Goal: Task Accomplishment & Management: Use online tool/utility

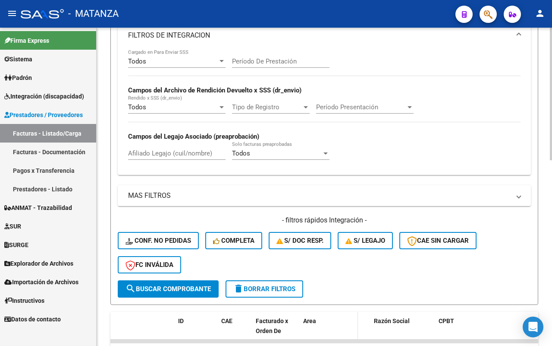
scroll to position [378, 0]
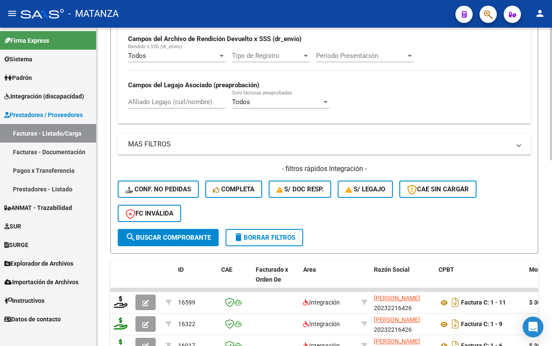
click at [287, 235] on span "delete Borrar Filtros" at bounding box center [264, 237] width 62 height 8
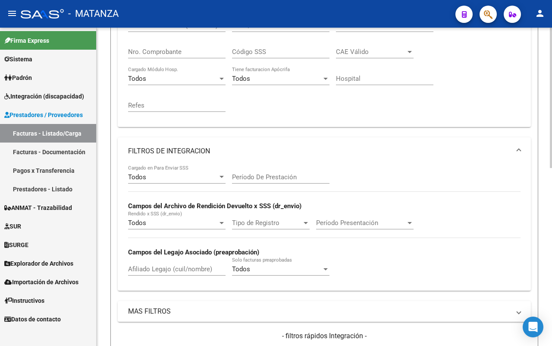
scroll to position [216, 0]
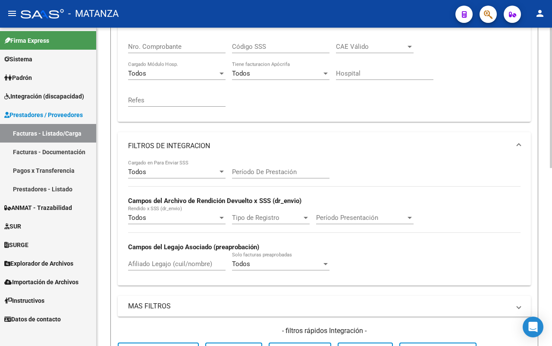
click at [199, 168] on div "Todos" at bounding box center [173, 172] width 90 height 8
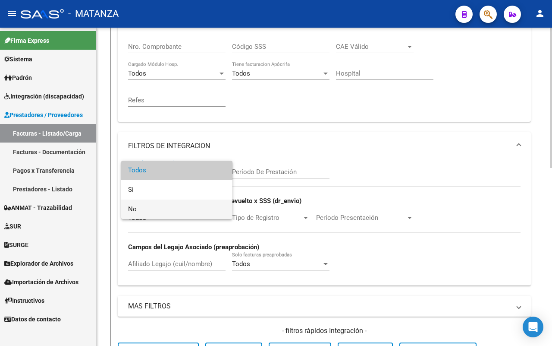
drag, startPoint x: 177, startPoint y: 208, endPoint x: 267, endPoint y: 183, distance: 92.6
click at [177, 207] on span "No" at bounding box center [177, 208] width 98 height 19
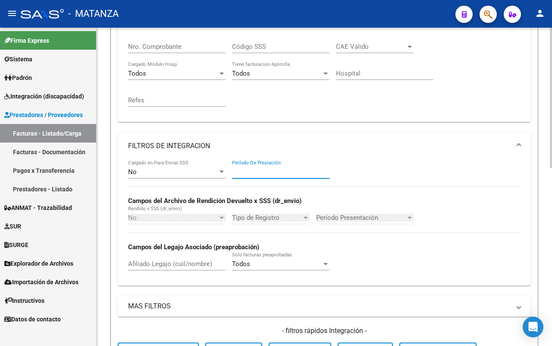
click at [272, 171] on input "Período De Prestación" at bounding box center [281, 172] width 98 height 8
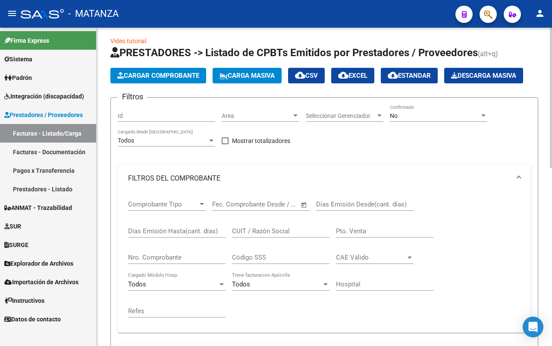
scroll to position [0, 0]
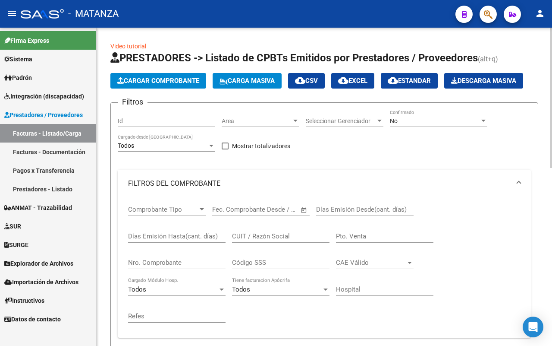
type input "202507"
click at [415, 119] on div "No" at bounding box center [435, 120] width 90 height 7
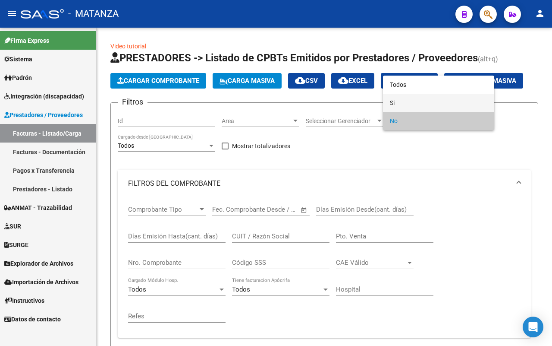
click at [416, 104] on span "Si" at bounding box center [439, 103] width 98 height 18
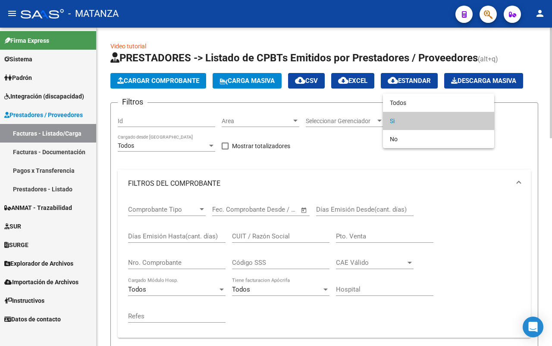
click at [417, 121] on span "Si" at bounding box center [439, 121] width 98 height 18
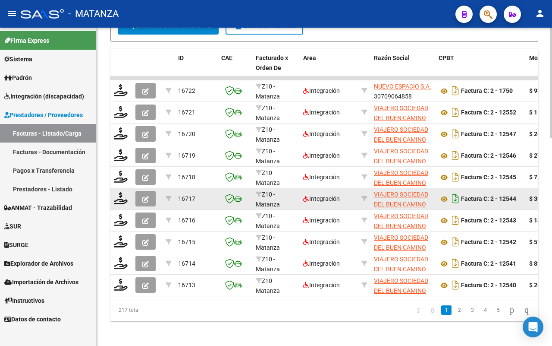
scroll to position [593, 0]
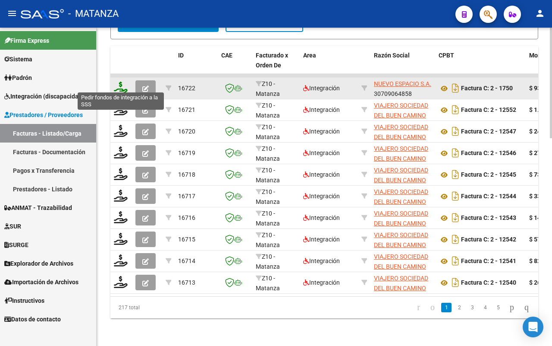
click at [120, 85] on icon at bounding box center [121, 88] width 14 height 12
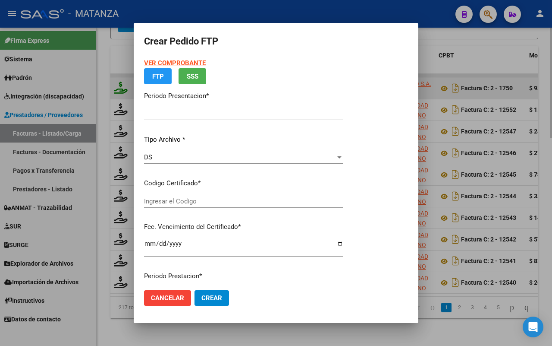
type input "202507"
type input "$ 934.549,05"
type input "ARG01-00035066667-20220721-20320721-BS"
type input "[DATE]"
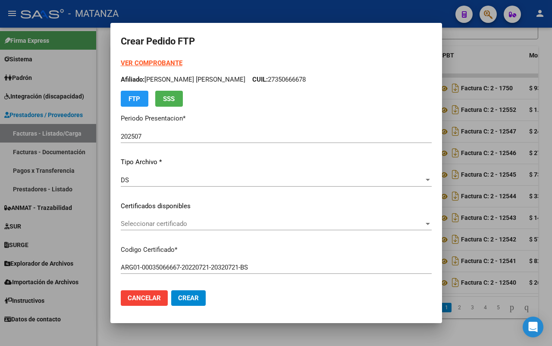
click at [265, 225] on span "Seleccionar certificado" at bounding box center [272, 224] width 303 height 8
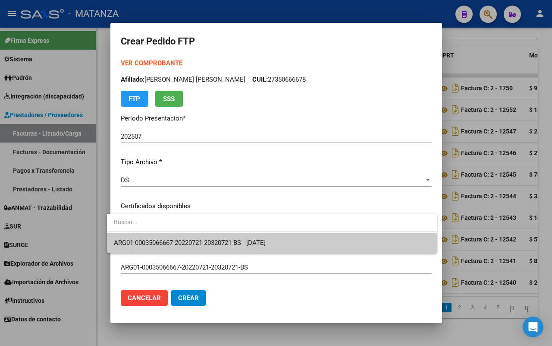
click at [244, 241] on span "ARG01-00035066667-20220721-20320721-BS - [DATE]" at bounding box center [190, 243] width 152 height 8
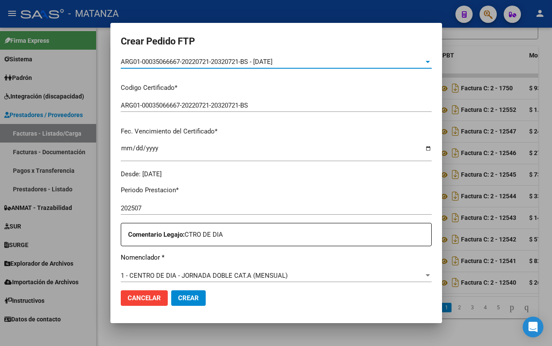
scroll to position [324, 0]
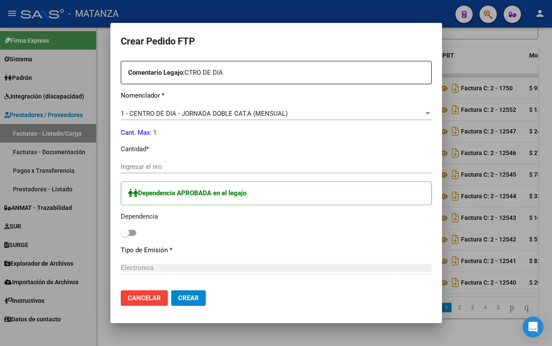
click at [198, 171] on div "Ingresar el nro" at bounding box center [276, 166] width 311 height 13
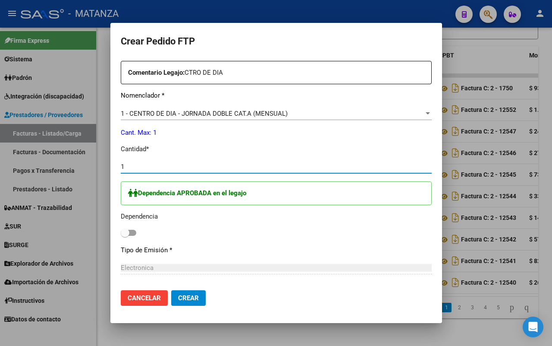
type input "1"
click at [126, 230] on span at bounding box center [129, 233] width 16 height 6
click at [125, 236] on input "checkbox" at bounding box center [125, 236] width 0 height 0
checkbox input "true"
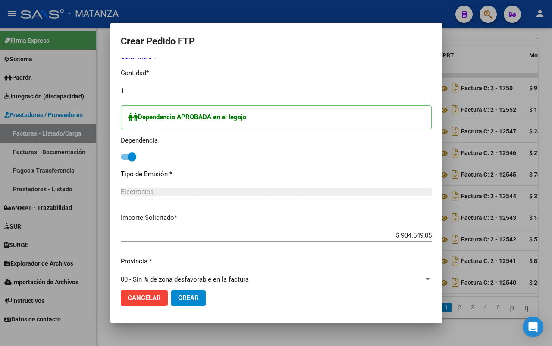
scroll to position [410, 0]
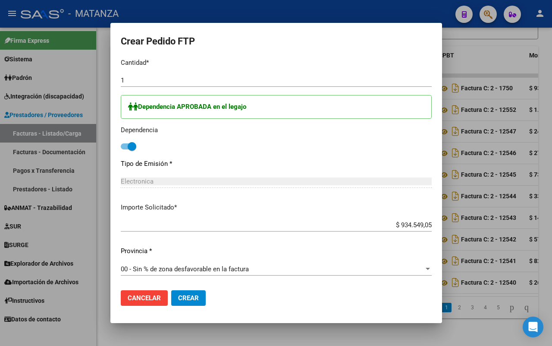
click at [188, 295] on span "Crear" at bounding box center [188, 298] width 21 height 8
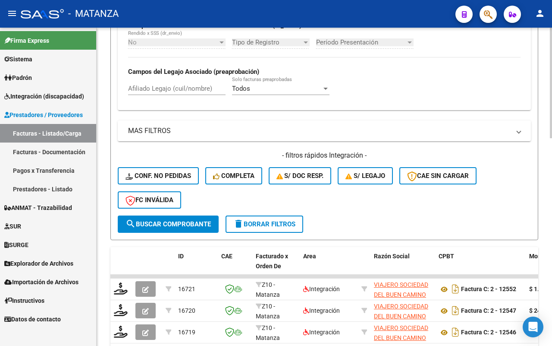
scroll to position [486, 0]
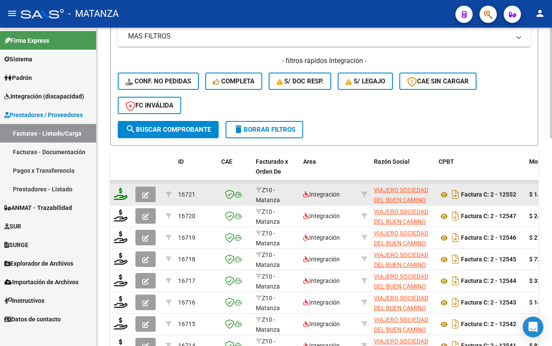
click at [118, 196] on icon at bounding box center [121, 194] width 14 height 12
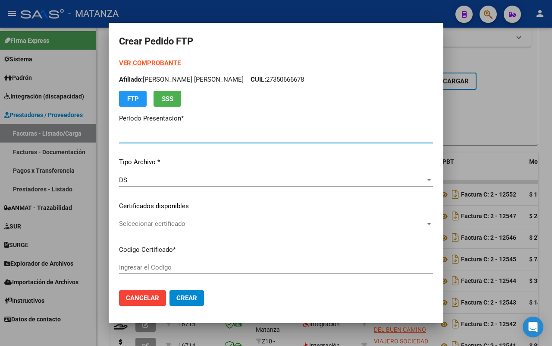
type input "202507"
type input "$ 1.468.711,36"
type input "ARG-01-00047033536-20180302-20280302-BS"
type input "[DATE]"
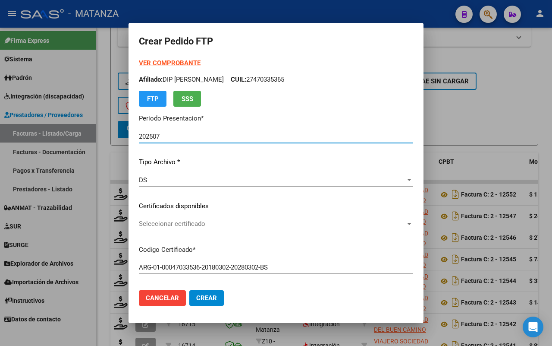
click at [279, 222] on span "Seleccionar certificado" at bounding box center [272, 224] width 267 height 8
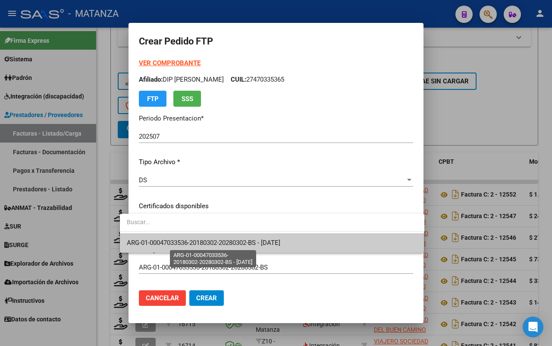
click at [274, 241] on span "ARG-01-00047033536-20180302-20280302-BS - [DATE]" at bounding box center [204, 243] width 154 height 8
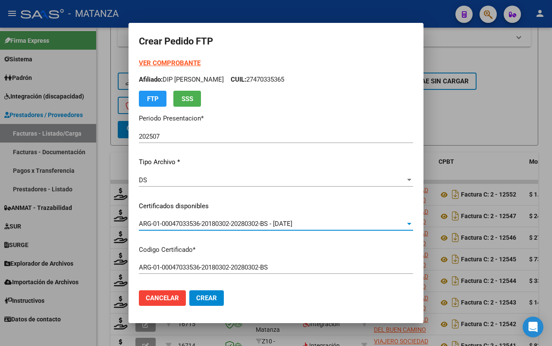
click at [158, 61] on strong "VER COMPROBANTE" at bounding box center [170, 63] width 62 height 8
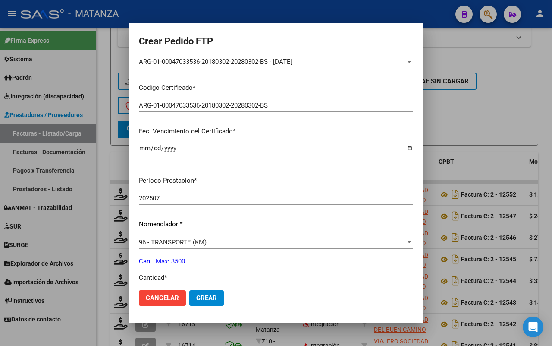
scroll to position [216, 0]
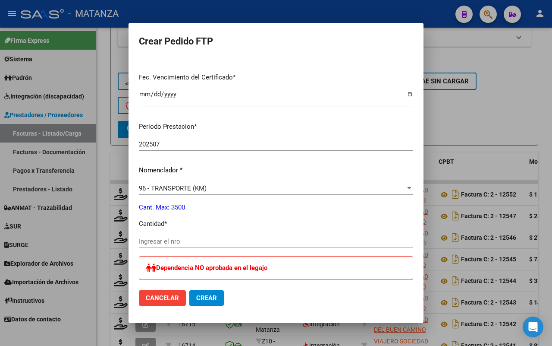
click at [208, 235] on div "Ingresar el nro" at bounding box center [276, 241] width 274 height 13
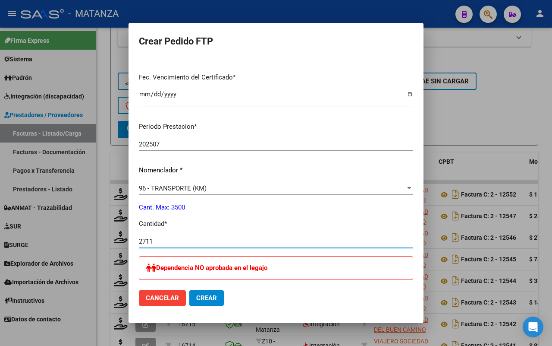
type input "2711"
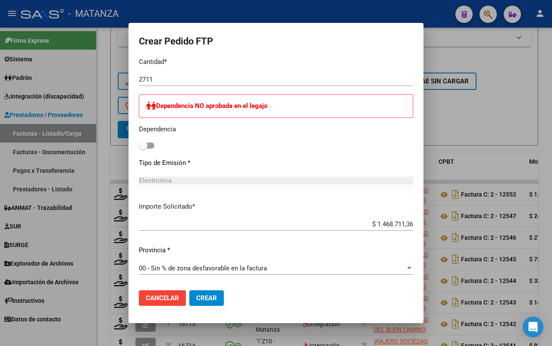
scroll to position [432, 0]
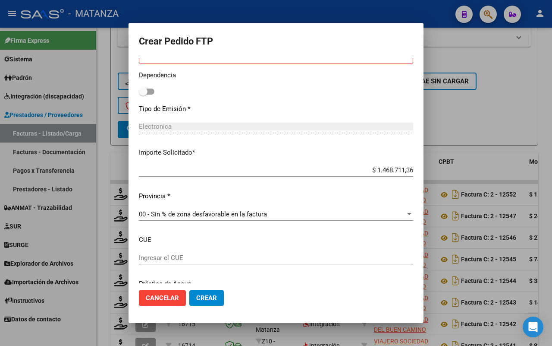
click at [204, 296] on span "Crear" at bounding box center [206, 298] width 21 height 8
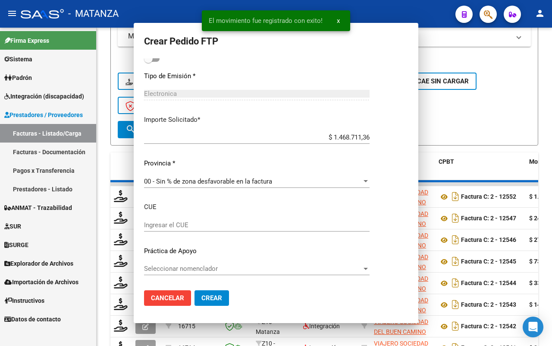
scroll to position [0, 0]
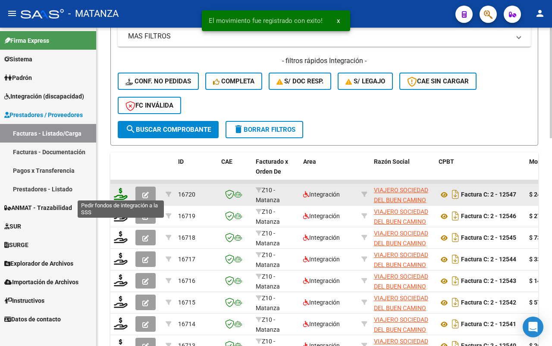
click at [117, 190] on icon at bounding box center [121, 194] width 14 height 12
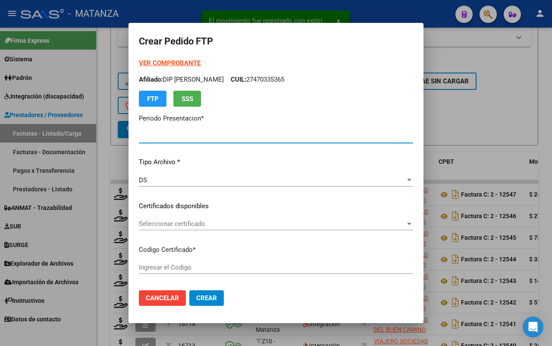
type input "202507"
type input "$ 245.417,28"
type input "ARG010005343370520221109-20271109-BS"
type input "[DATE]"
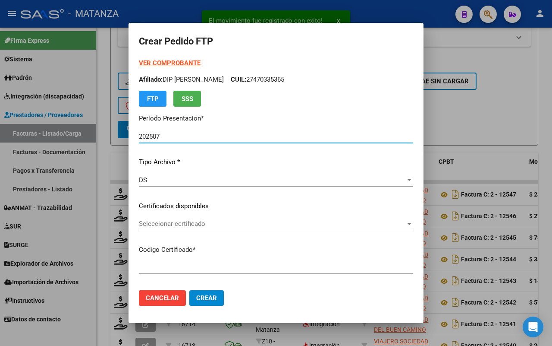
type input "60867800"
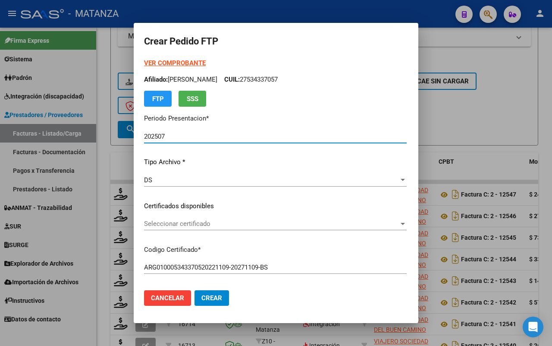
scroll to position [54, 0]
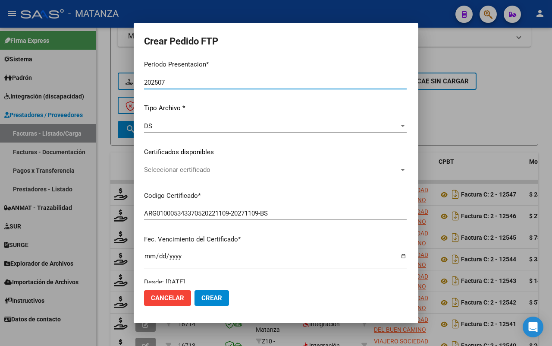
click at [243, 171] on span "Seleccionar certificado" at bounding box center [271, 170] width 255 height 8
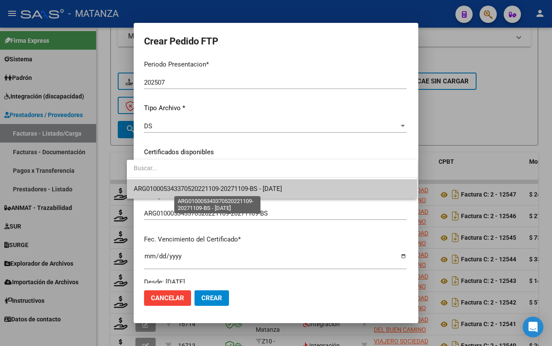
click at [239, 185] on span "ARG010005343370520221109-20271109-BS - [DATE]" at bounding box center [208, 189] width 148 height 8
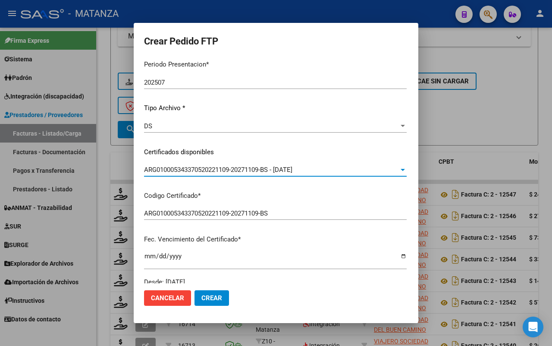
scroll to position [0, 0]
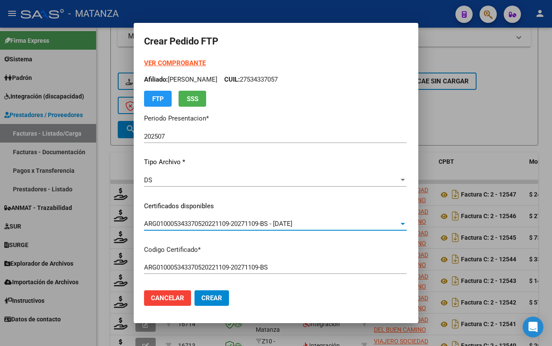
click at [175, 62] on strong "VER COMPROBANTE" at bounding box center [175, 63] width 62 height 8
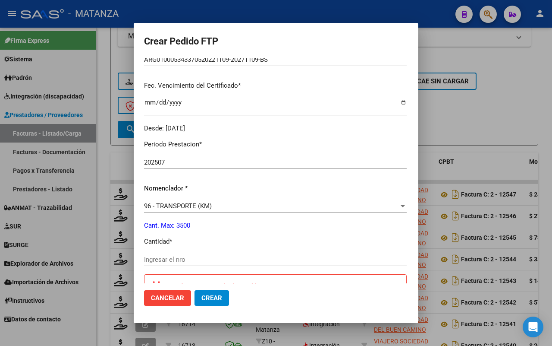
scroll to position [270, 0]
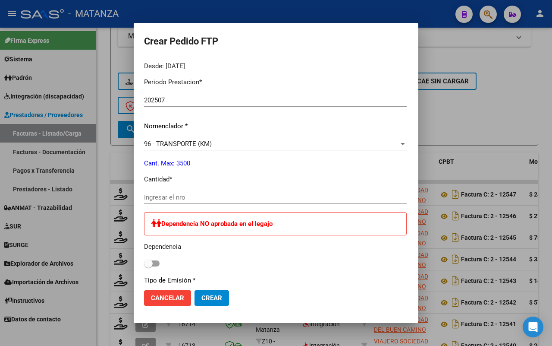
click at [187, 200] on input "Ingresar el nro" at bounding box center [275, 197] width 263 height 8
type input "453"
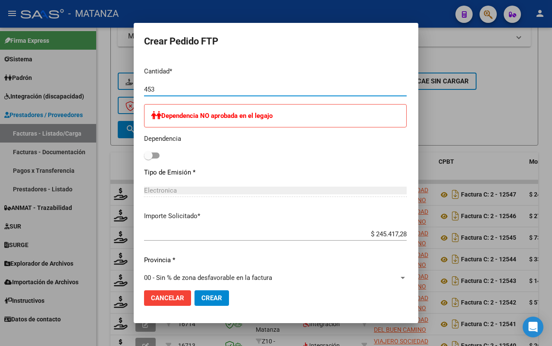
scroll to position [473, 0]
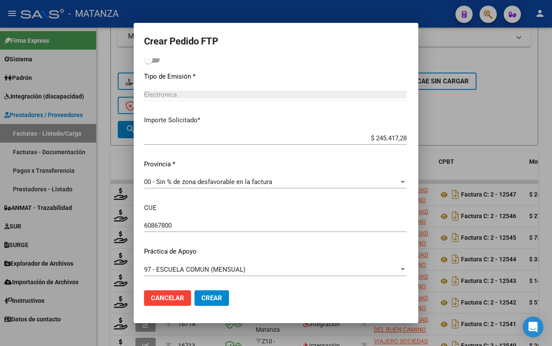
drag, startPoint x: 205, startPoint y: 299, endPoint x: 231, endPoint y: 293, distance: 26.5
click at [205, 298] on span "Crear" at bounding box center [212, 298] width 21 height 8
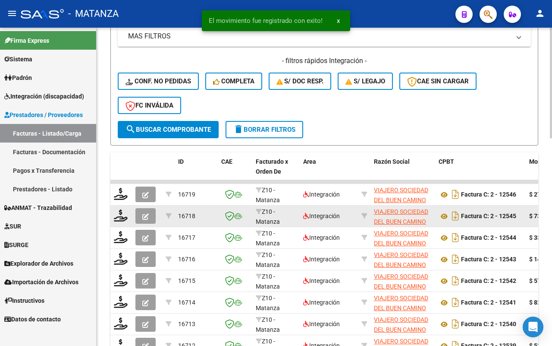
scroll to position [539, 0]
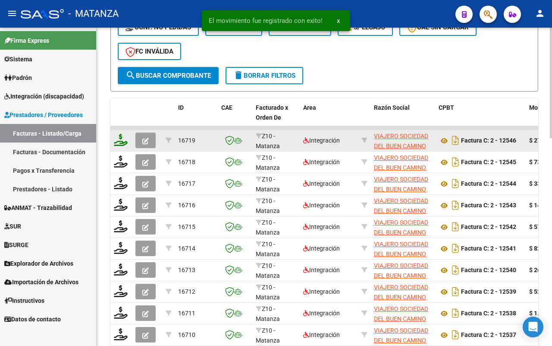
click at [121, 137] on icon at bounding box center [121, 140] width 14 height 12
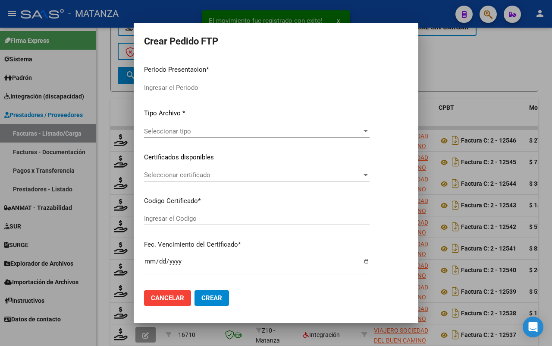
type input "202507"
type input "$ 270.880,00"
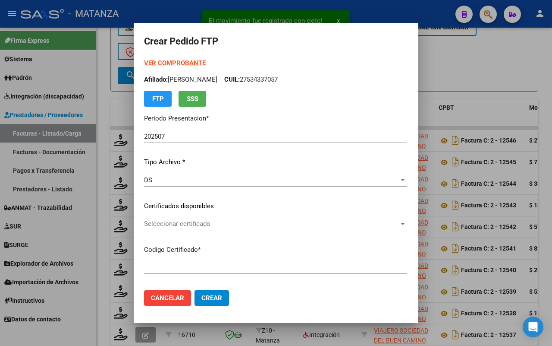
type input "ARG02-00057983503-20230901-20260901-BS"
type input "[DATE]"
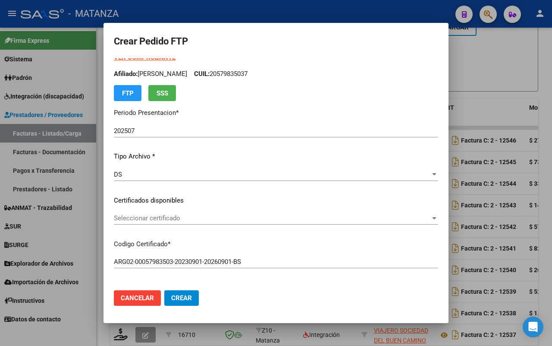
scroll to position [0, 0]
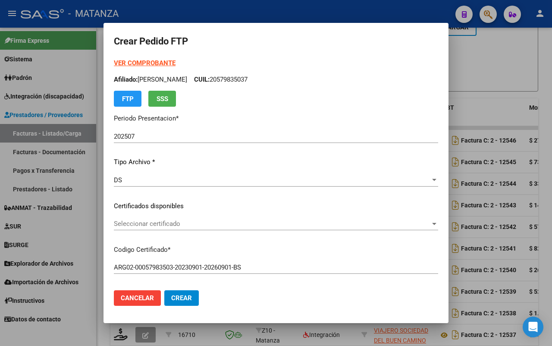
click at [206, 224] on span "Seleccionar certificado" at bounding box center [272, 224] width 317 height 8
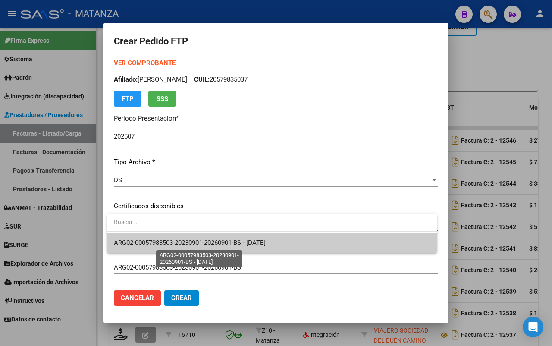
click at [208, 239] on span "ARG02-00057983503-20230901-20260901-BS - [DATE]" at bounding box center [190, 243] width 152 height 8
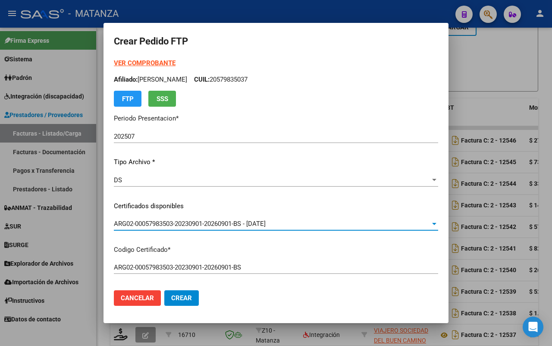
click at [157, 63] on strong "VER COMPROBANTE" at bounding box center [145, 63] width 62 height 8
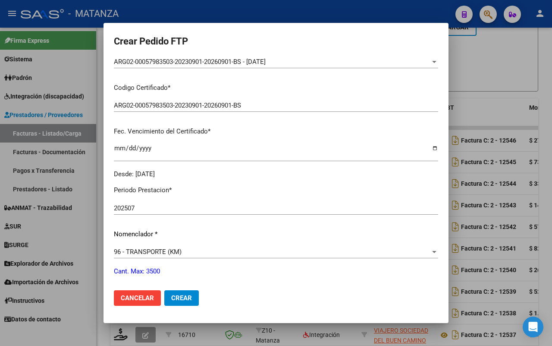
scroll to position [216, 0]
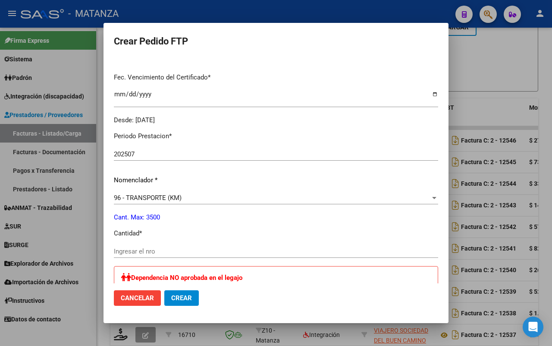
click at [180, 252] on input "Ingresar el nro" at bounding box center [276, 251] width 325 height 8
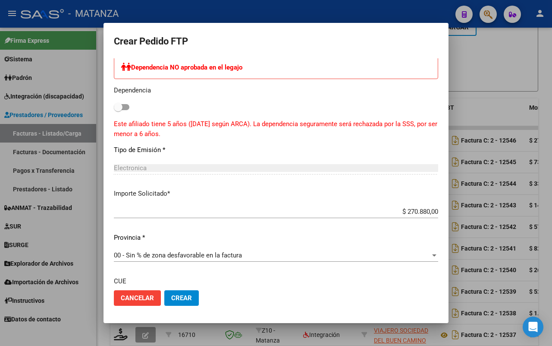
scroll to position [486, 0]
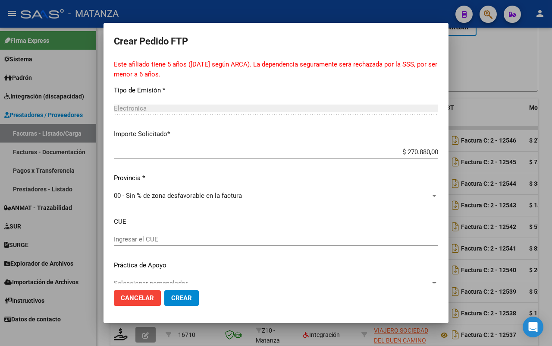
type input "500"
drag, startPoint x: 181, startPoint y: 299, endPoint x: 305, endPoint y: 293, distance: 123.6
click at [182, 299] on span "Crear" at bounding box center [181, 298] width 21 height 8
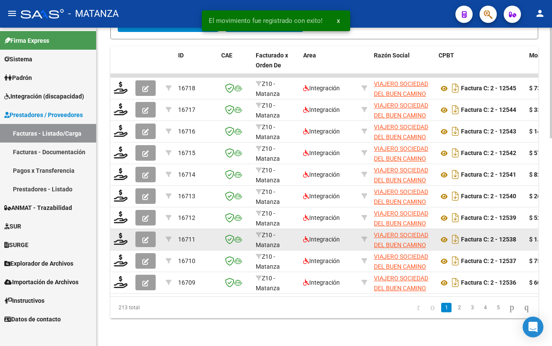
scroll to position [489, 0]
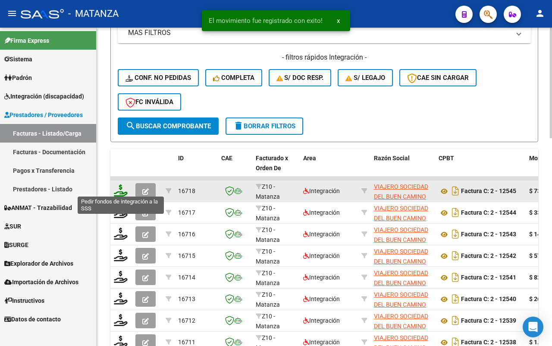
click at [124, 188] on icon at bounding box center [121, 190] width 14 height 12
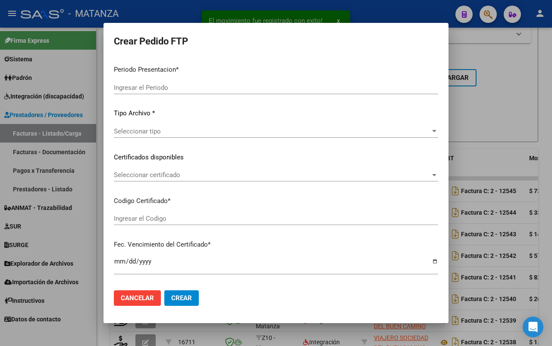
type input "202507"
type input "$ 732.101,37"
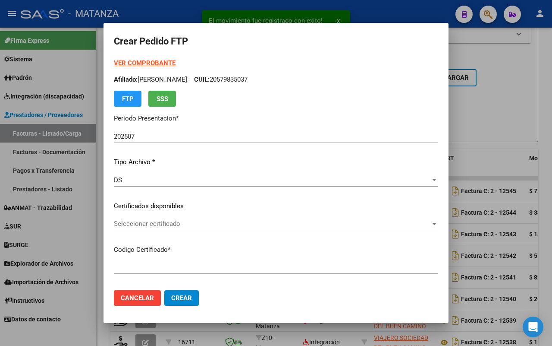
type input "ARG02-00042537094-20210415-20260415-BS"
type input "[DATE]"
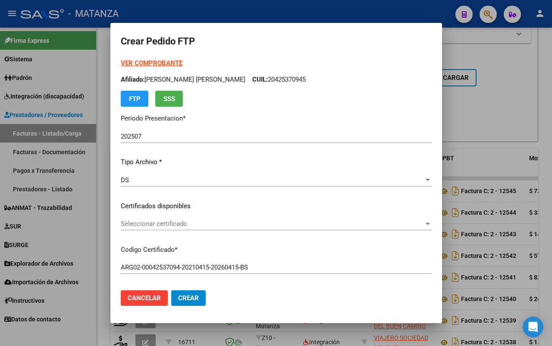
click at [259, 224] on span "Seleccionar certificado" at bounding box center [272, 224] width 303 height 8
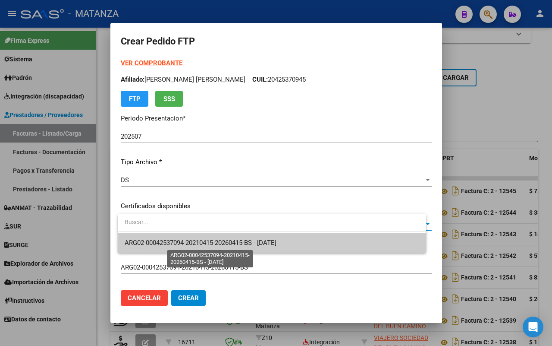
click at [254, 241] on span "ARG02-00042537094-20210415-20260415-BS - [DATE]" at bounding box center [201, 243] width 152 height 8
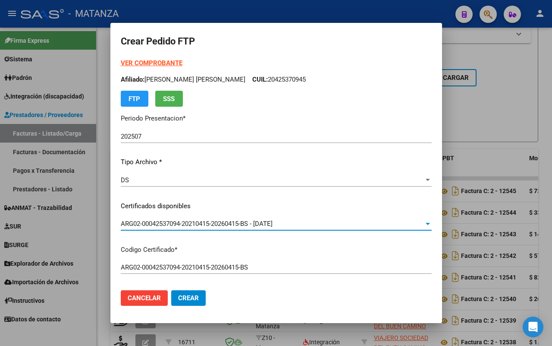
click at [162, 63] on strong "VER COMPROBANTE" at bounding box center [152, 63] width 62 height 8
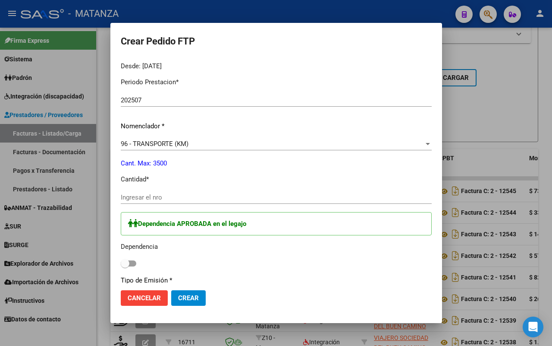
click at [182, 193] on input "Ingresar el nro" at bounding box center [276, 197] width 311 height 8
type input "1001"
drag, startPoint x: 136, startPoint y: 261, endPoint x: 163, endPoint y: 259, distance: 26.8
click at [136, 260] on span at bounding box center [129, 263] width 16 height 6
click at [125, 266] on input "checkbox" at bounding box center [125, 266] width 0 height 0
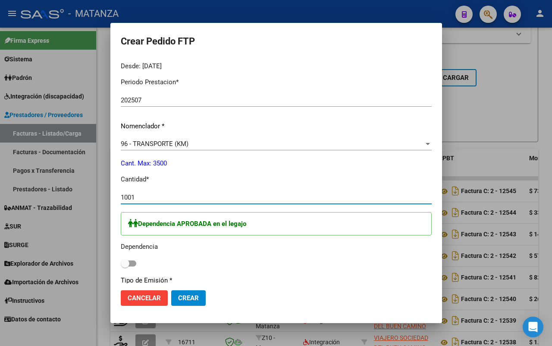
checkbox input "true"
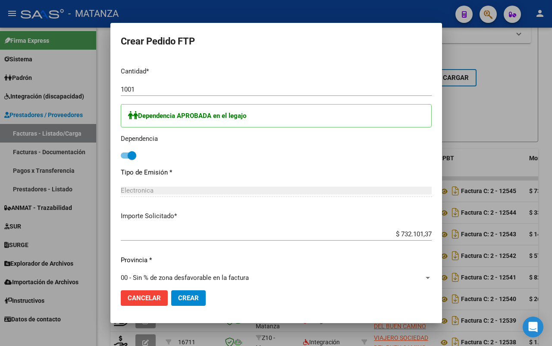
drag, startPoint x: 199, startPoint y: 298, endPoint x: 229, endPoint y: 286, distance: 32.8
click at [199, 295] on span "Crear" at bounding box center [188, 298] width 21 height 8
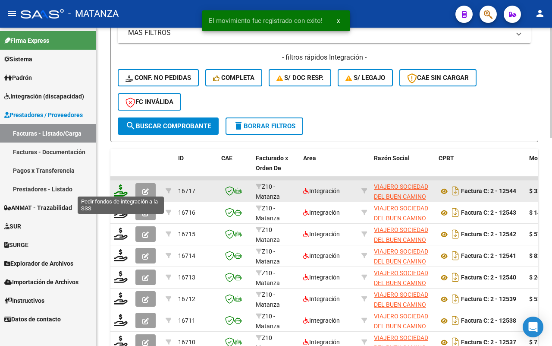
click at [119, 188] on icon at bounding box center [121, 190] width 14 height 12
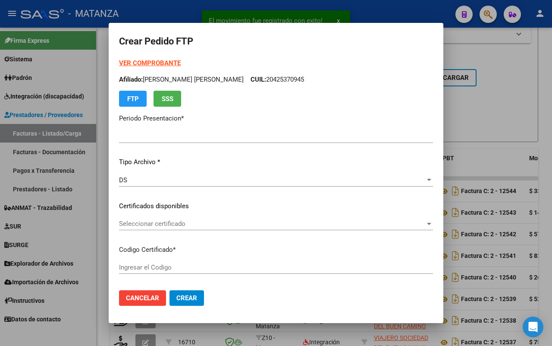
type input "202507"
type input "$ 333.724,16"
type input "ARG02-00052976929-20230816-20330816-bs"
type input "[DATE]"
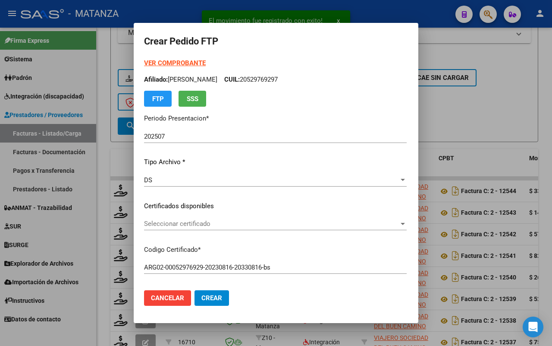
click at [185, 221] on span "Seleccionar certificado" at bounding box center [271, 224] width 255 height 8
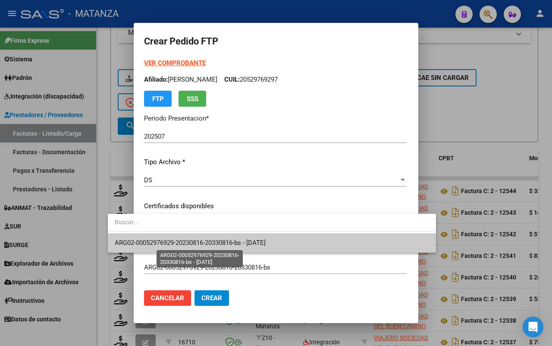
click at [186, 240] on span "ARG02-00052976929-20230816-20330816-bs - [DATE]" at bounding box center [190, 243] width 151 height 8
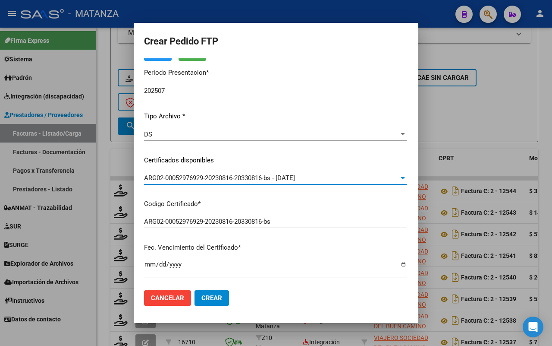
scroll to position [0, 0]
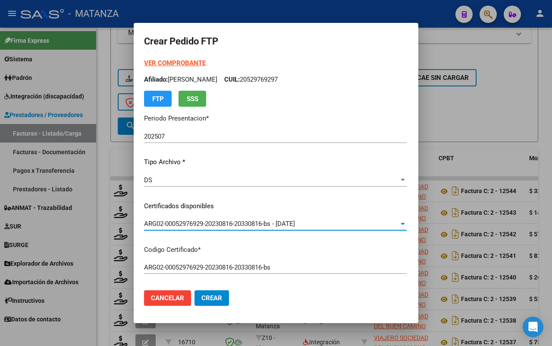
click at [150, 60] on strong "VER COMPROBANTE" at bounding box center [175, 63] width 62 height 8
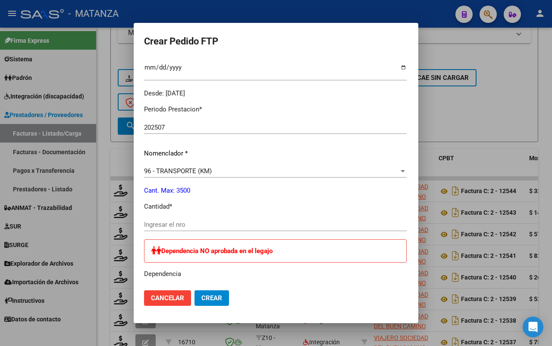
scroll to position [270, 0]
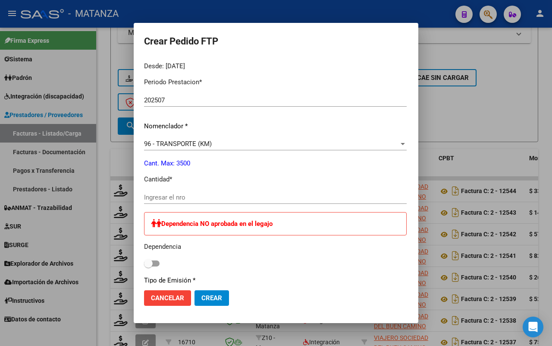
click at [195, 197] on input "Ingresar el nro" at bounding box center [275, 197] width 263 height 8
type input "616"
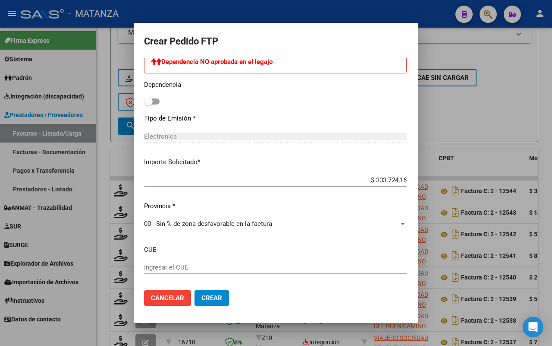
drag, startPoint x: 179, startPoint y: 299, endPoint x: 283, endPoint y: 275, distance: 106.8
click at [202, 298] on span "Crear" at bounding box center [212, 298] width 21 height 8
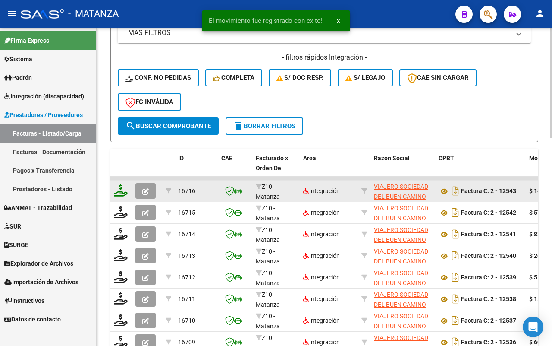
click at [121, 189] on icon at bounding box center [121, 190] width 14 height 12
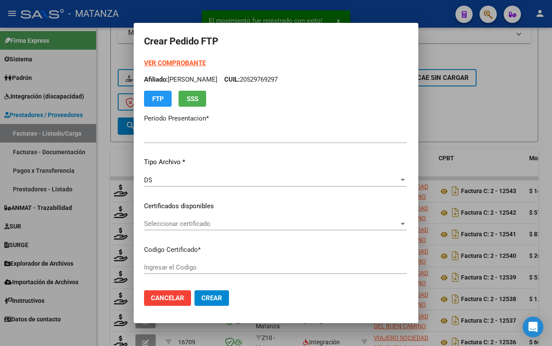
type input "202507"
type input "$ 143.024,64"
type input "ARG010005058730620181022-20211022-BS"
type input "[DATE]"
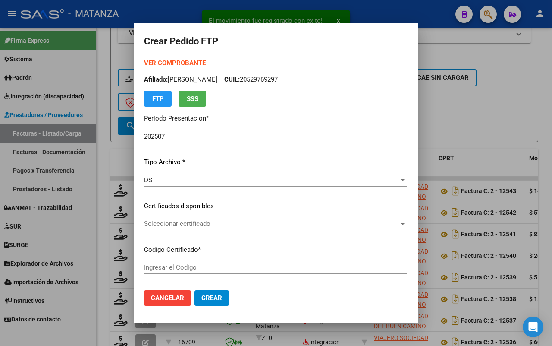
type input "60743100"
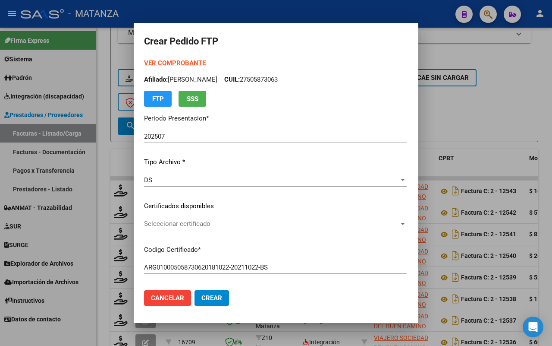
click at [251, 218] on div "Seleccionar certificado Seleccionar certificado" at bounding box center [275, 223] width 263 height 13
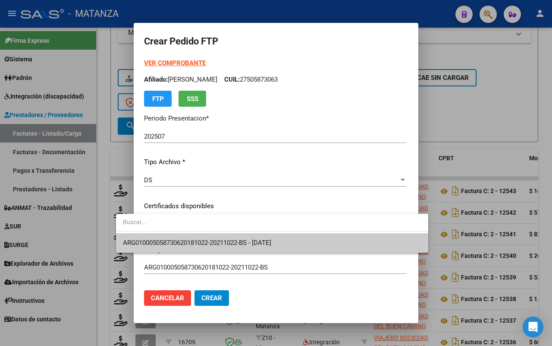
click at [252, 237] on span "ARG010005058730620181022-20211022-BS - [DATE]" at bounding box center [272, 242] width 299 height 19
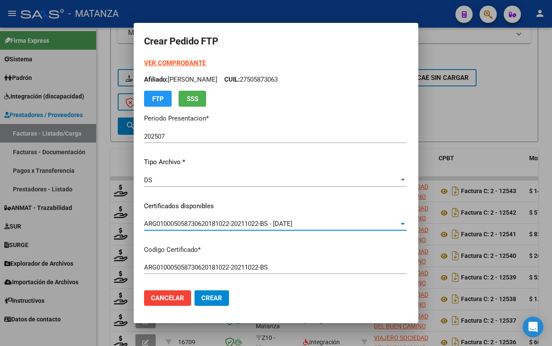
click at [161, 61] on strong "VER COMPROBANTE" at bounding box center [175, 63] width 62 height 8
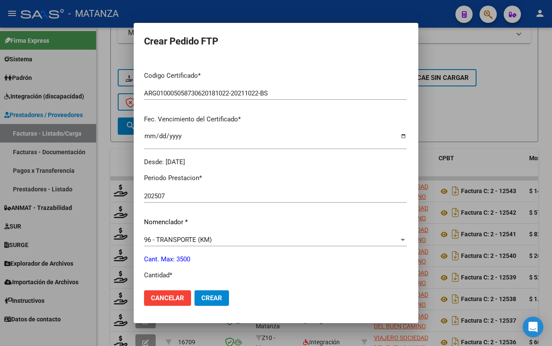
scroll to position [324, 0]
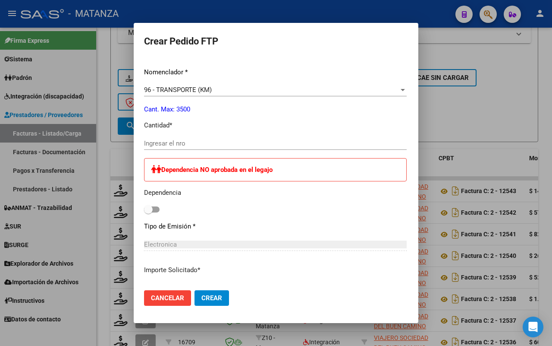
click at [177, 145] on input "Ingresar el nro" at bounding box center [275, 143] width 263 height 8
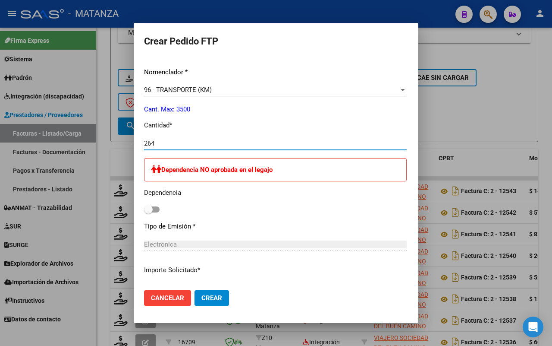
scroll to position [473, 0]
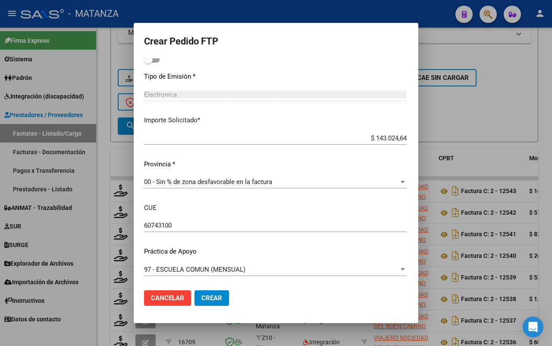
type input "264"
click at [202, 299] on span "Crear" at bounding box center [212, 298] width 21 height 8
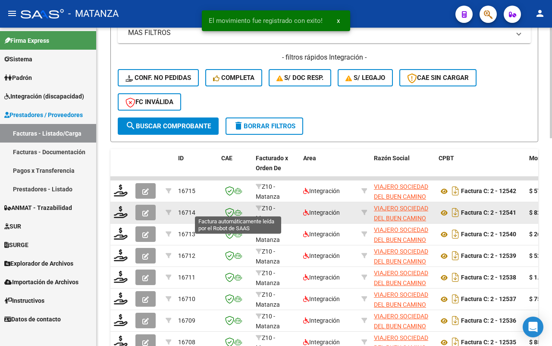
scroll to position [21, 0]
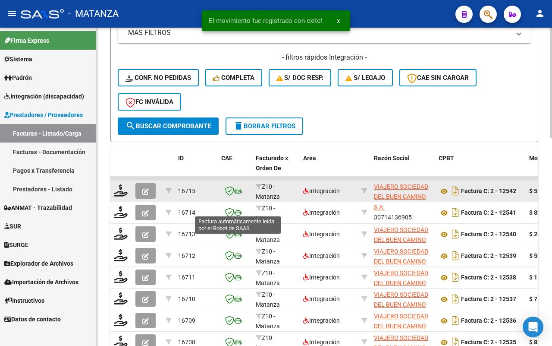
click at [117, 193] on div at bounding box center [121, 190] width 15 height 13
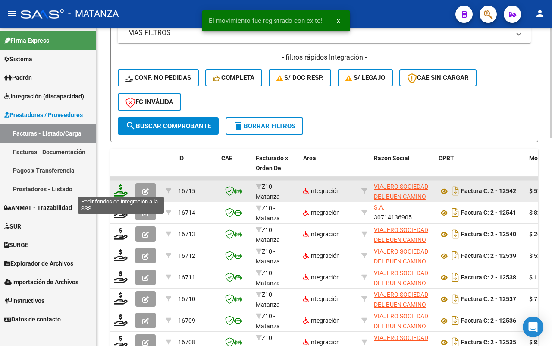
click at [117, 186] on icon at bounding box center [121, 190] width 14 height 12
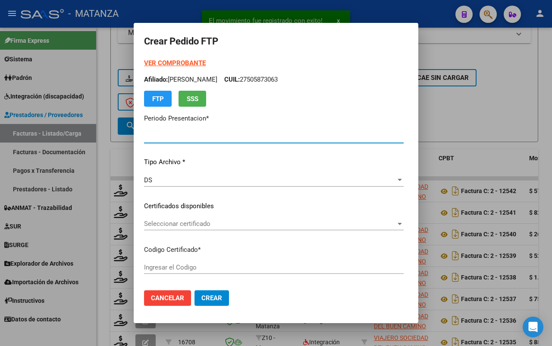
type input "202507"
type input "$ 579.245,04"
type input "ARG-02-00045068900-20180827-20230827-BS"
type input "[DATE]"
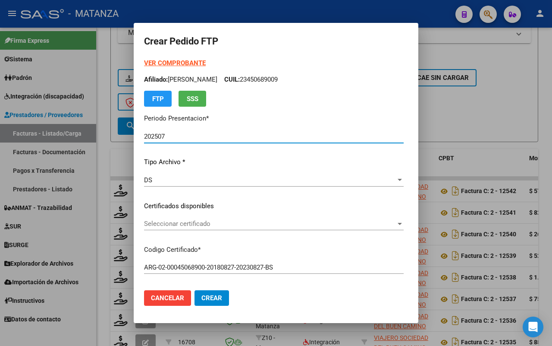
click at [271, 220] on span "Seleccionar certificado" at bounding box center [270, 224] width 252 height 8
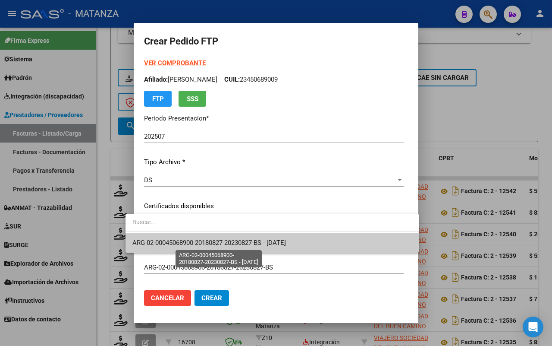
click at [260, 241] on span "ARG-02-00045068900-20180827-20230827-BS - [DATE]" at bounding box center [209, 243] width 154 height 8
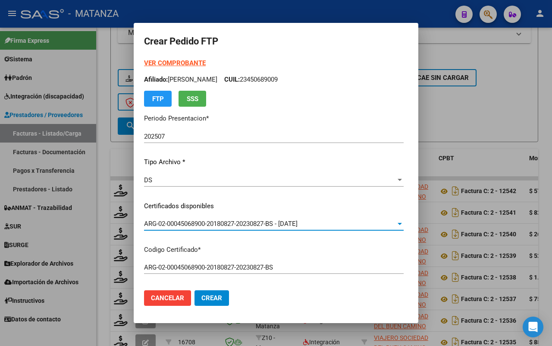
click at [168, 63] on strong "VER COMPROBANTE" at bounding box center [175, 63] width 62 height 8
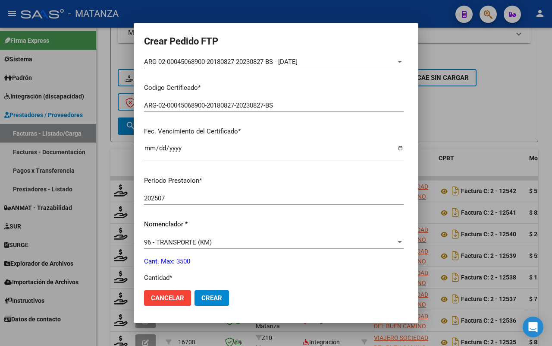
scroll to position [324, 0]
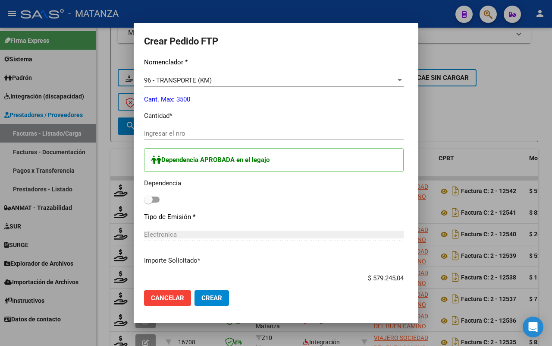
click at [172, 132] on input "Ingresar el nro" at bounding box center [274, 133] width 260 height 8
type input "792"
click at [147, 199] on span at bounding box center [152, 199] width 16 height 6
click at [148, 202] on input "checkbox" at bounding box center [148, 202] width 0 height 0
checkbox input "true"
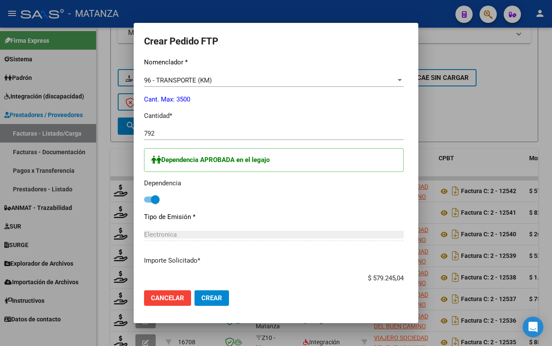
scroll to position [464, 0]
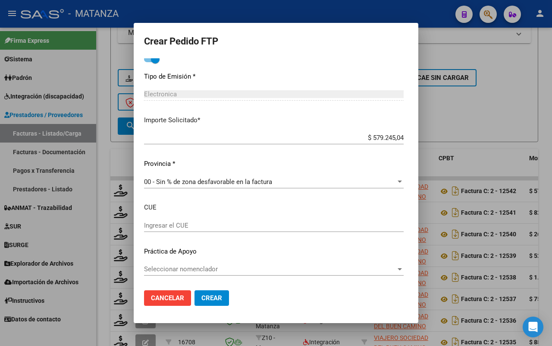
click at [202, 296] on span "Crear" at bounding box center [212, 298] width 21 height 8
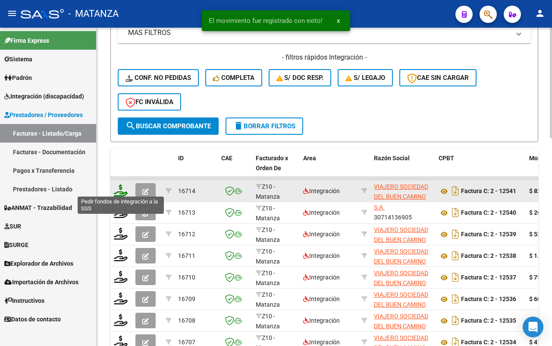
click at [117, 188] on icon at bounding box center [121, 190] width 14 height 12
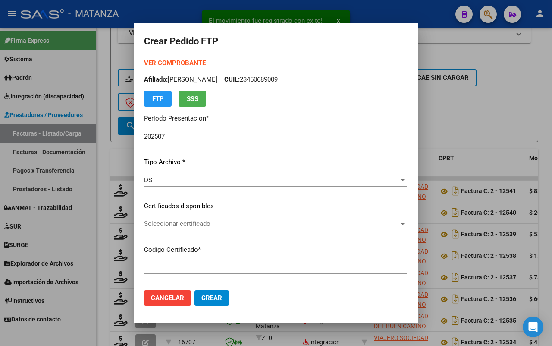
type input "ARG02-00045011024-20210820-20260820-BS"
type input "[DATE]"
type input "60616100"
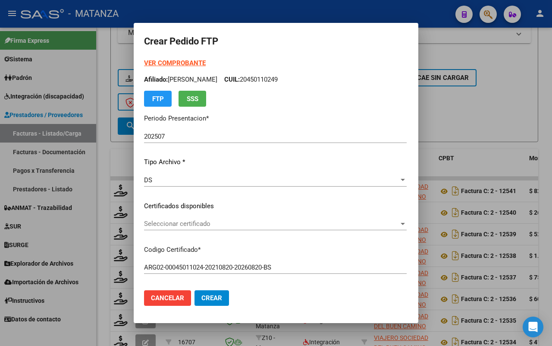
click at [256, 221] on span "Seleccionar certificado" at bounding box center [271, 224] width 255 height 8
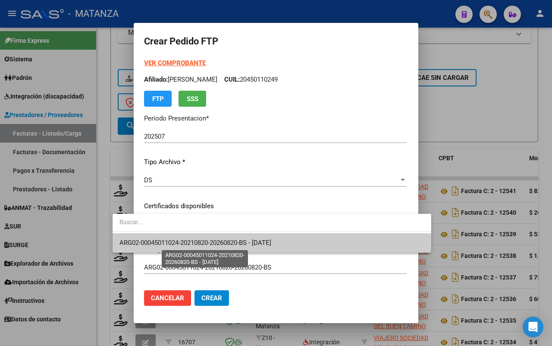
drag, startPoint x: 258, startPoint y: 243, endPoint x: 158, endPoint y: 76, distance: 194.7
click at [257, 244] on span "ARG02-00045011024-20210820-20260820-BS - [DATE]" at bounding box center [196, 243] width 152 height 8
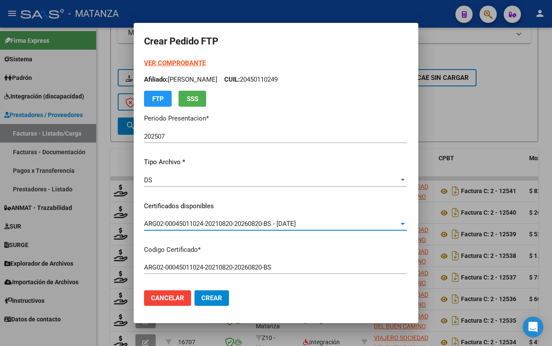
click at [161, 64] on strong "VER COMPROBANTE" at bounding box center [175, 63] width 62 height 8
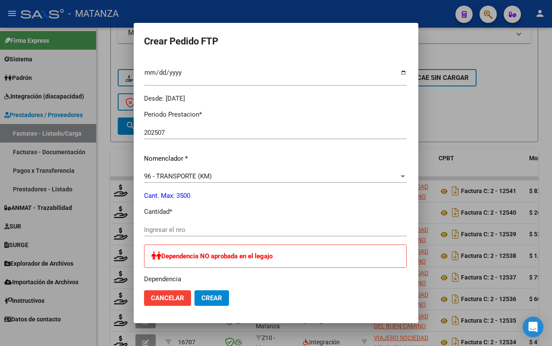
scroll to position [270, 0]
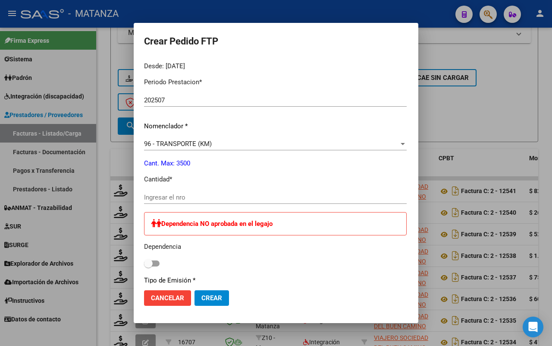
click at [188, 197] on input "Ingresar el nro" at bounding box center [275, 197] width 263 height 8
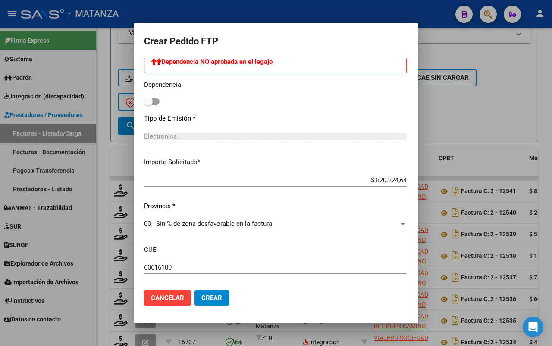
scroll to position [473, 0]
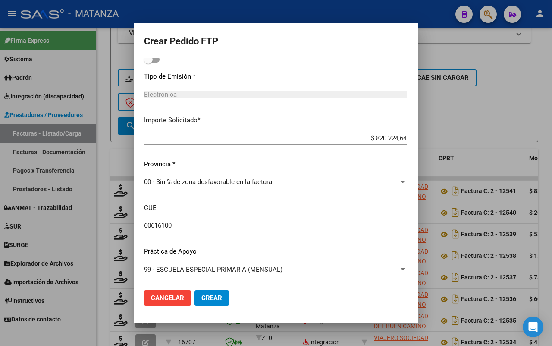
type input "1514"
drag, startPoint x: 182, startPoint y: 294, endPoint x: 339, endPoint y: 225, distance: 171.4
click at [202, 294] on span "Crear" at bounding box center [212, 298] width 21 height 8
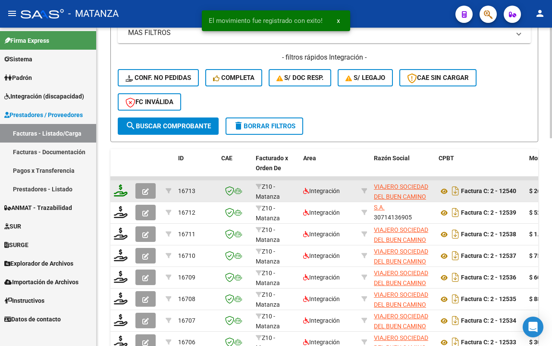
click at [119, 190] on icon at bounding box center [121, 190] width 14 height 12
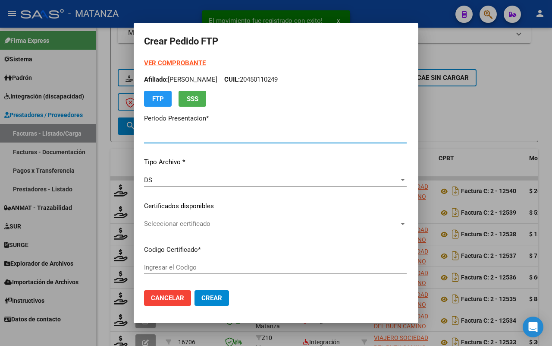
type input "202507"
type input "$ 262.211,84"
type input "ARG02-00047560806-20250122-99991222-bue"
type input "[DATE]"
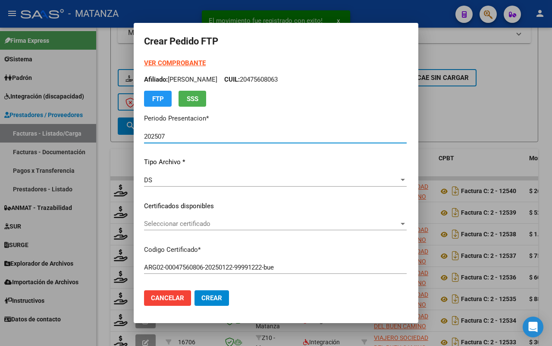
click at [173, 59] on strong "VER COMPROBANTE" at bounding box center [175, 63] width 62 height 8
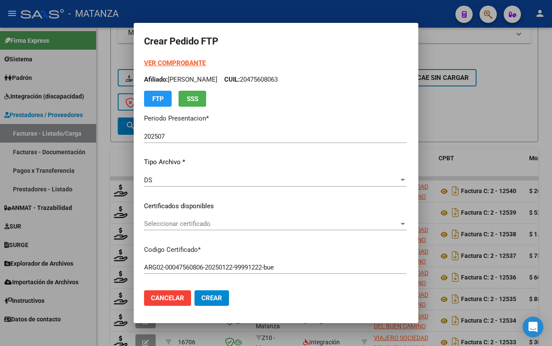
click at [186, 223] on span "Seleccionar certificado" at bounding box center [271, 224] width 255 height 8
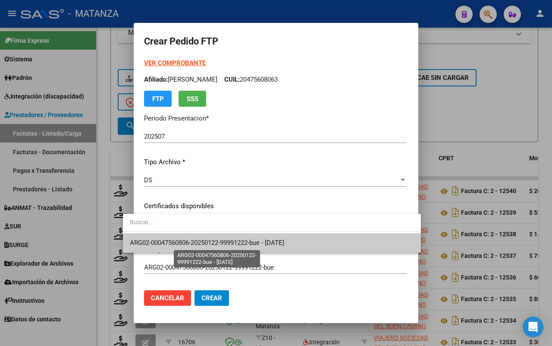
click at [184, 240] on span "ARG02-00047560806-20250122-99991222-bue - [DATE]" at bounding box center [207, 243] width 155 height 8
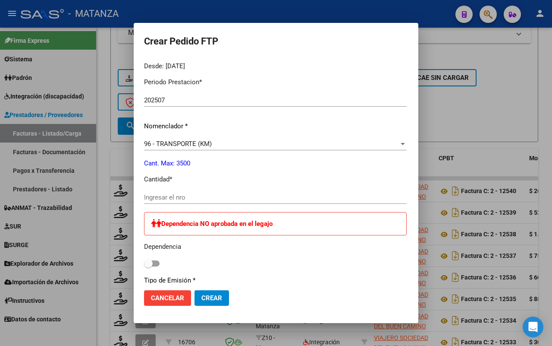
scroll to position [324, 0]
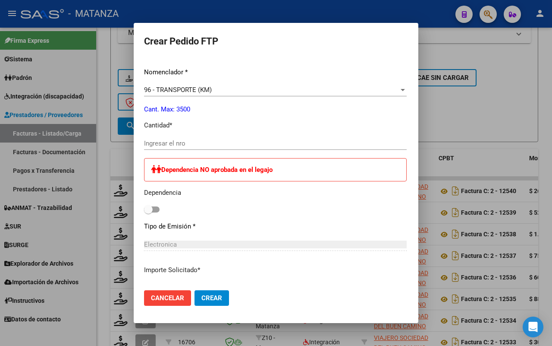
click at [191, 137] on div "Ingresar el nro" at bounding box center [275, 143] width 263 height 13
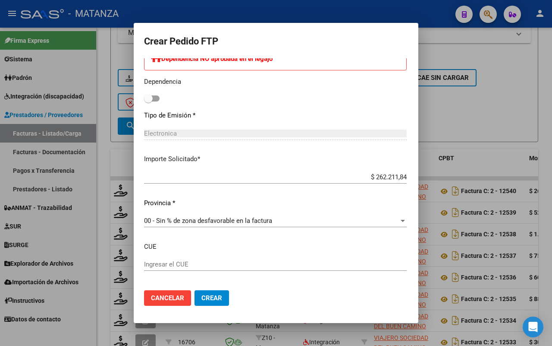
scroll to position [473, 0]
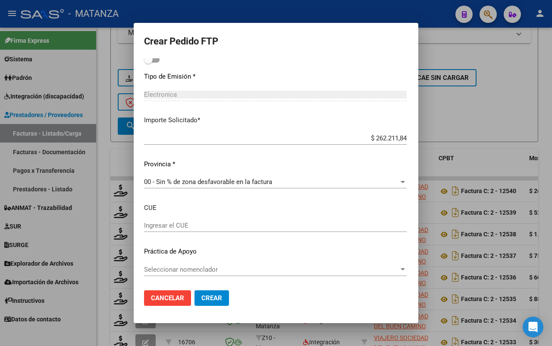
type input "484"
click at [195, 292] on button "Crear" at bounding box center [212, 298] width 35 height 16
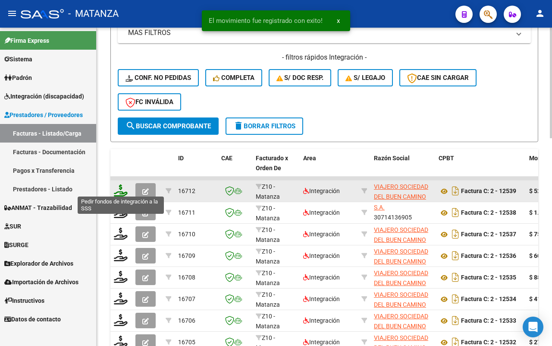
click at [121, 189] on icon at bounding box center [121, 190] width 14 height 12
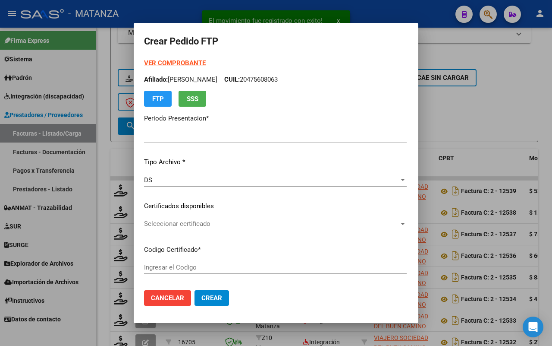
type input "202507"
type input "$ 520.089,60"
type input "ARG0100029410029-20230727-20280727-BS"
type input "[DATE]"
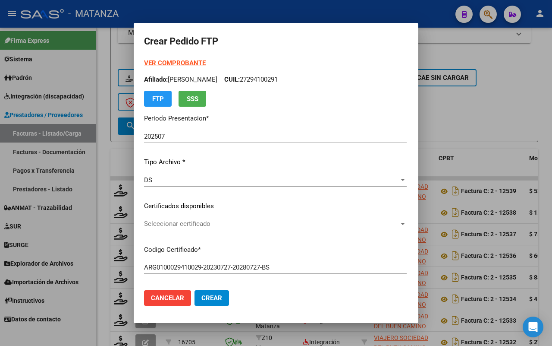
click at [191, 220] on span "Seleccionar certificado" at bounding box center [271, 224] width 255 height 8
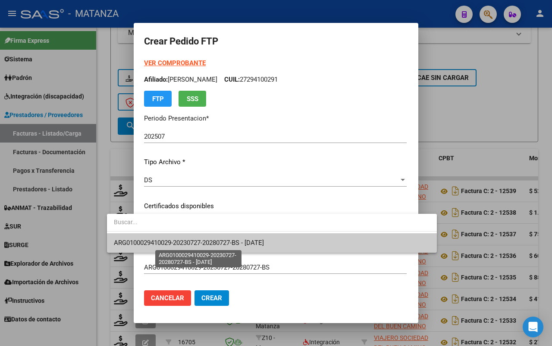
click at [186, 240] on span "ARG0100029410029-20230727-20280727-BS - [DATE]" at bounding box center [189, 243] width 150 height 8
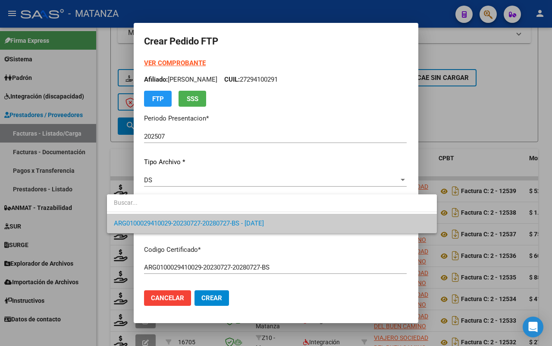
click at [244, 215] on span "ARG0100029410029-20230727-20280727-BS - [DATE]" at bounding box center [272, 223] width 316 height 19
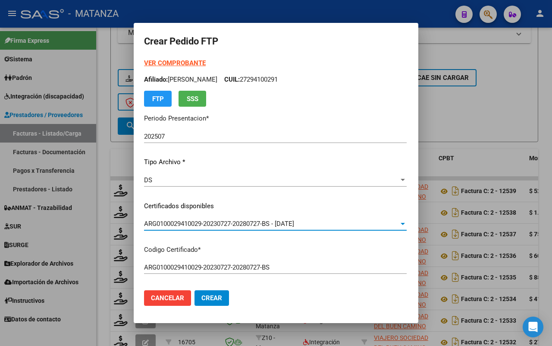
click at [151, 60] on strong "VER COMPROBANTE" at bounding box center [175, 63] width 62 height 8
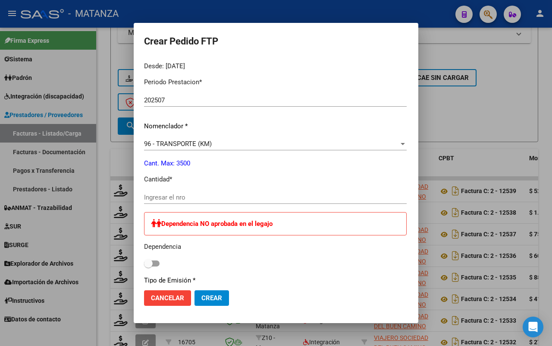
click at [194, 196] on input "Ingresar el nro" at bounding box center [275, 197] width 263 height 8
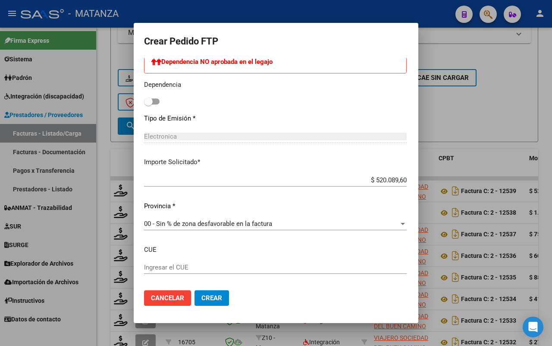
type input "960"
drag, startPoint x: 183, startPoint y: 299, endPoint x: 219, endPoint y: 288, distance: 38.2
click at [202, 298] on span "Crear" at bounding box center [212, 298] width 21 height 8
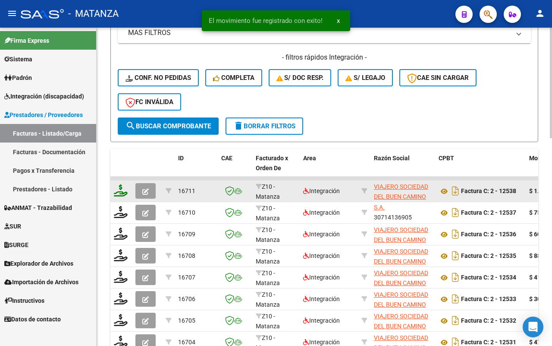
click at [117, 187] on icon at bounding box center [121, 190] width 14 height 12
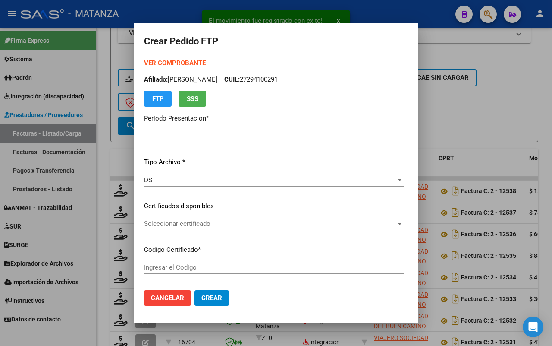
type input "202507"
type input "$ 1.271.121,06"
type input "ARG0200056507051-20240301-20290301-BUE"
type input "[DATE]"
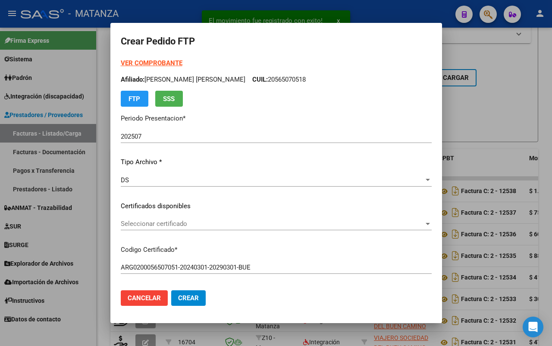
click at [237, 222] on span "Seleccionar certificado" at bounding box center [272, 224] width 303 height 8
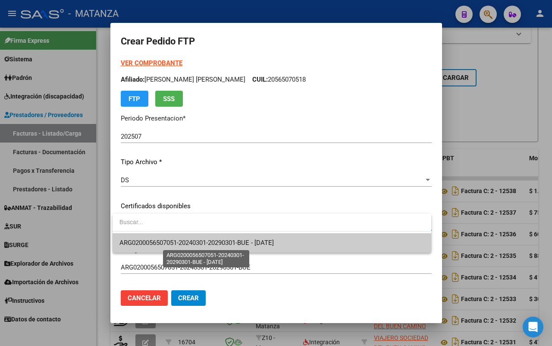
click at [232, 239] on span "ARG0200056507051-20240301-20290301-BUE - [DATE]" at bounding box center [197, 243] width 155 height 8
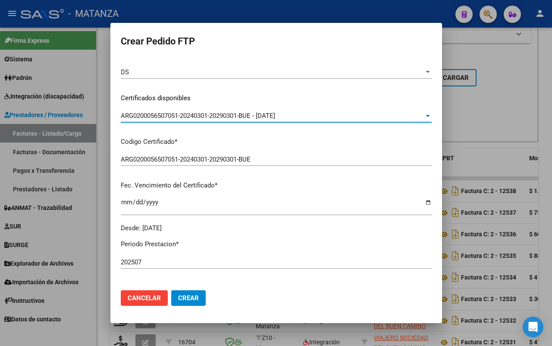
scroll to position [0, 0]
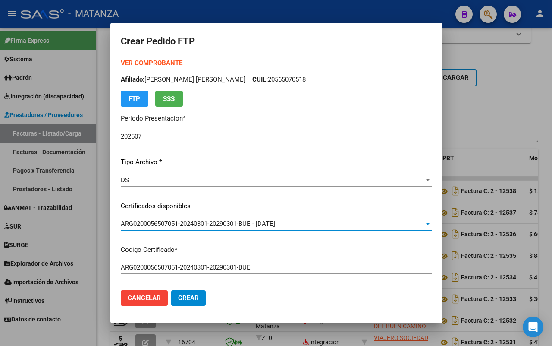
click at [163, 65] on strong "VER COMPROBANTE" at bounding box center [152, 63] width 62 height 8
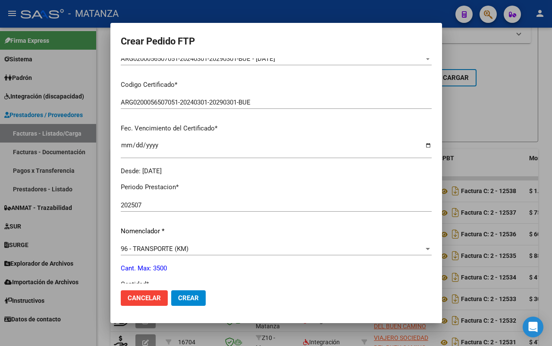
scroll to position [216, 0]
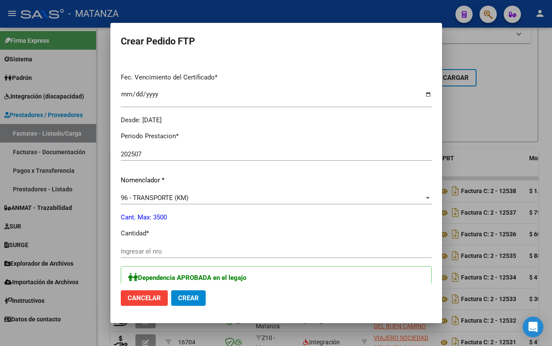
click at [172, 253] on input "Ingresar el nro" at bounding box center [276, 251] width 311 height 8
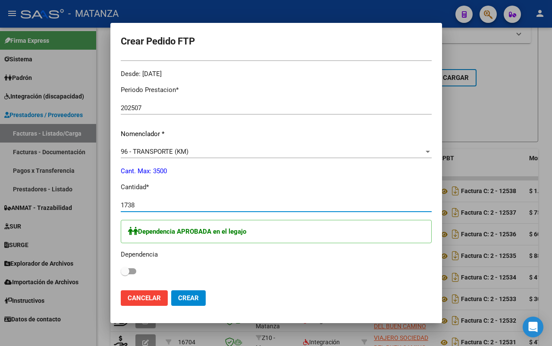
scroll to position [258, 0]
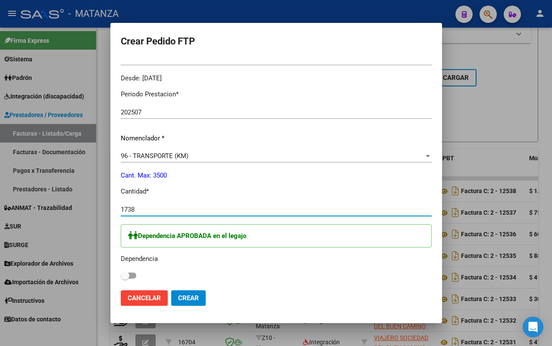
type input "1738"
drag, startPoint x: 134, startPoint y: 273, endPoint x: 144, endPoint y: 272, distance: 9.6
click at [135, 273] on div "Dependencia APROBADA en el legajo Dependencia" at bounding box center [276, 252] width 311 height 57
drag, startPoint x: 131, startPoint y: 275, endPoint x: 148, endPoint y: 270, distance: 17.6
click at [131, 275] on span at bounding box center [129, 275] width 16 height 6
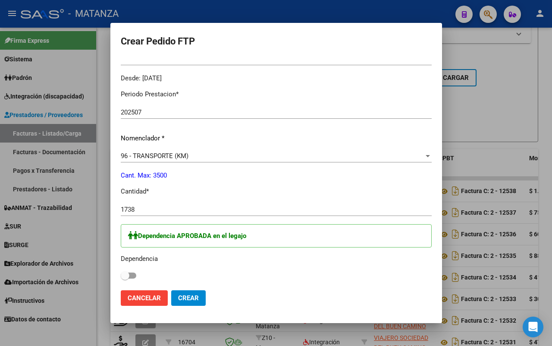
click at [125, 278] on input "checkbox" at bounding box center [125, 278] width 0 height 0
checkbox input "true"
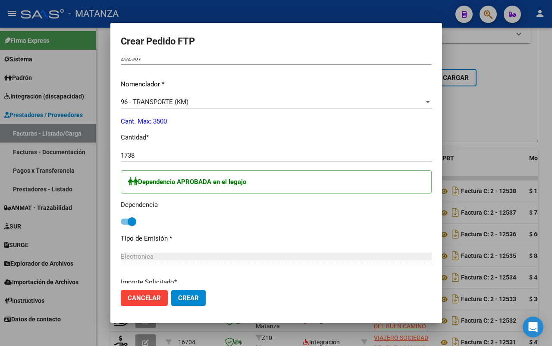
drag, startPoint x: 195, startPoint y: 301, endPoint x: 305, endPoint y: 243, distance: 124.9
click at [196, 299] on span "Crear" at bounding box center [188, 298] width 21 height 8
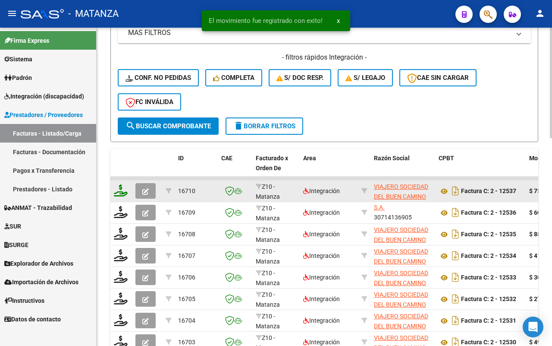
click at [120, 184] on icon at bounding box center [121, 190] width 14 height 12
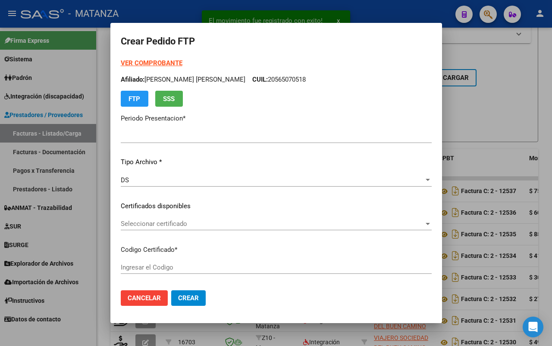
type input "202507"
type input "$ 756.236,58"
type input "arg020009616408120220930-20270930-bs"
type input "[DATE]"
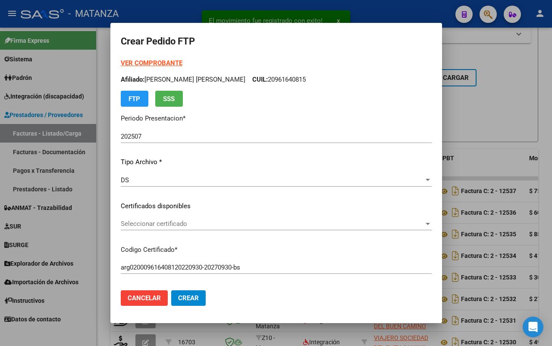
click at [233, 222] on span "Seleccionar certificado" at bounding box center [272, 224] width 303 height 8
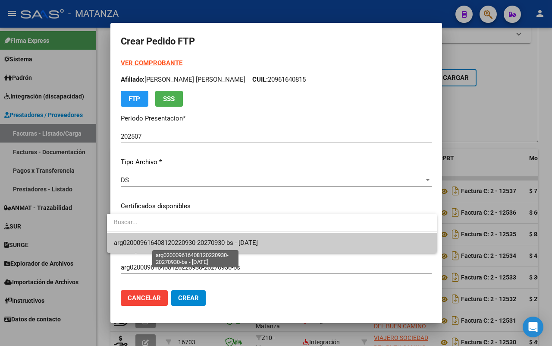
drag, startPoint x: 237, startPoint y: 238, endPoint x: 232, endPoint y: 235, distance: 6.4
click at [238, 239] on span "arg020009616408120220930-20270930-bs - [DATE]" at bounding box center [186, 243] width 144 height 8
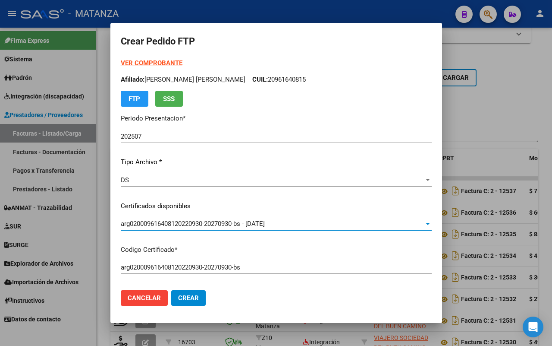
click at [147, 63] on strong "VER COMPROBANTE" at bounding box center [152, 63] width 62 height 8
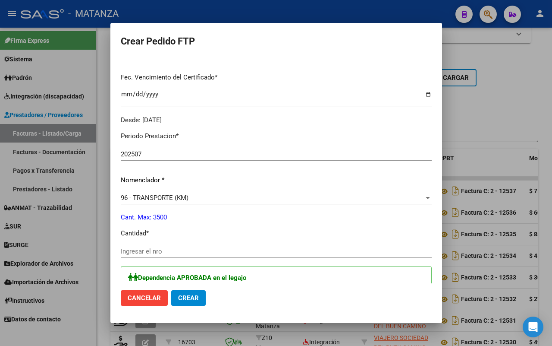
scroll to position [270, 0]
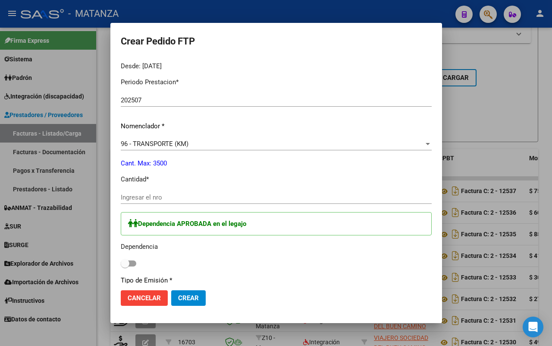
click at [165, 200] on input "Ingresar el nro" at bounding box center [276, 197] width 311 height 8
type input "1034"
click at [128, 262] on span at bounding box center [129, 263] width 16 height 6
click at [125, 266] on input "checkbox" at bounding box center [125, 266] width 0 height 0
checkbox input "true"
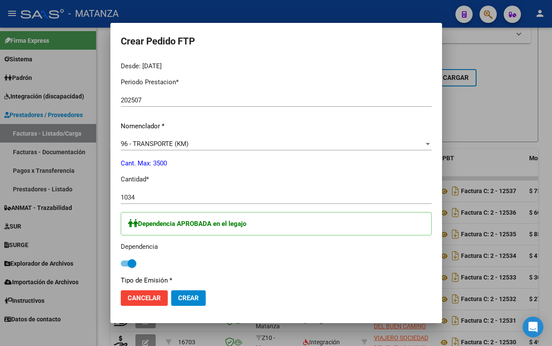
scroll to position [378, 0]
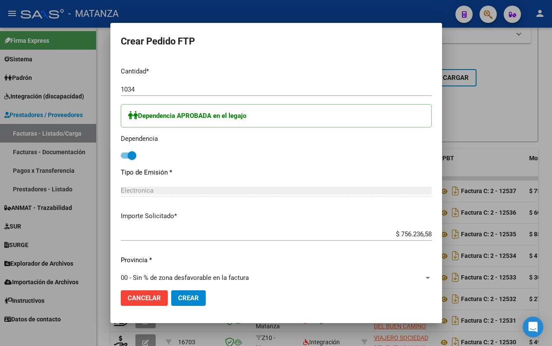
drag, startPoint x: 167, startPoint y: 296, endPoint x: 205, endPoint y: 290, distance: 38.8
click at [171, 296] on button "Crear" at bounding box center [188, 298] width 35 height 16
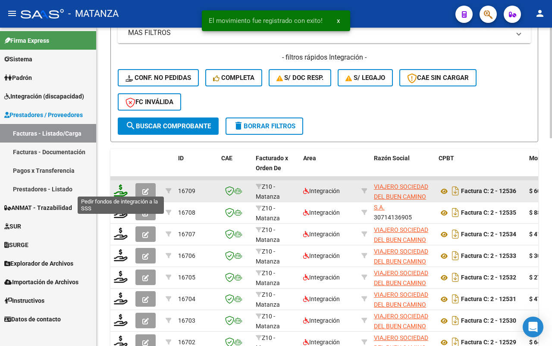
click at [120, 189] on icon at bounding box center [121, 190] width 14 height 12
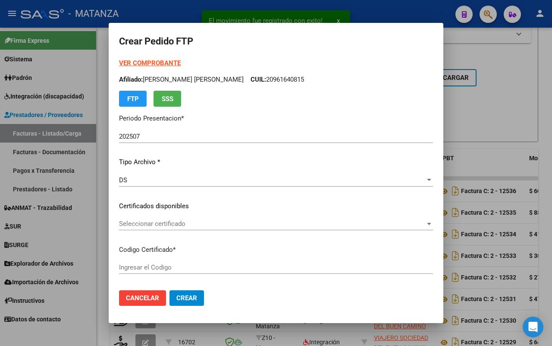
type input "arg02-00056719872-20220422-20270422-and"
type input "[DATE]"
type input "61243900"
click at [260, 223] on span "Seleccionar certificado" at bounding box center [272, 224] width 306 height 8
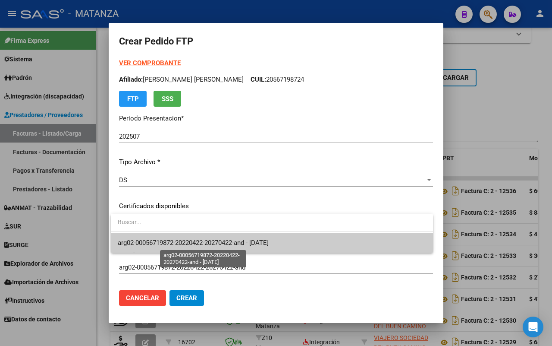
click at [260, 242] on span "arg02-00056719872-20220422-20270422-and - [DATE]" at bounding box center [193, 243] width 151 height 8
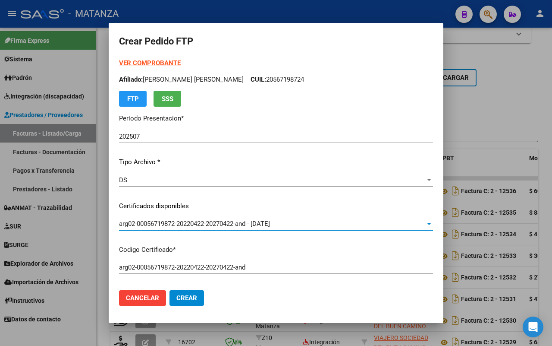
click at [149, 59] on strong "VER COMPROBANTE" at bounding box center [150, 63] width 62 height 8
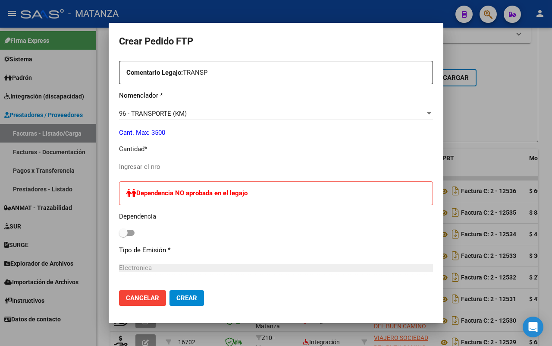
click at [151, 166] on input "Ingresar el nro" at bounding box center [276, 167] width 314 height 8
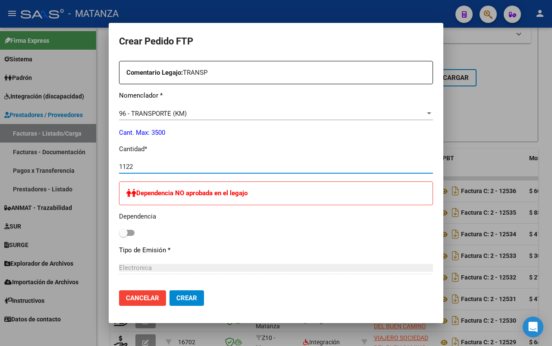
scroll to position [486, 0]
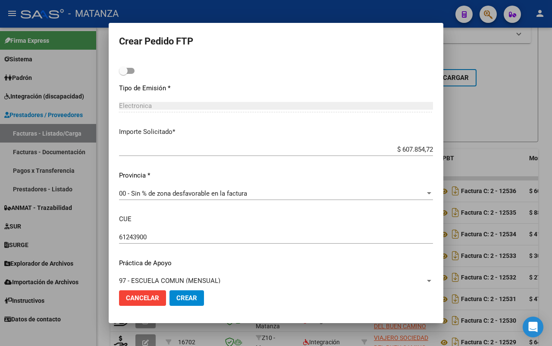
type input "1122"
click at [180, 292] on button "Crear" at bounding box center [187, 298] width 35 height 16
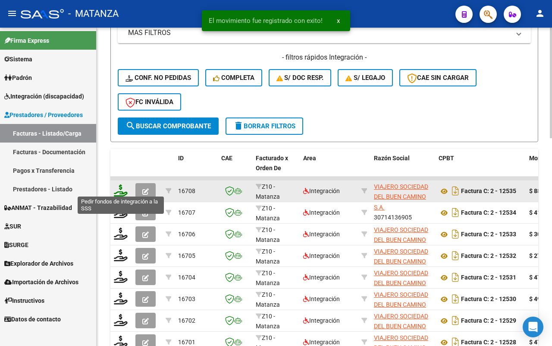
click at [120, 188] on icon at bounding box center [121, 190] width 14 height 12
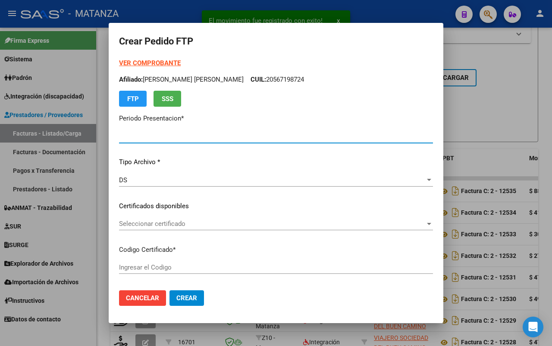
type input "202507"
type input "$ 881.985,28"
type input "ARG0200051267099-20230321-20330321-BS"
type input "[DATE]"
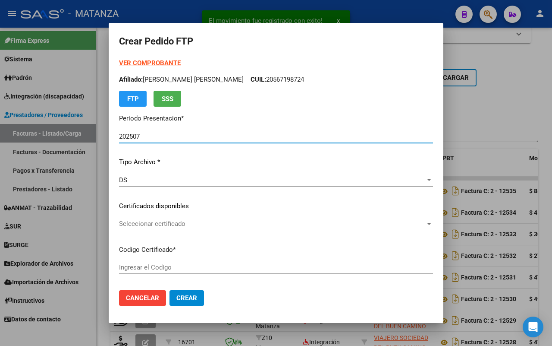
type input "61907600"
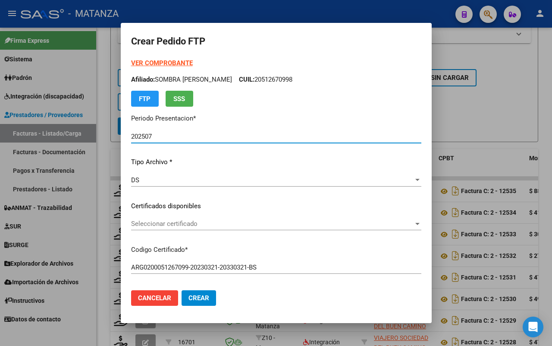
click at [172, 221] on span "Seleccionar certificado" at bounding box center [272, 224] width 283 height 8
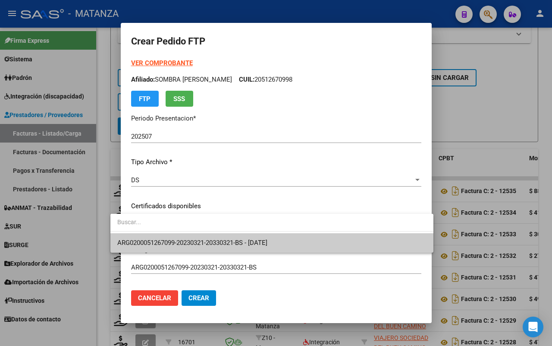
click at [169, 240] on span "ARG0200051267099-20230321-20330321-BS - [DATE]" at bounding box center [192, 243] width 150 height 8
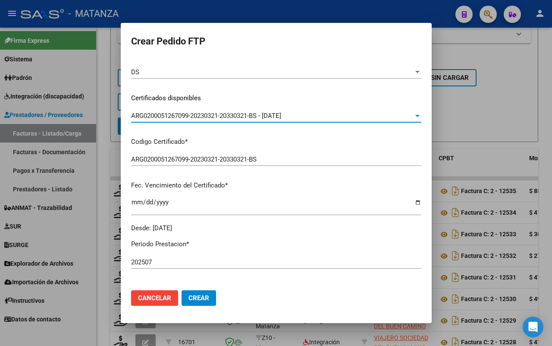
scroll to position [0, 0]
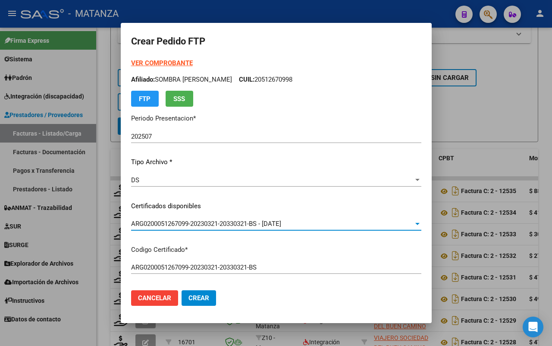
drag, startPoint x: 158, startPoint y: 63, endPoint x: 149, endPoint y: 63, distance: 8.6
click at [157, 63] on strong "VER COMPROBANTE" at bounding box center [162, 63] width 62 height 8
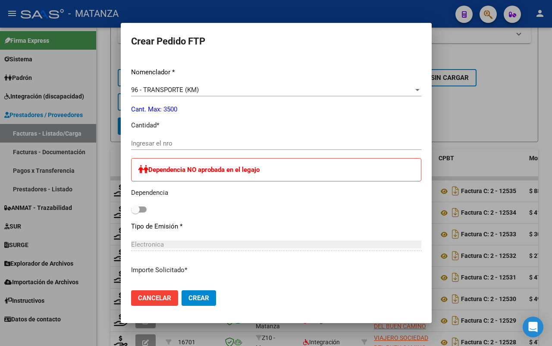
click at [161, 142] on input "Ingresar el nro" at bounding box center [276, 143] width 290 height 8
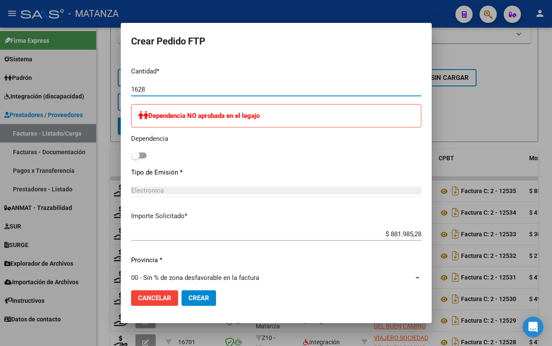
scroll to position [473, 0]
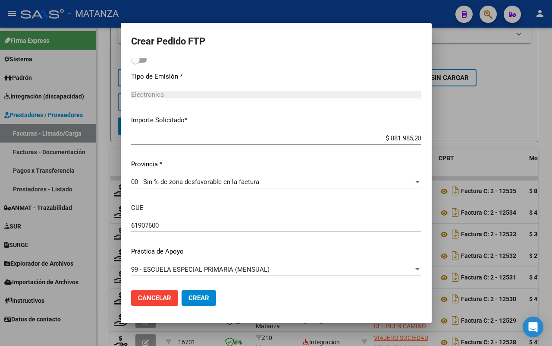
type input "1628"
click at [188, 293] on button "Crear" at bounding box center [199, 298] width 35 height 16
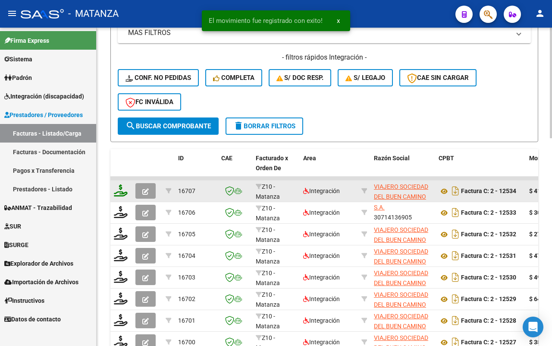
click at [122, 188] on icon at bounding box center [121, 190] width 14 height 12
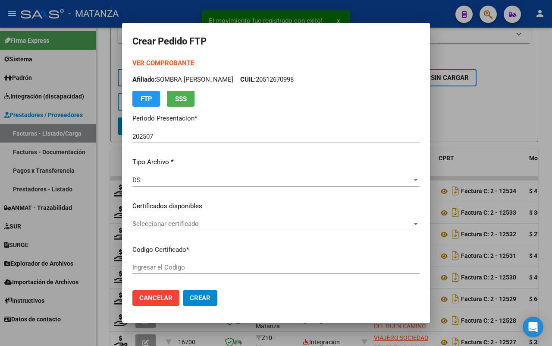
type input "ARG01-00036180095-20181217-20231217-bs"
type input "[DATE]"
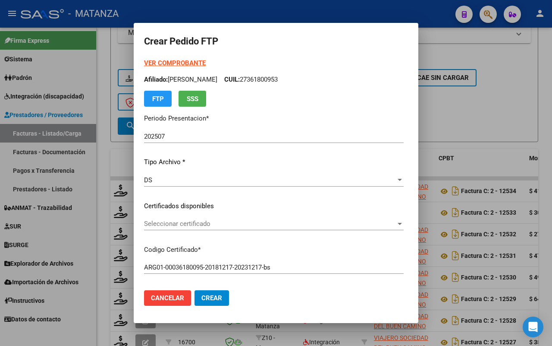
click at [205, 221] on span "Seleccionar certificado" at bounding box center [270, 224] width 252 height 8
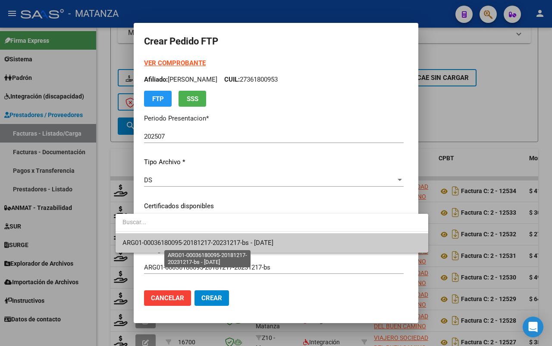
click at [199, 242] on span "ARG01-00036180095-20181217-20231217-bs - [DATE]" at bounding box center [198, 243] width 151 height 8
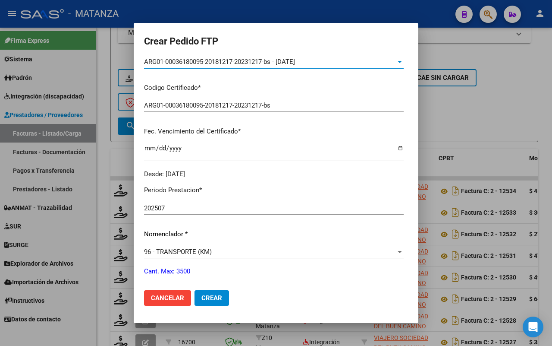
scroll to position [0, 0]
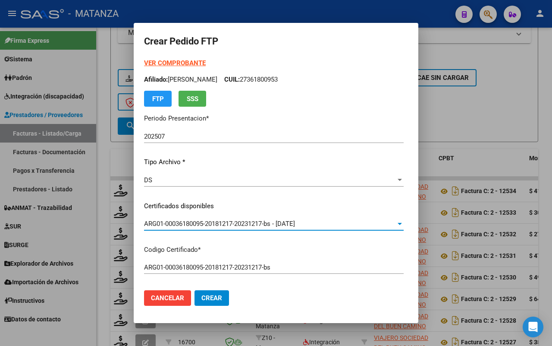
click at [155, 60] on strong "VER COMPROBANTE" at bounding box center [175, 63] width 62 height 8
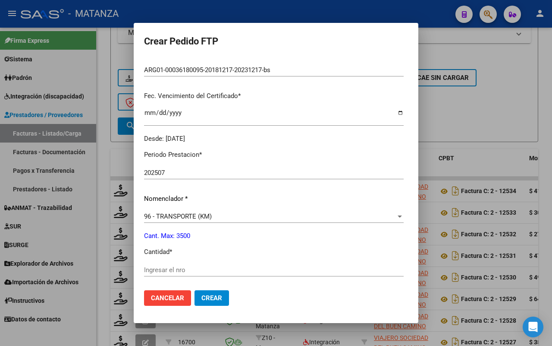
scroll to position [216, 0]
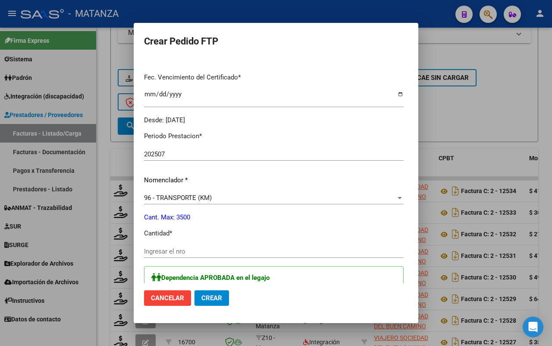
click at [152, 252] on input "Ingresar el nro" at bounding box center [274, 251] width 260 height 8
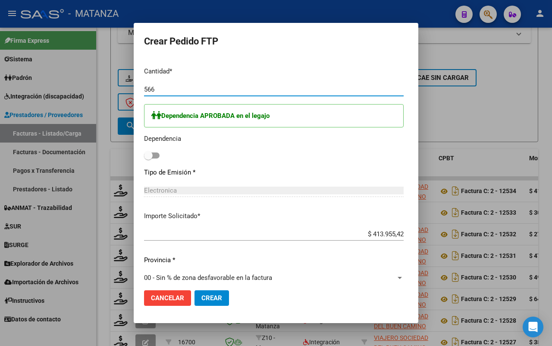
type input "566"
click at [144, 155] on span at bounding box center [152, 155] width 16 height 6
click at [148, 158] on input "checkbox" at bounding box center [148, 158] width 0 height 0
checkbox input "true"
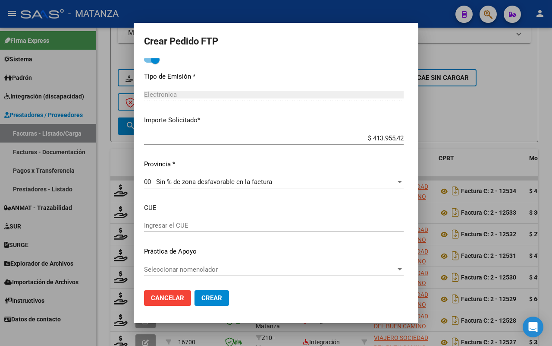
drag, startPoint x: 190, startPoint y: 293, endPoint x: 257, endPoint y: 265, distance: 72.5
click at [195, 293] on button "Crear" at bounding box center [212, 298] width 35 height 16
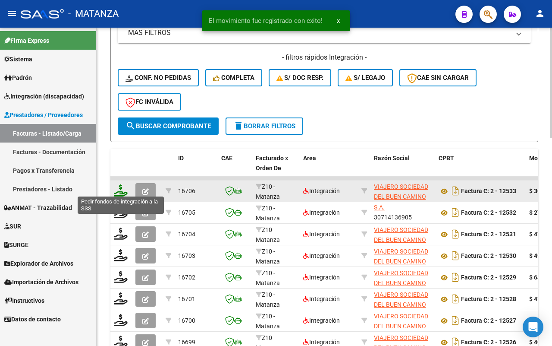
click at [122, 188] on icon at bounding box center [121, 190] width 14 height 12
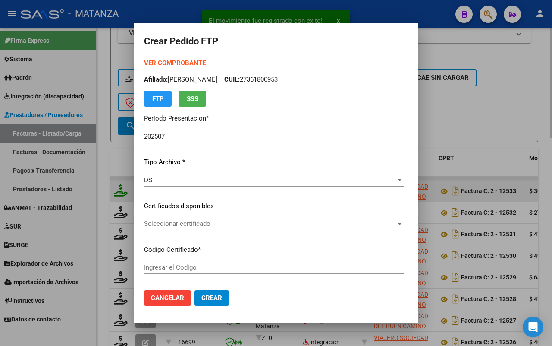
type input "ARG0200042134531-20210428-20310428-BS"
type input "[DATE]"
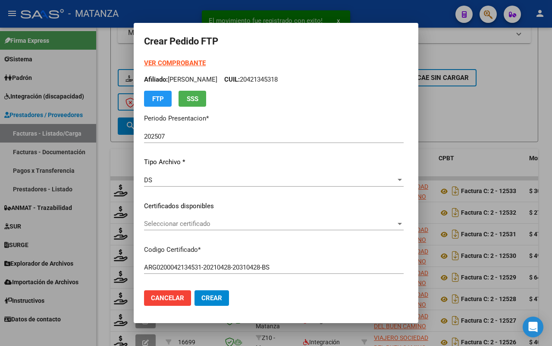
click at [193, 224] on span "Seleccionar certificado" at bounding box center [270, 224] width 252 height 8
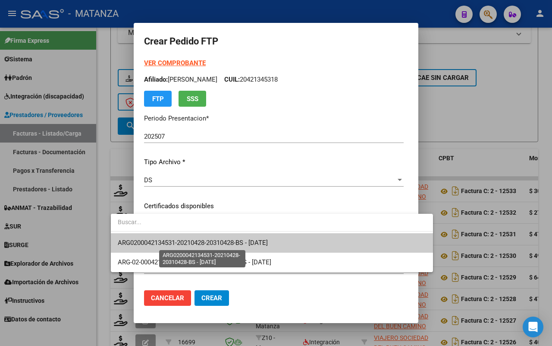
click at [188, 242] on span "ARG0200042134531-20210428-20310428-BS - [DATE]" at bounding box center [193, 243] width 150 height 8
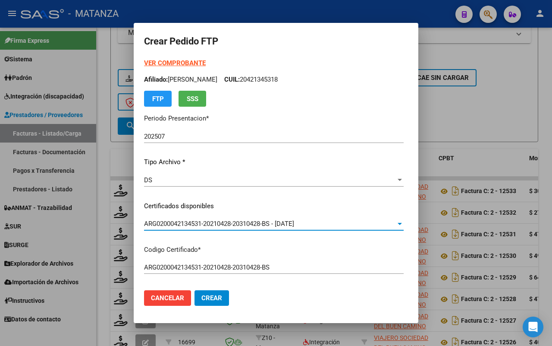
click at [144, 63] on strong "VER COMPROBANTE" at bounding box center [175, 63] width 62 height 8
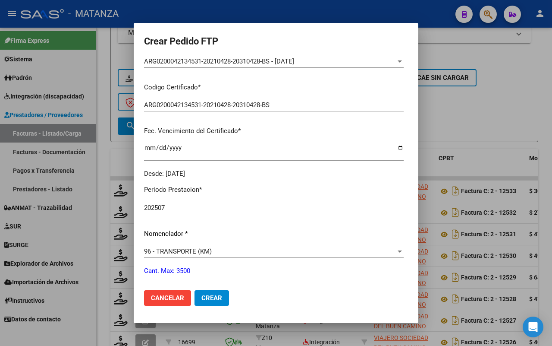
scroll to position [270, 0]
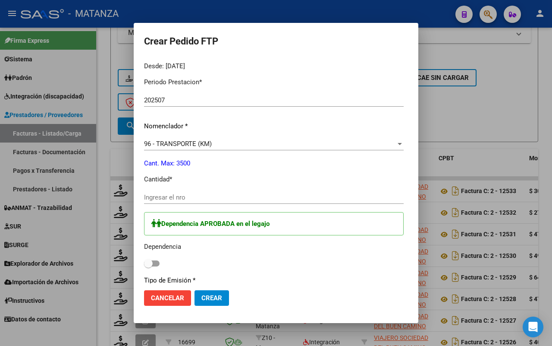
click at [145, 196] on input "Ingresar el nro" at bounding box center [274, 197] width 260 height 8
type input "420"
click at [144, 265] on label at bounding box center [152, 263] width 16 height 10
click at [148, 266] on input "checkbox" at bounding box center [148, 266] width 0 height 0
checkbox input "true"
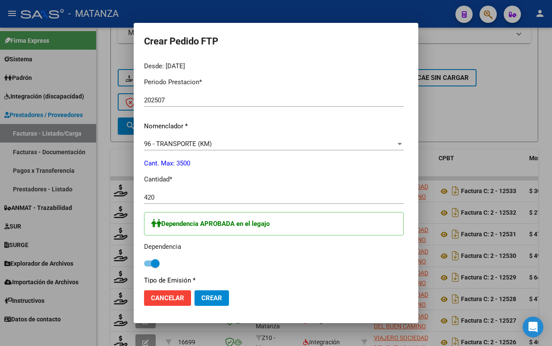
scroll to position [432, 0]
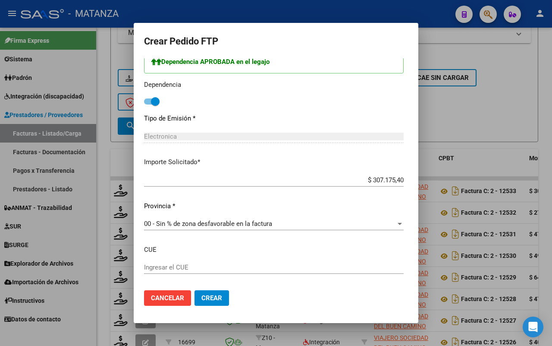
drag, startPoint x: 192, startPoint y: 294, endPoint x: 338, endPoint y: 229, distance: 159.2
click at [195, 292] on button "Crear" at bounding box center [212, 298] width 35 height 16
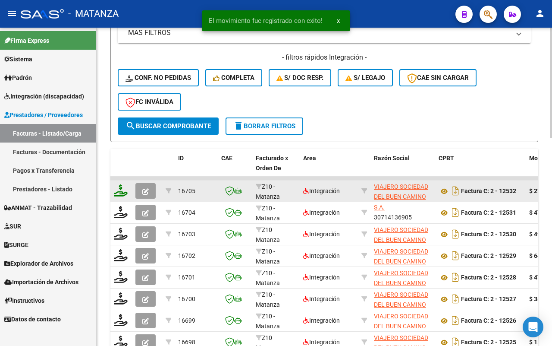
click at [118, 186] on icon at bounding box center [121, 190] width 14 height 12
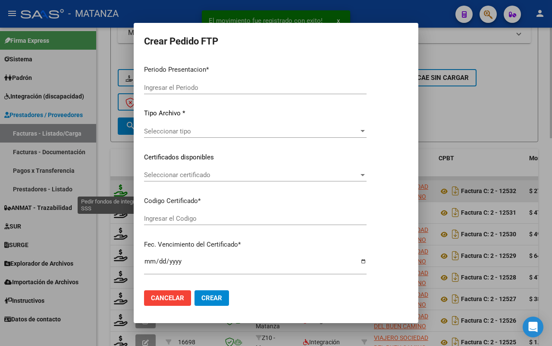
type input "202507"
type input "$ 273.047,04"
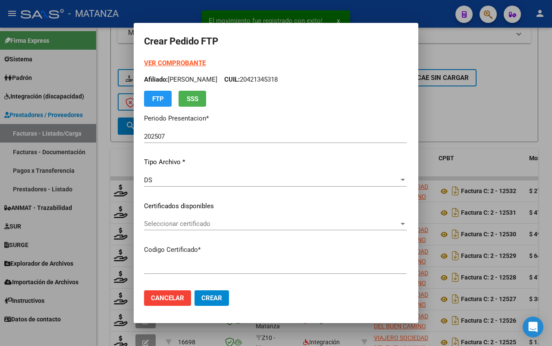
type input "ARG02-00056724376-20200530-20221130-BS"
type input "[DATE]"
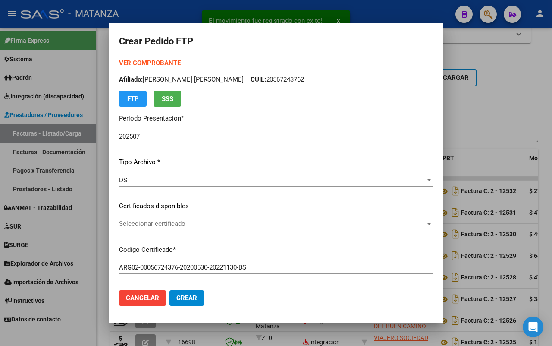
click at [201, 221] on span "Seleccionar certificado" at bounding box center [272, 224] width 306 height 8
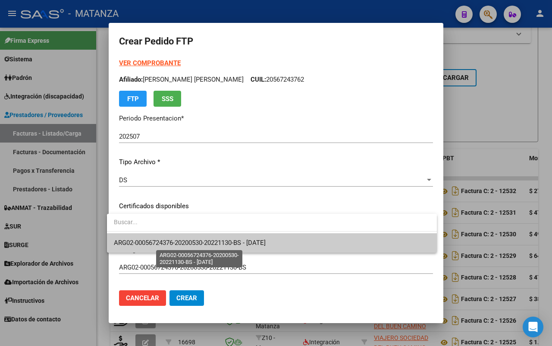
drag, startPoint x: 199, startPoint y: 244, endPoint x: 204, endPoint y: 242, distance: 5.6
click at [200, 244] on span "ARG02-00056724376-20200530-20221130-BS - [DATE]" at bounding box center [190, 243] width 152 height 8
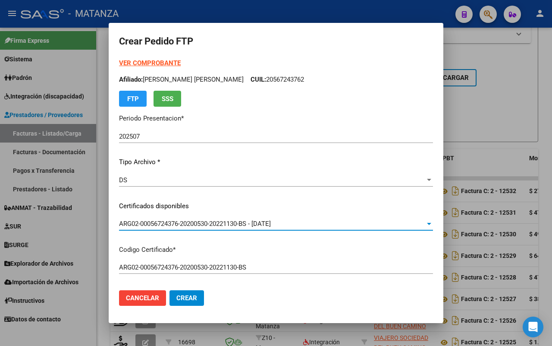
click at [159, 60] on strong "VER COMPROBANTE" at bounding box center [150, 63] width 62 height 8
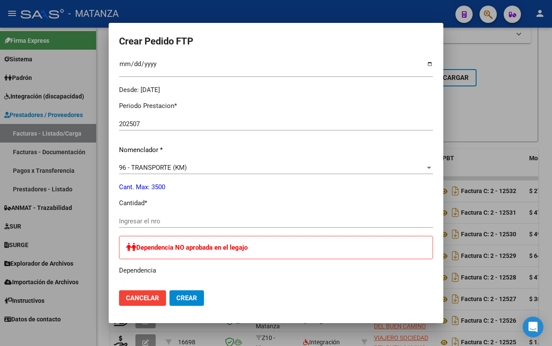
scroll to position [270, 0]
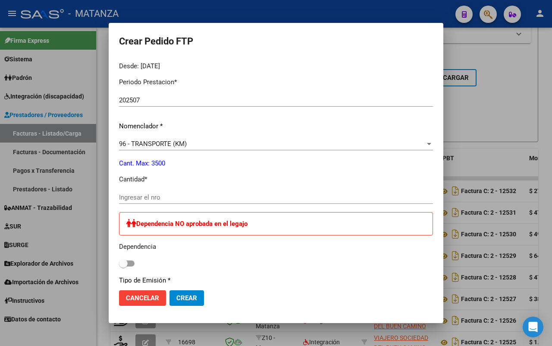
click at [169, 195] on input "Ingresar el nro" at bounding box center [276, 197] width 314 height 8
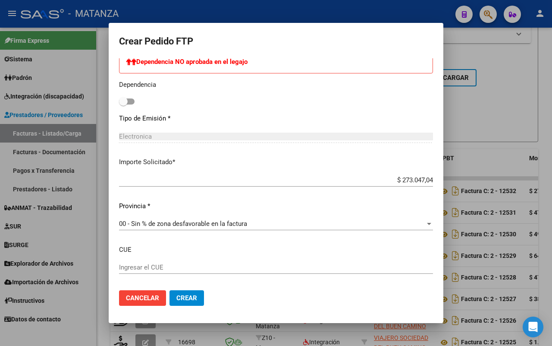
scroll to position [324, 0]
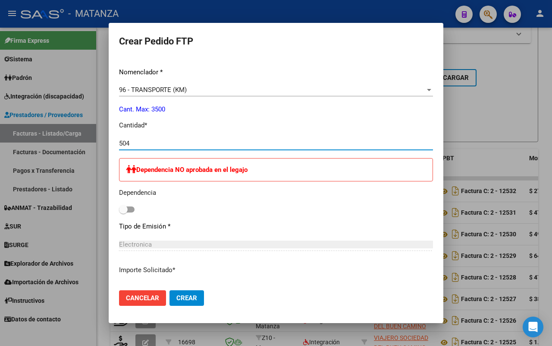
type input "504"
drag, startPoint x: 178, startPoint y: 293, endPoint x: 184, endPoint y: 283, distance: 12.0
click at [178, 294] on span "Crear" at bounding box center [187, 298] width 21 height 8
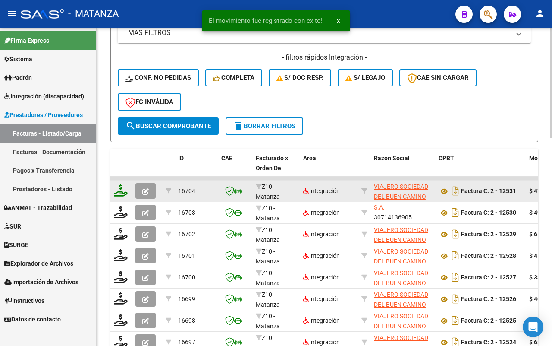
click at [123, 189] on icon at bounding box center [121, 190] width 14 height 12
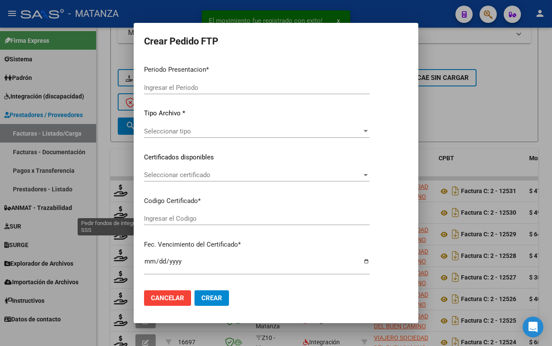
type input "202507"
type input "$ 476.748,80"
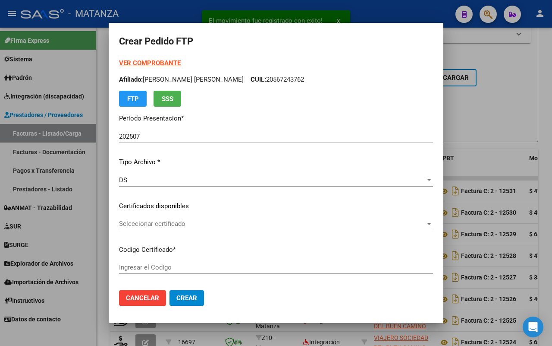
type input "ARG02-00036938768-20190907-20290907-BS"
type input "[DATE]"
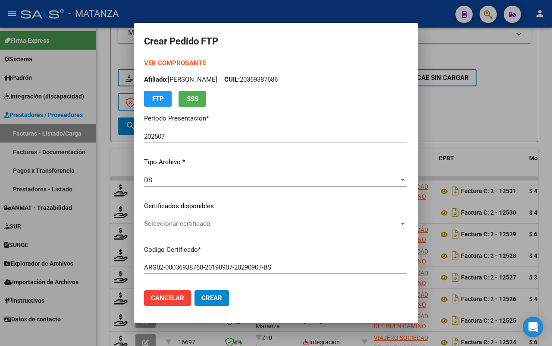
click at [243, 221] on span "Seleccionar certificado" at bounding box center [271, 224] width 255 height 8
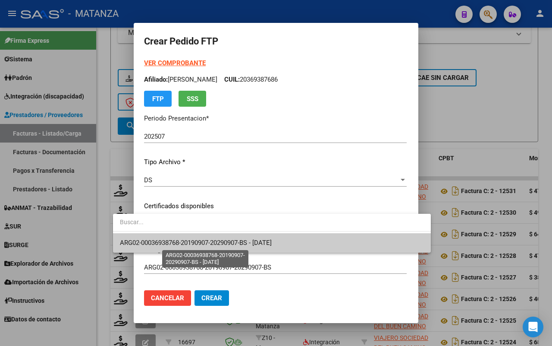
click at [232, 243] on span "ARG02-00036938768-20190907-20290907-BS - [DATE]" at bounding box center [196, 243] width 152 height 8
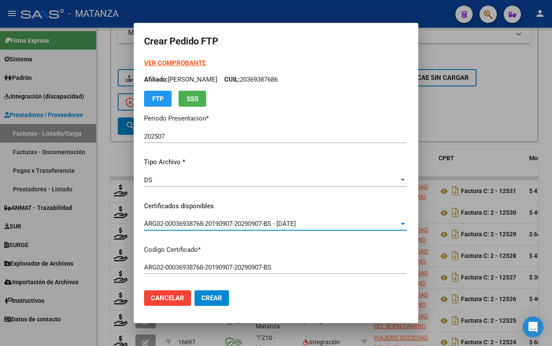
click at [158, 61] on strong "VER COMPROBANTE" at bounding box center [175, 63] width 62 height 8
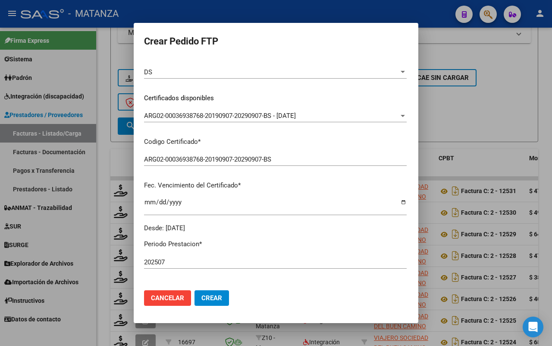
scroll to position [216, 0]
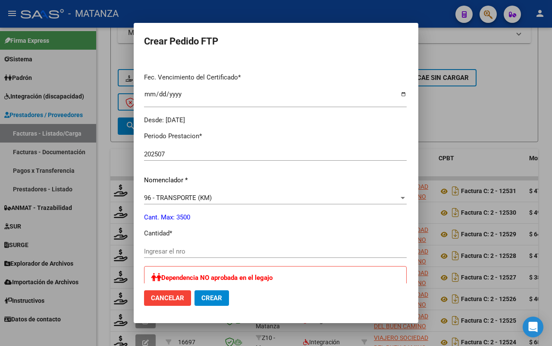
click at [163, 247] on input "Ingresar el nro" at bounding box center [275, 251] width 263 height 8
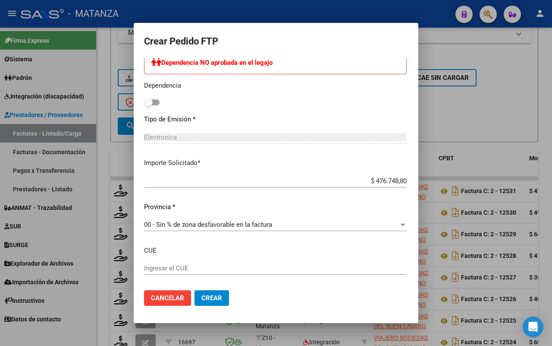
scroll to position [432, 0]
type input "880"
click at [202, 299] on span "Crear" at bounding box center [212, 298] width 21 height 8
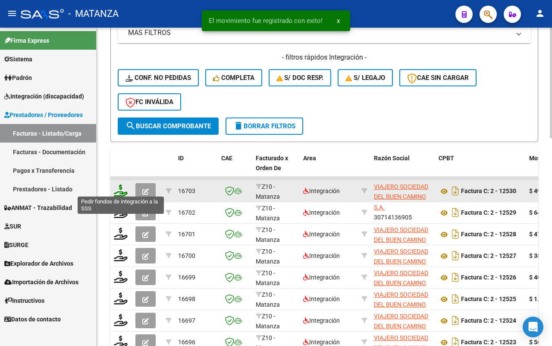
click at [119, 184] on icon at bounding box center [121, 190] width 14 height 12
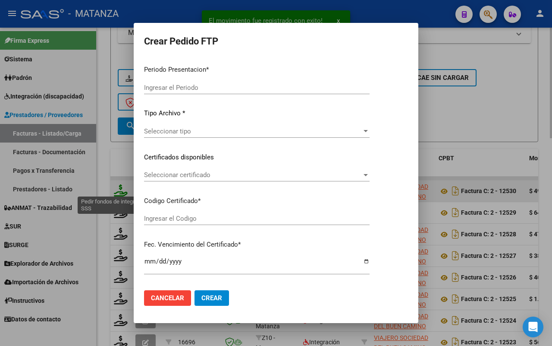
type input "202507"
type input "$ 493.001,60"
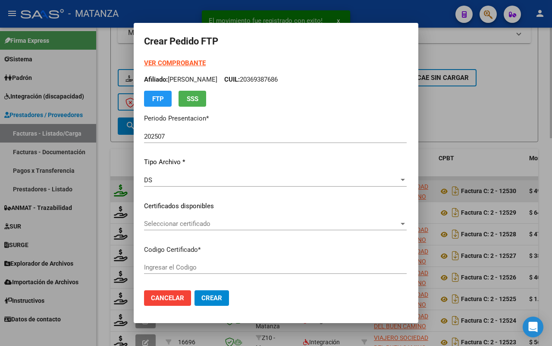
type input "ARG02-00054049484-20211209-20261209-BS"
type input "[DATE]"
type input "61243300"
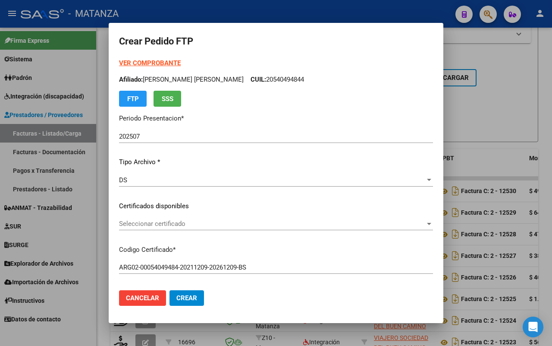
click at [160, 227] on span "Seleccionar certificado" at bounding box center [272, 224] width 306 height 8
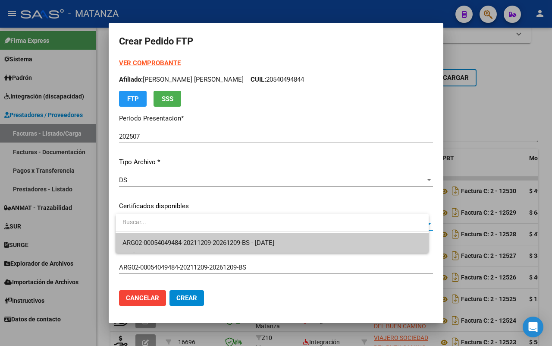
click at [156, 239] on span "ARG02-00054049484-20211209-20261209-BS - [DATE]" at bounding box center [199, 243] width 152 height 8
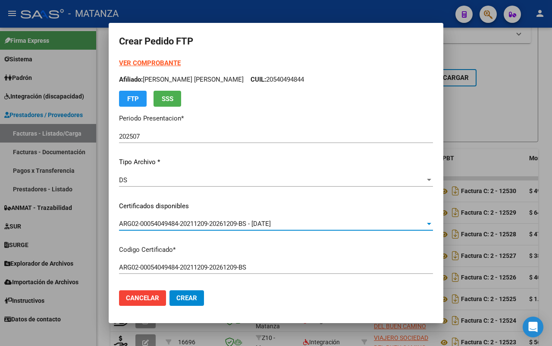
drag, startPoint x: 147, startPoint y: 58, endPoint x: 153, endPoint y: 58, distance: 6.5
click at [148, 58] on div "VER COMPROBANTE ARCA Padrón Afiliado: [PERSON_NAME] [PERSON_NAME]: 20540494844 …" at bounding box center [276, 82] width 314 height 48
click at [166, 61] on strong "VER COMPROBANTE" at bounding box center [150, 63] width 62 height 8
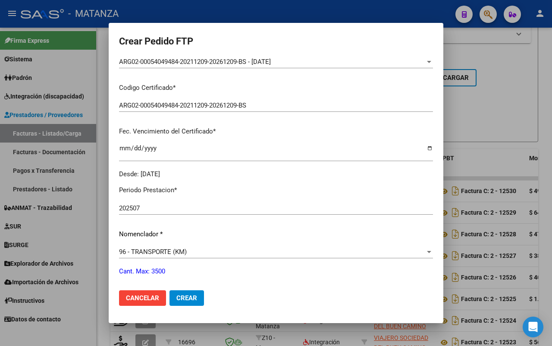
scroll to position [270, 0]
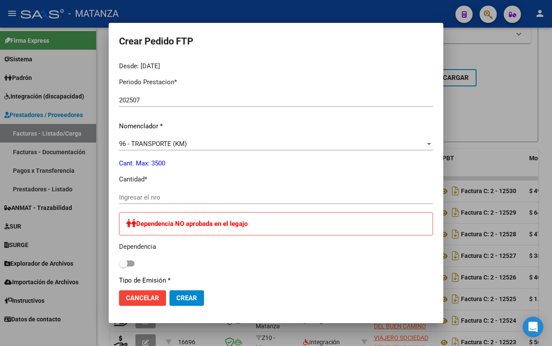
click at [201, 202] on div "Ingresar el nro" at bounding box center [276, 197] width 314 height 13
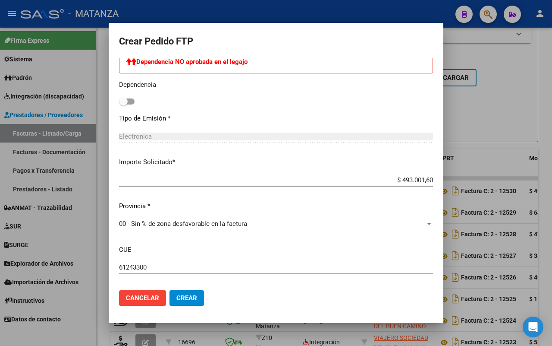
scroll to position [473, 0]
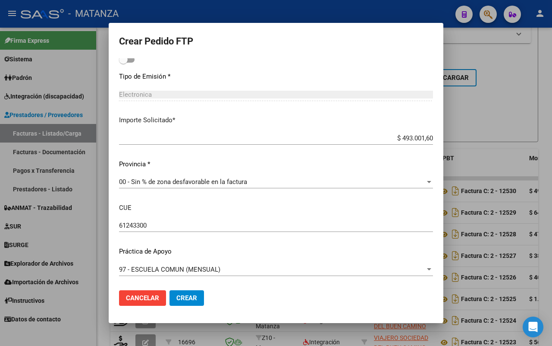
type input "910"
drag, startPoint x: 195, startPoint y: 298, endPoint x: 241, endPoint y: 288, distance: 47.2
click at [195, 297] on span "Crear" at bounding box center [187, 298] width 21 height 8
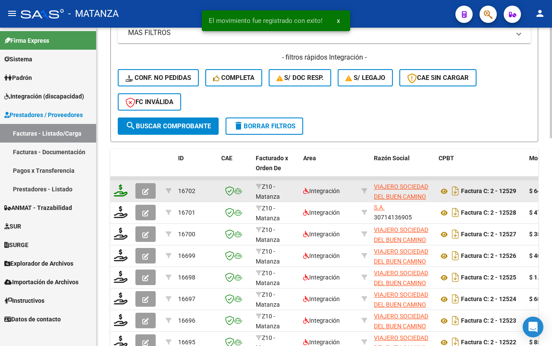
click at [120, 190] on icon at bounding box center [121, 190] width 14 height 12
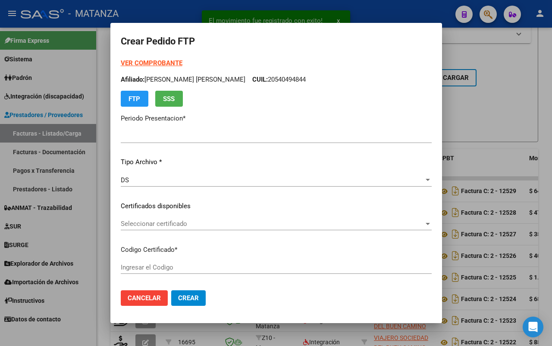
type input "202507"
type input "$ 643.605,60"
type input "arg00054908335-20230622-20330622-bs"
type input "[DATE]"
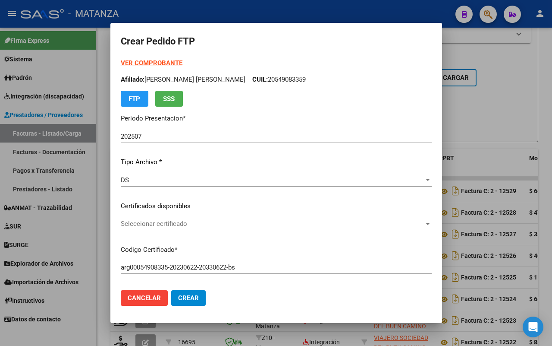
click at [273, 221] on span "Seleccionar certificado" at bounding box center [272, 224] width 303 height 8
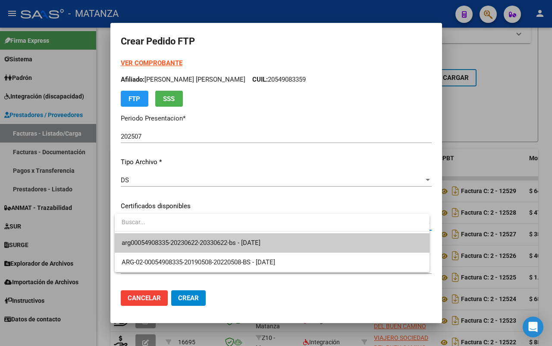
click at [261, 239] on span "arg00054908335-20230622-20330622-bs - [DATE]" at bounding box center [191, 243] width 139 height 8
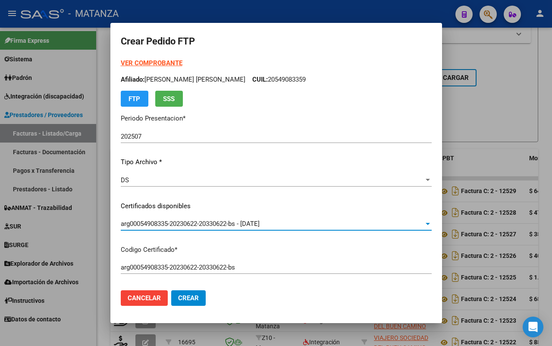
click at [168, 63] on strong "VER COMPROBANTE" at bounding box center [152, 63] width 62 height 8
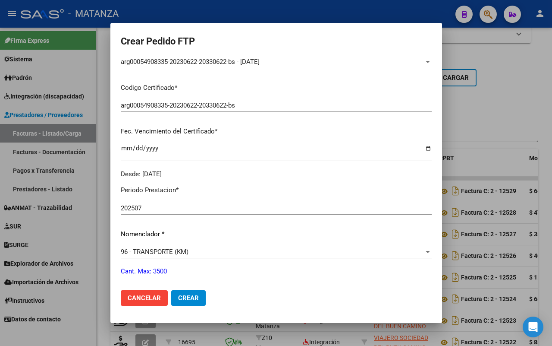
scroll to position [324, 0]
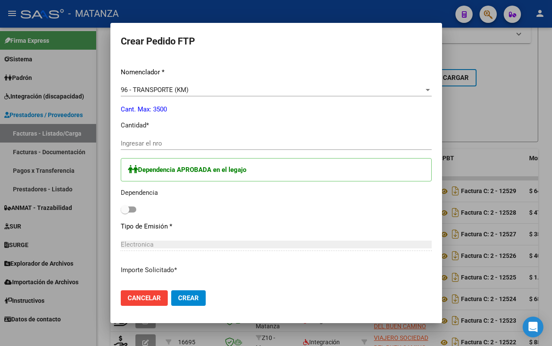
click at [170, 144] on input "Ingresar el nro" at bounding box center [276, 143] width 311 height 8
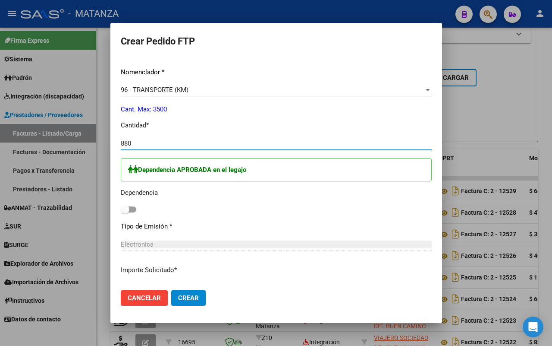
type input "880"
click at [135, 208] on span at bounding box center [129, 209] width 16 height 6
click at [125, 212] on input "checkbox" at bounding box center [125, 212] width 0 height 0
checkbox input "true"
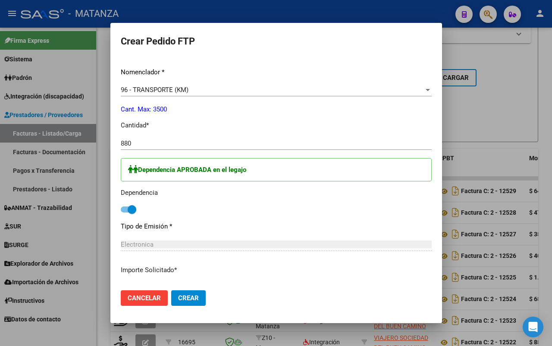
scroll to position [432, 0]
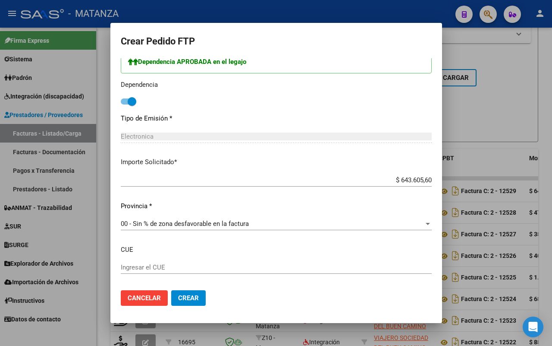
click at [194, 300] on span "Crear" at bounding box center [188, 298] width 21 height 8
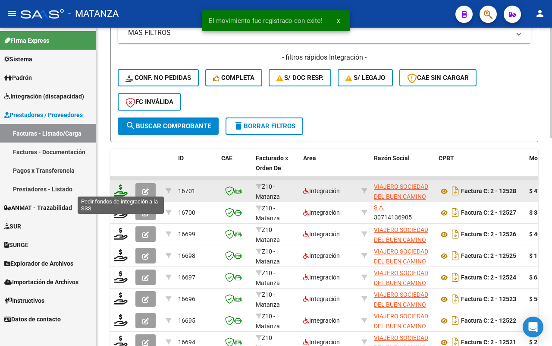
click at [120, 185] on icon at bounding box center [121, 190] width 14 height 12
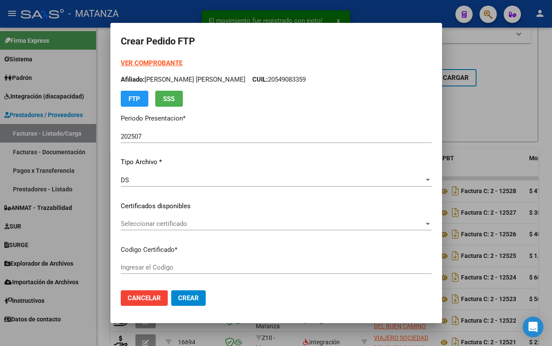
type input "ARG020005375480720160705-20190705-BS"
type input "[DATE]"
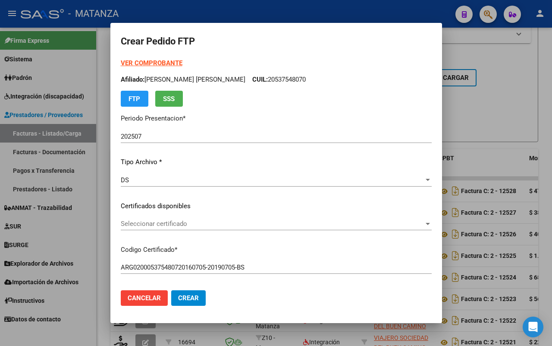
click at [191, 221] on span "Seleccionar certificado" at bounding box center [272, 224] width 303 height 8
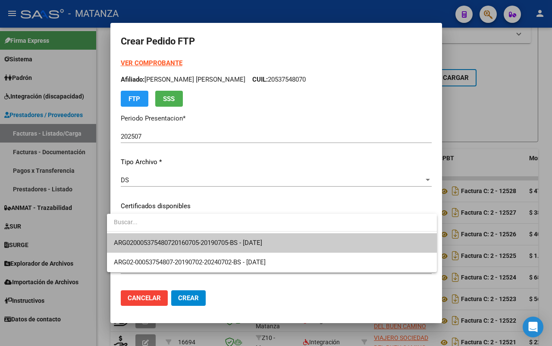
click at [192, 240] on span "ARG020005375480720160705-20190705-BS - [DATE]" at bounding box center [188, 243] width 148 height 8
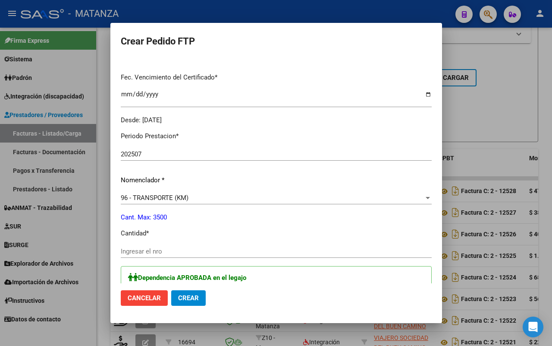
scroll to position [0, 0]
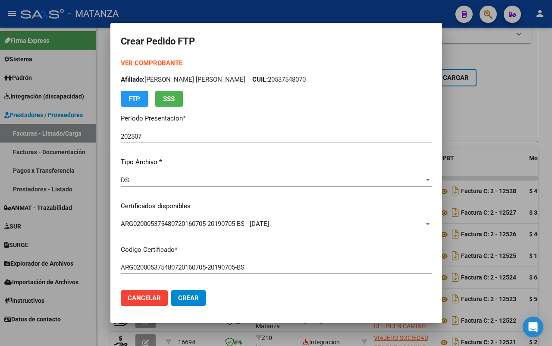
click at [153, 61] on strong "VER COMPROBANTE" at bounding box center [152, 63] width 62 height 8
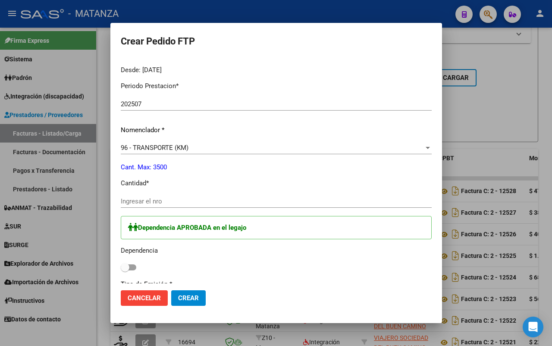
scroll to position [270, 0]
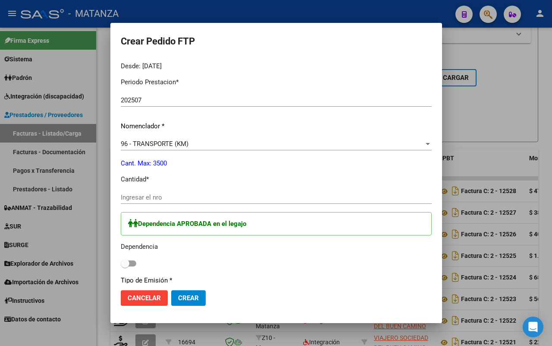
click at [190, 202] on div "Ingresar el nro" at bounding box center [276, 197] width 311 height 13
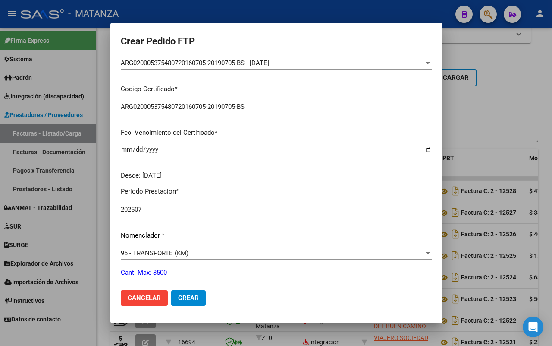
scroll to position [216, 0]
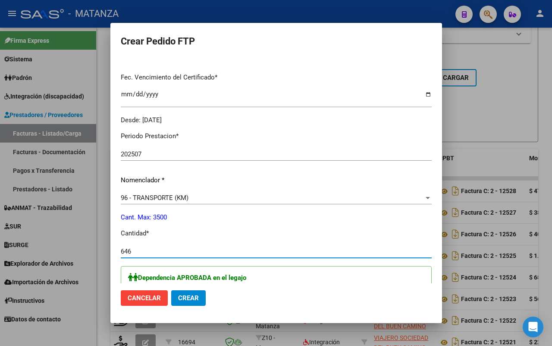
type input "646"
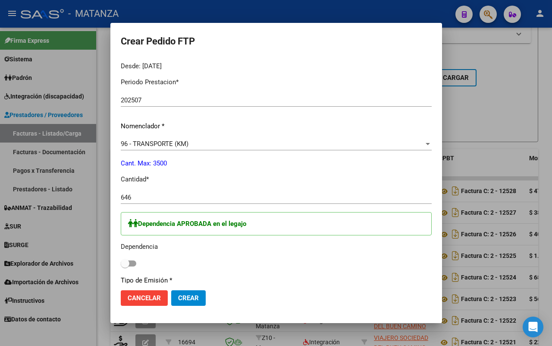
click at [128, 261] on span at bounding box center [129, 263] width 16 height 6
click at [125, 266] on input "checkbox" at bounding box center [125, 266] width 0 height 0
checkbox input "true"
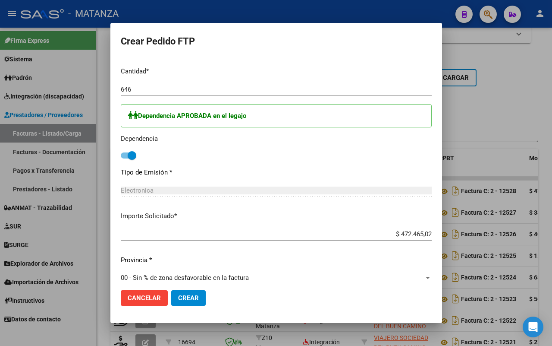
scroll to position [473, 0]
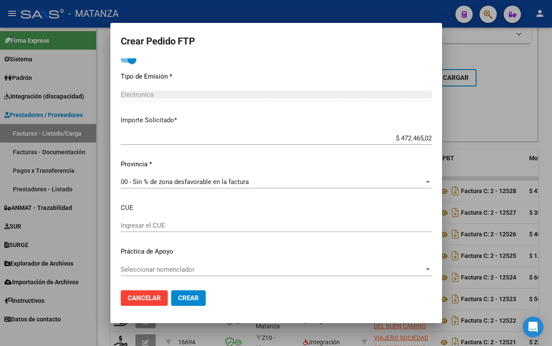
drag, startPoint x: 180, startPoint y: 300, endPoint x: 278, endPoint y: 253, distance: 107.9
click at [180, 299] on span "Crear" at bounding box center [188, 298] width 21 height 8
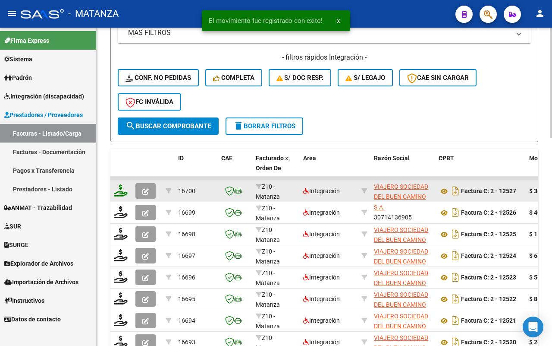
click at [126, 186] on icon at bounding box center [121, 190] width 14 height 12
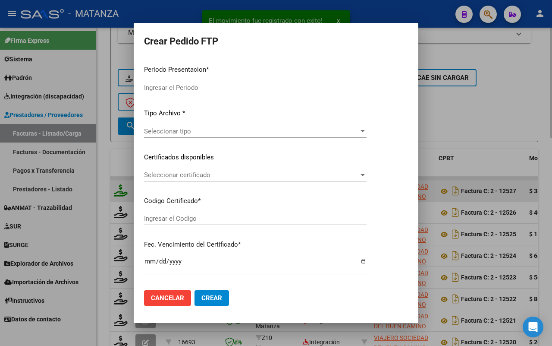
type input "202507"
type input "$ 387.626,10"
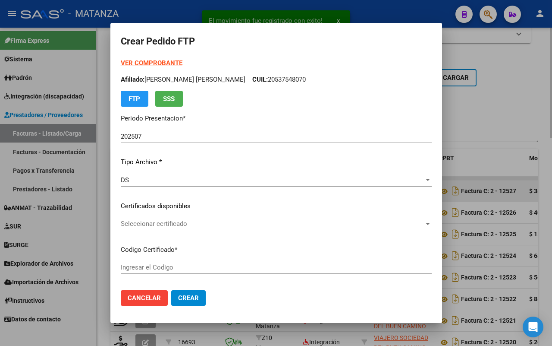
type input "ARG02-00049356387-20230117-20250117-BS"
type input "[DATE]"
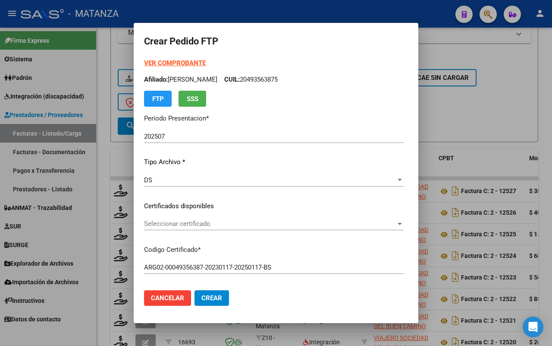
click at [175, 63] on strong "VER COMPROBANTE" at bounding box center [175, 63] width 62 height 8
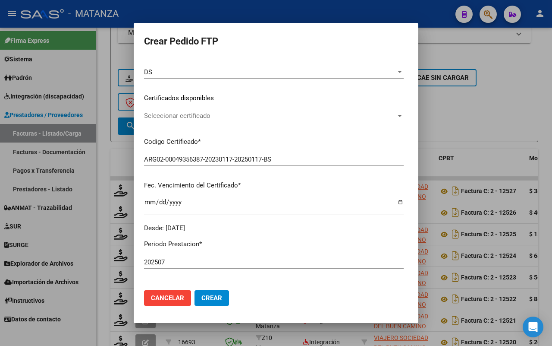
click at [167, 117] on span "Seleccionar certificado" at bounding box center [270, 116] width 252 height 8
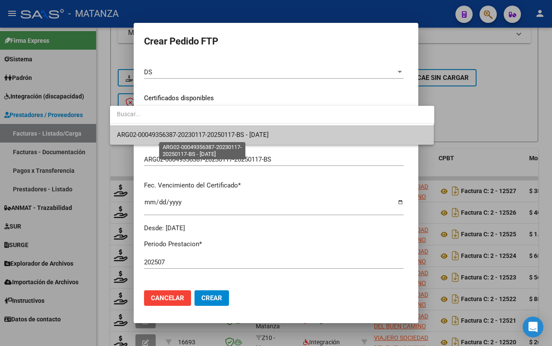
click at [169, 137] on span "ARG02-00049356387-20230117-20250117-BS - [DATE]" at bounding box center [193, 135] width 152 height 8
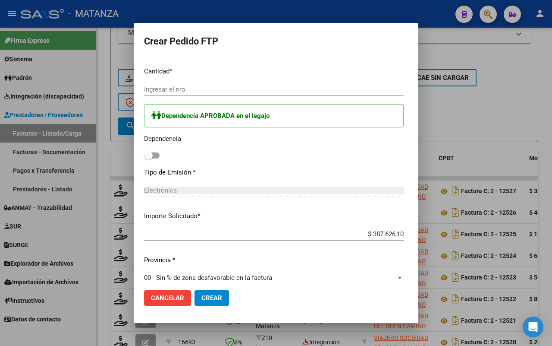
scroll to position [324, 0]
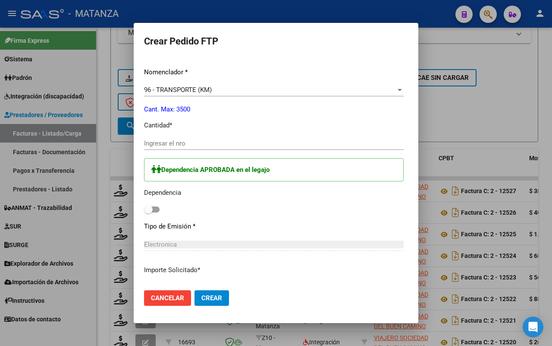
click at [164, 143] on input "Ingresar el nro" at bounding box center [274, 143] width 260 height 8
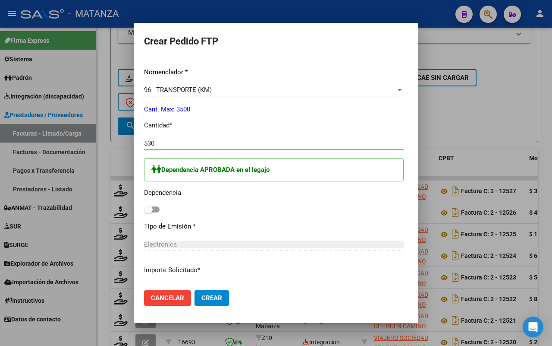
type input "530"
click at [144, 204] on label at bounding box center [152, 209] width 16 height 10
click at [148, 212] on input "checkbox" at bounding box center [148, 212] width 0 height 0
checkbox input "true"
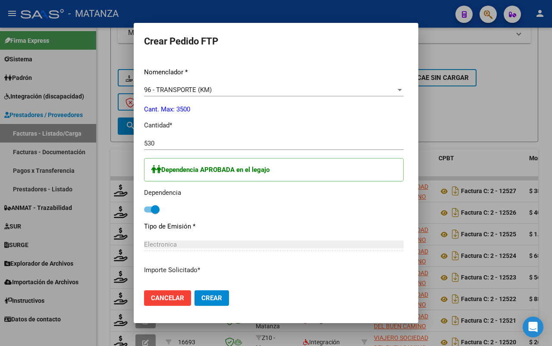
scroll to position [473, 0]
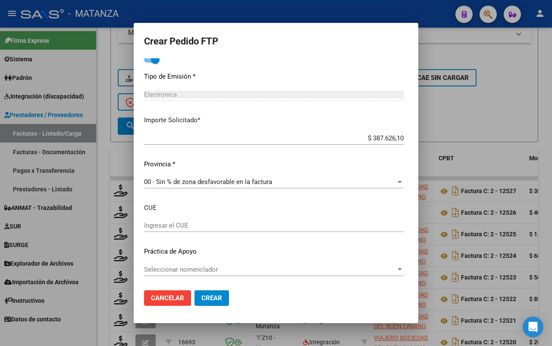
click at [202, 300] on span "Crear" at bounding box center [212, 298] width 21 height 8
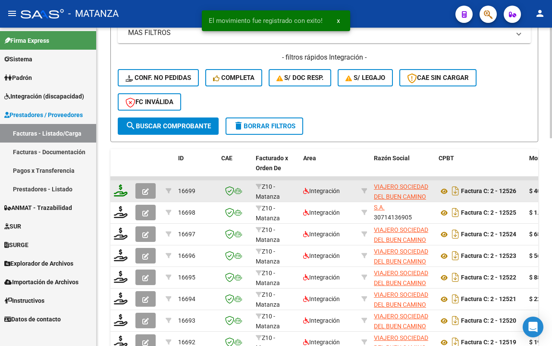
click at [120, 188] on icon at bounding box center [121, 190] width 14 height 12
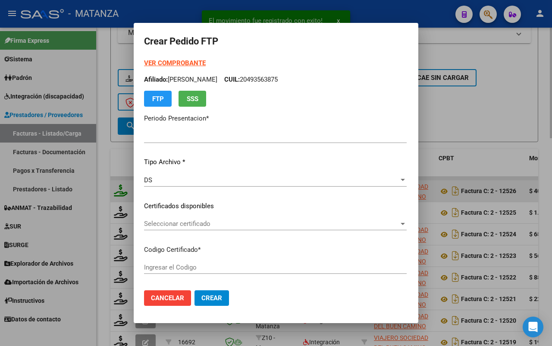
type input "202507"
type input "$ 405.236,48"
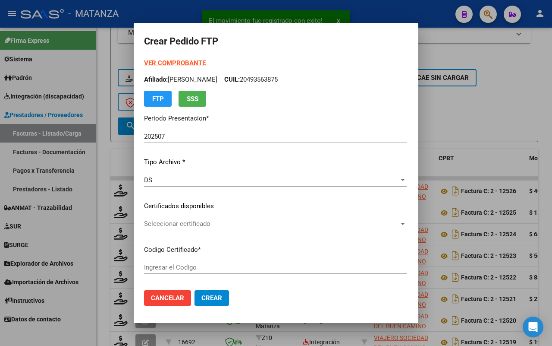
type input "ARG0200057681018-20230814-20280814-BS"
type input "[DATE]"
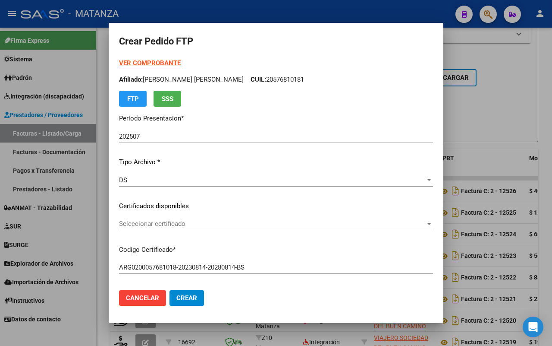
click at [206, 224] on span "Seleccionar certificado" at bounding box center [272, 224] width 306 height 8
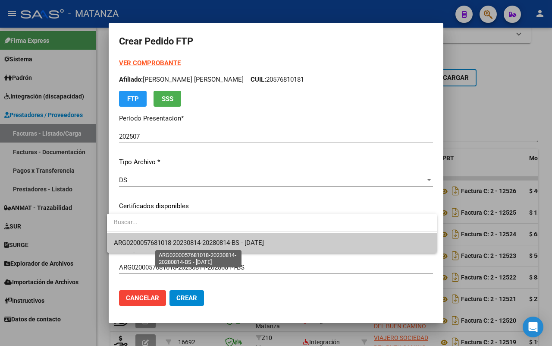
click at [206, 240] on span "ARG0200057681018-20230814-20280814-BS - [DATE]" at bounding box center [189, 243] width 150 height 8
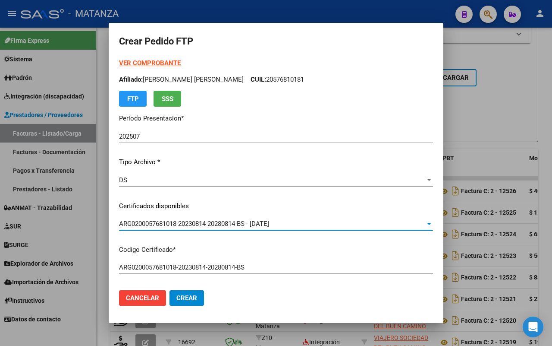
drag, startPoint x: 154, startPoint y: 63, endPoint x: 258, endPoint y: 36, distance: 107.9
click at [154, 63] on strong "VER COMPROBANTE" at bounding box center [150, 63] width 62 height 8
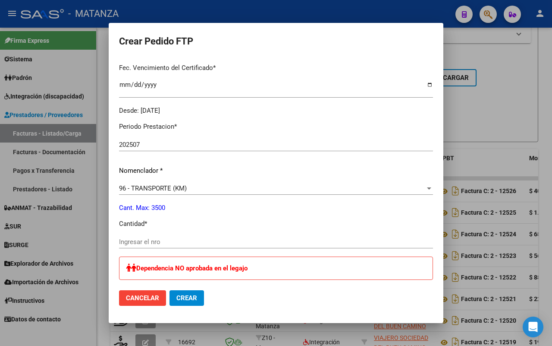
scroll to position [270, 0]
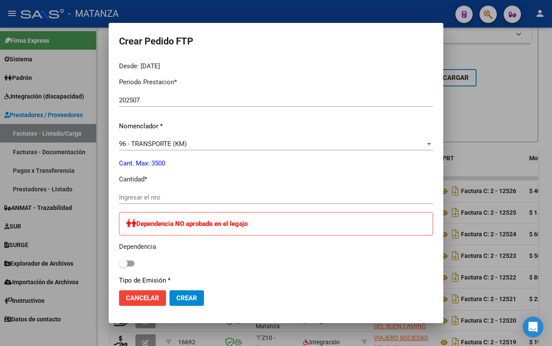
drag, startPoint x: 157, startPoint y: 194, endPoint x: 164, endPoint y: 194, distance: 7.3
click at [158, 194] on input "Ingresar el nro" at bounding box center [276, 197] width 314 height 8
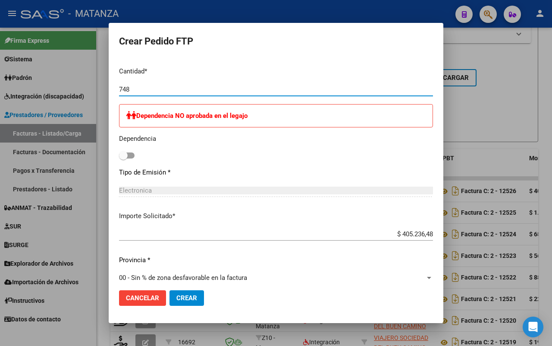
type input "748"
drag, startPoint x: 183, startPoint y: 294, endPoint x: 261, endPoint y: 270, distance: 81.2
click at [184, 294] on span "Crear" at bounding box center [187, 298] width 21 height 8
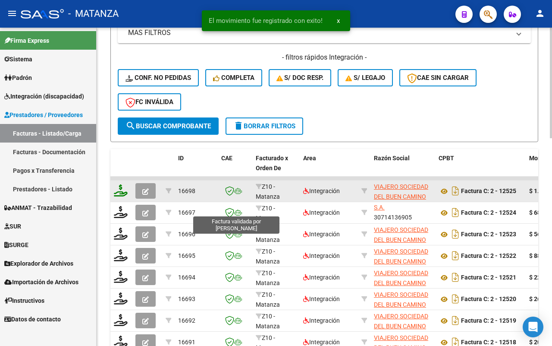
click at [119, 187] on icon at bounding box center [121, 190] width 14 height 12
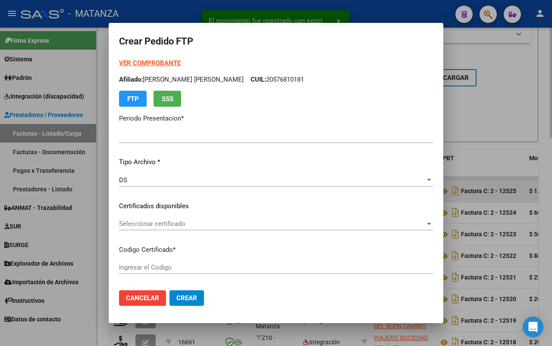
type input "202507"
type input "$ 1.311.059,20"
type input "ARG0100057675489-20230524-20280524-BS"
type input "[DATE]"
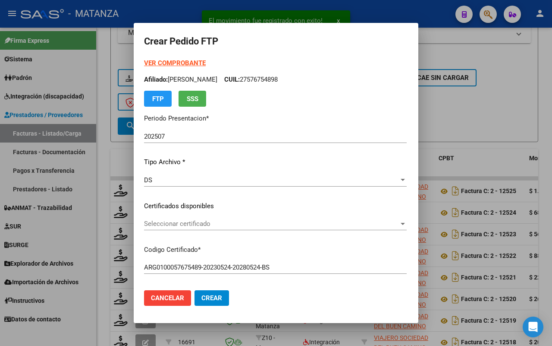
click at [158, 220] on span "Seleccionar certificado" at bounding box center [271, 224] width 255 height 8
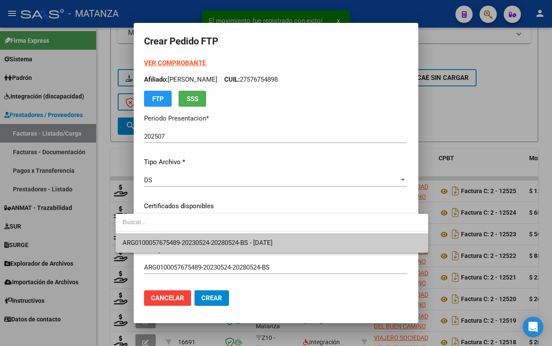
click at [161, 240] on span "ARG0100057675489-20230524-20280524-BS - [DATE]" at bounding box center [198, 243] width 150 height 8
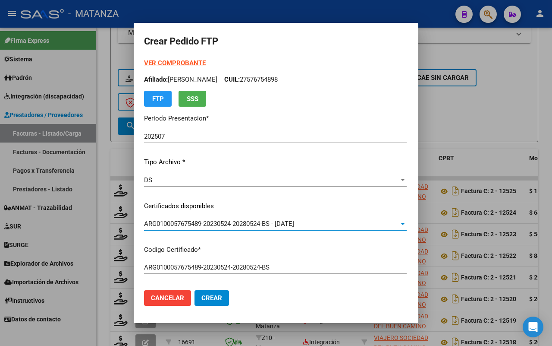
click at [171, 62] on strong "VER COMPROBANTE" at bounding box center [175, 63] width 62 height 8
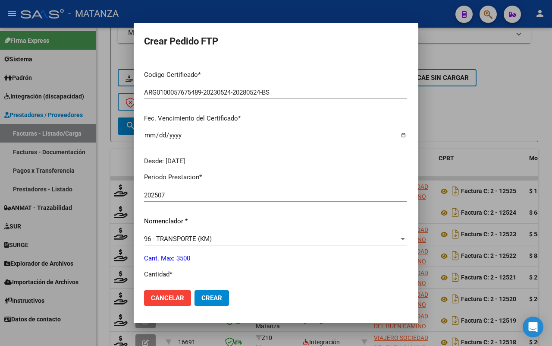
scroll to position [270, 0]
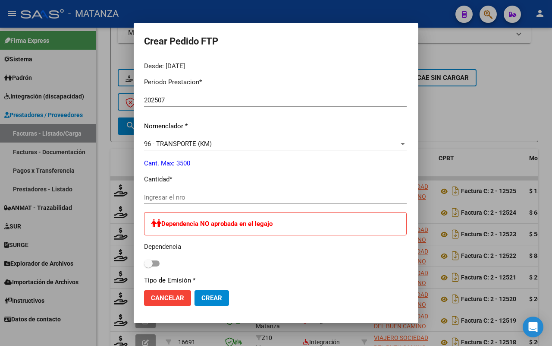
click at [178, 201] on input "Ingresar el nro" at bounding box center [275, 197] width 263 height 8
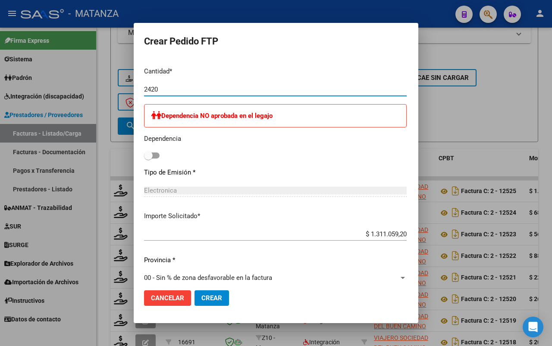
type input "2420"
click at [202, 296] on span "Crear" at bounding box center [212, 298] width 21 height 8
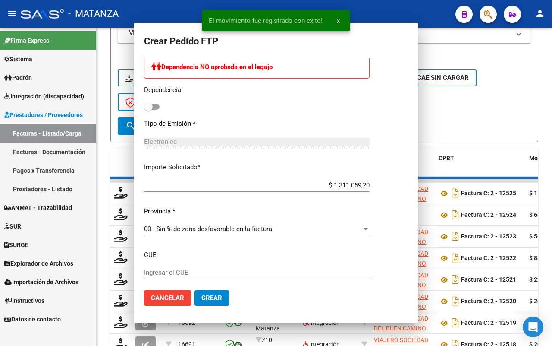
scroll to position [329, 0]
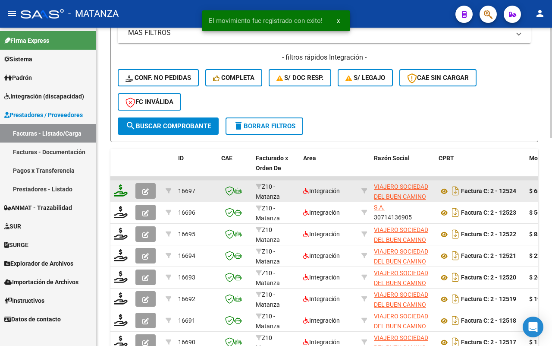
click at [122, 190] on icon at bounding box center [121, 190] width 14 height 12
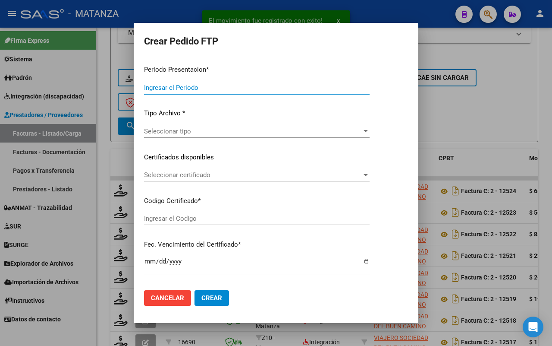
type input "202507"
type input "$ 68.261,76"
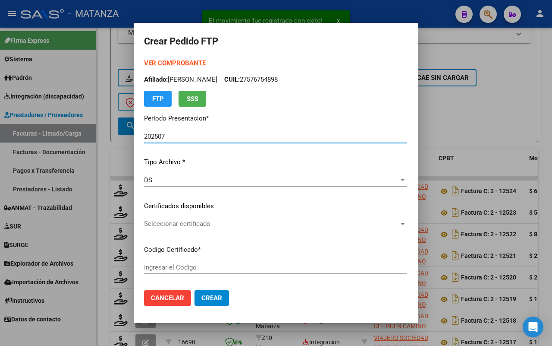
type input "arg0200056411621-20230515-20260515-bs"
type input "[DATE]"
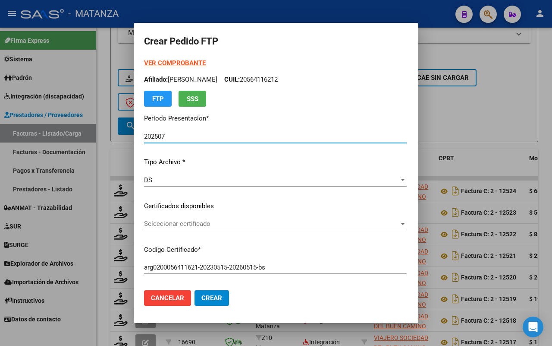
click at [211, 224] on span "Seleccionar certificado" at bounding box center [271, 224] width 255 height 8
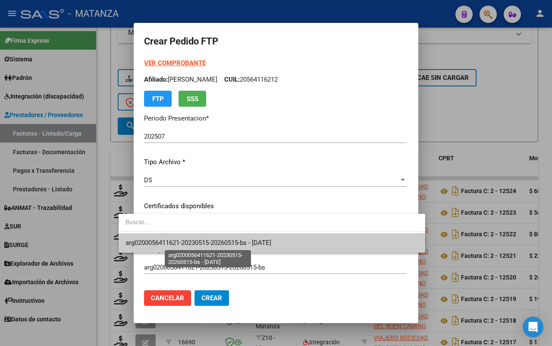
click at [205, 240] on span "arg0200056411621-20230515-20260515-bs - [DATE]" at bounding box center [199, 243] width 146 height 8
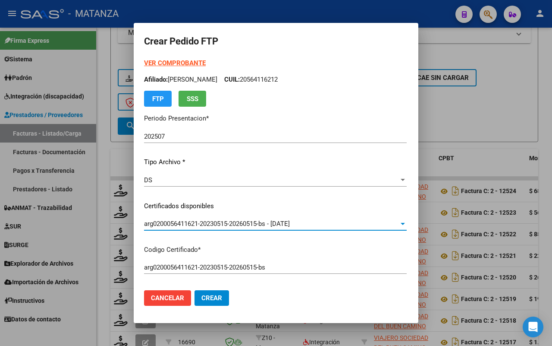
click at [171, 63] on strong "VER COMPROBANTE" at bounding box center [175, 63] width 62 height 8
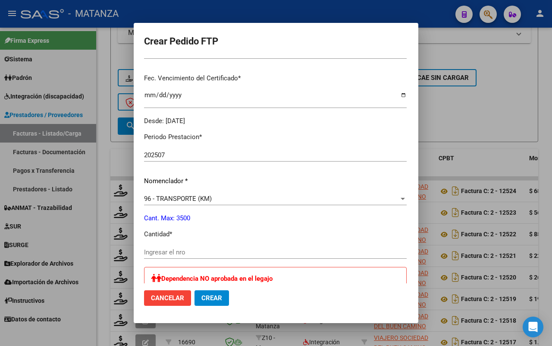
scroll to position [216, 0]
click at [160, 253] on input "Ingresar el nro" at bounding box center [275, 251] width 263 height 8
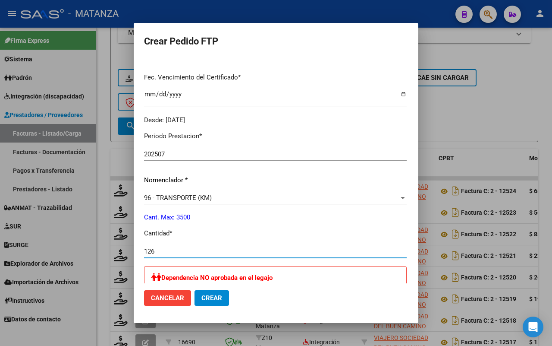
scroll to position [324, 0]
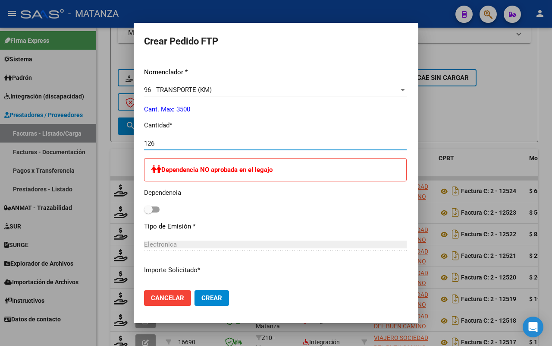
type input "126"
click at [202, 298] on span "Crear" at bounding box center [212, 298] width 21 height 8
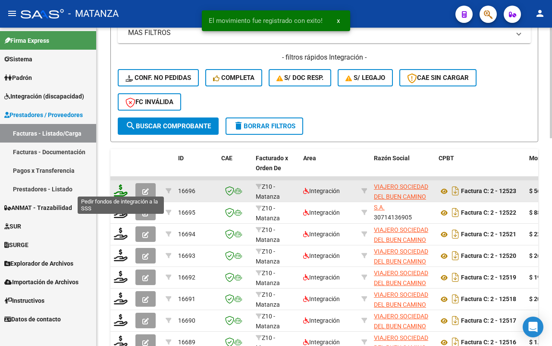
click at [120, 189] on icon at bounding box center [121, 190] width 14 height 12
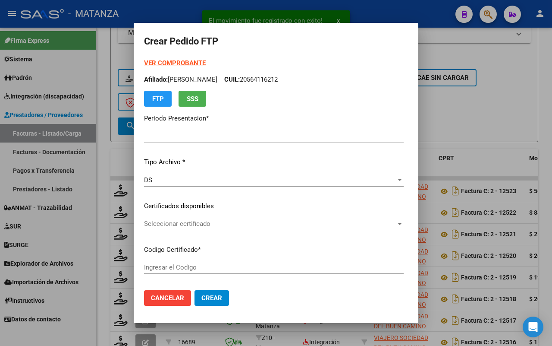
type input "202507"
type input "$ 563.154,90"
type input "ARG02-00047888266-20210915-20310915-BS"
type input "[DATE]"
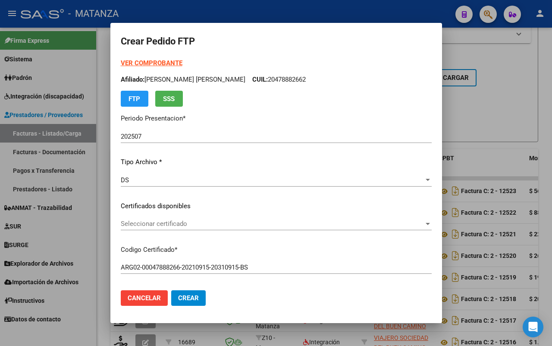
click at [196, 221] on span "Seleccionar certificado" at bounding box center [272, 224] width 303 height 8
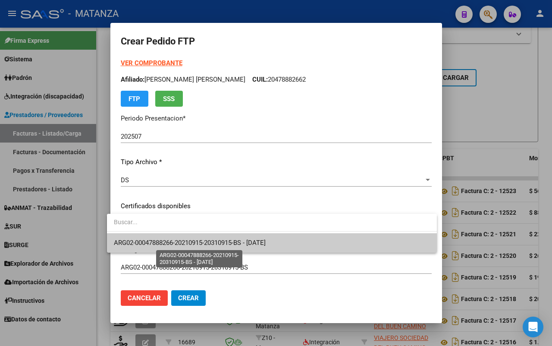
click at [189, 242] on span "ARG02-00047888266-20210915-20310915-BS - [DATE]" at bounding box center [190, 243] width 152 height 8
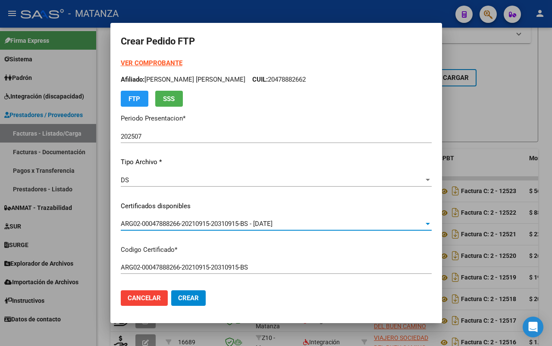
click at [155, 61] on strong "VER COMPROBANTE" at bounding box center [152, 63] width 62 height 8
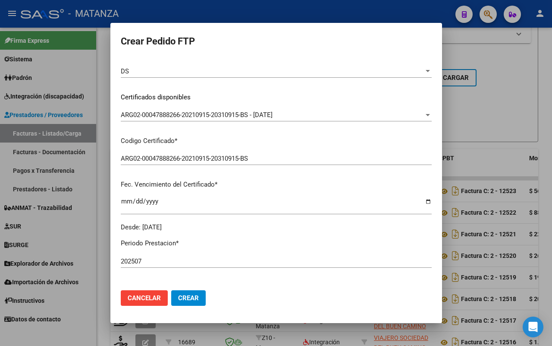
scroll to position [270, 0]
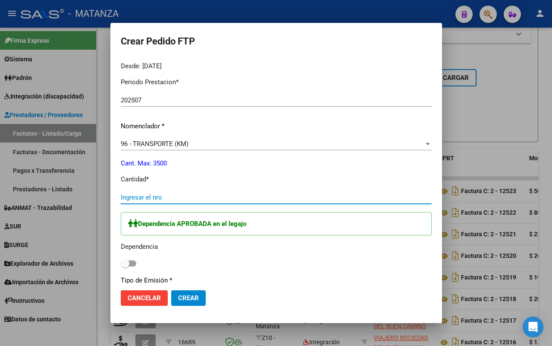
click at [164, 195] on input "Ingresar el nro" at bounding box center [276, 197] width 311 height 8
type input "770"
drag, startPoint x: 125, startPoint y: 263, endPoint x: 141, endPoint y: 259, distance: 16.4
click at [126, 262] on span at bounding box center [129, 263] width 16 height 6
click at [125, 266] on input "checkbox" at bounding box center [125, 266] width 0 height 0
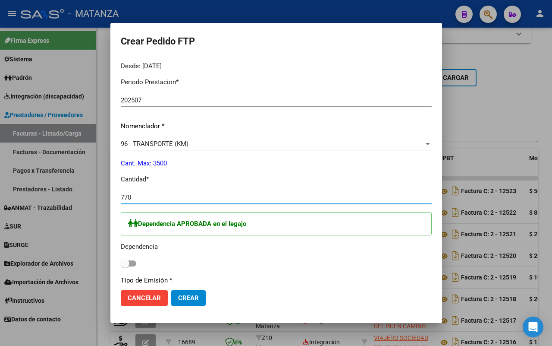
checkbox input "true"
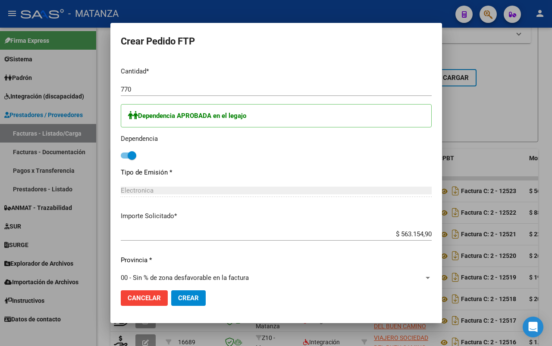
drag, startPoint x: 186, startPoint y: 298, endPoint x: 250, endPoint y: 272, distance: 68.8
click at [187, 298] on span "Crear" at bounding box center [188, 298] width 21 height 8
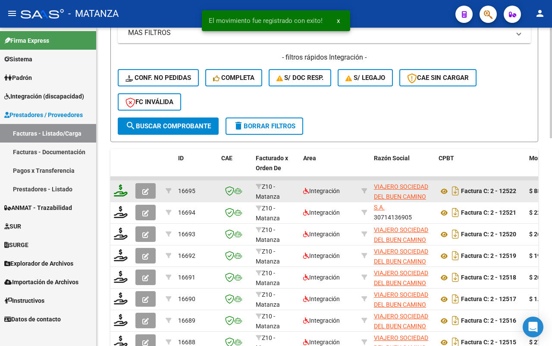
click at [116, 190] on icon at bounding box center [121, 190] width 14 height 12
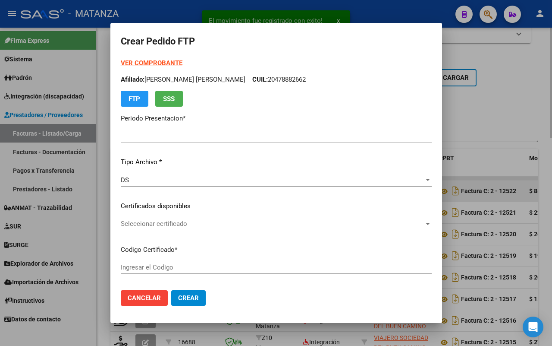
type input "202507"
type input "$ 884.957,70"
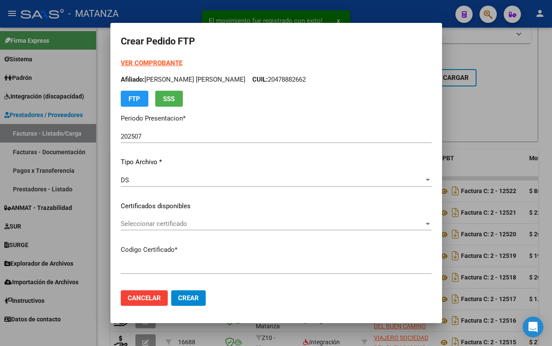
type input "ARG01-0005503531-20220224-20250224-bs"
type input "[DATE]"
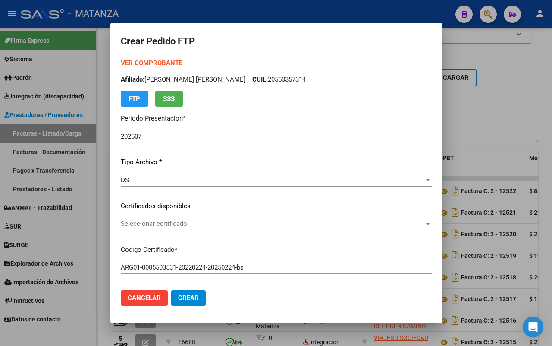
click at [221, 225] on span "Seleccionar certificado" at bounding box center [272, 224] width 303 height 8
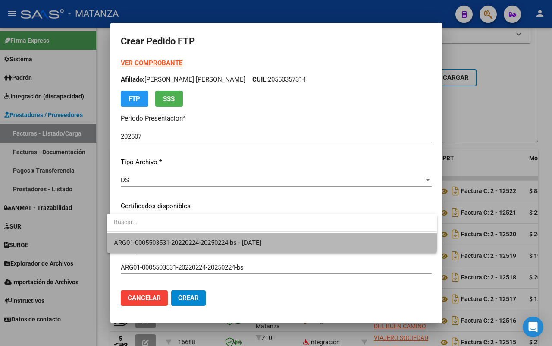
click at [219, 237] on span "ARG01-0005503531-20220224-20250224-bs - [DATE]" at bounding box center [272, 242] width 316 height 19
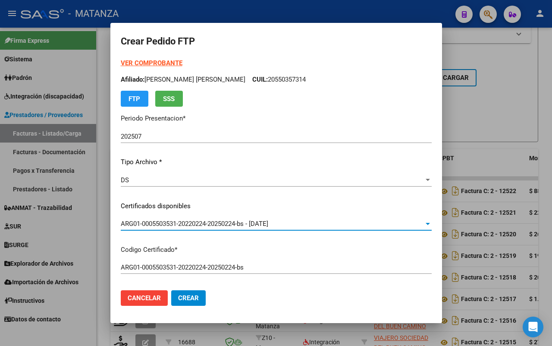
click at [155, 60] on strong "VER COMPROBANTE" at bounding box center [152, 63] width 62 height 8
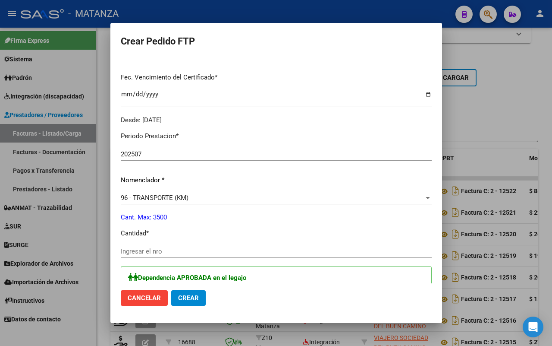
click at [178, 245] on div "Ingresar el nro" at bounding box center [276, 251] width 311 height 13
type input "1210"
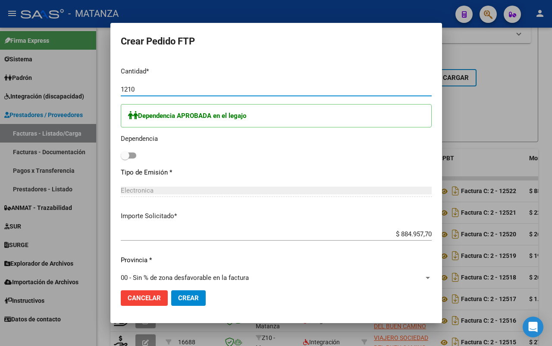
click at [124, 152] on span at bounding box center [129, 155] width 16 height 6
click at [125, 158] on input "checkbox" at bounding box center [125, 158] width 0 height 0
checkbox input "true"
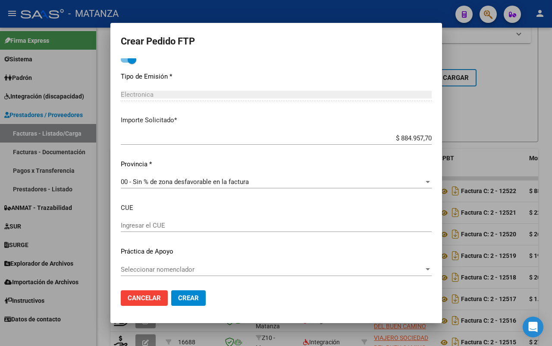
click at [188, 298] on span "Crear" at bounding box center [188, 298] width 21 height 8
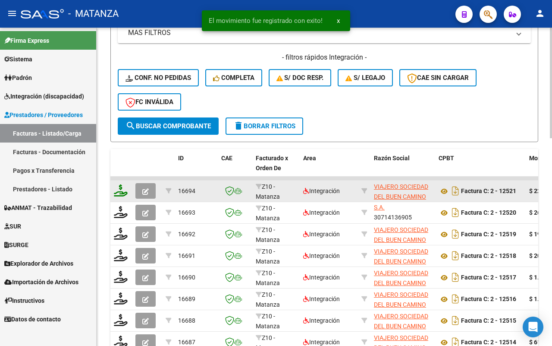
click at [120, 189] on icon at bounding box center [121, 190] width 14 height 12
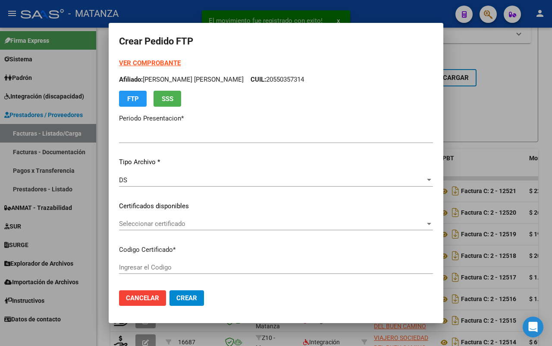
type input "202507"
type input "$ 221.038,08"
type input "arg02-00048496517-20230301-20330301-bs"
type input "[DATE]"
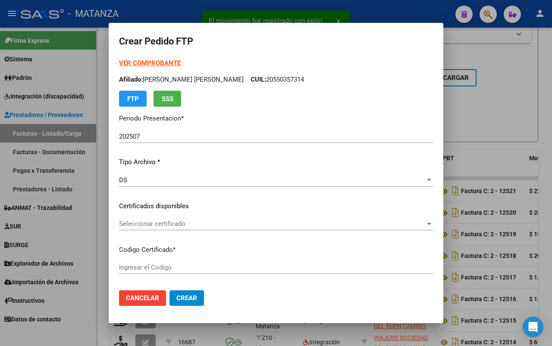
type input "62003900"
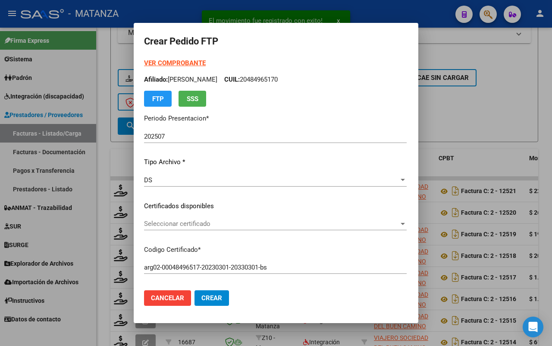
click at [199, 220] on span "Seleccionar certificado" at bounding box center [271, 224] width 255 height 8
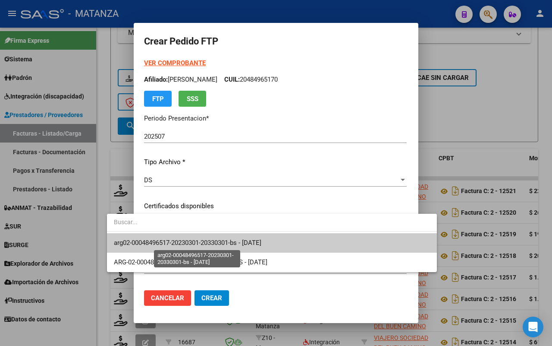
click at [197, 239] on span "arg02-00048496517-20230301-20330301-bs - [DATE]" at bounding box center [188, 243] width 148 height 8
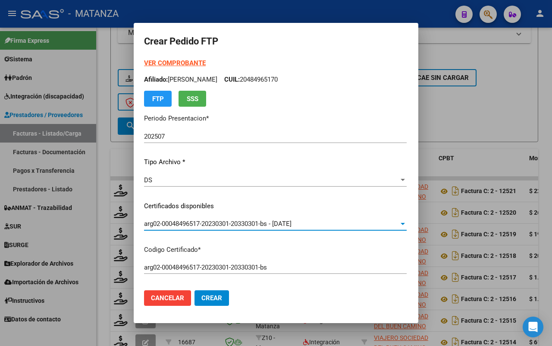
click at [149, 61] on strong "VER COMPROBANTE" at bounding box center [175, 63] width 62 height 8
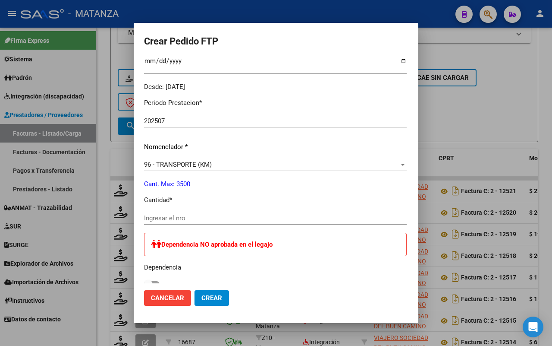
scroll to position [270, 0]
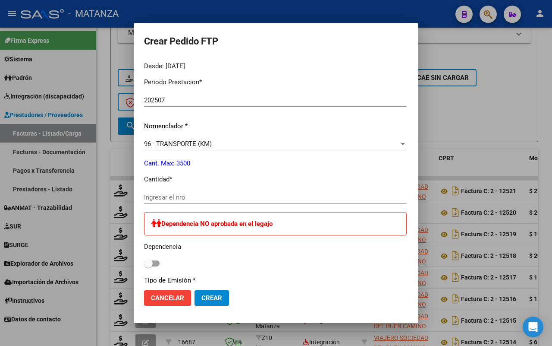
click at [171, 198] on input "Ingresar el nro" at bounding box center [275, 197] width 263 height 8
type input "408"
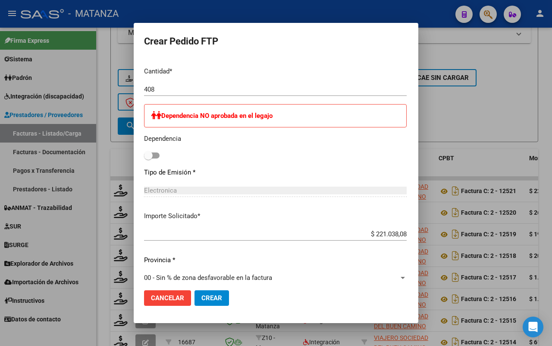
click at [202, 297] on span "Crear" at bounding box center [212, 298] width 21 height 8
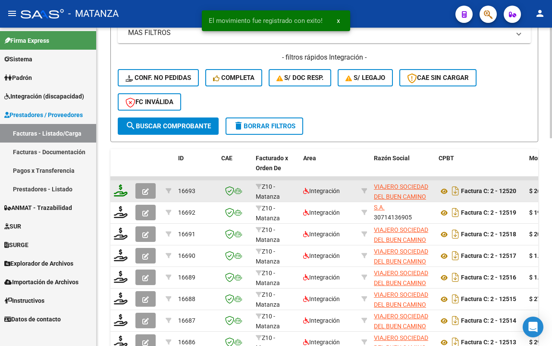
click at [123, 189] on icon at bounding box center [121, 190] width 14 height 12
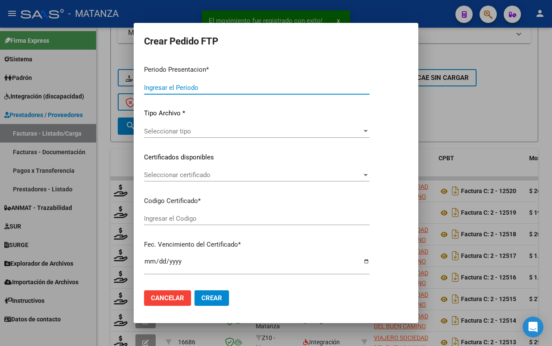
type input "202507"
type input "$ 260.044,80"
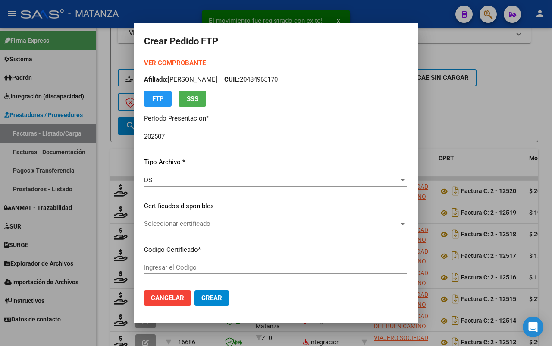
type input "ARG01-00055513925-20220317-20270317-BS"
type input "[DATE]"
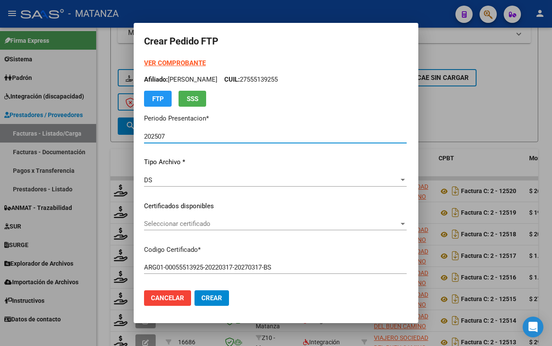
click at [213, 227] on div "Seleccionar certificado Seleccionar certificado" at bounding box center [275, 223] width 263 height 13
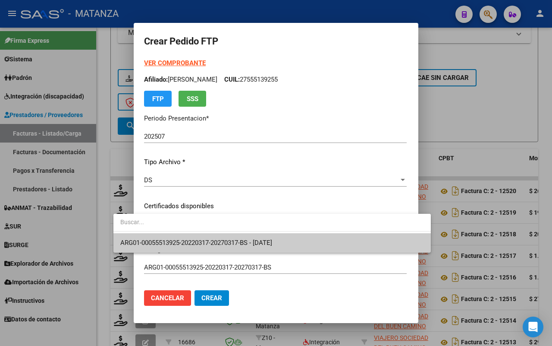
click at [209, 238] on span "ARG01-00055513925-20220317-20270317-BS - [DATE]" at bounding box center [272, 242] width 304 height 19
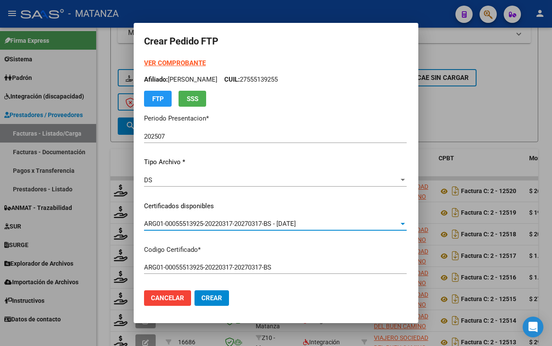
click at [165, 63] on strong "VER COMPROBANTE" at bounding box center [175, 63] width 62 height 8
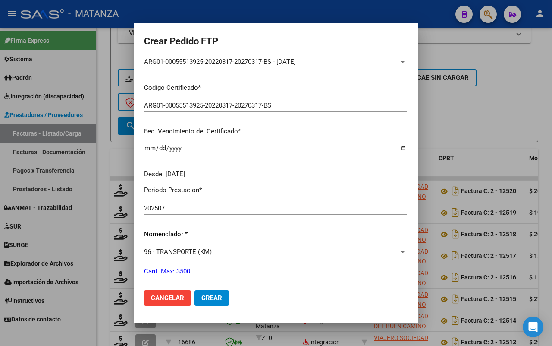
scroll to position [216, 0]
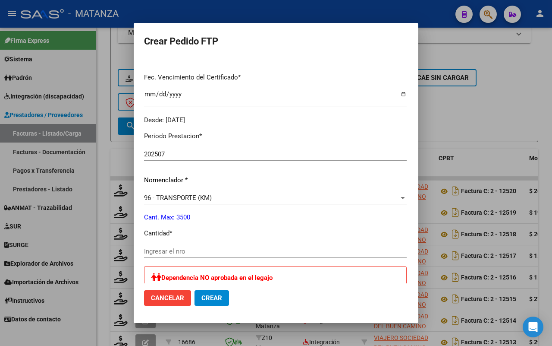
click at [154, 248] on input "Ingresar el nro" at bounding box center [275, 251] width 263 height 8
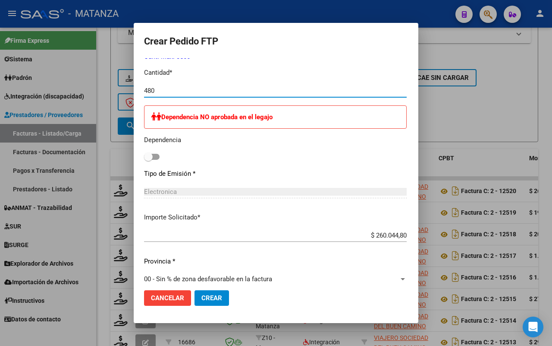
scroll to position [378, 0]
type input "480"
click at [202, 300] on span "Crear" at bounding box center [212, 298] width 21 height 8
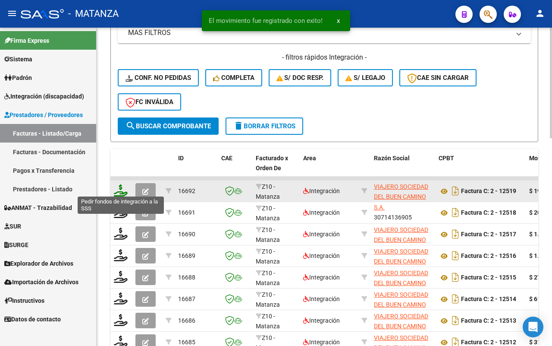
click at [123, 189] on icon at bounding box center [121, 190] width 14 height 12
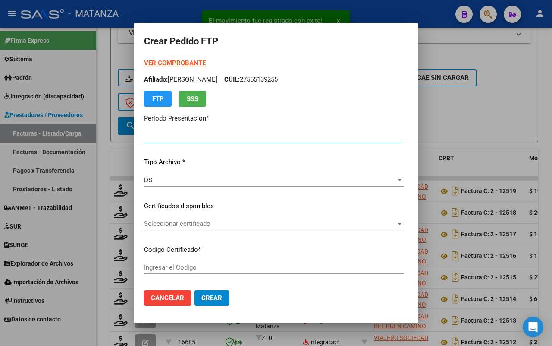
type input "202507"
type input "$ 193.081,68"
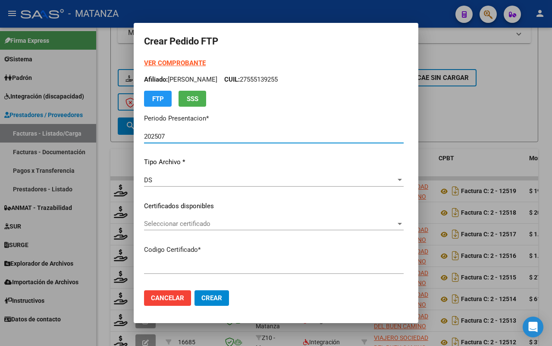
type input "ARG02-00025058723-20230328-20280328-BS"
type input "[DATE]"
click at [197, 223] on span "Seleccionar certificado" at bounding box center [270, 224] width 252 height 8
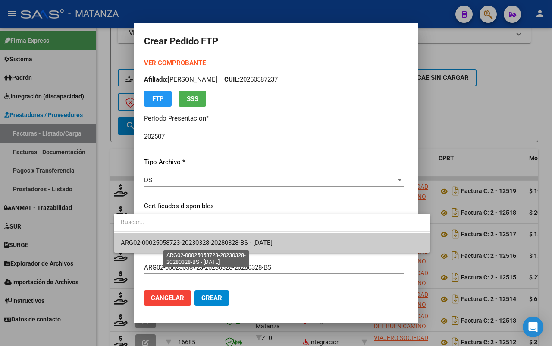
click at [190, 239] on span "ARG02-00025058723-20230328-20280328-BS - [DATE]" at bounding box center [197, 243] width 152 height 8
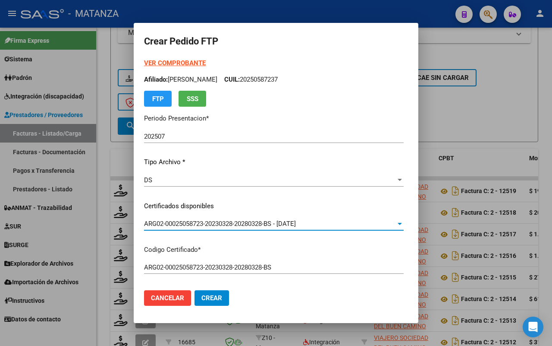
click at [162, 59] on strong "VER COMPROBANTE" at bounding box center [175, 63] width 62 height 8
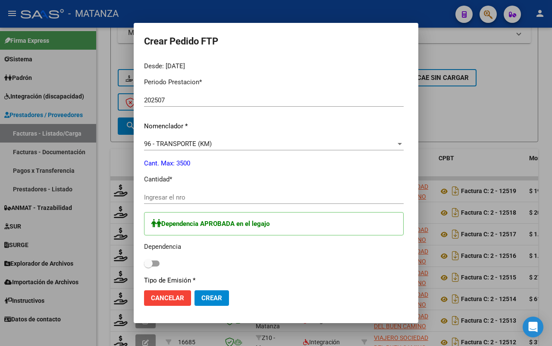
click at [176, 197] on input "Ingresar el nro" at bounding box center [274, 197] width 260 height 8
type input "264"
click at [144, 262] on span at bounding box center [152, 263] width 16 height 6
click at [148, 266] on input "checkbox" at bounding box center [148, 266] width 0 height 0
checkbox input "true"
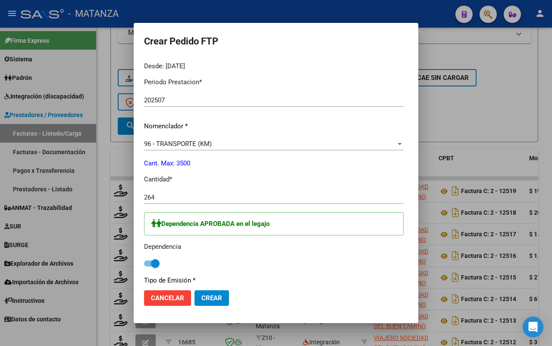
scroll to position [378, 0]
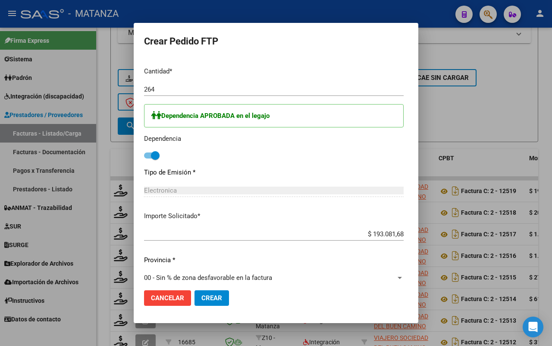
click at [202, 294] on span "Crear" at bounding box center [212, 298] width 21 height 8
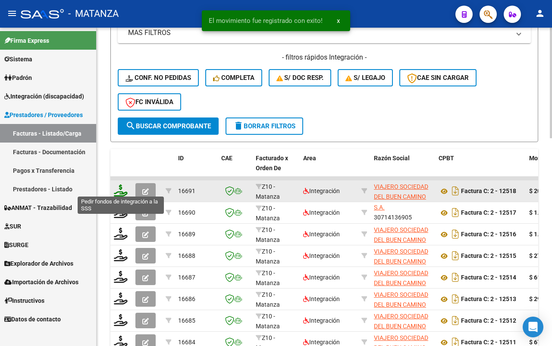
click at [120, 188] on icon at bounding box center [121, 190] width 14 height 12
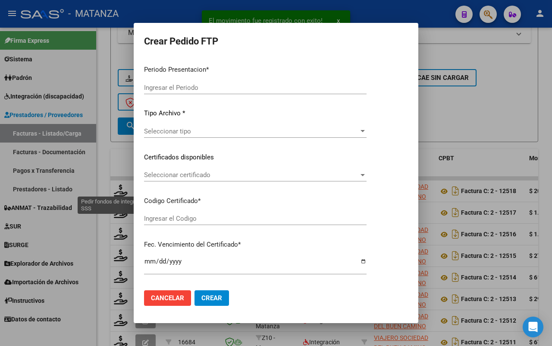
type input "202507"
type input "$ 204.783,60"
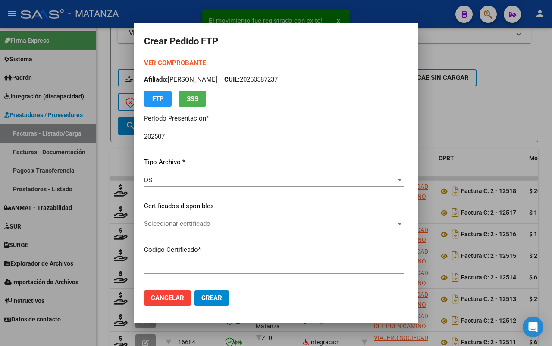
type input "ARG-01-00044532600-20160125-20210125-BS"
type input "[DATE]"
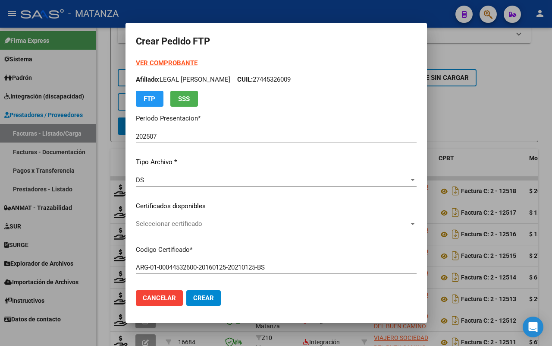
click at [255, 223] on span "Seleccionar certificado" at bounding box center [272, 224] width 273 height 8
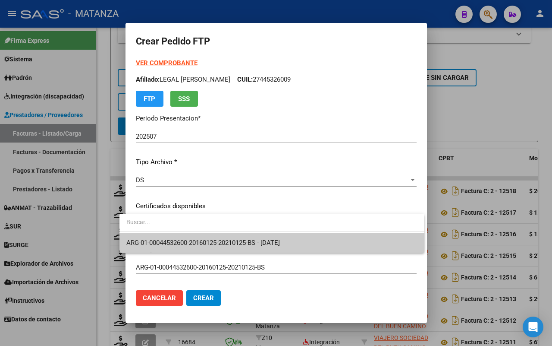
click at [252, 239] on span "ARG-01-00044532600-20160125-20210125-BS - [DATE]" at bounding box center [203, 243] width 154 height 8
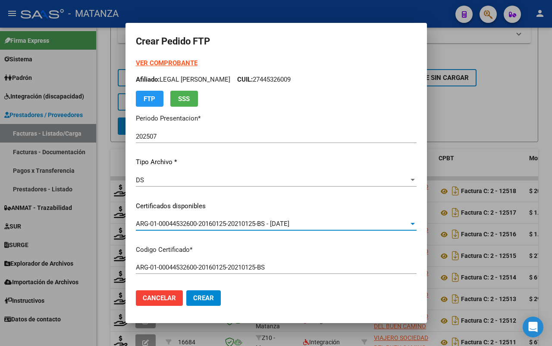
click at [151, 63] on strong "VER COMPROBANTE" at bounding box center [167, 63] width 62 height 8
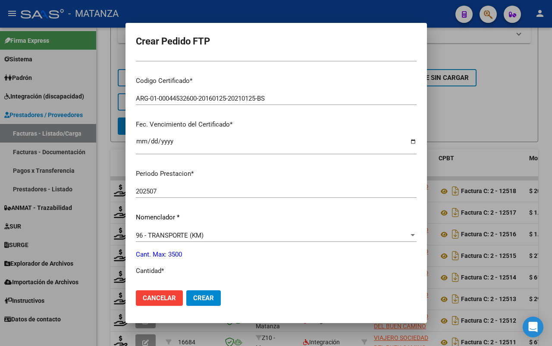
scroll to position [270, 0]
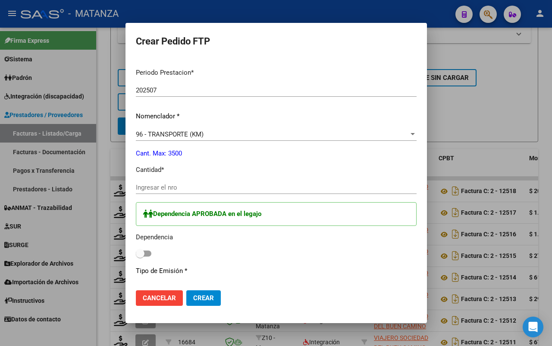
click at [188, 187] on input "Ingresar el nro" at bounding box center [276, 187] width 281 height 8
type input "280"
click at [138, 249] on label at bounding box center [144, 253] width 16 height 10
click at [140, 256] on input "checkbox" at bounding box center [140, 256] width 0 height 0
checkbox input "true"
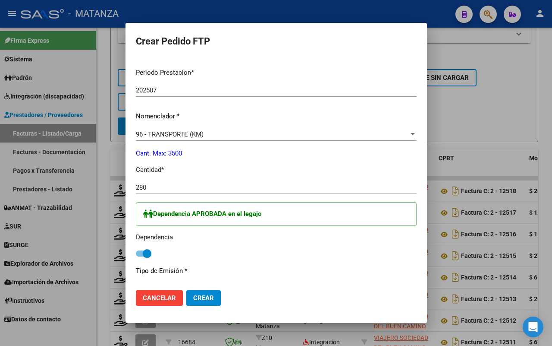
scroll to position [324, 0]
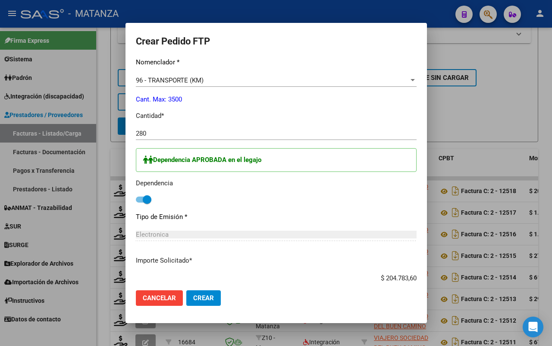
drag, startPoint x: 192, startPoint y: 296, endPoint x: 291, endPoint y: 272, distance: 102.1
click at [193, 296] on span "Crear" at bounding box center [203, 298] width 21 height 8
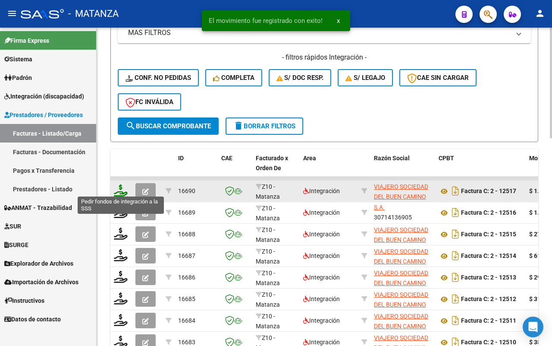
click at [119, 188] on icon at bounding box center [121, 190] width 14 height 12
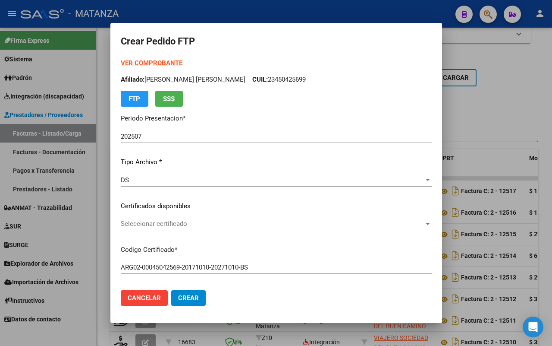
click at [278, 225] on span "Seleccionar certificado" at bounding box center [272, 224] width 303 height 8
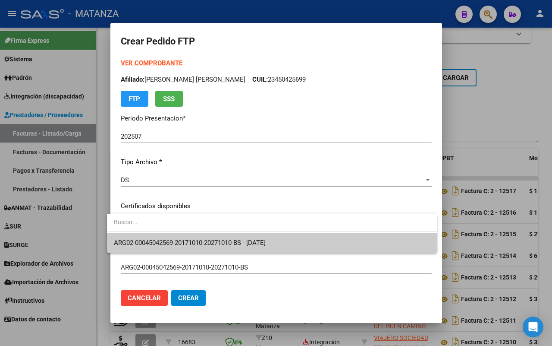
click at [264, 237] on span "ARG02-00045042569-20171010-20271010-BS - [DATE]" at bounding box center [272, 242] width 316 height 19
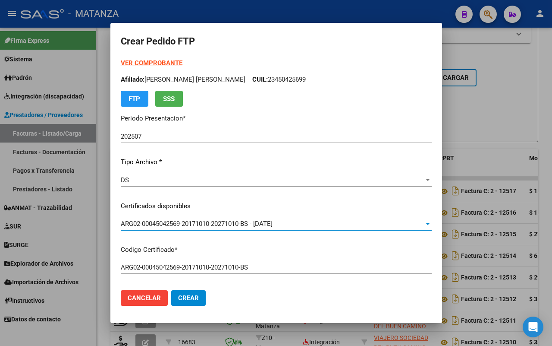
click at [151, 60] on strong "VER COMPROBANTE" at bounding box center [152, 63] width 62 height 8
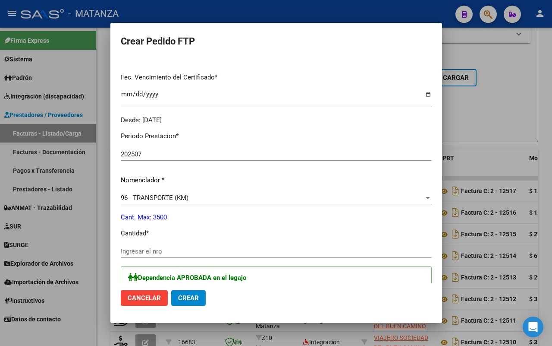
scroll to position [270, 0]
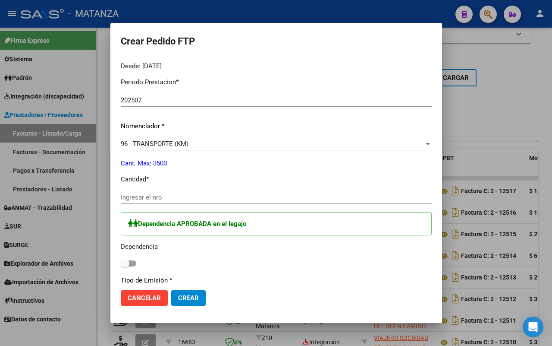
click at [210, 202] on div "Ingresar el nro" at bounding box center [276, 197] width 311 height 13
click at [126, 262] on span at bounding box center [129, 263] width 16 height 6
click at [125, 266] on input "checkbox" at bounding box center [125, 266] width 0 height 0
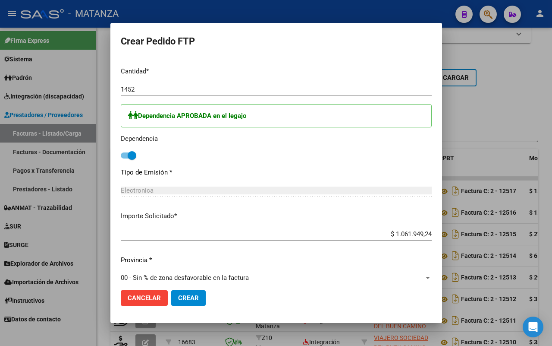
scroll to position [473, 0]
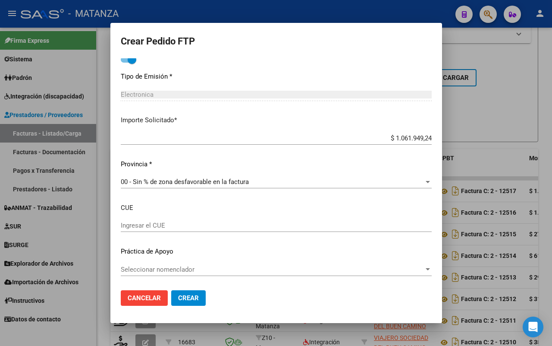
click at [178, 295] on span "Crear" at bounding box center [188, 298] width 21 height 8
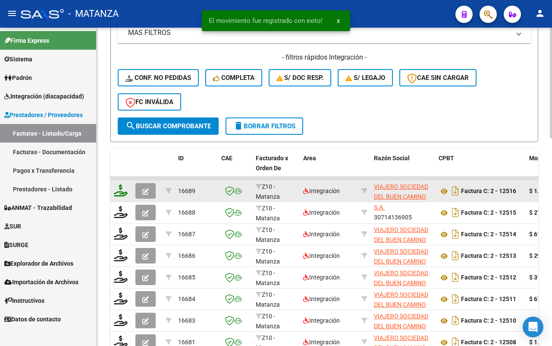
click at [121, 188] on icon at bounding box center [121, 190] width 14 height 12
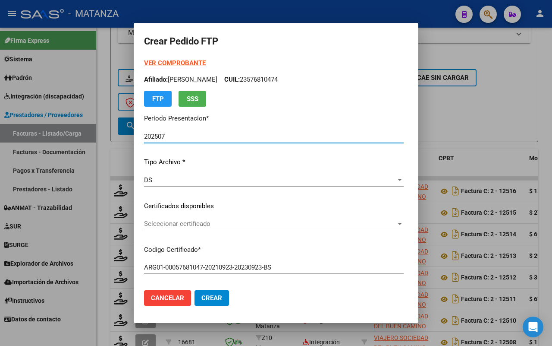
click at [212, 225] on span "Seleccionar certificado" at bounding box center [270, 224] width 252 height 8
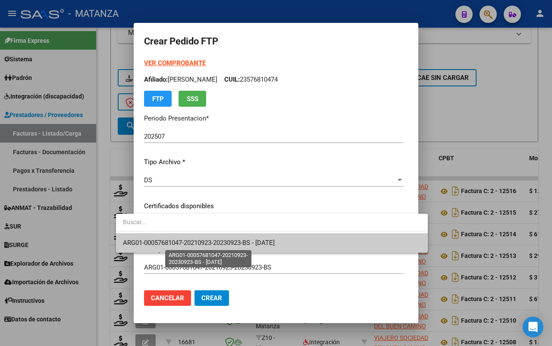
click at [211, 246] on span "ARG01-00057681047-20210923-20230923-BS - [DATE]" at bounding box center [199, 243] width 152 height 8
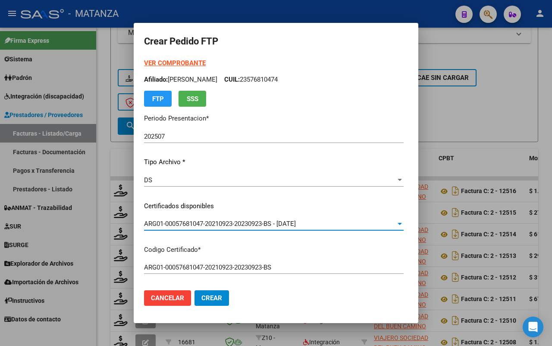
click at [148, 63] on strong "VER COMPROBANTE" at bounding box center [175, 63] width 62 height 8
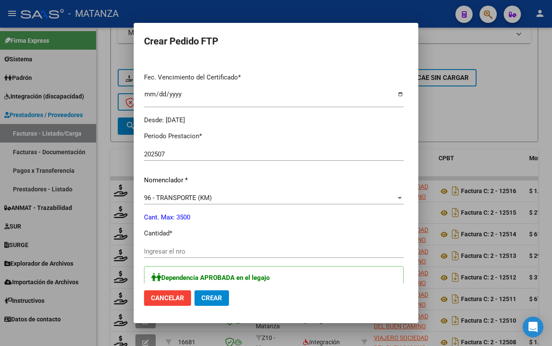
click at [147, 247] on input "Ingresar el nro" at bounding box center [274, 251] width 260 height 8
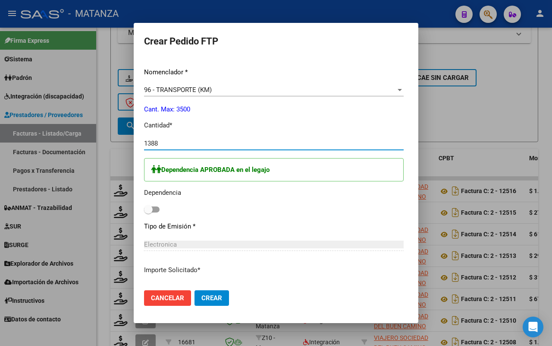
click at [144, 205] on label at bounding box center [152, 209] width 16 height 10
click at [148, 212] on input "checkbox" at bounding box center [148, 212] width 0 height 0
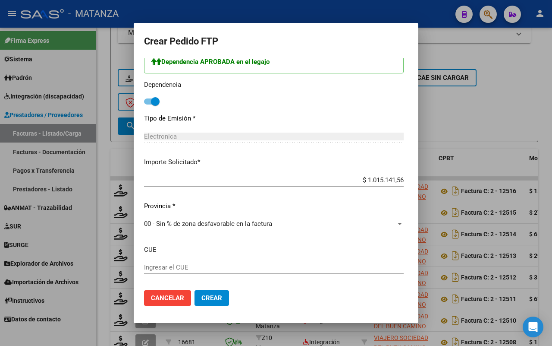
scroll to position [473, 0]
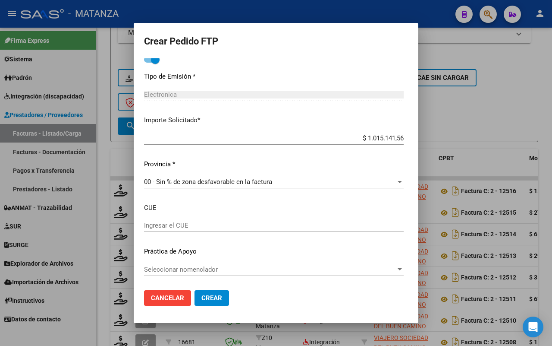
click at [202, 295] on span "Crear" at bounding box center [212, 298] width 21 height 8
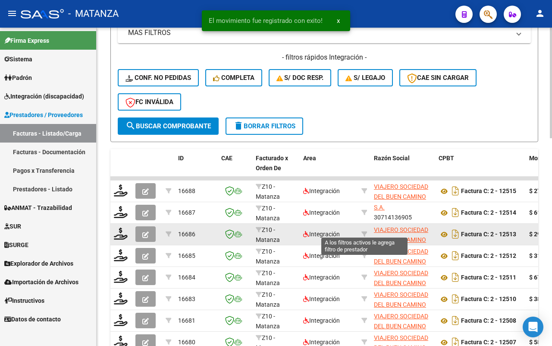
scroll to position [543, 0]
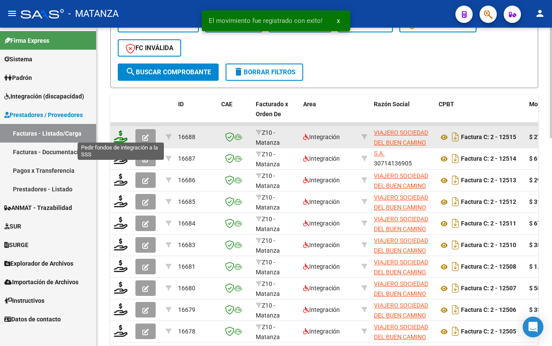
click at [118, 136] on icon at bounding box center [121, 136] width 14 height 12
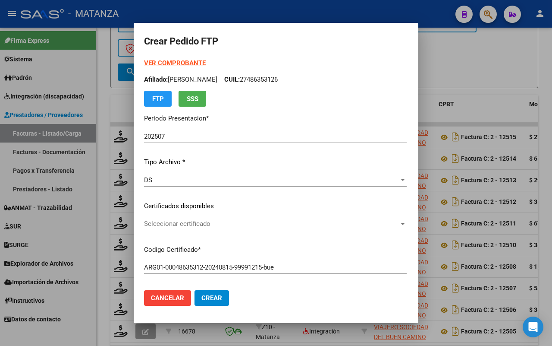
click at [182, 221] on span "Seleccionar certificado" at bounding box center [271, 224] width 255 height 8
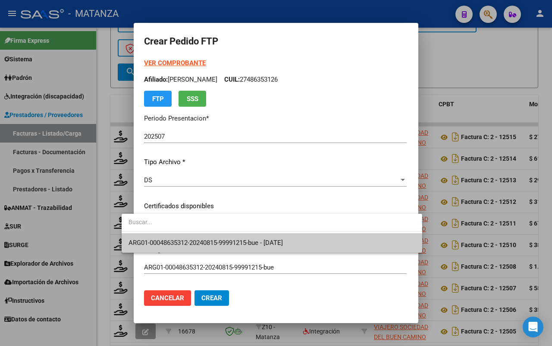
click at [187, 240] on span "ARG01-00048635312-20240815-99991215-bue - [DATE]" at bounding box center [206, 243] width 155 height 8
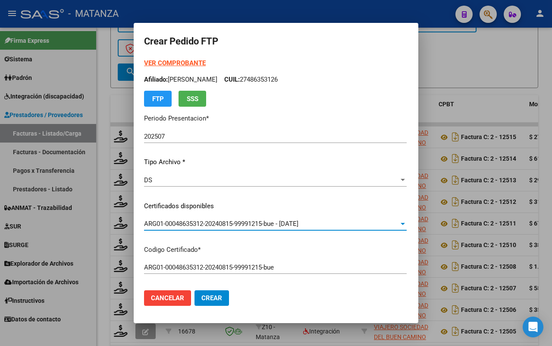
click at [164, 61] on strong "VER COMPROBANTE" at bounding box center [175, 63] width 62 height 8
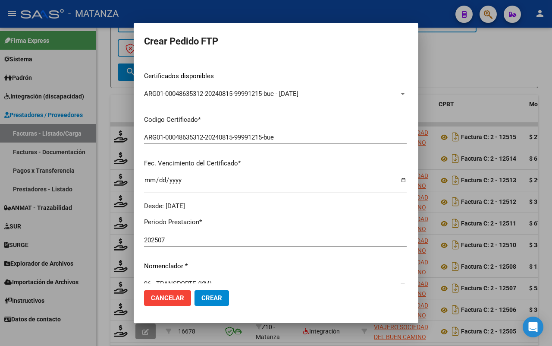
scroll to position [270, 0]
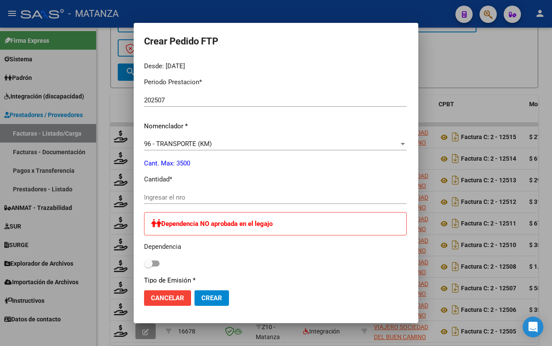
click at [192, 195] on input "Ingresar el nro" at bounding box center [275, 197] width 263 height 8
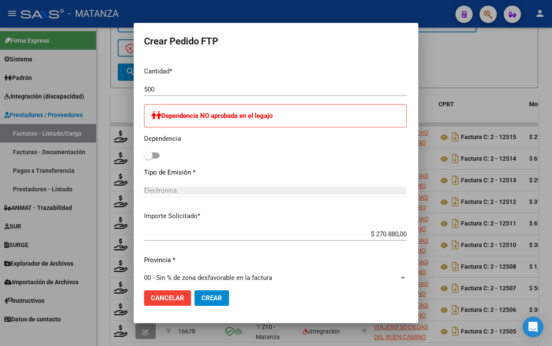
scroll to position [432, 0]
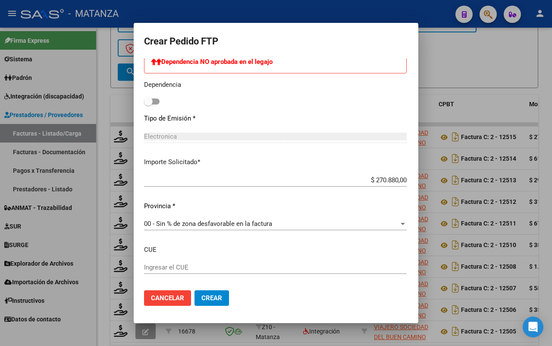
drag, startPoint x: 195, startPoint y: 298, endPoint x: 209, endPoint y: 278, distance: 24.8
click at [202, 295] on span "Crear" at bounding box center [212, 298] width 21 height 8
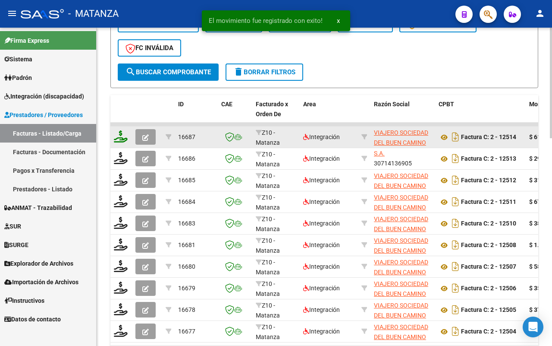
click at [127, 132] on icon at bounding box center [121, 136] width 14 height 12
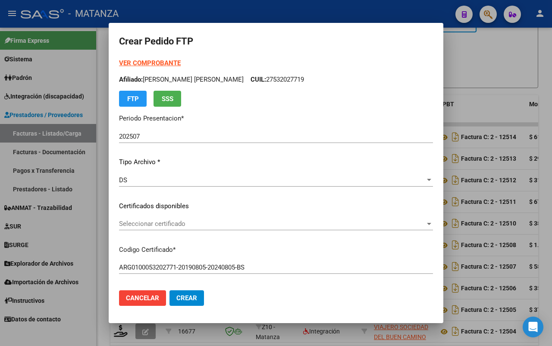
click at [217, 224] on span "Seleccionar certificado" at bounding box center [272, 224] width 306 height 8
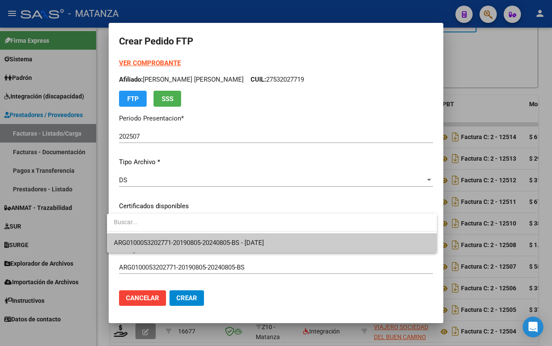
click at [217, 240] on span "ARG0100053202771-20190805-20240805-BS - [DATE]" at bounding box center [189, 243] width 150 height 8
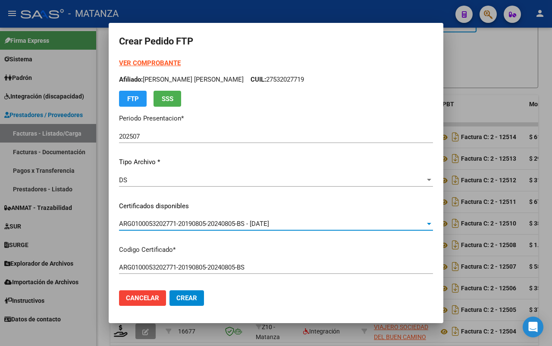
click at [154, 60] on strong "VER COMPROBANTE" at bounding box center [150, 63] width 62 height 8
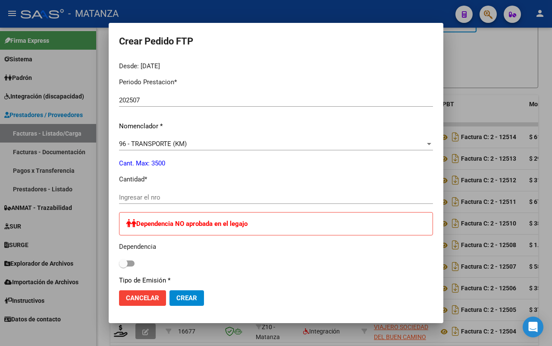
click at [158, 198] on input "Ingresar el nro" at bounding box center [276, 197] width 314 height 8
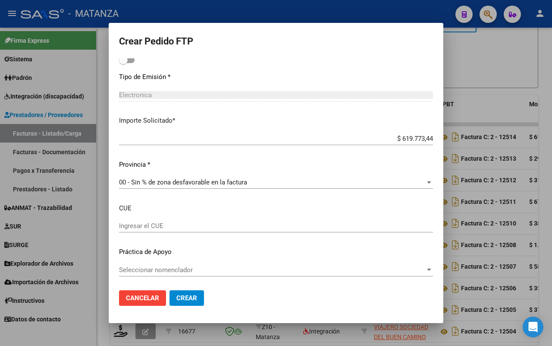
scroll to position [473, 0]
click at [177, 296] on span "Crear" at bounding box center [187, 298] width 21 height 8
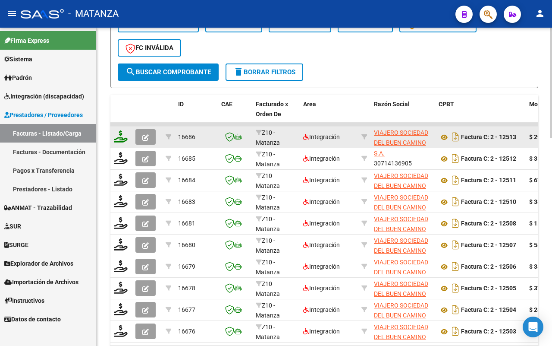
click at [119, 130] on icon at bounding box center [121, 136] width 14 height 12
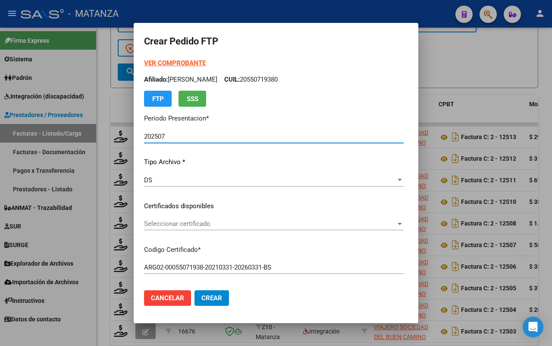
click at [247, 224] on span "Seleccionar certificado" at bounding box center [270, 224] width 252 height 8
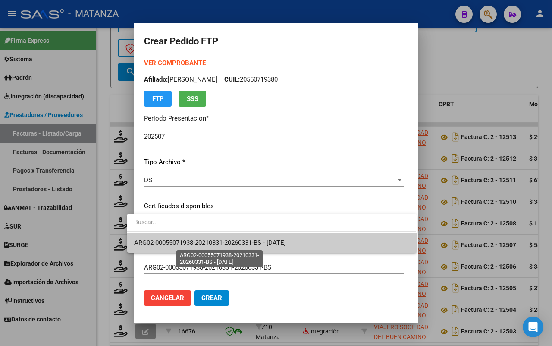
drag, startPoint x: 247, startPoint y: 244, endPoint x: 251, endPoint y: 241, distance: 4.6
click at [248, 243] on span "ARG02-00055071938-20210331-20260331-BS - [DATE]" at bounding box center [210, 243] width 152 height 8
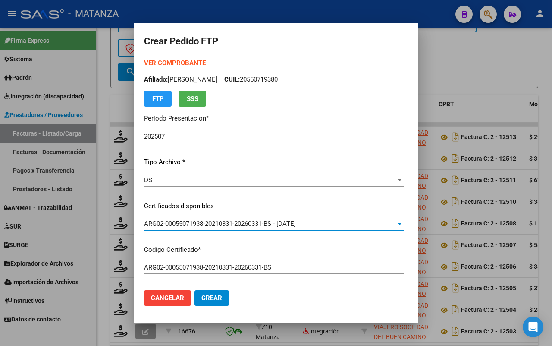
click at [177, 63] on strong "VER COMPROBANTE" at bounding box center [175, 63] width 62 height 8
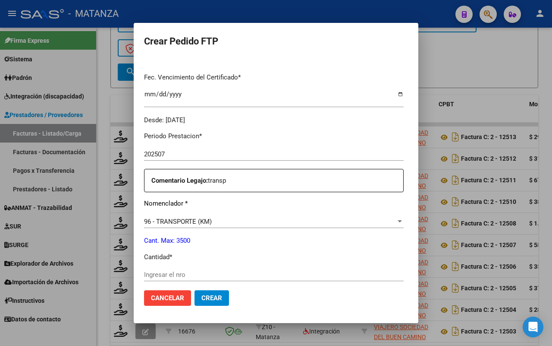
scroll to position [270, 0]
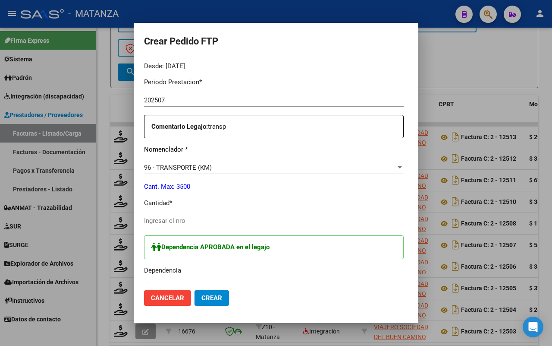
click at [180, 221] on input "Ingresar el nro" at bounding box center [274, 221] width 260 height 8
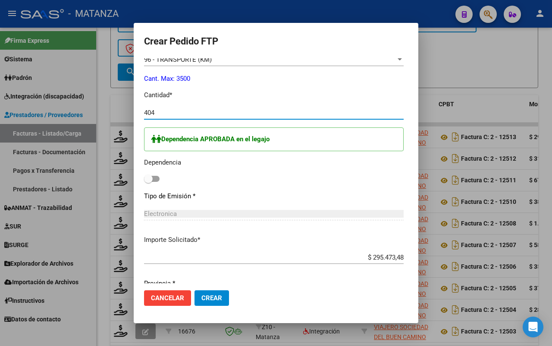
click at [148, 179] on span at bounding box center [152, 179] width 16 height 6
click at [148, 182] on input "checkbox" at bounding box center [148, 182] width 0 height 0
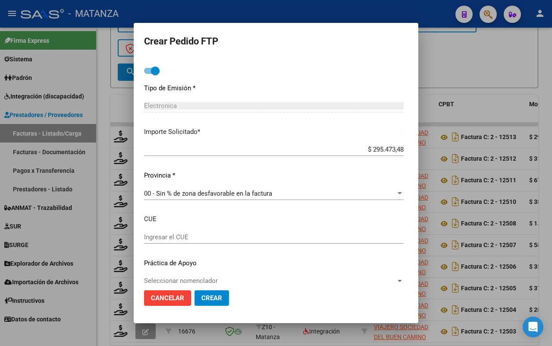
scroll to position [497, 0]
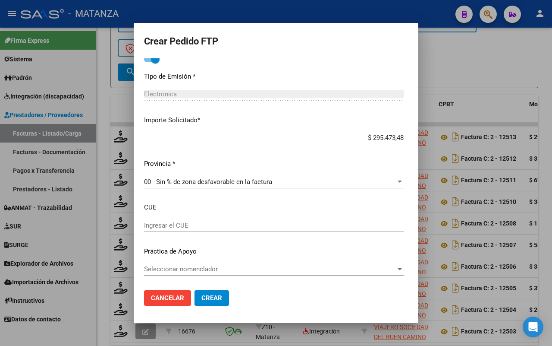
click at [202, 296] on span "Crear" at bounding box center [212, 298] width 21 height 8
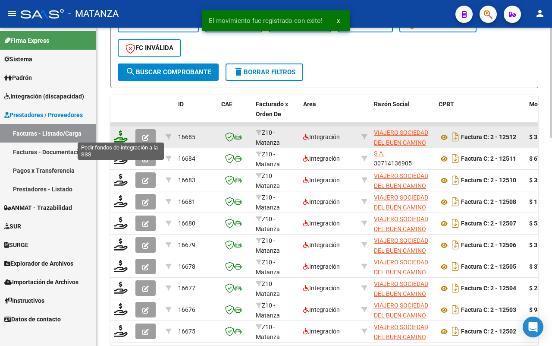
click at [115, 136] on icon at bounding box center [121, 136] width 14 height 12
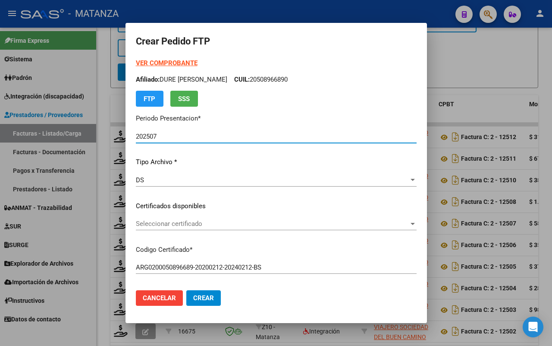
click at [214, 224] on span "Seleccionar certificado" at bounding box center [272, 224] width 273 height 8
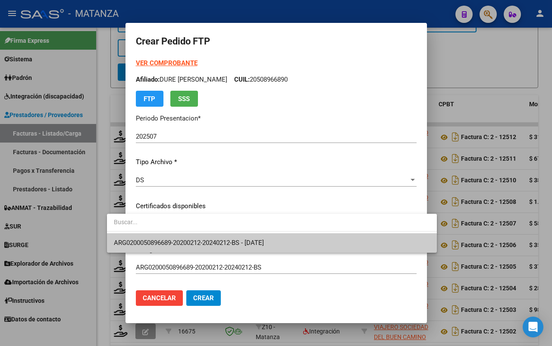
click at [210, 237] on span "ARG0200050896689-20200212-20240212-BS - [DATE]" at bounding box center [272, 242] width 316 height 19
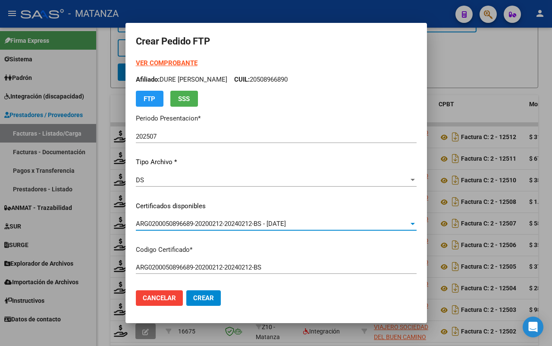
click at [145, 63] on strong "VER COMPROBANTE" at bounding box center [167, 63] width 62 height 8
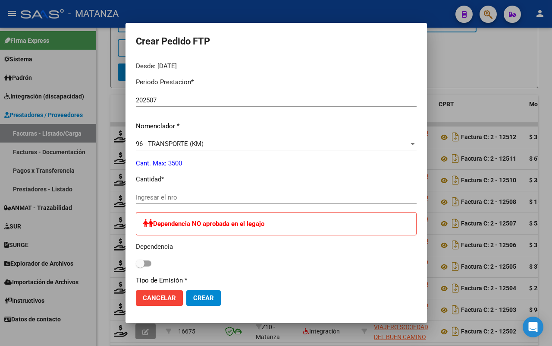
scroll to position [324, 0]
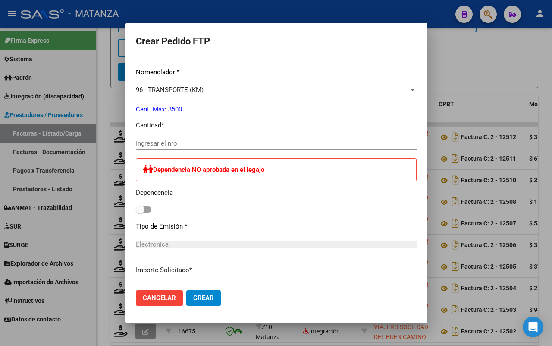
click at [150, 140] on input "Ingresar el nro" at bounding box center [276, 143] width 281 height 8
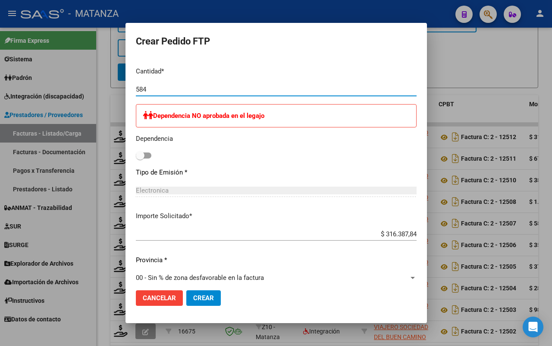
scroll to position [473, 0]
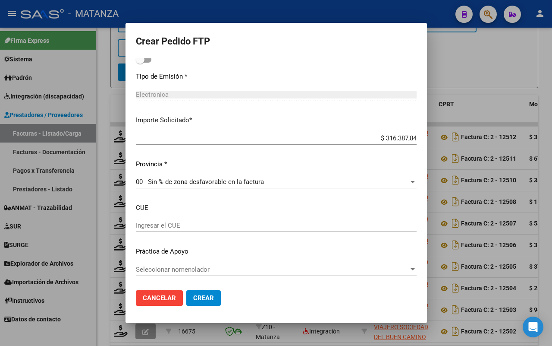
click at [193, 295] on span "Crear" at bounding box center [203, 298] width 21 height 8
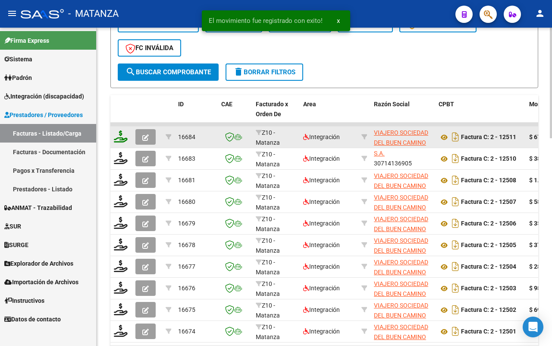
click at [123, 133] on icon at bounding box center [121, 136] width 14 height 12
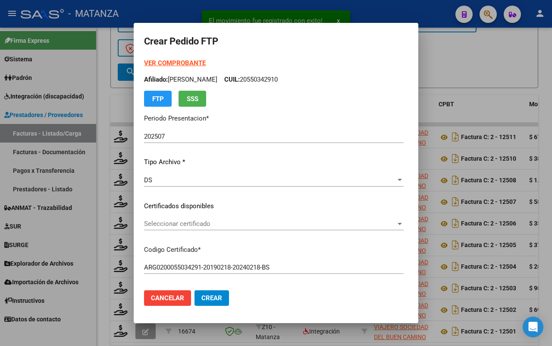
click at [201, 221] on span "Seleccionar certificado" at bounding box center [270, 224] width 252 height 8
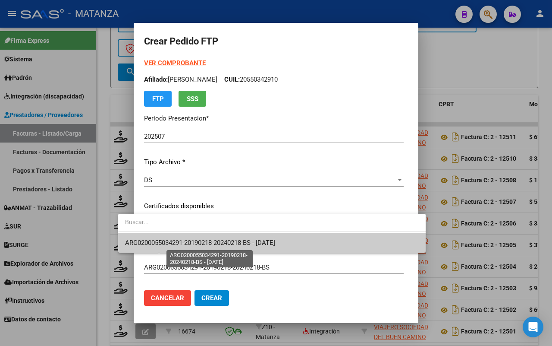
click at [195, 241] on span "ARG0200055034291-20190218-20240218-BS - [DATE]" at bounding box center [200, 243] width 150 height 8
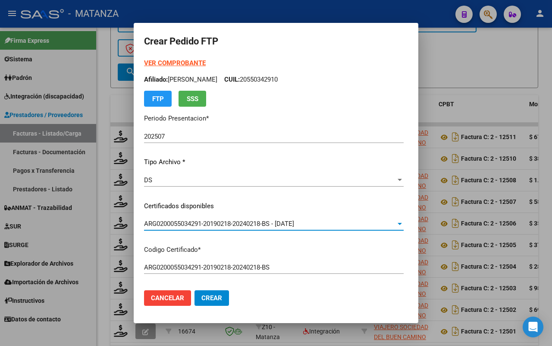
click at [152, 60] on strong "VER COMPROBANTE" at bounding box center [175, 63] width 62 height 8
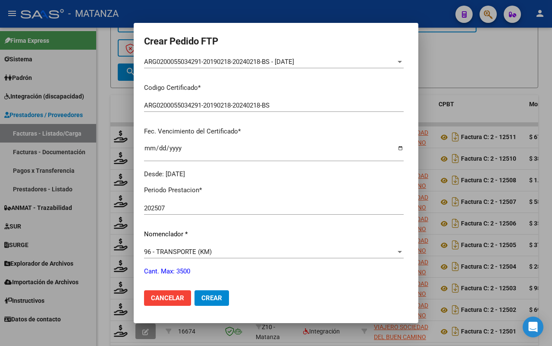
scroll to position [270, 0]
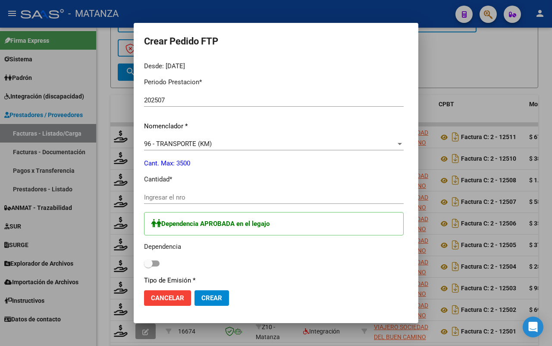
click at [174, 196] on input "Ingresar el nro" at bounding box center [274, 197] width 260 height 8
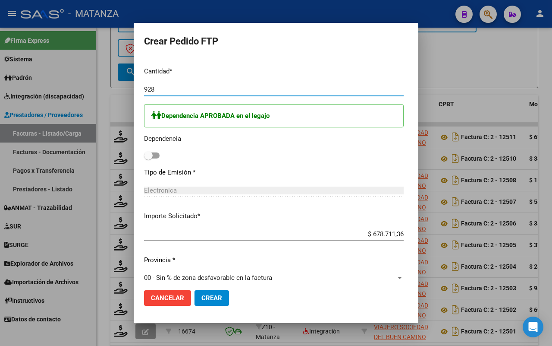
click at [144, 155] on span at bounding box center [152, 155] width 16 height 6
click at [148, 158] on input "checkbox" at bounding box center [148, 158] width 0 height 0
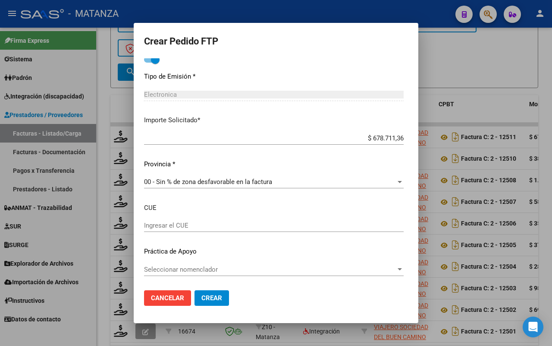
click at [196, 290] on button "Crear" at bounding box center [212, 298] width 35 height 16
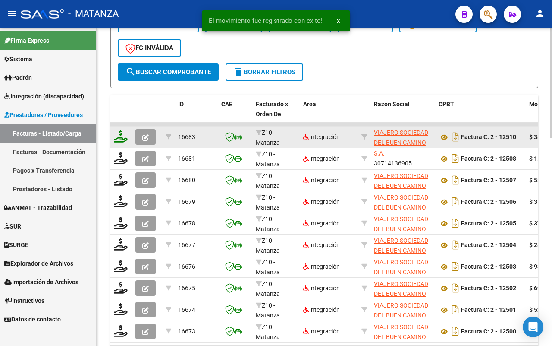
click at [121, 132] on icon at bounding box center [121, 136] width 14 height 12
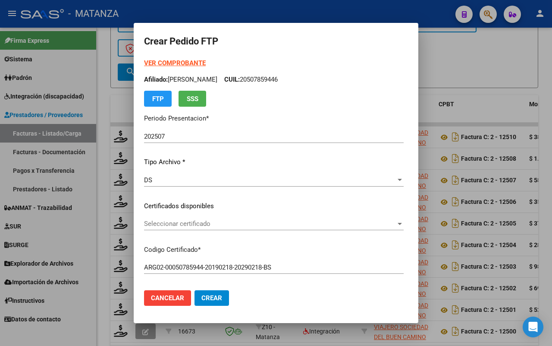
click at [190, 224] on span "Seleccionar certificado" at bounding box center [270, 224] width 252 height 8
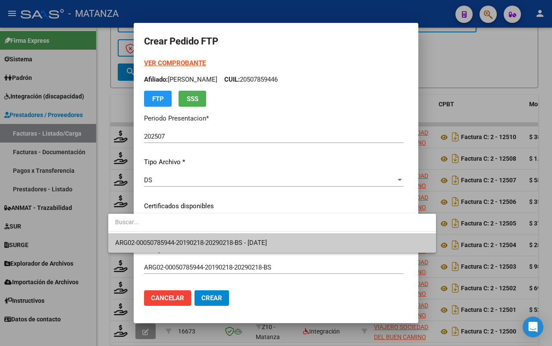
click at [187, 247] on span "ARG02-00050785944-20190218-20290218-BS - [DATE]" at bounding box center [272, 242] width 314 height 19
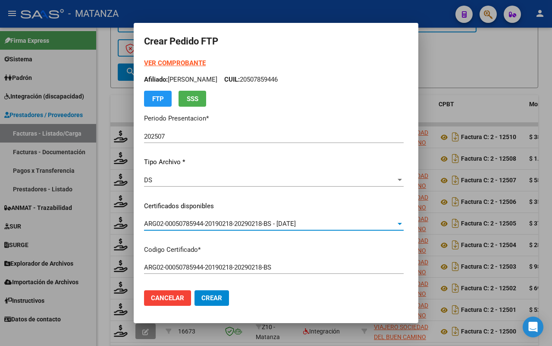
click at [156, 63] on strong "VER COMPROBANTE" at bounding box center [175, 63] width 62 height 8
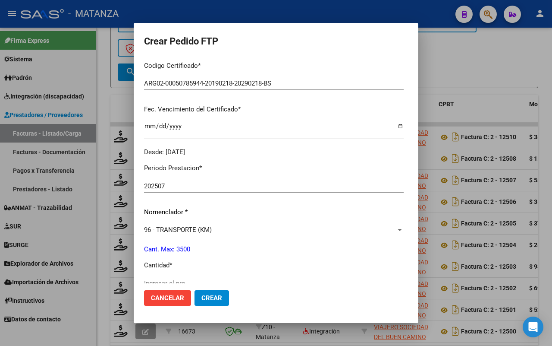
scroll to position [270, 0]
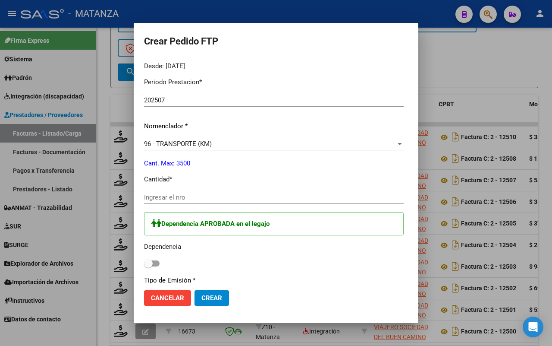
click at [157, 198] on input "Ingresar el nro" at bounding box center [274, 197] width 260 height 8
click at [144, 262] on span at bounding box center [152, 263] width 16 height 6
click at [148, 266] on input "checkbox" at bounding box center [148, 266] width 0 height 0
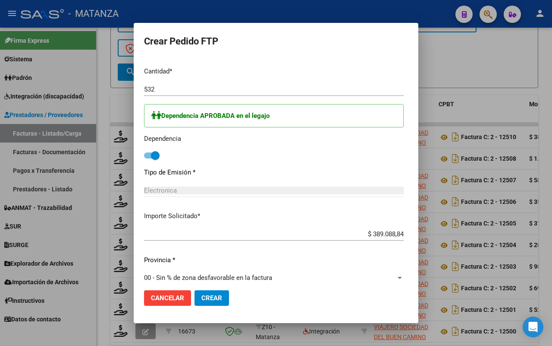
drag, startPoint x: 185, startPoint y: 297, endPoint x: 301, endPoint y: 249, distance: 125.8
click at [202, 297] on span "Crear" at bounding box center [212, 298] width 21 height 8
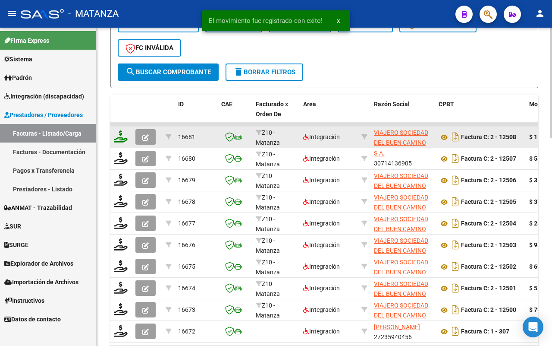
click at [121, 133] on icon at bounding box center [121, 136] width 14 height 12
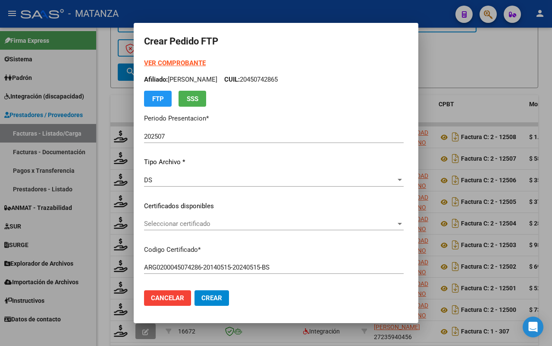
click at [218, 223] on span "Seleccionar certificado" at bounding box center [270, 224] width 252 height 8
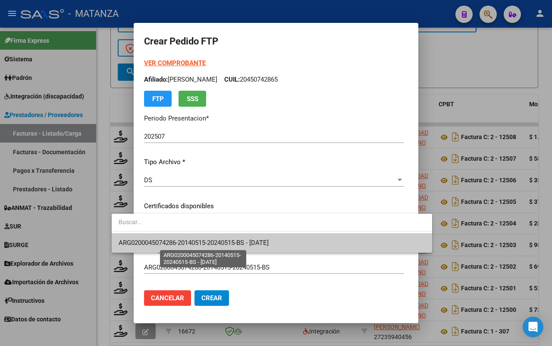
click at [214, 239] on span "ARG0200045074286-20140515-20240515-BS - [DATE]" at bounding box center [194, 243] width 150 height 8
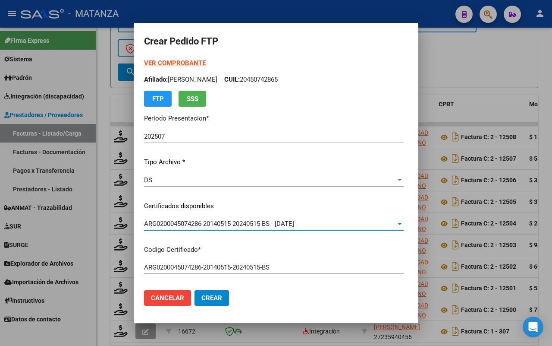
click at [167, 63] on strong "VER COMPROBANTE" at bounding box center [175, 63] width 62 height 8
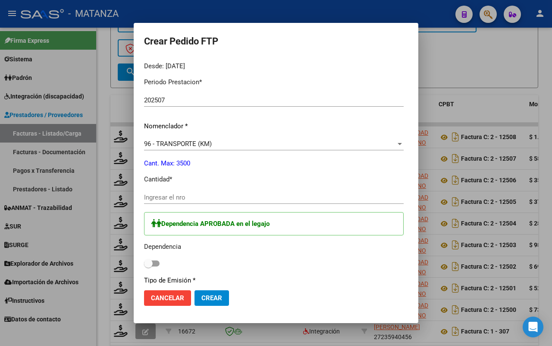
click at [175, 198] on input "Ingresar el nro" at bounding box center [274, 197] width 260 height 8
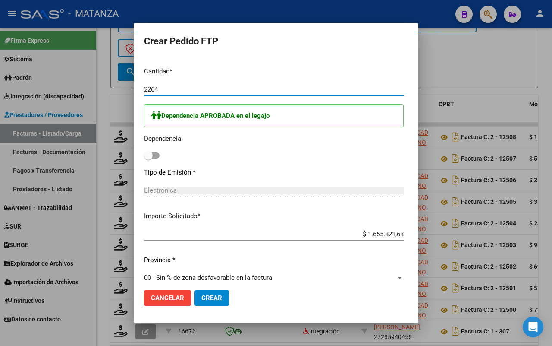
click at [144, 157] on span at bounding box center [152, 155] width 16 height 6
click at [148, 158] on input "checkbox" at bounding box center [148, 158] width 0 height 0
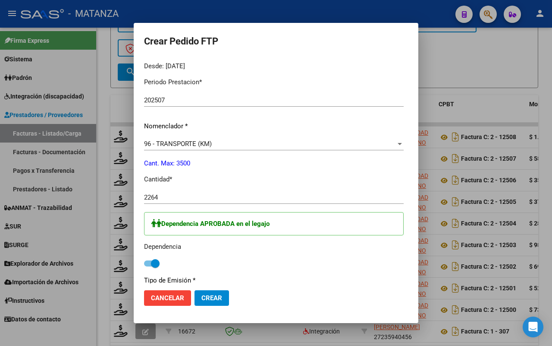
drag, startPoint x: 142, startPoint y: 294, endPoint x: 262, endPoint y: 56, distance: 266.4
click at [144, 292] on button "Cancelar" at bounding box center [167, 298] width 47 height 16
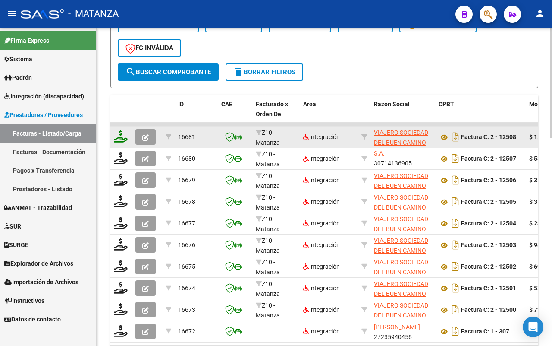
click at [120, 133] on icon at bounding box center [121, 136] width 14 height 12
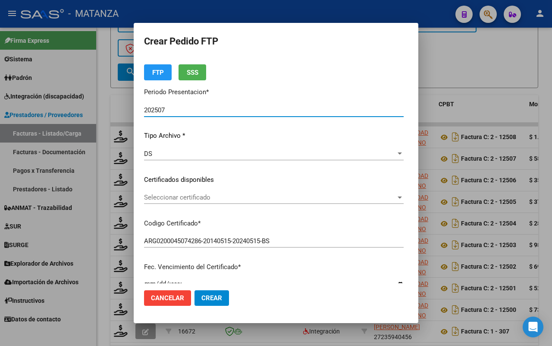
scroll to position [0, 0]
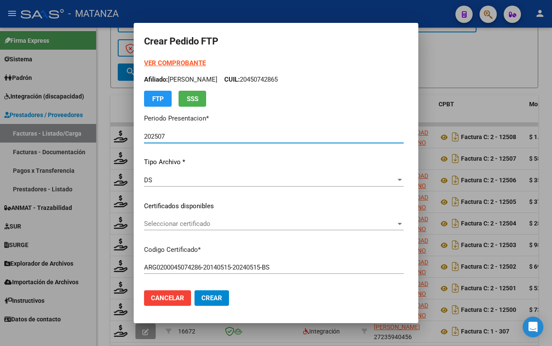
click at [179, 225] on span "Seleccionar certificado" at bounding box center [270, 224] width 252 height 8
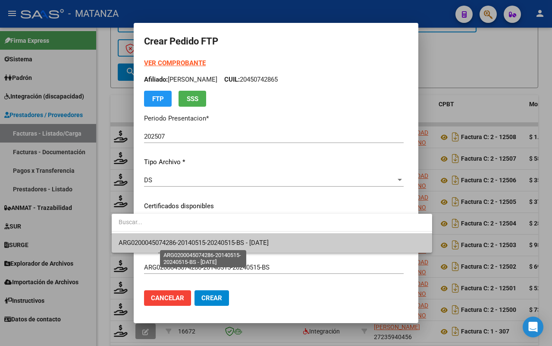
click at [176, 243] on span "ARG0200045074286-20140515-20240515-BS - [DATE]" at bounding box center [194, 243] width 150 height 8
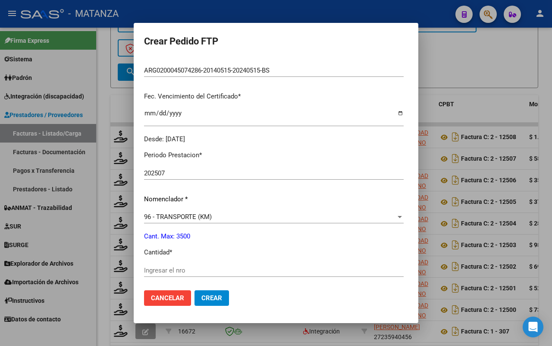
scroll to position [216, 0]
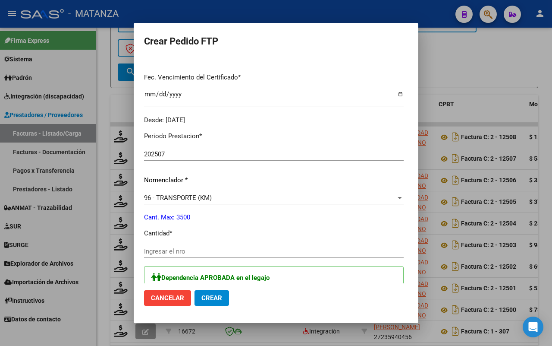
click at [167, 249] on input "Ingresar el nro" at bounding box center [274, 251] width 260 height 8
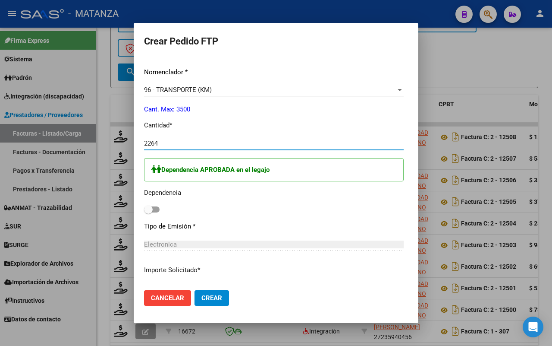
click at [144, 209] on span at bounding box center [152, 209] width 16 height 6
click at [148, 212] on input "checkbox" at bounding box center [148, 212] width 0 height 0
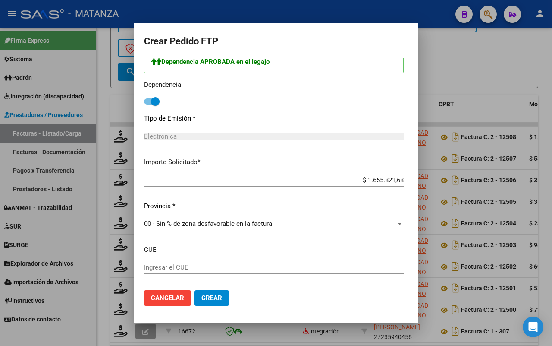
scroll to position [473, 0]
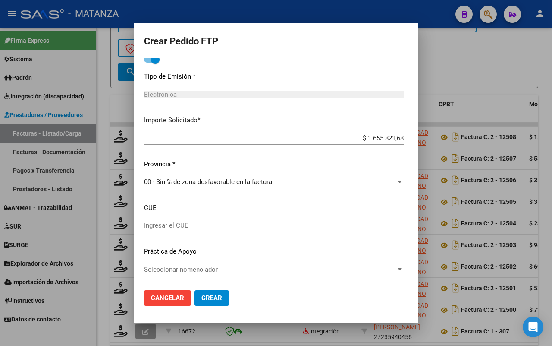
click at [202, 299] on span "Crear" at bounding box center [212, 298] width 21 height 8
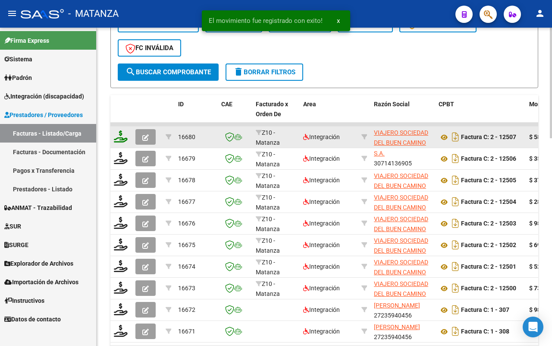
click at [120, 134] on icon at bounding box center [121, 136] width 14 height 12
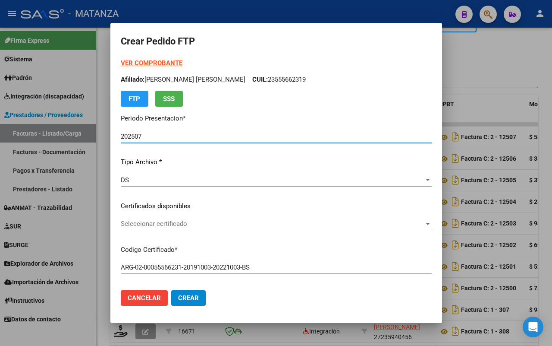
click at [185, 222] on span "Seleccionar certificado" at bounding box center [272, 224] width 303 height 8
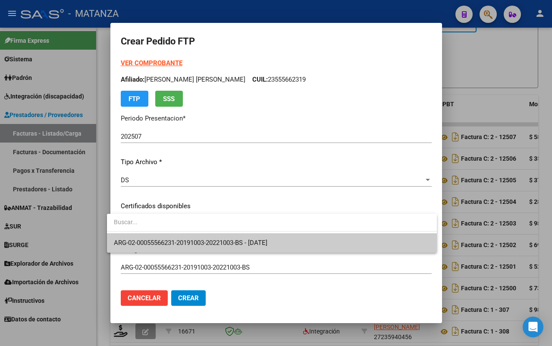
click at [191, 241] on span "ARG-02-00055566231-20191003-20221003-BS - [DATE]" at bounding box center [191, 243] width 154 height 8
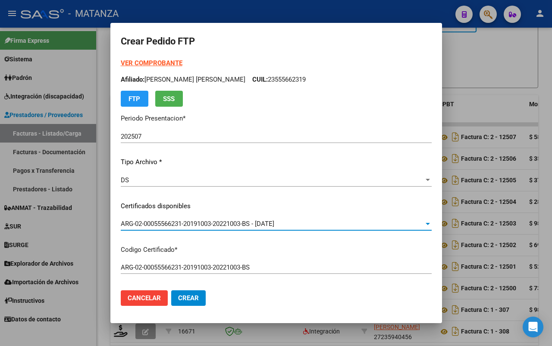
click at [143, 62] on strong "VER COMPROBANTE" at bounding box center [152, 63] width 62 height 8
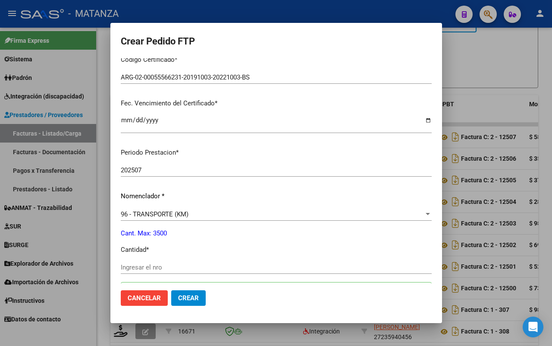
scroll to position [216, 0]
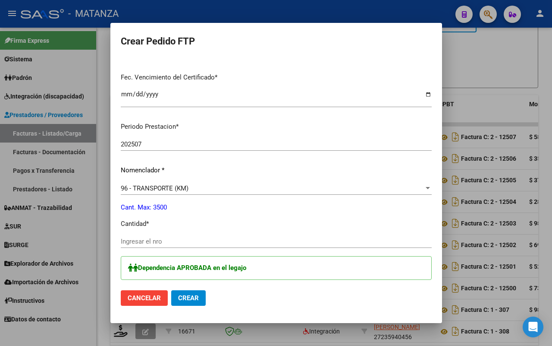
click at [144, 236] on div "Ingresar el nro" at bounding box center [276, 241] width 311 height 13
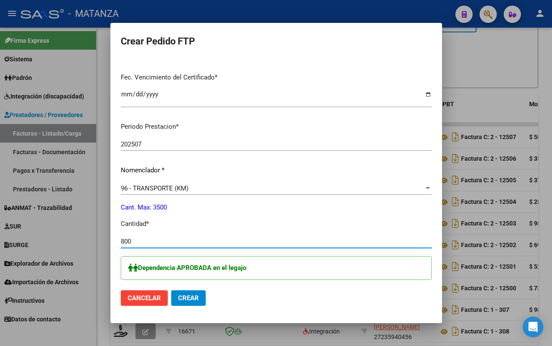
scroll to position [378, 0]
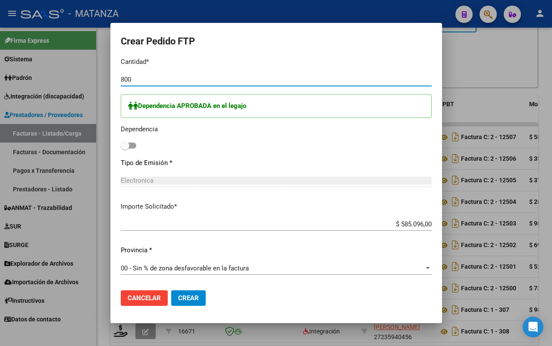
click at [127, 145] on span at bounding box center [129, 145] width 16 height 6
click at [125, 148] on input "checkbox" at bounding box center [125, 148] width 0 height 0
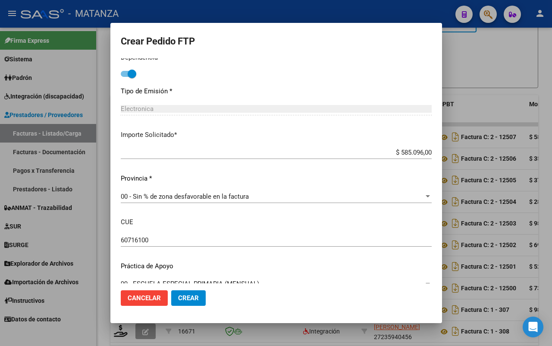
scroll to position [464, 0]
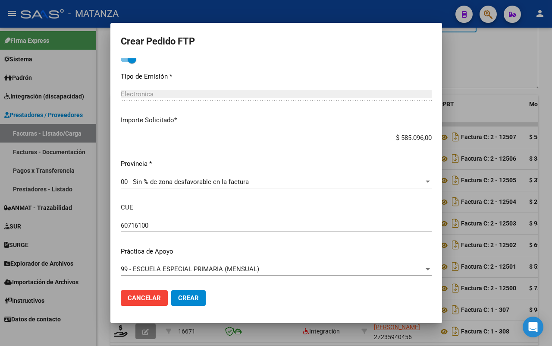
drag, startPoint x: 183, startPoint y: 296, endPoint x: 199, endPoint y: 293, distance: 16.1
click at [183, 295] on span "Crear" at bounding box center [188, 298] width 21 height 8
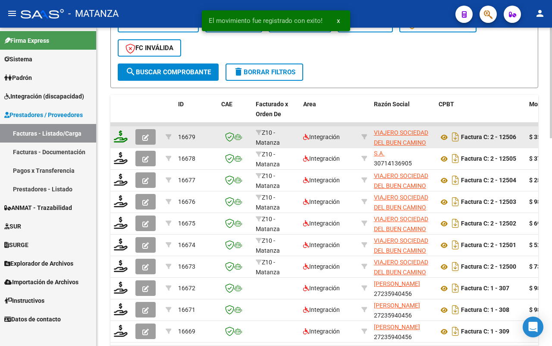
click at [117, 133] on icon at bounding box center [121, 136] width 14 height 12
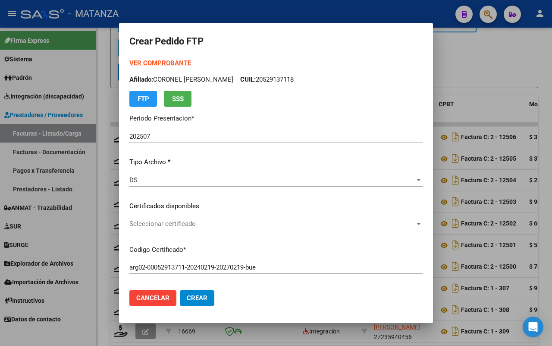
click at [237, 223] on span "Seleccionar certificado" at bounding box center [272, 224] width 286 height 8
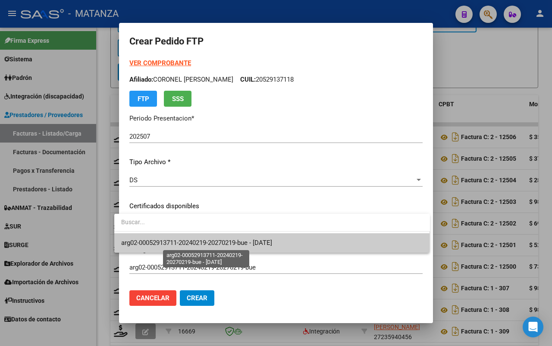
click at [240, 240] on span "arg02-00052913711-20240219-20270219-bue - [DATE]" at bounding box center [196, 243] width 151 height 8
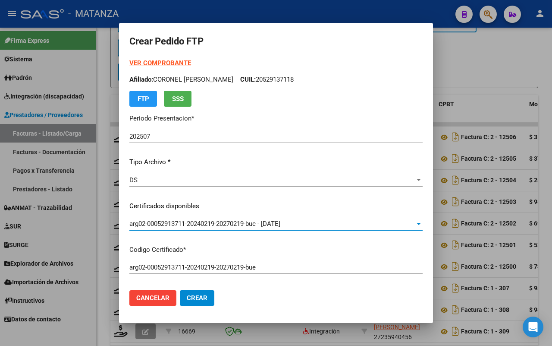
click at [167, 61] on strong "VER COMPROBANTE" at bounding box center [160, 63] width 62 height 8
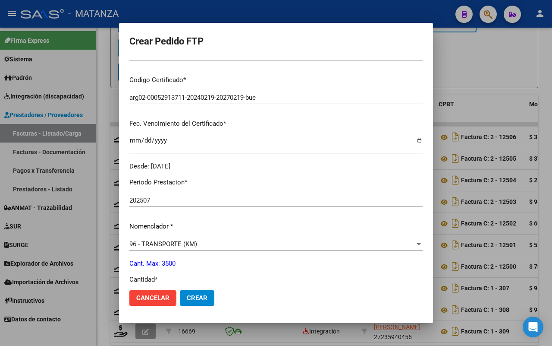
scroll to position [270, 0]
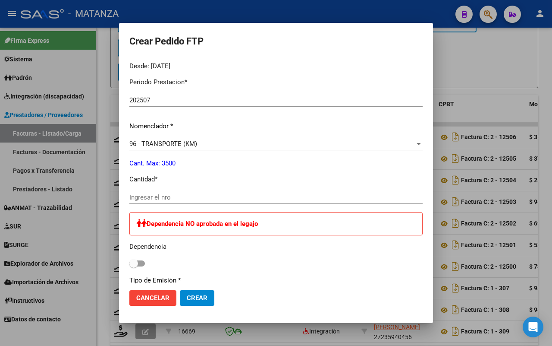
click at [167, 199] on input "Ingresar el nro" at bounding box center [275, 197] width 293 height 8
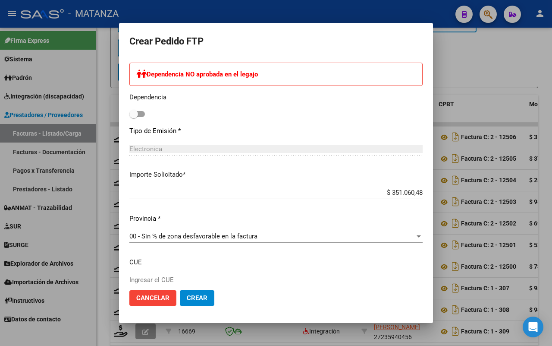
scroll to position [473, 0]
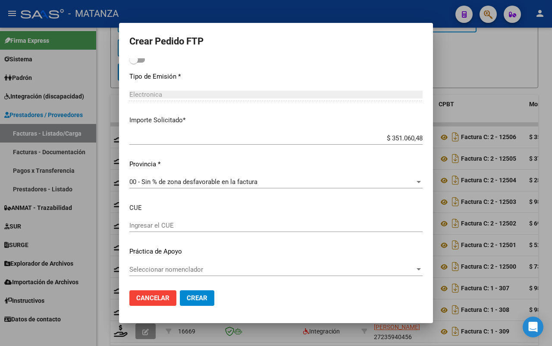
drag, startPoint x: 192, startPoint y: 297, endPoint x: 215, endPoint y: 281, distance: 27.5
click at [193, 296] on span "Crear" at bounding box center [197, 298] width 21 height 8
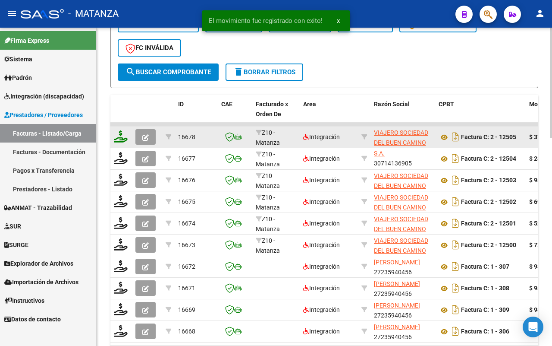
click at [123, 135] on icon at bounding box center [121, 136] width 14 height 12
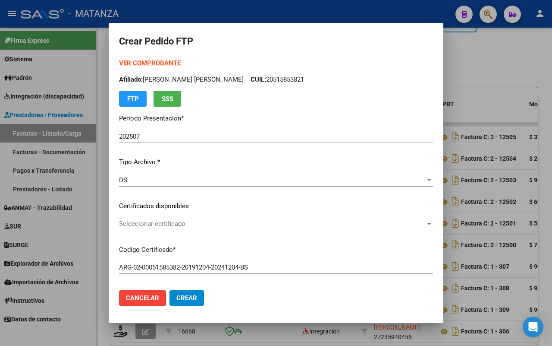
click at [207, 224] on span "Seleccionar certificado" at bounding box center [272, 224] width 306 height 8
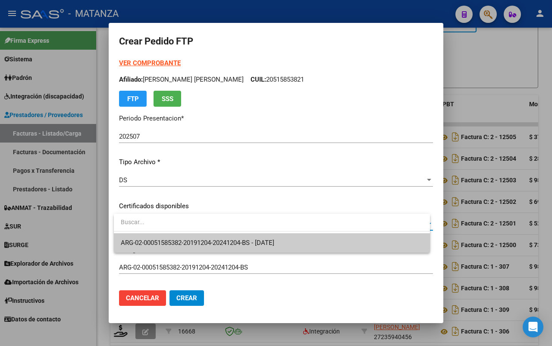
click at [204, 239] on span "ARG-02-00051585382-20191204-20241204-BS - [DATE]" at bounding box center [198, 243] width 154 height 8
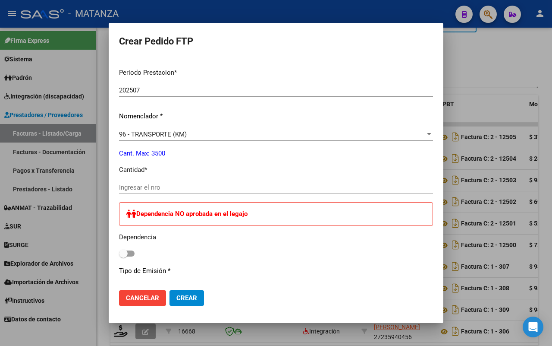
scroll to position [0, 0]
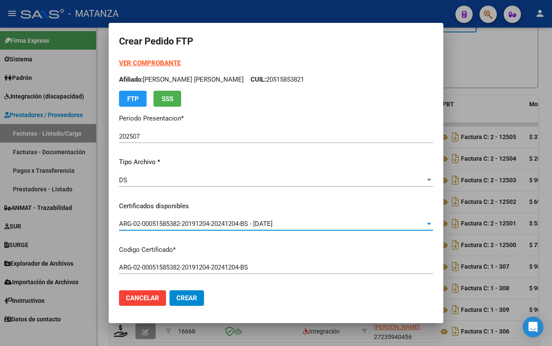
click at [173, 61] on strong "VER COMPROBANTE" at bounding box center [150, 63] width 62 height 8
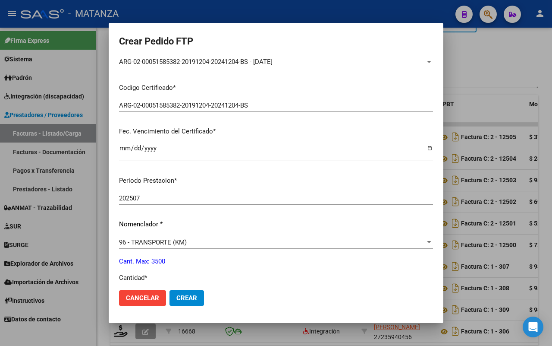
scroll to position [216, 0]
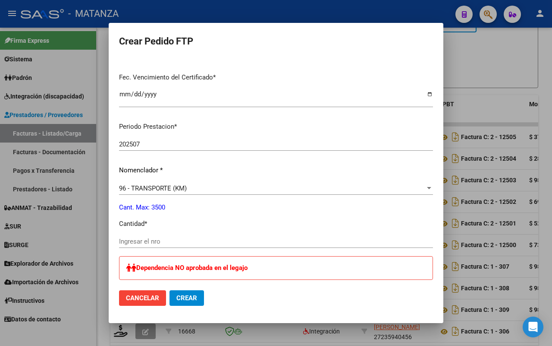
click at [180, 236] on div "Ingresar el nro" at bounding box center [276, 241] width 314 height 13
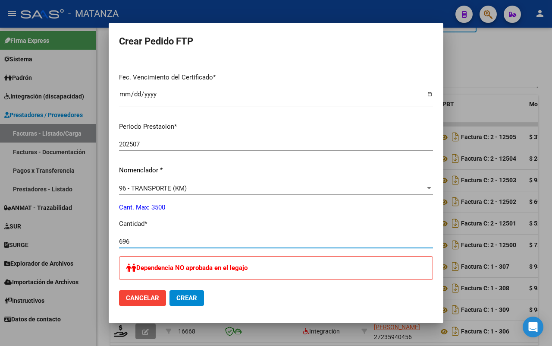
scroll to position [324, 0]
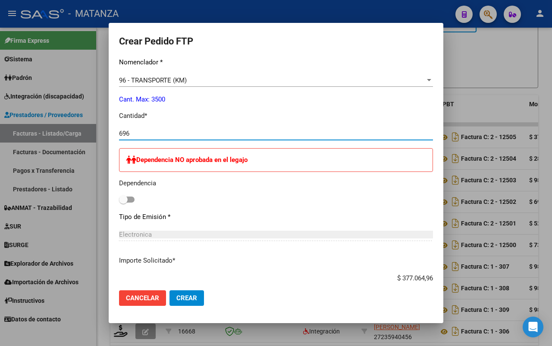
click at [197, 296] on span "Crear" at bounding box center [187, 298] width 21 height 8
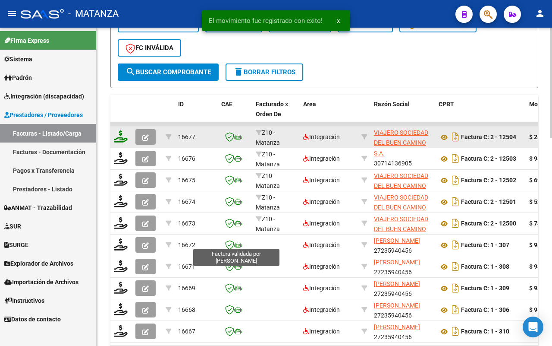
click at [119, 135] on icon at bounding box center [121, 136] width 14 height 12
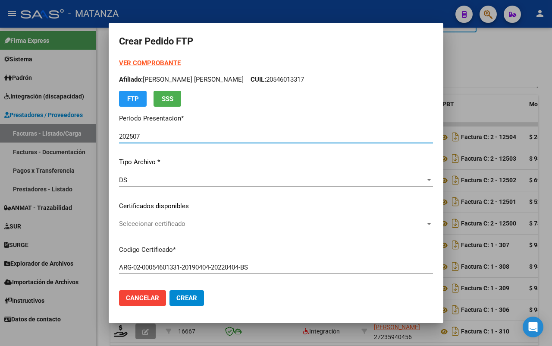
click at [186, 222] on span "Seleccionar certificado" at bounding box center [272, 224] width 306 height 8
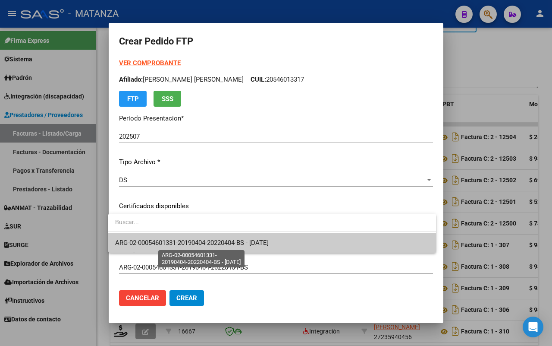
click at [188, 245] on span "ARG-02-00054601331-20190404-20220404-BS - [DATE]" at bounding box center [192, 243] width 154 height 8
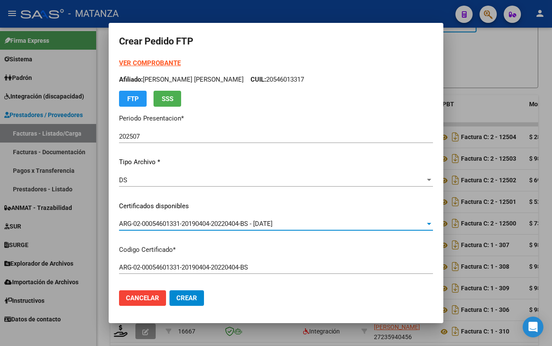
click at [161, 64] on strong "VER COMPROBANTE" at bounding box center [150, 63] width 62 height 8
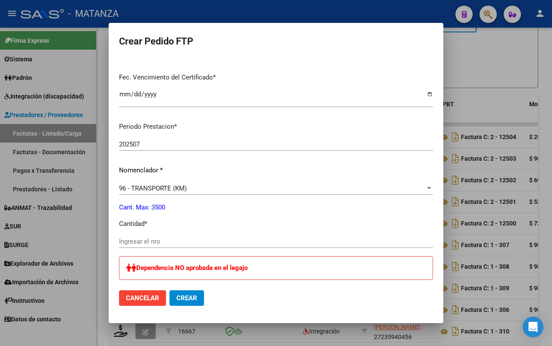
click at [159, 236] on div "Ingresar el nro" at bounding box center [276, 241] width 314 height 13
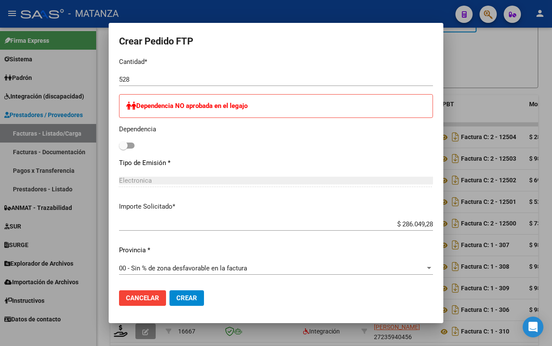
scroll to position [464, 0]
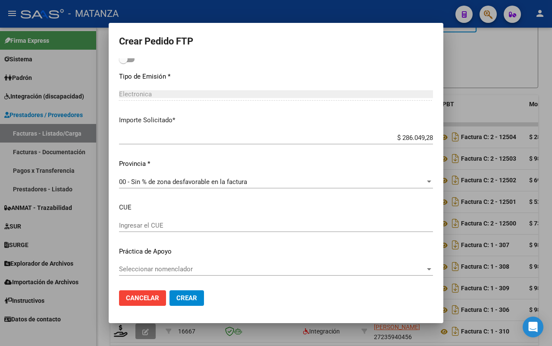
click at [184, 303] on button "Crear" at bounding box center [187, 298] width 35 height 16
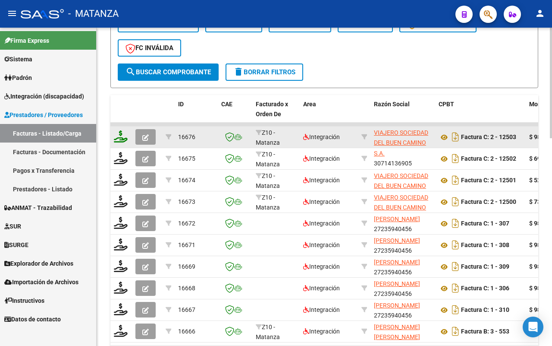
click at [122, 134] on icon at bounding box center [121, 136] width 14 height 12
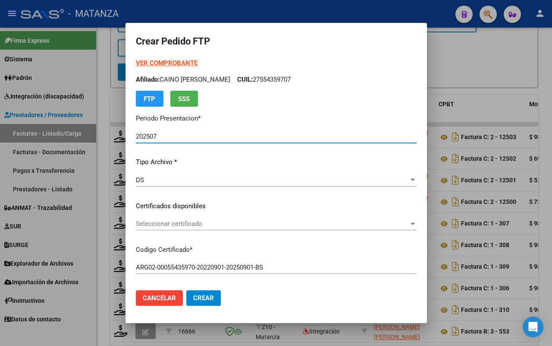
click at [192, 222] on span "Seleccionar certificado" at bounding box center [272, 224] width 273 height 8
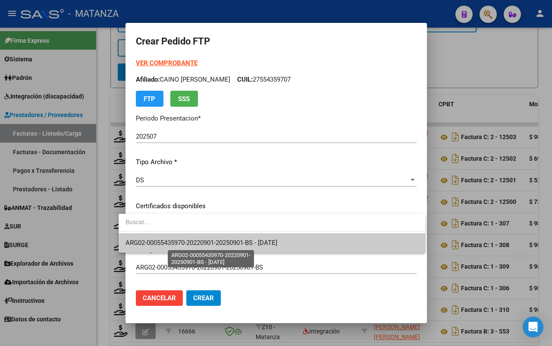
click at [187, 243] on span "ARG02-00055435970-20220901-20250901-BS - [DATE]" at bounding box center [202, 243] width 152 height 8
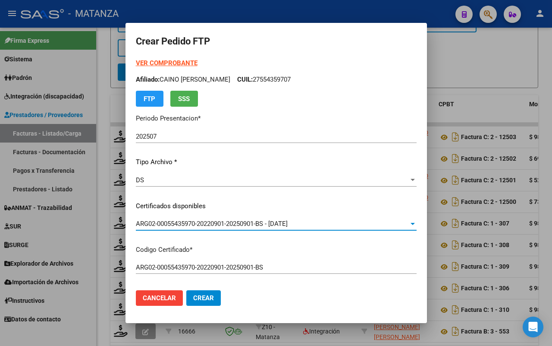
click at [163, 63] on strong "VER COMPROBANTE" at bounding box center [167, 63] width 62 height 8
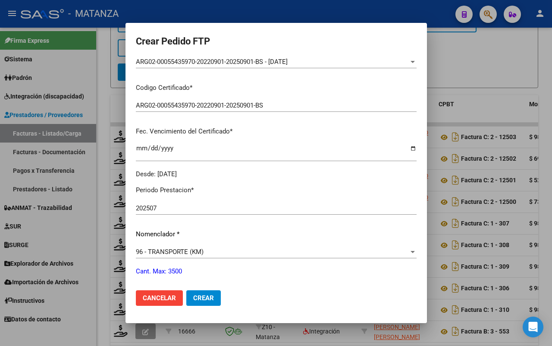
scroll to position [216, 0]
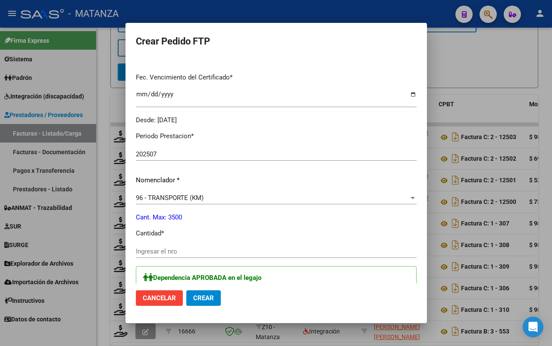
click at [175, 246] on div "Ingresar el nro" at bounding box center [276, 251] width 281 height 13
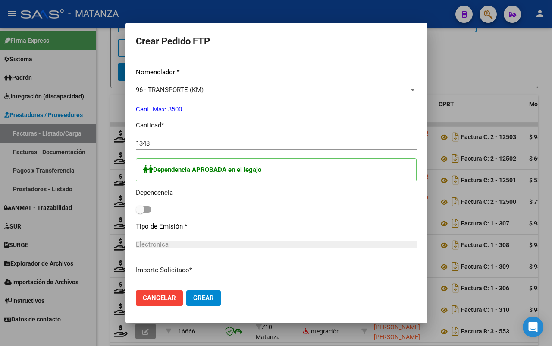
click at [138, 208] on span at bounding box center [144, 209] width 16 height 6
click at [140, 212] on input "checkbox" at bounding box center [140, 212] width 0 height 0
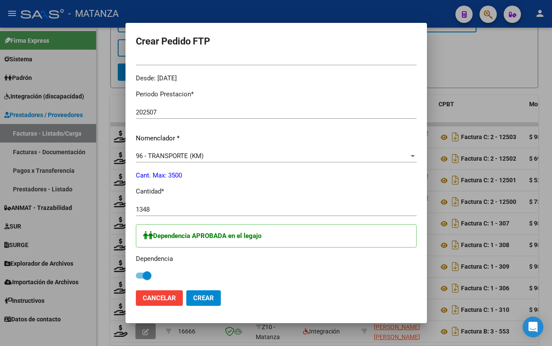
scroll to position [366, 0]
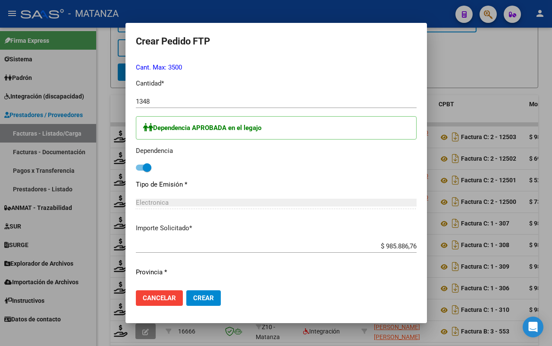
drag, startPoint x: 193, startPoint y: 294, endPoint x: 281, endPoint y: 262, distance: 93.1
click at [195, 294] on span "Crear" at bounding box center [203, 298] width 21 height 8
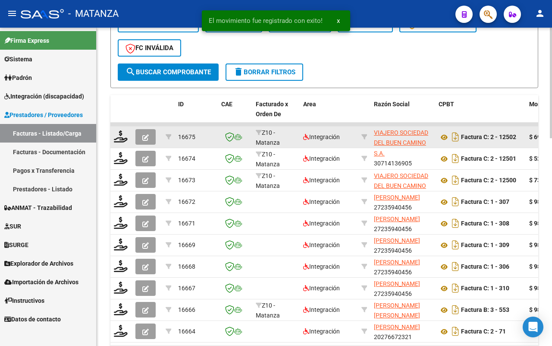
click at [118, 139] on div at bounding box center [121, 136] width 15 height 13
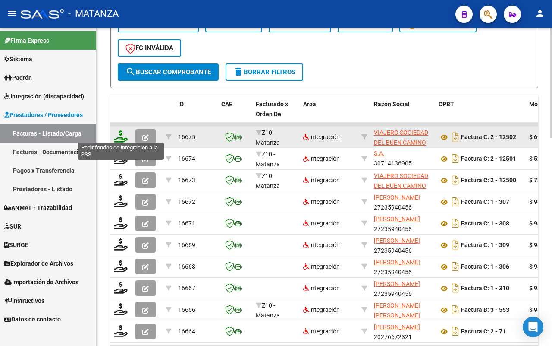
click at [122, 137] on icon at bounding box center [121, 136] width 14 height 12
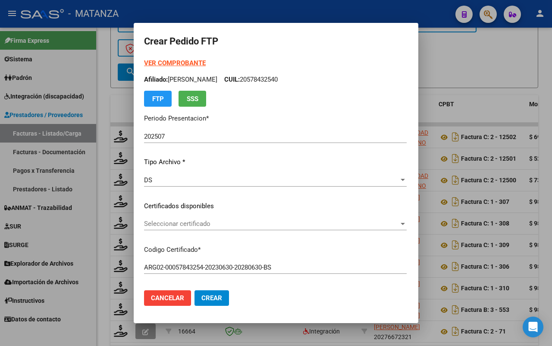
click at [226, 221] on span "Seleccionar certificado" at bounding box center [271, 224] width 255 height 8
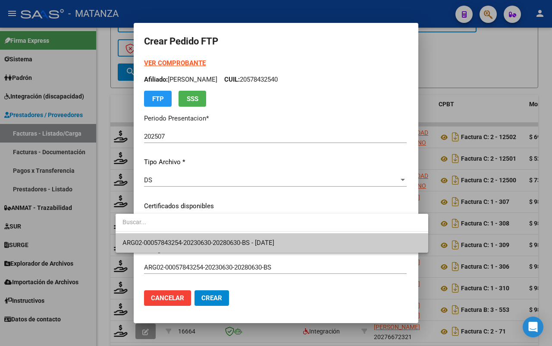
click at [220, 237] on span "ARG02-00057843254-20230630-20280630-BS - [DATE]" at bounding box center [272, 242] width 299 height 19
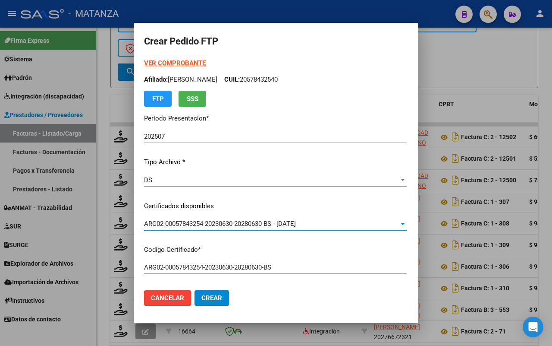
click at [160, 63] on strong "VER COMPROBANTE" at bounding box center [175, 63] width 62 height 8
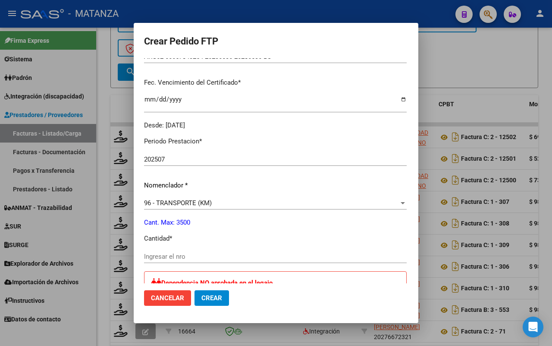
scroll to position [216, 0]
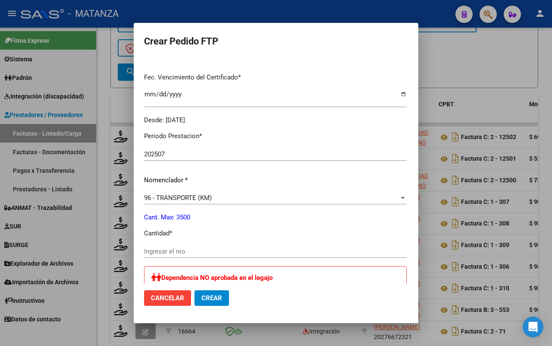
click at [154, 250] on input "Ingresar el nro" at bounding box center [275, 251] width 263 height 8
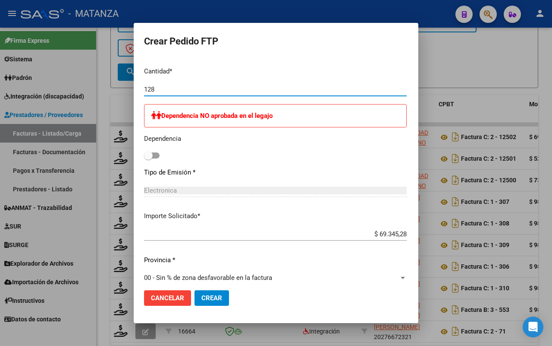
drag, startPoint x: 183, startPoint y: 296, endPoint x: 273, endPoint y: 278, distance: 92.5
click at [202, 295] on span "Crear" at bounding box center [212, 298] width 21 height 8
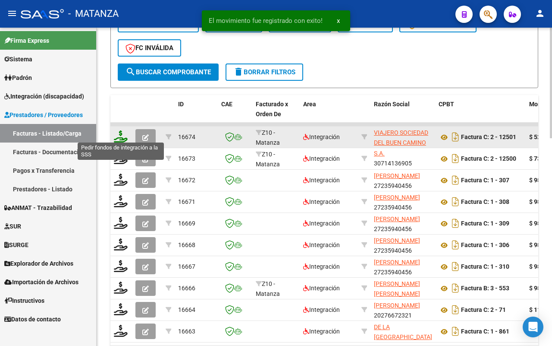
click at [117, 132] on icon at bounding box center [121, 136] width 14 height 12
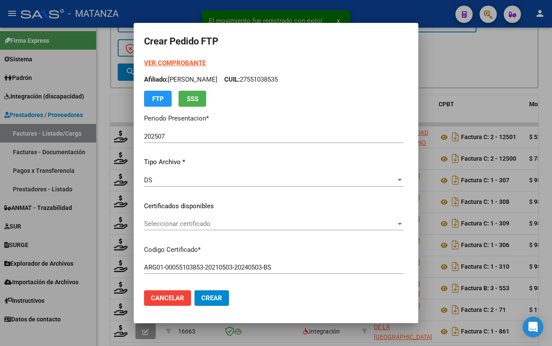
click at [167, 221] on span "Seleccionar certificado" at bounding box center [270, 224] width 252 height 8
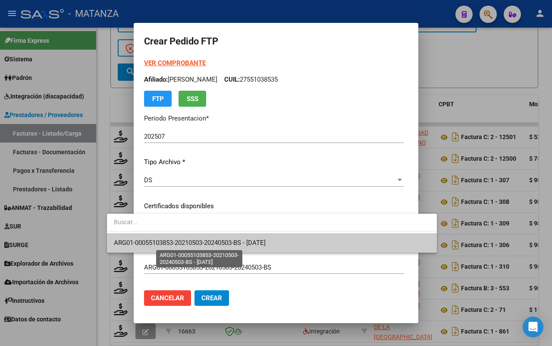
drag, startPoint x: 169, startPoint y: 240, endPoint x: 178, endPoint y: 239, distance: 9.2
click at [172, 240] on span "ARG01-00055103853-20210503-20240503-BS - [DATE]" at bounding box center [190, 243] width 152 height 8
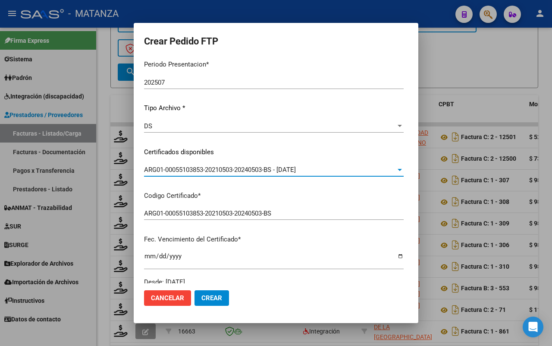
scroll to position [0, 0]
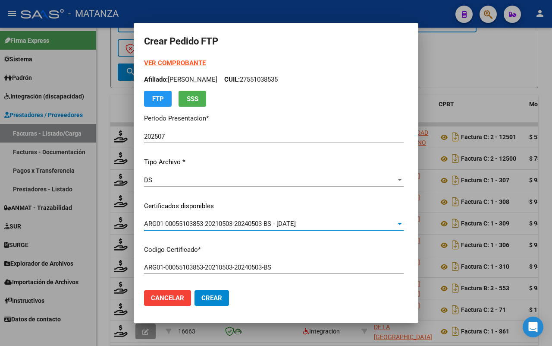
click at [160, 65] on strong "VER COMPROBANTE" at bounding box center [175, 63] width 62 height 8
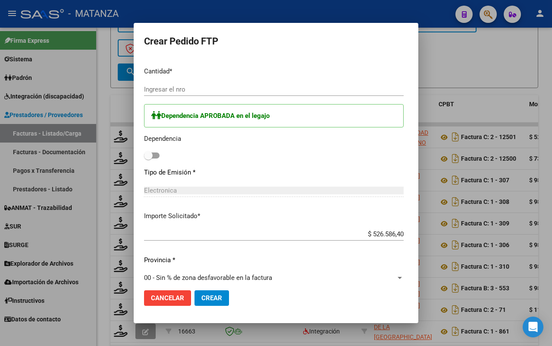
scroll to position [270, 0]
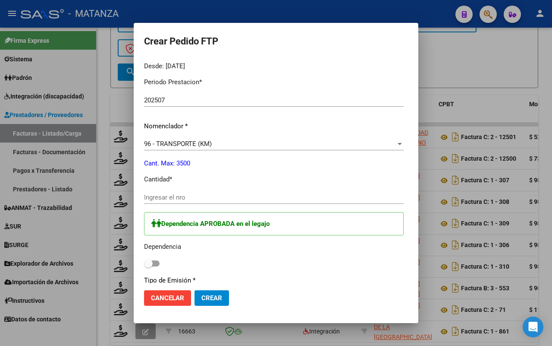
click at [159, 200] on input "Ingresar el nro" at bounding box center [274, 197] width 260 height 8
click at [144, 261] on span at bounding box center [152, 263] width 16 height 6
click at [148, 266] on input "checkbox" at bounding box center [148, 266] width 0 height 0
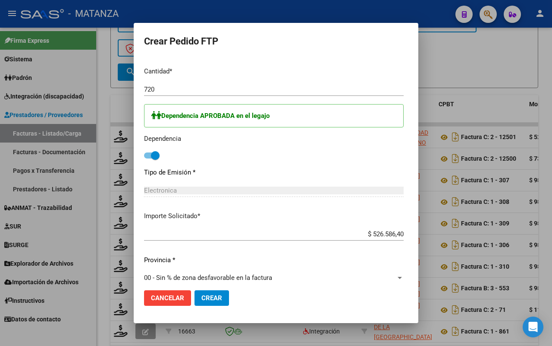
drag, startPoint x: 180, startPoint y: 300, endPoint x: 233, endPoint y: 287, distance: 54.6
click at [202, 299] on span "Crear" at bounding box center [212, 298] width 21 height 8
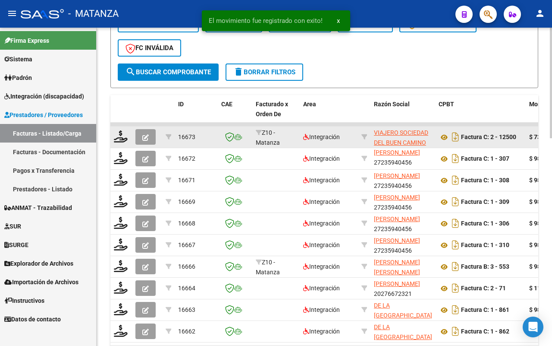
scroll to position [11, 0]
click at [122, 132] on icon at bounding box center [121, 136] width 14 height 12
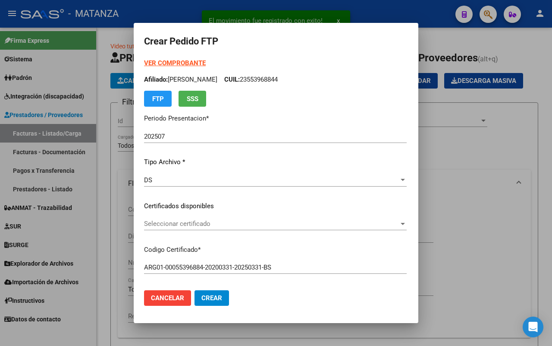
click at [244, 223] on span "Seleccionar certificado" at bounding box center [271, 224] width 255 height 8
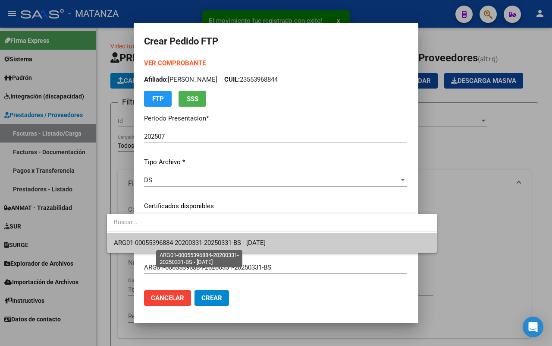
click at [237, 242] on span "ARG01-00055396884-20200331-20250331-BS - [DATE]" at bounding box center [190, 243] width 152 height 8
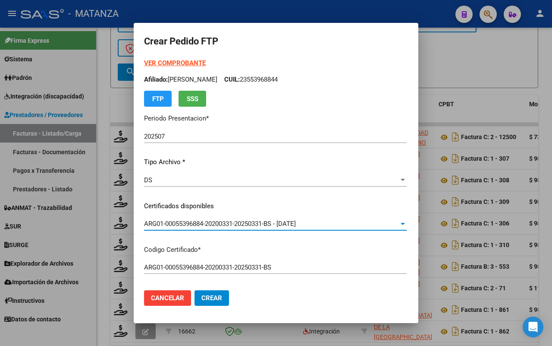
scroll to position [11, 0]
drag, startPoint x: 162, startPoint y: 61, endPoint x: 171, endPoint y: 55, distance: 10.9
click at [163, 61] on strong "VER COMPROBANTE" at bounding box center [175, 63] width 62 height 8
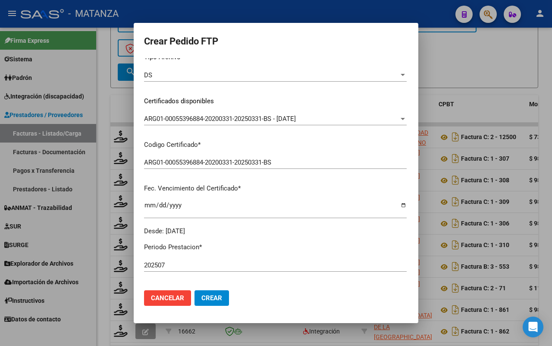
scroll to position [216, 0]
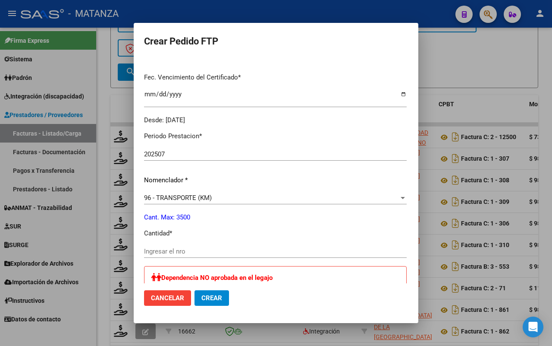
click at [162, 249] on input "Ingresar el nro" at bounding box center [275, 251] width 263 height 8
type input "1356"
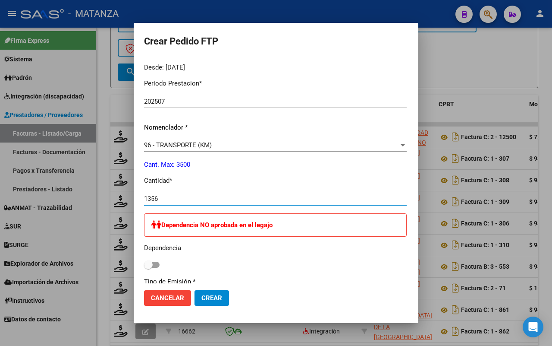
scroll to position [258, 0]
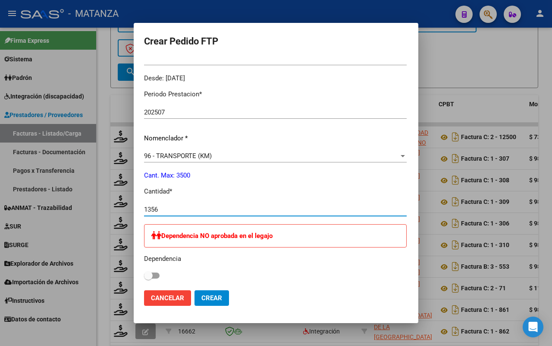
click at [202, 297] on span "Crear" at bounding box center [212, 298] width 21 height 8
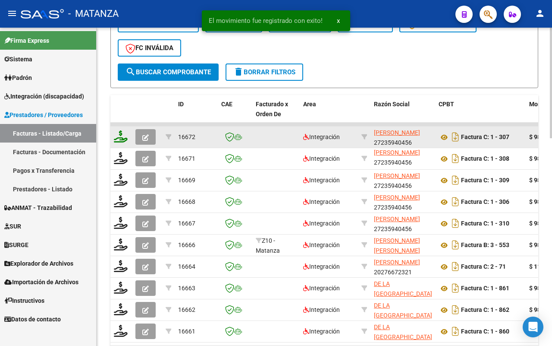
click at [117, 135] on icon at bounding box center [121, 136] width 14 height 12
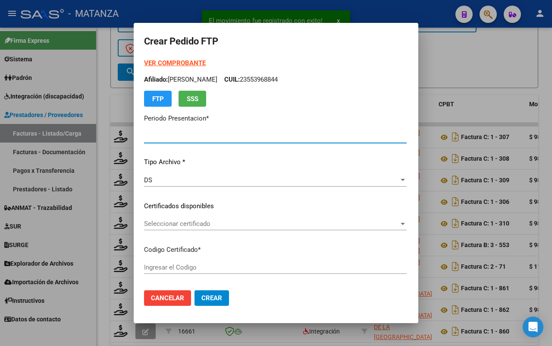
type input "202507"
type input "$ 98.964,88"
type input "ARG02-00042537094-20210415-20260415-BS"
type input "[DATE]"
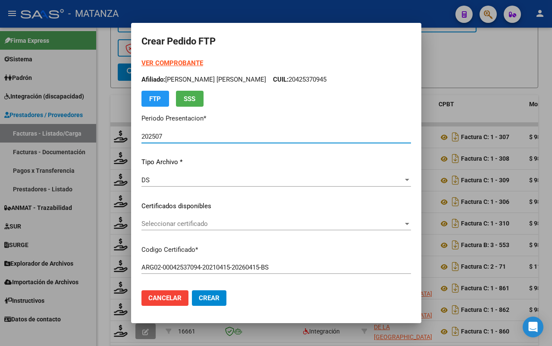
click at [262, 222] on span "Seleccionar certificado" at bounding box center [273, 224] width 262 height 8
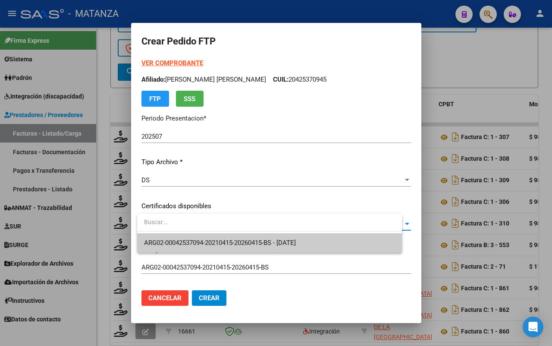
click at [259, 240] on span "ARG02-00042537094-20210415-20260415-BS - [DATE]" at bounding box center [220, 243] width 152 height 8
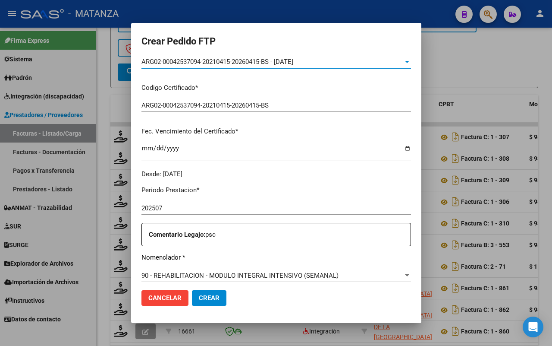
scroll to position [216, 0]
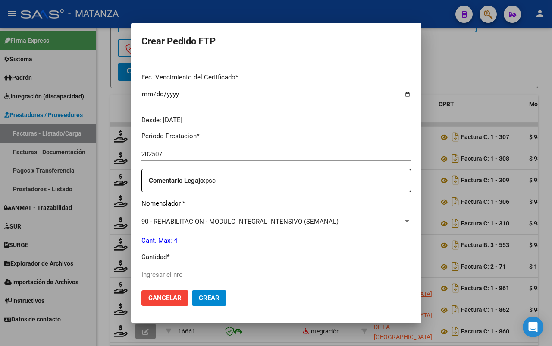
click at [218, 272] on input "Ingresar el nro" at bounding box center [277, 275] width 270 height 8
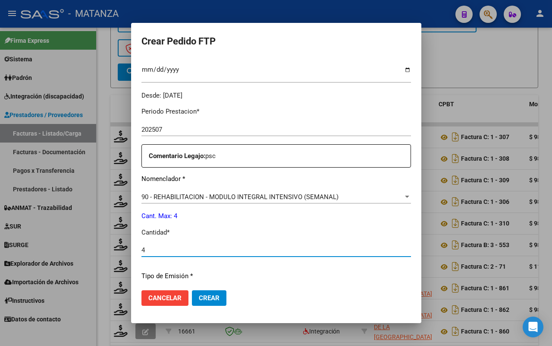
scroll to position [270, 0]
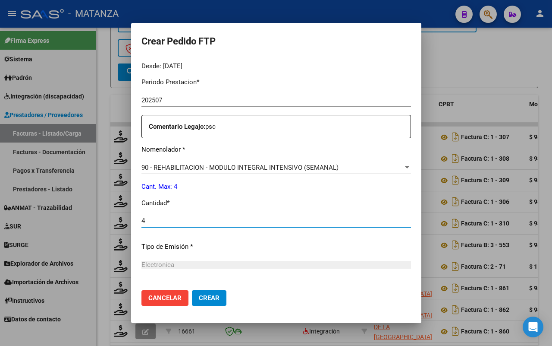
type input "4"
click at [210, 299] on span "Crear" at bounding box center [209, 298] width 21 height 8
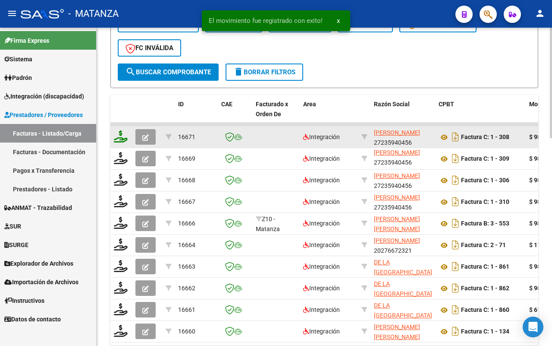
click at [122, 134] on icon at bounding box center [121, 136] width 14 height 12
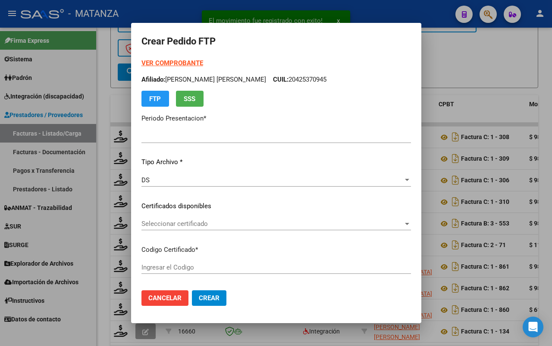
type input "202507"
type input "$ 98.964,88"
type input "ARG01-00047235320-20220826-20270826-BS"
type input "2027-08-26"
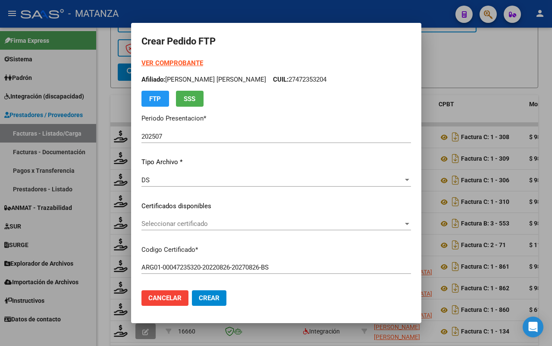
click at [214, 223] on span "Seleccionar certificado" at bounding box center [273, 224] width 262 height 8
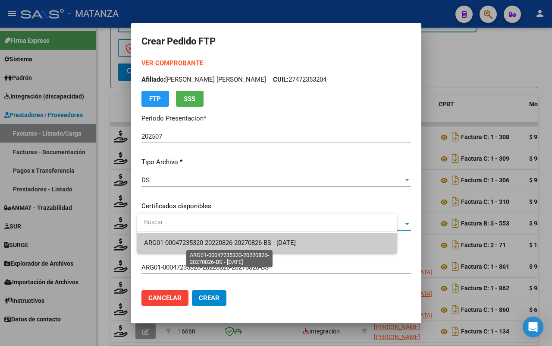
drag, startPoint x: 216, startPoint y: 243, endPoint x: 223, endPoint y: 239, distance: 8.3
click at [217, 243] on span "ARG01-00047235320-20220826-20270826-BS - 2027-08-26" at bounding box center [220, 243] width 152 height 8
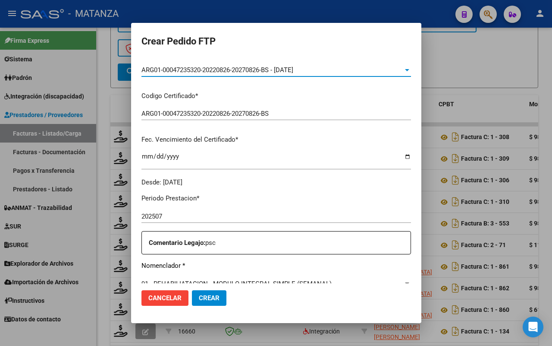
scroll to position [216, 0]
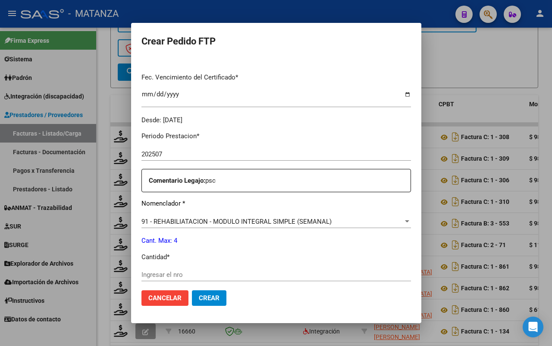
click at [196, 273] on input "Ingresar el nro" at bounding box center [277, 275] width 270 height 8
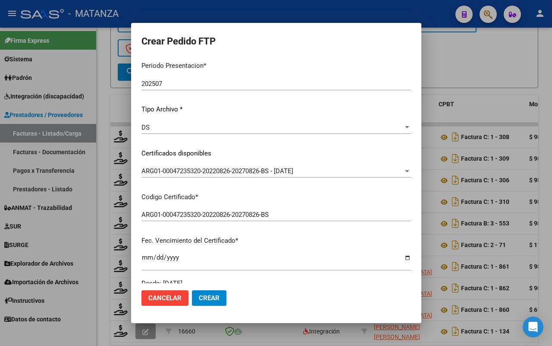
scroll to position [0, 0]
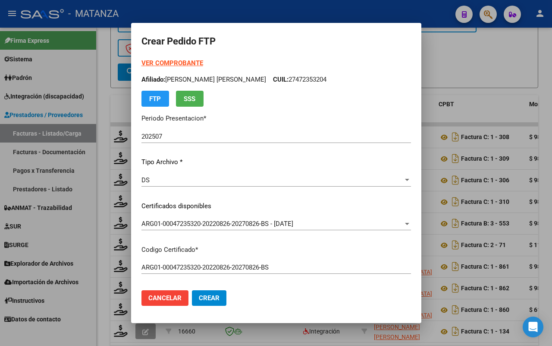
type input "4"
click at [217, 301] on button "Crear" at bounding box center [209, 298] width 35 height 16
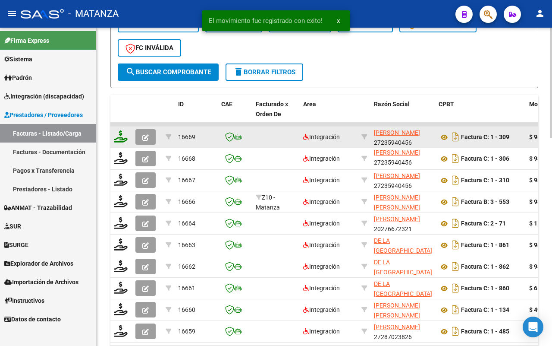
click at [122, 134] on icon at bounding box center [121, 136] width 14 height 12
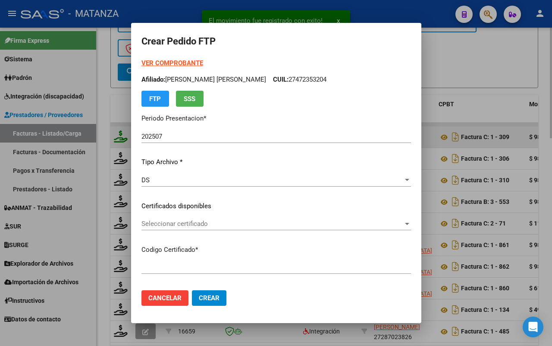
type input "ARG02-00056554378-20211123-20261123-BS"
type input "2026-11-23"
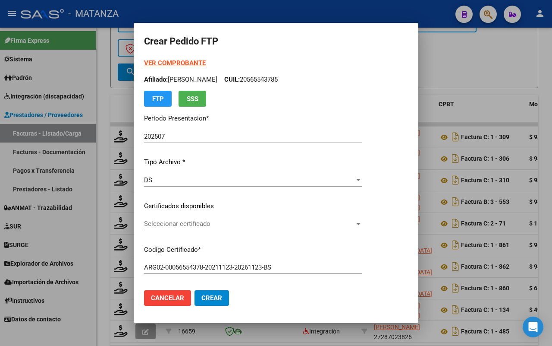
click at [262, 223] on span "Seleccionar certificado" at bounding box center [249, 224] width 211 height 8
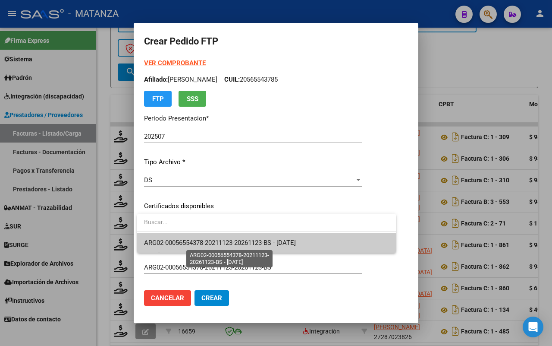
click at [264, 243] on span "ARG02-00056554378-20211123-20261123-BS - 2026-11-23" at bounding box center [220, 243] width 152 height 8
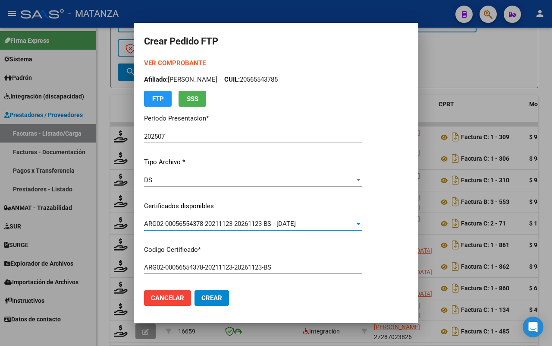
scroll to position [270, 0]
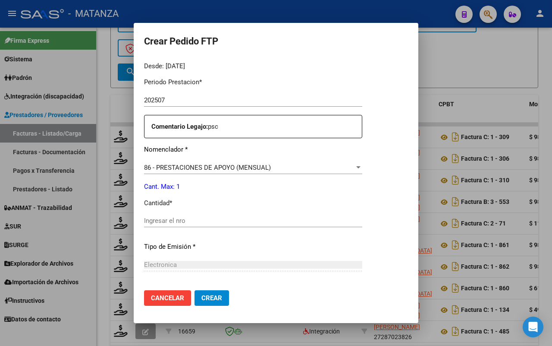
click at [218, 223] on input "Ingresar el nro" at bounding box center [253, 221] width 218 height 8
type input "1"
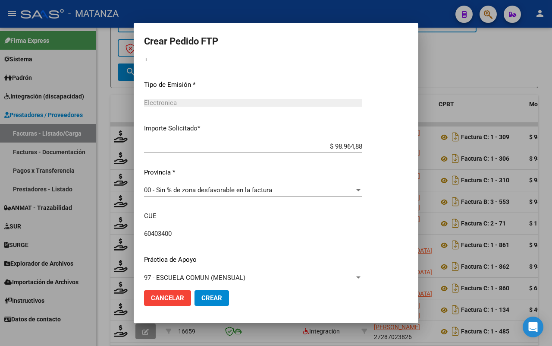
scroll to position [440, 0]
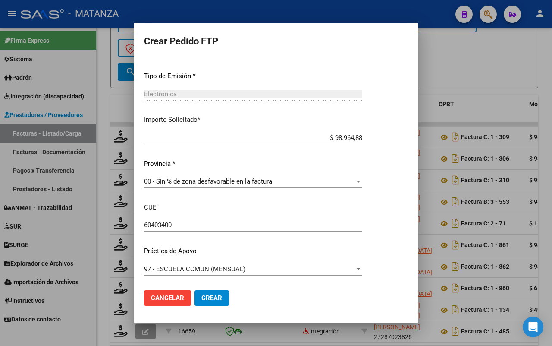
click at [221, 294] on span "Crear" at bounding box center [212, 298] width 21 height 8
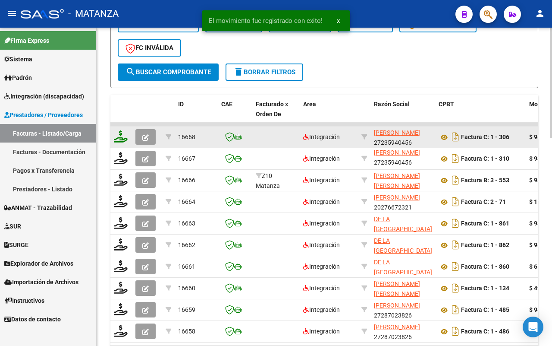
click at [119, 137] on icon at bounding box center [121, 136] width 14 height 12
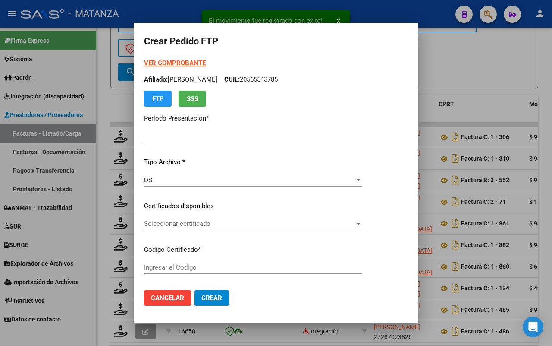
type input "202507"
type input "$ 98.964,88"
type input "ARG01-00048635312-20240815-99991215-bue"
type input "[DATE]"
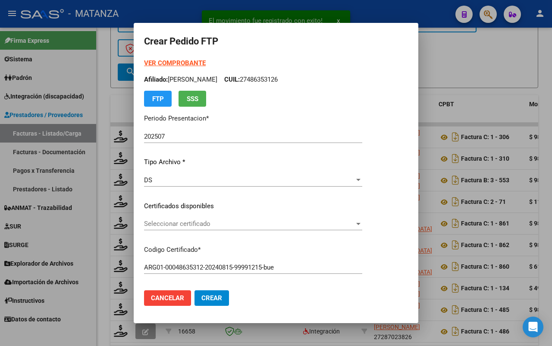
click at [256, 220] on span "Seleccionar certificado" at bounding box center [249, 224] width 211 height 8
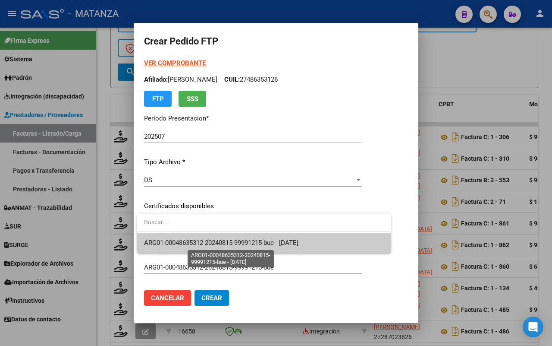
click at [251, 240] on span "ARG01-00048635312-20240815-99991215-bue - [DATE]" at bounding box center [221, 243] width 155 height 8
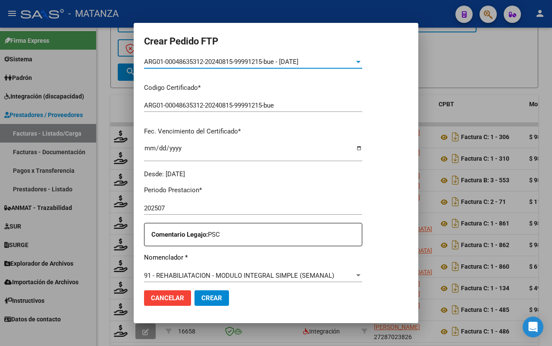
scroll to position [270, 0]
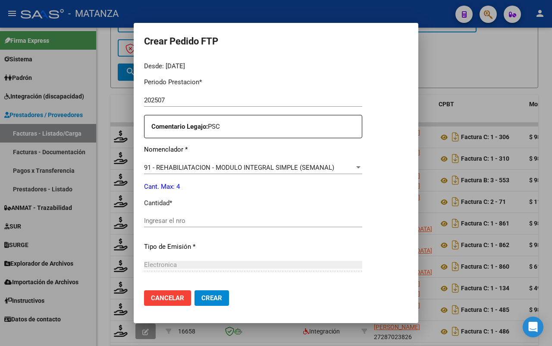
click at [208, 220] on input "Ingresar el nro" at bounding box center [253, 221] width 218 height 8
type input "4"
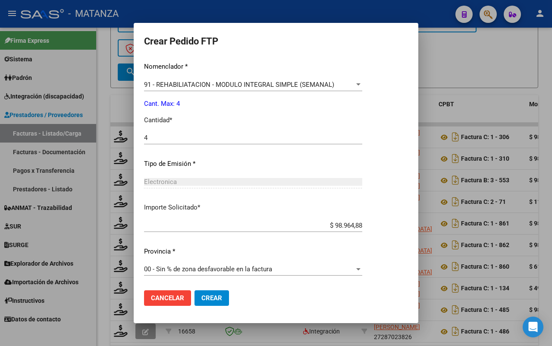
click at [211, 296] on span "Crear" at bounding box center [212, 298] width 21 height 8
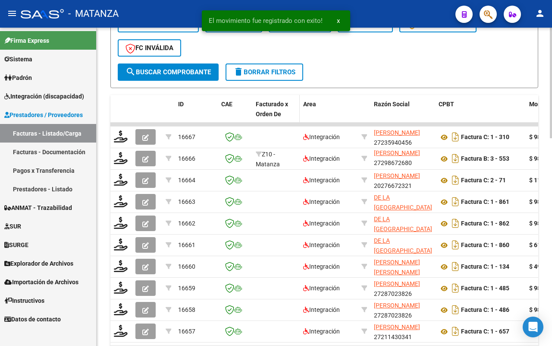
scroll to position [21, 0]
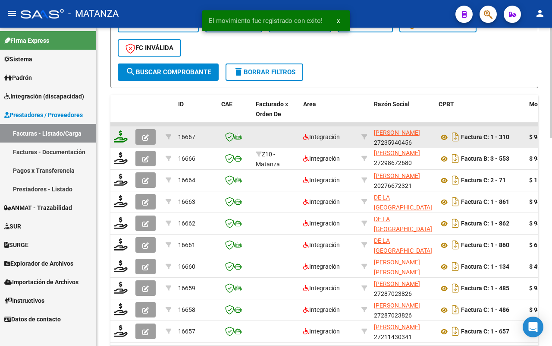
click at [122, 133] on icon at bounding box center [121, 136] width 14 height 12
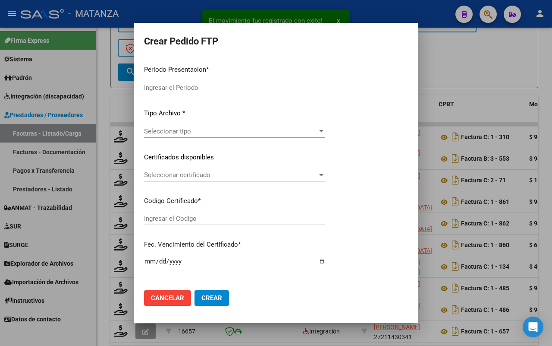
type input "202507"
type input "$ 98.964,88"
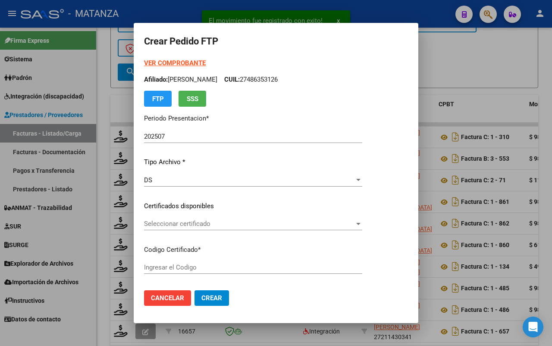
type input "ARG0200055260675-20240506-20290506-BUE"
type input "2029-05-06"
click at [209, 221] on span "Seleccionar certificado" at bounding box center [249, 224] width 211 height 8
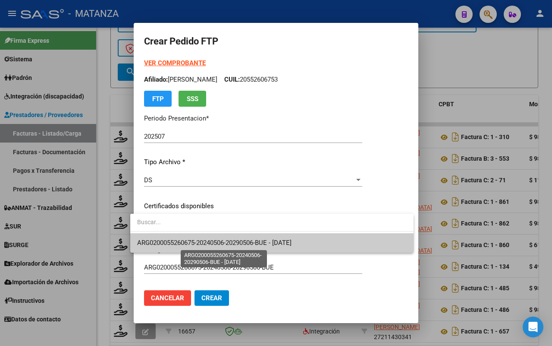
click at [208, 239] on span "ARG0200055260675-20240506-20290506-BUE - 2029-05-06" at bounding box center [214, 243] width 155 height 8
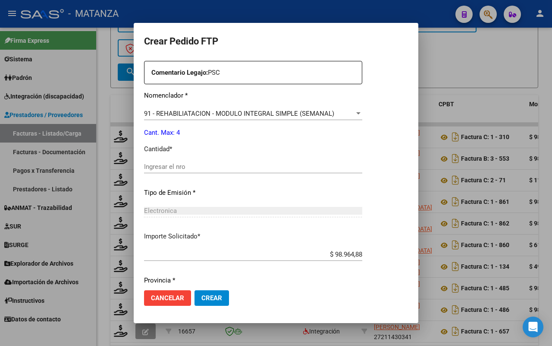
scroll to position [270, 0]
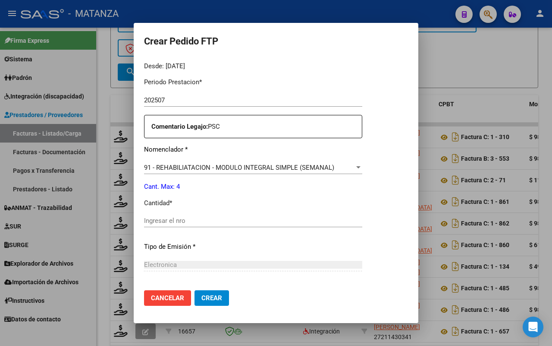
click at [157, 223] on input "Ingresar el nro" at bounding box center [253, 221] width 218 height 8
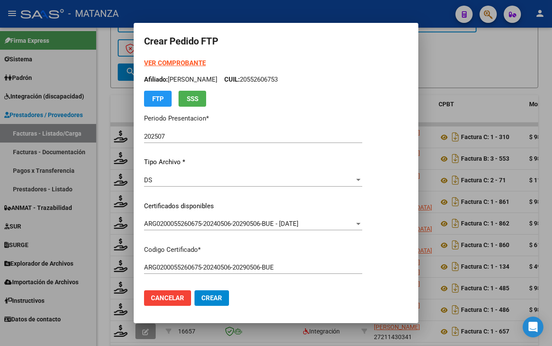
scroll to position [108, 0]
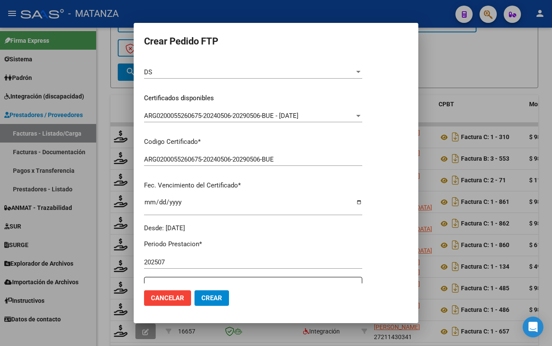
type input "4"
click at [203, 299] on span "Crear" at bounding box center [212, 298] width 21 height 8
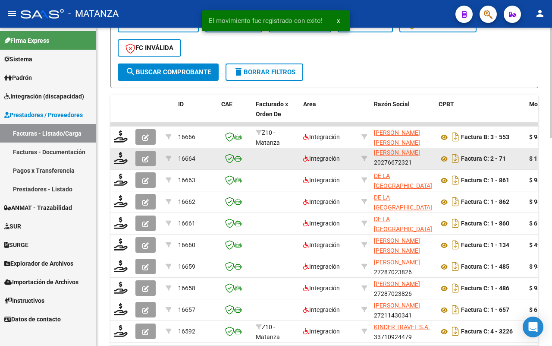
scroll to position [1, 0]
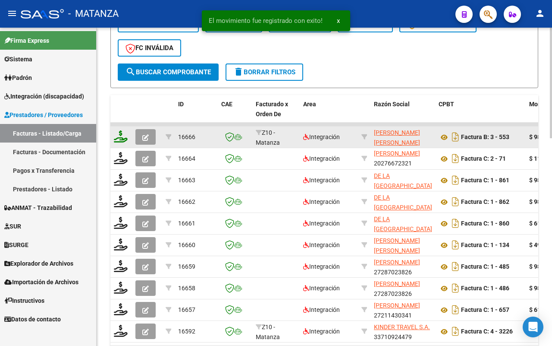
click at [122, 134] on icon at bounding box center [121, 136] width 14 height 12
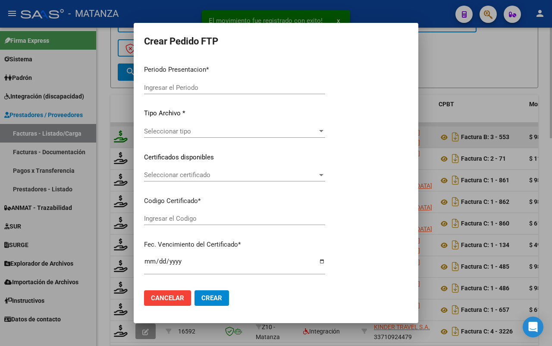
type input "202507"
type input "$ 98.964,88"
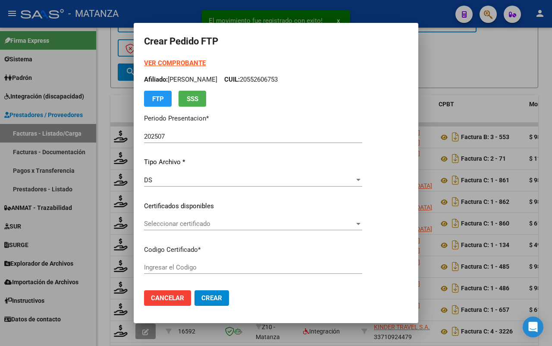
type input "ARG0200055181528-20211104-20261104-BS"
type input "2026-11-04"
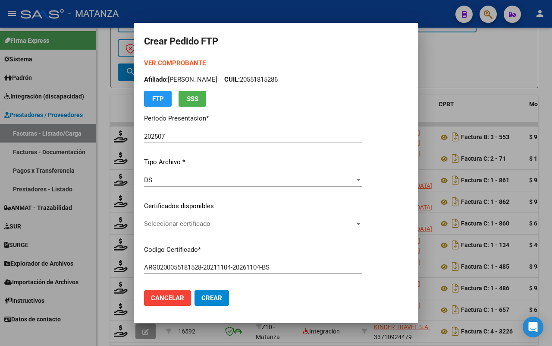
click at [218, 224] on span "Seleccionar certificado" at bounding box center [249, 224] width 211 height 8
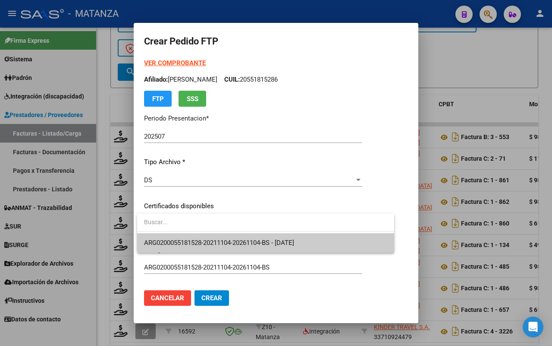
click at [220, 240] on span "ARG0200055181528-20211104-20261104-BS - 2026-11-04" at bounding box center [219, 243] width 150 height 8
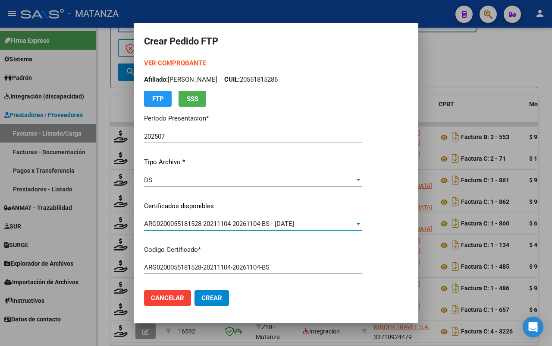
scroll to position [216, 0]
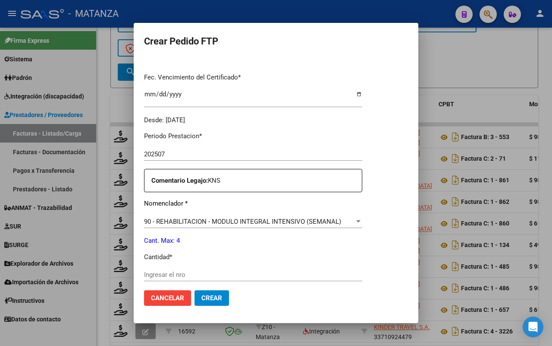
click at [169, 269] on div "Ingresar el nro" at bounding box center [253, 274] width 218 height 13
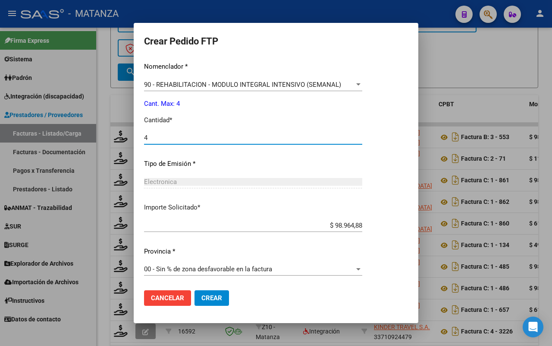
type input "4"
click at [212, 299] on span "Crear" at bounding box center [212, 298] width 21 height 8
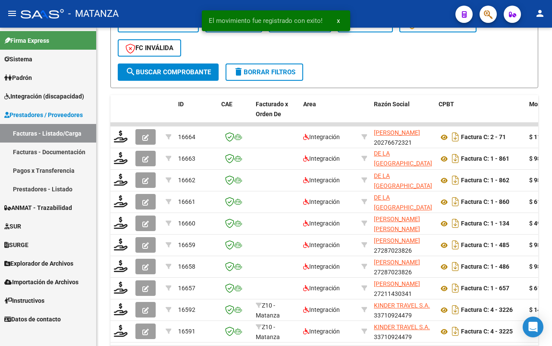
scroll to position [11, 0]
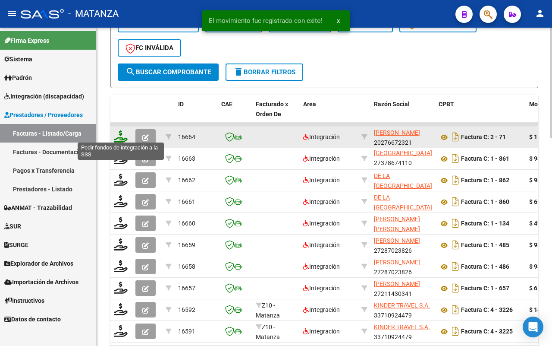
click at [120, 134] on icon at bounding box center [121, 136] width 14 height 12
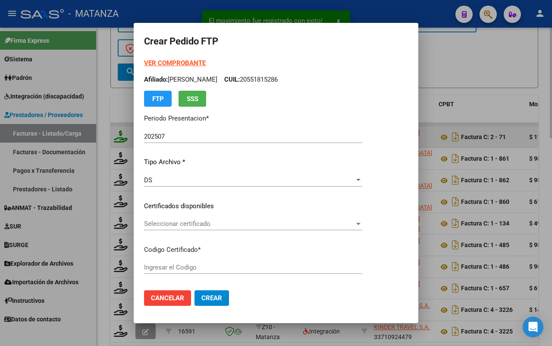
type input "ARG02-00055071938-20210331-20260331-BS"
type input "[DATE]"
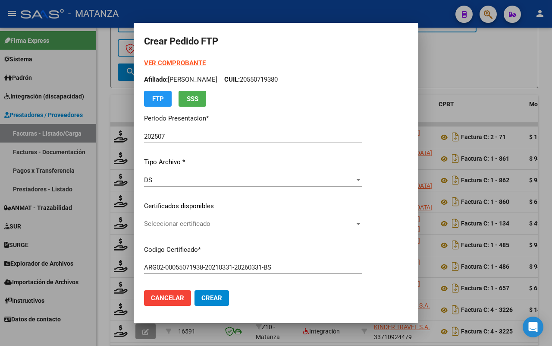
click at [293, 223] on span "Seleccionar certificado" at bounding box center [249, 224] width 211 height 8
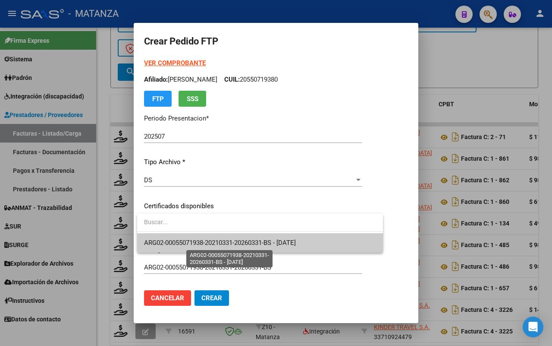
click at [285, 243] on span "ARG02-00055071938-20210331-20260331-BS - [DATE]" at bounding box center [220, 243] width 152 height 8
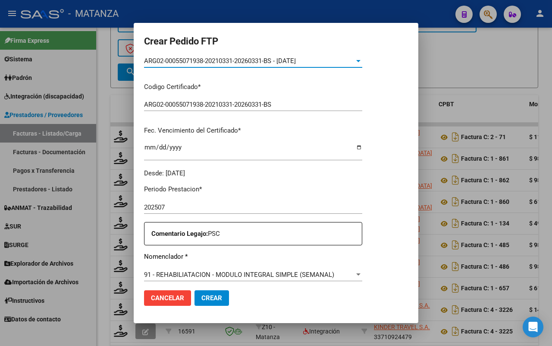
scroll to position [270, 0]
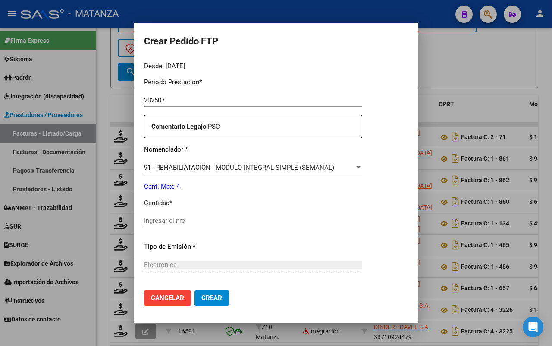
click at [221, 221] on input "Ingresar el nro" at bounding box center [253, 221] width 218 height 8
type input "4"
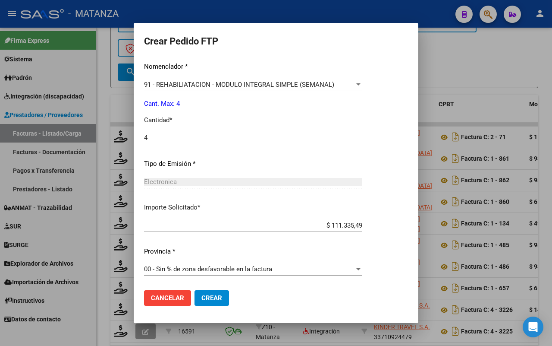
click at [215, 298] on span "Crear" at bounding box center [212, 298] width 21 height 8
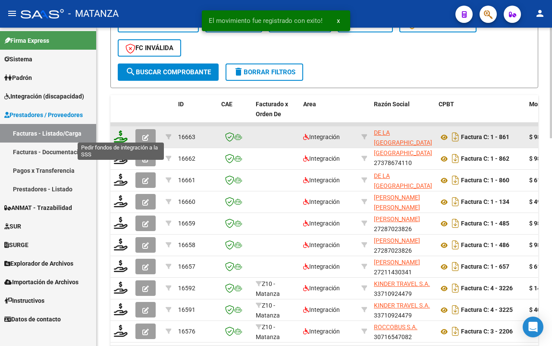
click at [120, 136] on icon at bounding box center [121, 136] width 14 height 12
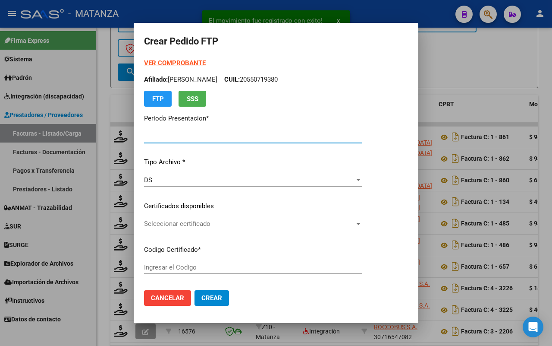
type input "202507"
type input "$ 98.964,88"
type input "ARG02-00053688694-20230327-20260327-BS"
type input "2026-03-27"
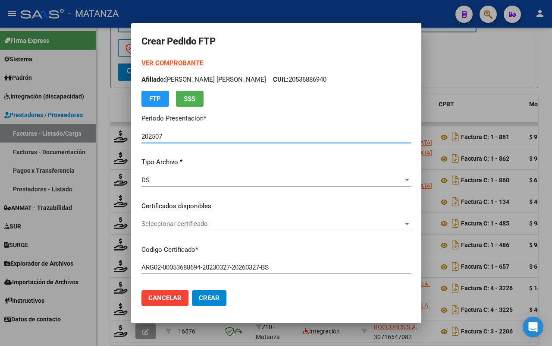
click at [199, 221] on span "Seleccionar certificado" at bounding box center [273, 224] width 262 height 8
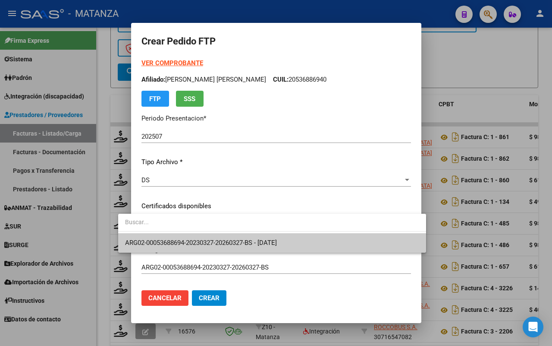
click at [197, 240] on span "ARG02-00053688694-20230327-20260327-BS - 2026-03-27" at bounding box center [201, 243] width 152 height 8
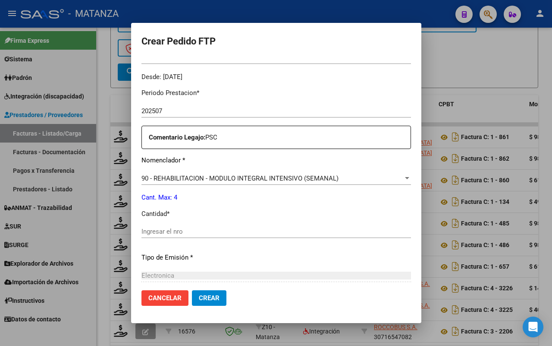
scroll to position [270, 0]
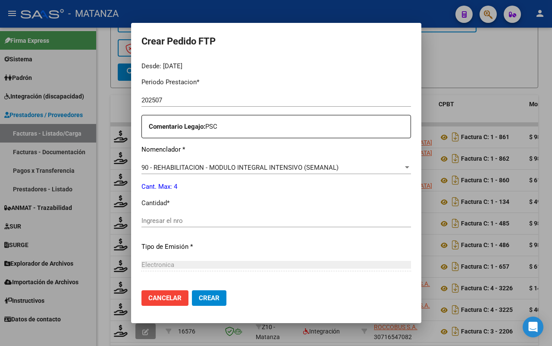
click at [192, 223] on input "Ingresar el nro" at bounding box center [277, 221] width 270 height 8
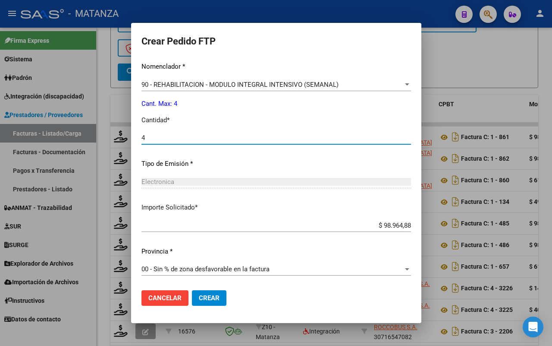
type input "4"
click at [199, 299] on span "Crear" at bounding box center [209, 298] width 21 height 8
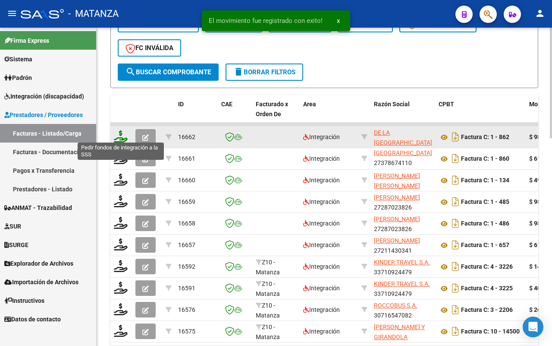
click at [122, 134] on icon at bounding box center [121, 136] width 14 height 12
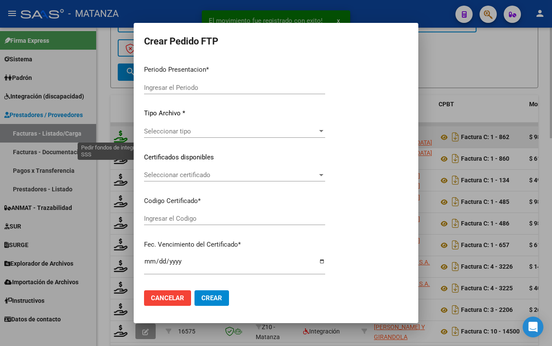
type input "202507"
type input "$ 98.964,88"
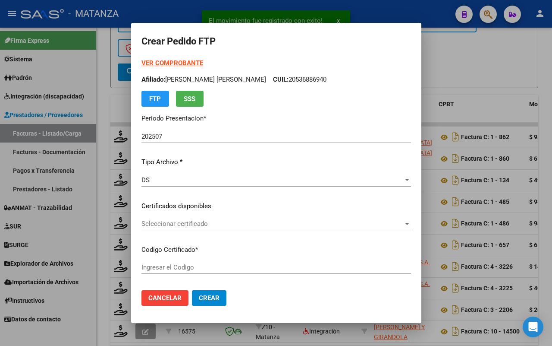
type input "ARG02-00056721017-20220824-20250824-BS"
type input "2025-08-24"
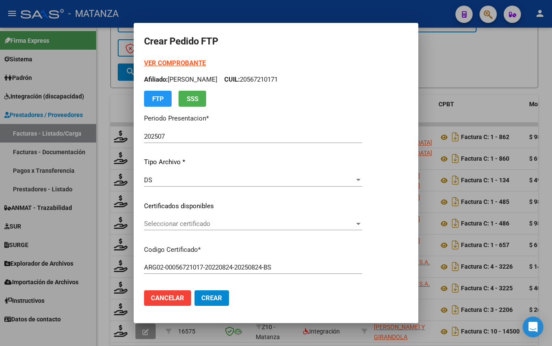
click at [220, 224] on span "Seleccionar certificado" at bounding box center [249, 224] width 211 height 8
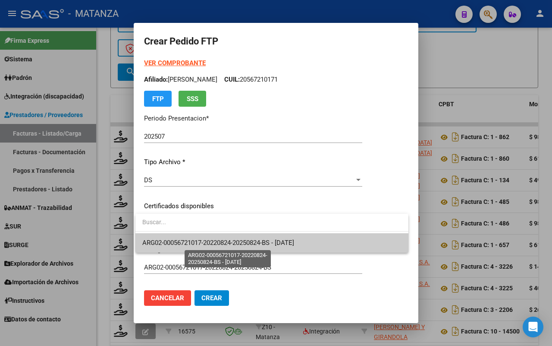
drag, startPoint x: 216, startPoint y: 244, endPoint x: 216, endPoint y: 239, distance: 5.6
click at [216, 243] on span "ARG02-00056721017-20220824-20250824-BS - 2025-08-24" at bounding box center [218, 243] width 152 height 8
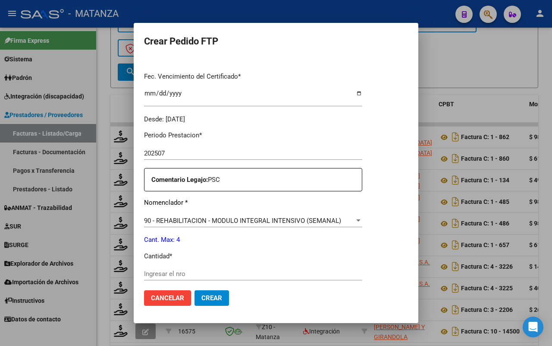
scroll to position [270, 0]
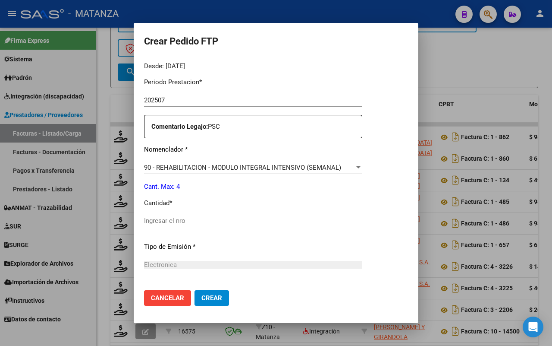
drag, startPoint x: 191, startPoint y: 223, endPoint x: 196, endPoint y: 221, distance: 4.6
click at [194, 221] on input "Ingresar el nro" at bounding box center [253, 221] width 218 height 8
type input "4"
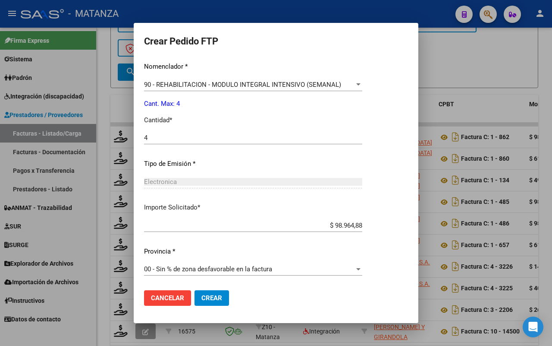
drag, startPoint x: 208, startPoint y: 295, endPoint x: 240, endPoint y: 293, distance: 32.0
click at [210, 294] on span "Crear" at bounding box center [212, 298] width 21 height 8
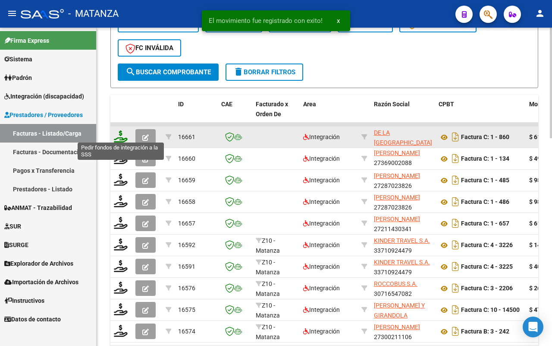
click at [117, 135] on icon at bounding box center [121, 136] width 14 height 12
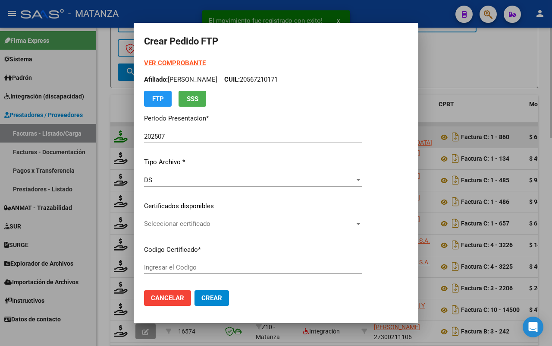
type input "arg0100052978808-20240514-20290514-bue"
type input "2029-05-14"
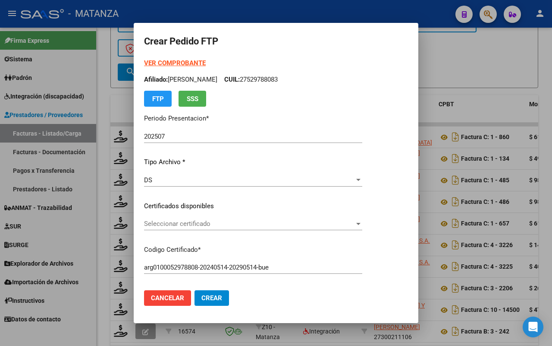
click at [264, 222] on span "Seleccionar certificado" at bounding box center [249, 224] width 211 height 8
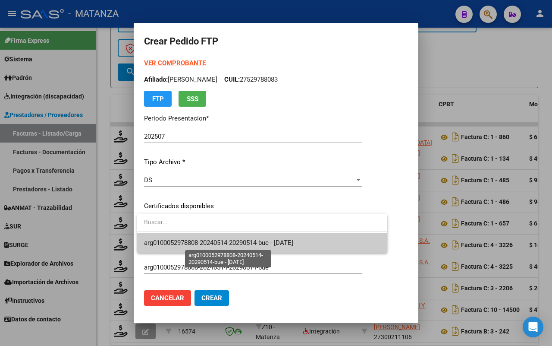
click at [262, 240] on span "arg0100052978808-20240514-20290514-bue - 2029-05-14" at bounding box center [218, 243] width 149 height 8
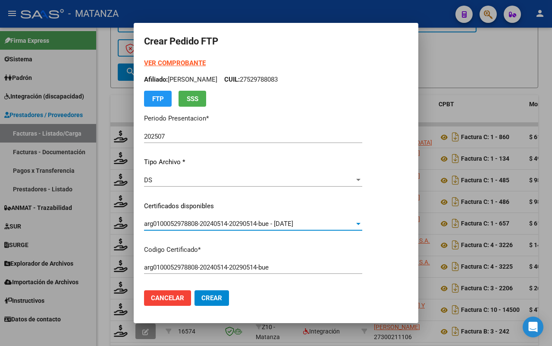
scroll to position [162, 0]
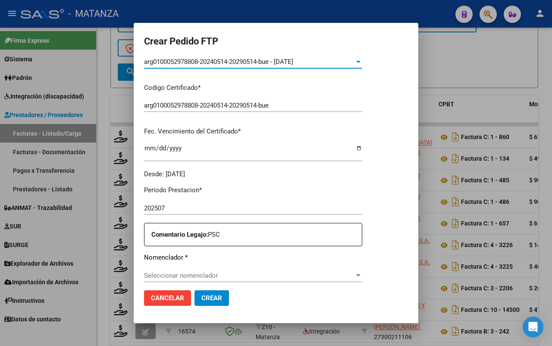
click at [183, 274] on span "Seleccionar nomenclador" at bounding box center [249, 275] width 211 height 8
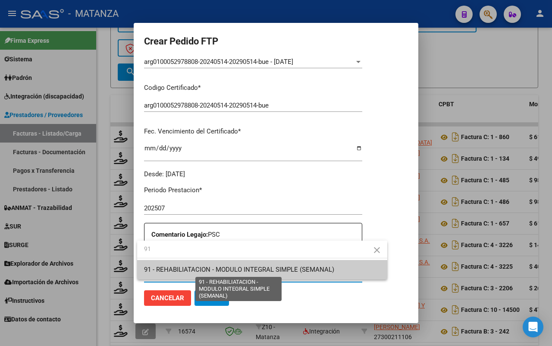
type input "91"
click at [218, 270] on span "91 - REHABILIATACION - MODULO INTEGRAL SIMPLE (SEMANAL)" at bounding box center [239, 269] width 190 height 8
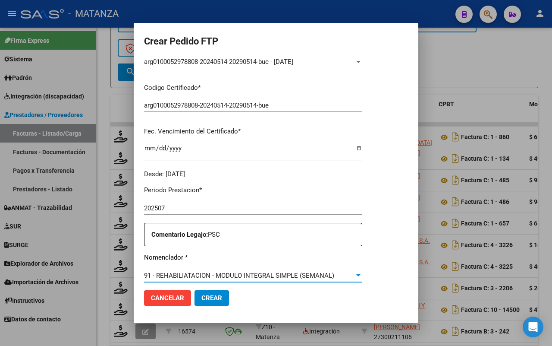
scroll to position [270, 0]
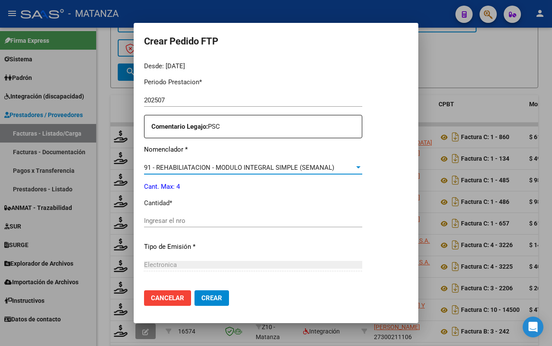
click at [222, 221] on input "Ingresar el nro" at bounding box center [253, 221] width 218 height 8
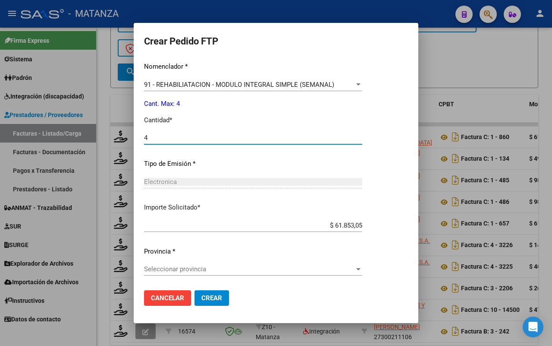
type input "4"
click at [238, 268] on span "Seleccionar provincia" at bounding box center [249, 269] width 211 height 8
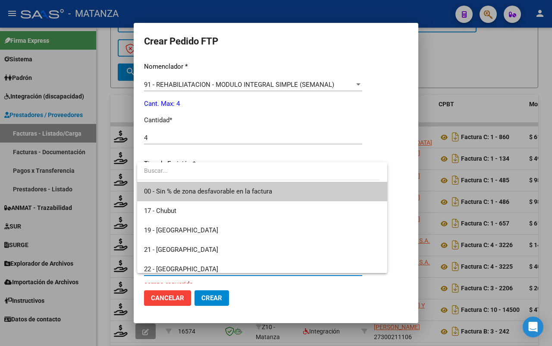
click at [231, 191] on span "00 - Sin % de zona desfavorable en la factura" at bounding box center [208, 191] width 128 height 8
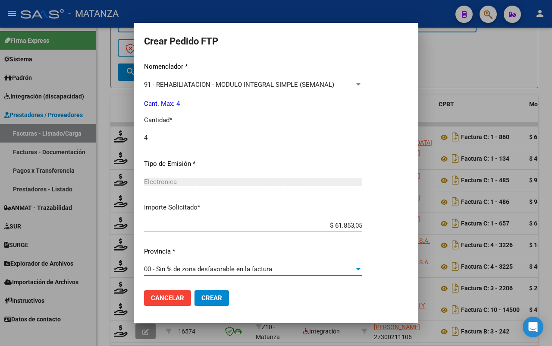
click at [212, 296] on span "Crear" at bounding box center [212, 298] width 21 height 8
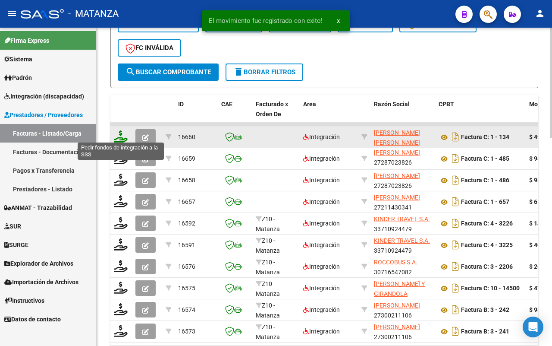
click at [121, 133] on icon at bounding box center [121, 136] width 14 height 12
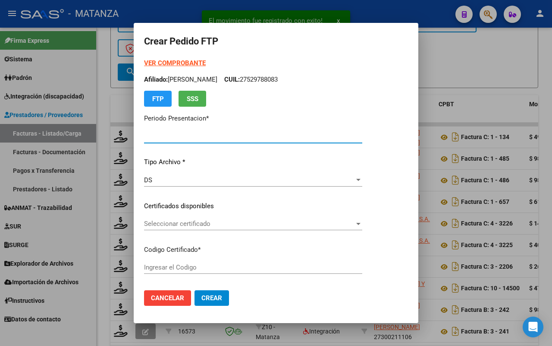
type input "202507"
type input "$ 49.482,44"
type input "arg0100052978808-20240514-20290514-bue"
type input "2029-05-14"
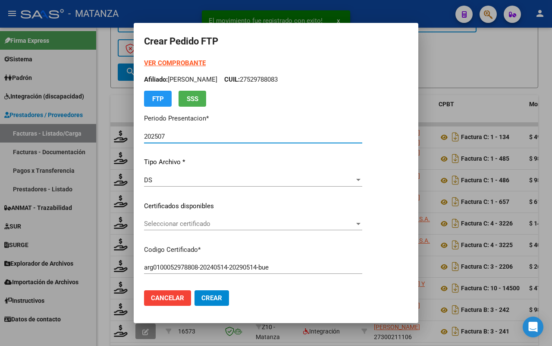
click at [211, 221] on span "Seleccionar certificado" at bounding box center [249, 224] width 211 height 8
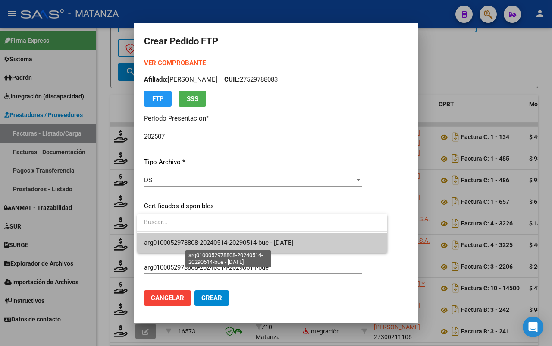
click at [217, 239] on span "arg0100052978808-20240514-20290514-bue - 2029-05-14" at bounding box center [218, 243] width 149 height 8
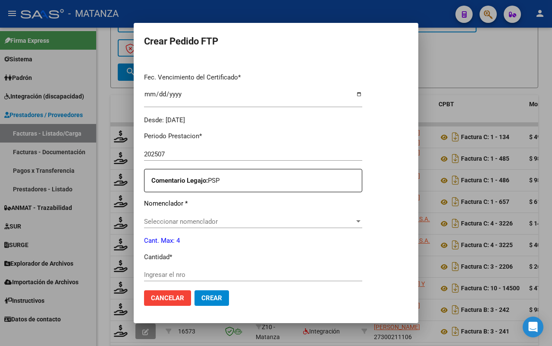
scroll to position [270, 0]
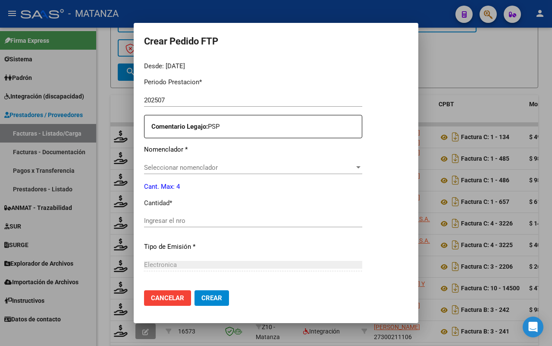
click at [233, 167] on span "Seleccionar nomenclador" at bounding box center [249, 168] width 211 height 8
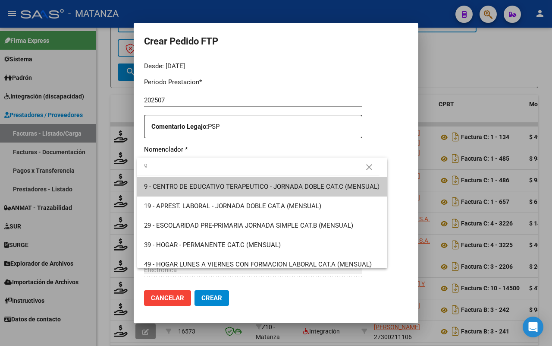
type input "91"
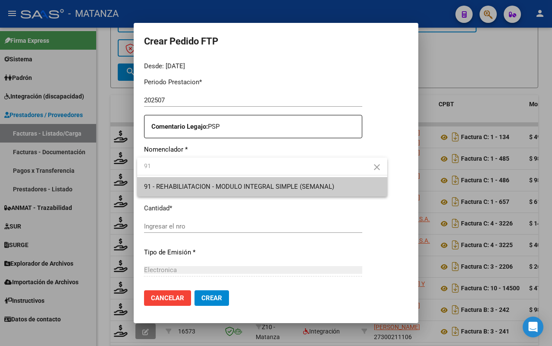
click at [253, 183] on span "91 - REHABILIATACION - MODULO INTEGRAL SIMPLE (SEMANAL)" at bounding box center [239, 187] width 190 height 8
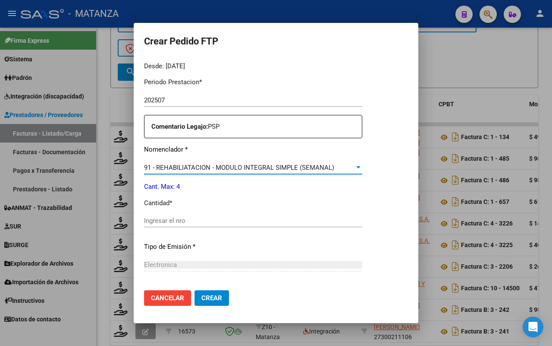
click at [206, 221] on input "Ingresar el nro" at bounding box center [253, 221] width 218 height 8
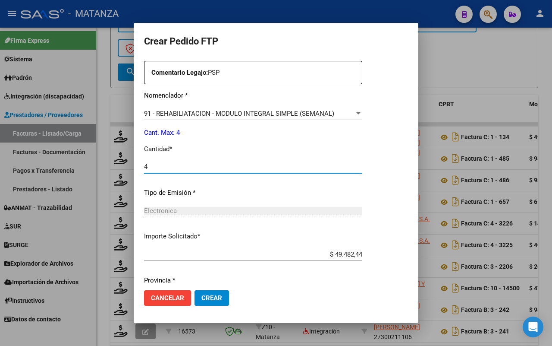
scroll to position [353, 0]
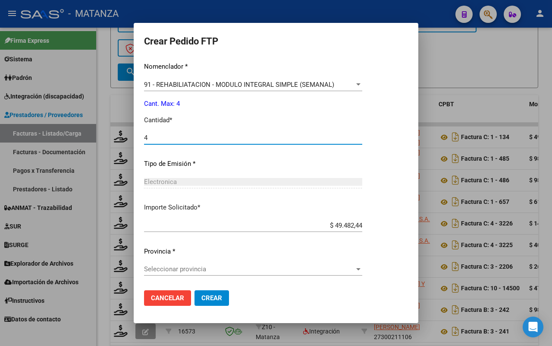
type input "4"
click at [214, 268] on span "Seleccionar provincia" at bounding box center [249, 269] width 211 height 8
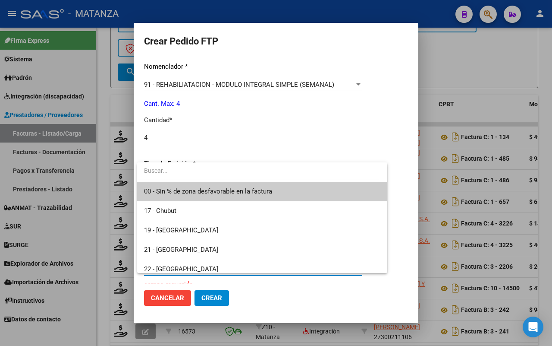
click at [229, 194] on span "00 - Sin % de zona desfavorable en la factura" at bounding box center [208, 191] width 128 height 8
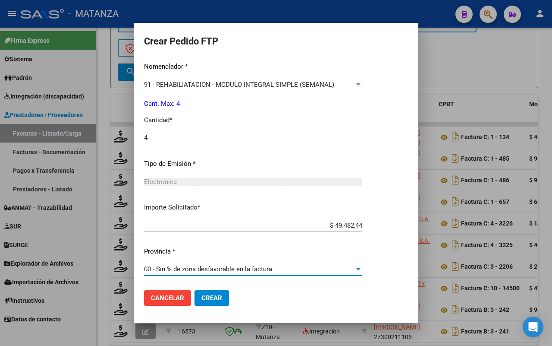
click at [212, 299] on span "Crear" at bounding box center [212, 298] width 21 height 8
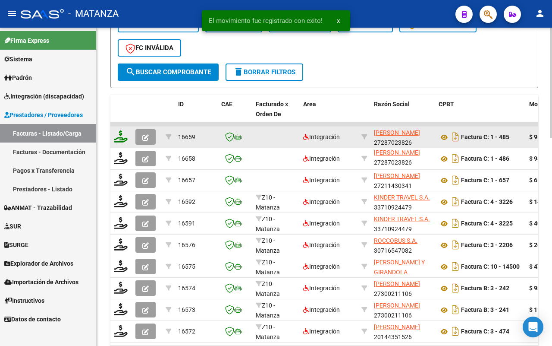
click at [124, 132] on icon at bounding box center [121, 136] width 14 height 12
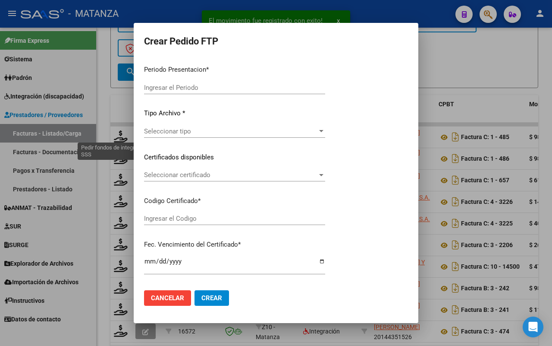
type input "202507"
type input "$ 98.964,88"
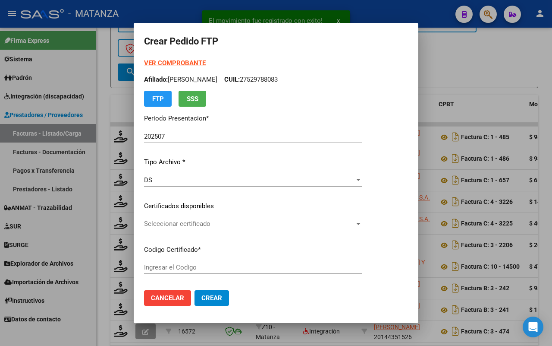
type input "ARG02-00053688694-20230327-20260327-BS"
type input "2026-03-27"
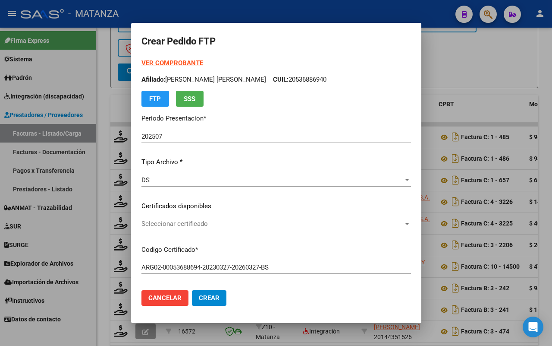
click at [225, 224] on span "Seleccionar certificado" at bounding box center [273, 224] width 262 height 8
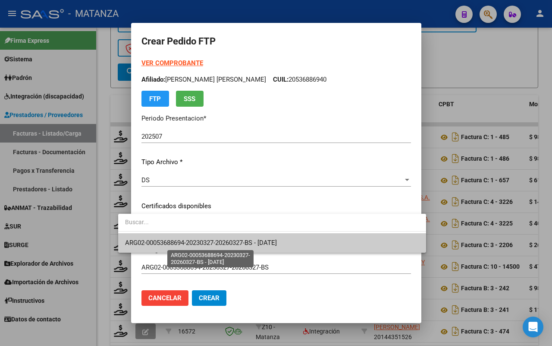
click at [223, 239] on span "ARG02-00053688694-20230327-20260327-BS - 2026-03-27" at bounding box center [201, 243] width 152 height 8
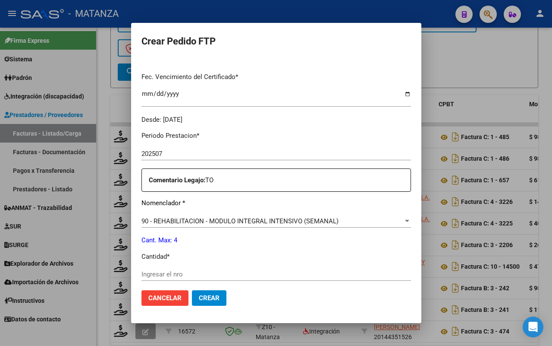
scroll to position [270, 0]
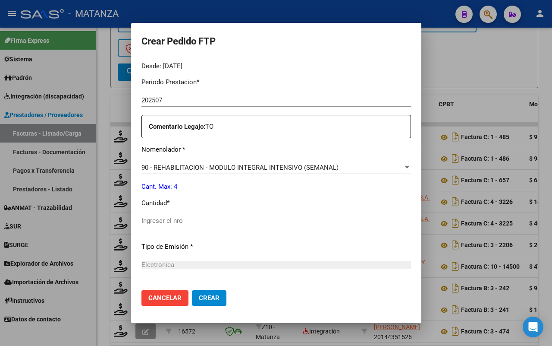
click at [160, 222] on input "Ingresar el nro" at bounding box center [277, 221] width 270 height 8
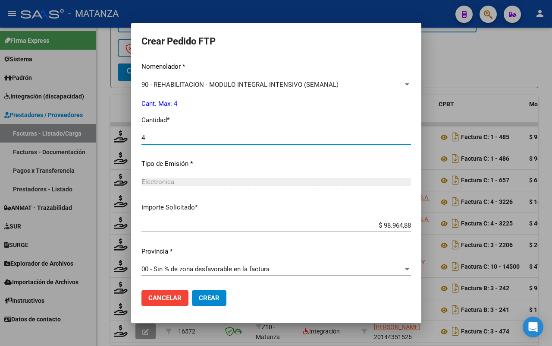
type input "4"
click at [199, 295] on span "Crear" at bounding box center [209, 298] width 21 height 8
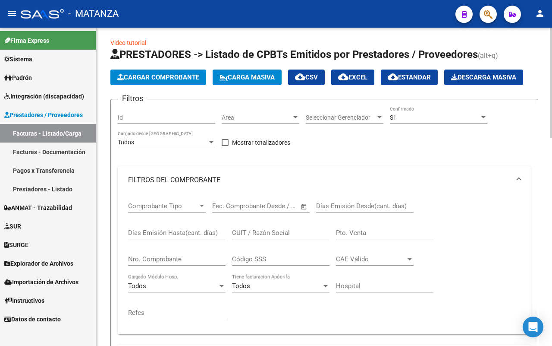
scroll to position [0, 0]
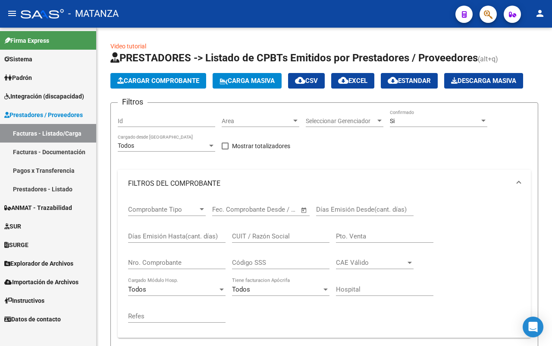
click at [68, 96] on span "Integración (discapacidad)" at bounding box center [44, 95] width 80 height 9
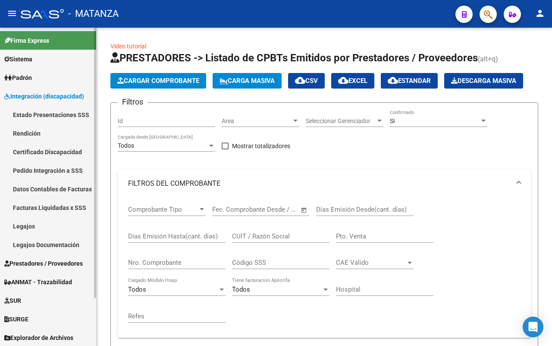
click at [59, 170] on link "Pedido Integración a SSS" at bounding box center [48, 170] width 96 height 19
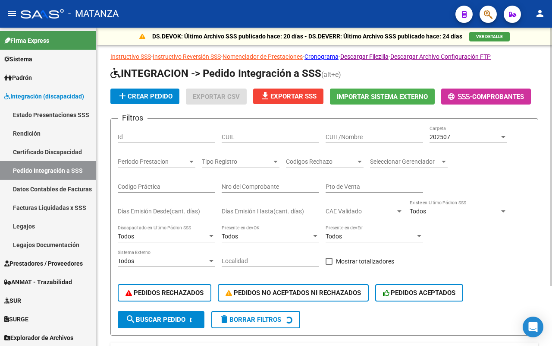
click at [473, 96] on span "-" at bounding box center [460, 97] width 24 height 8
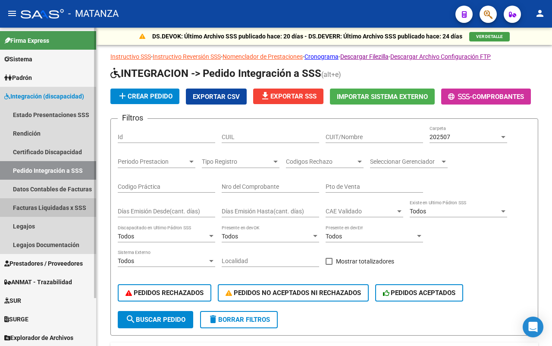
click at [71, 206] on link "Facturas Liquidadas x SSS" at bounding box center [48, 207] width 96 height 19
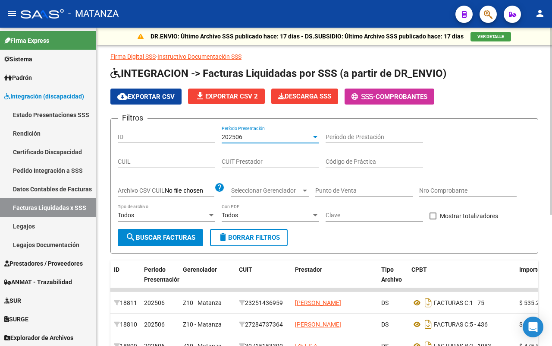
click at [284, 137] on div "202506" at bounding box center [267, 136] width 90 height 7
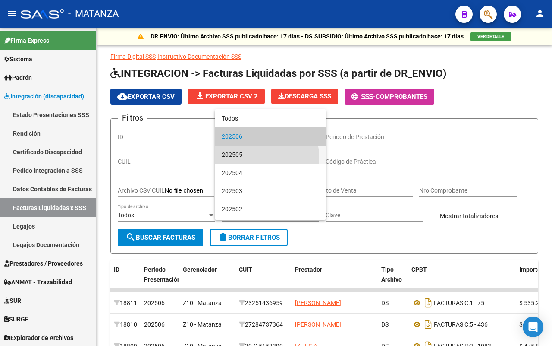
click at [253, 157] on span "202505" at bounding box center [271, 154] width 98 height 18
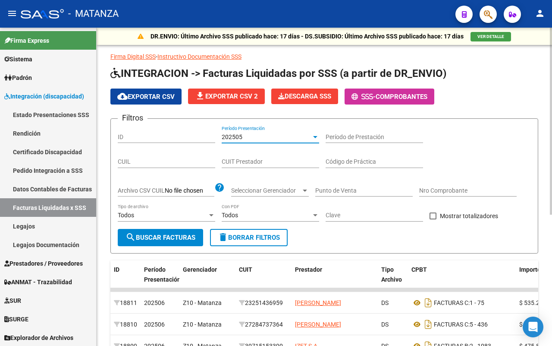
drag, startPoint x: 150, startPoint y: 238, endPoint x: 324, endPoint y: 224, distance: 174.9
click at [155, 235] on span "search Buscar Facturas" at bounding box center [161, 237] width 70 height 8
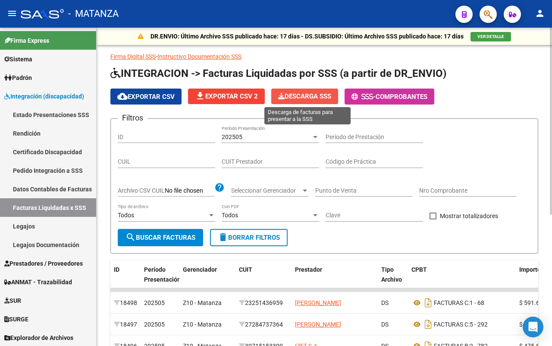
click at [296, 98] on span "Descarga SSS" at bounding box center [304, 96] width 53 height 8
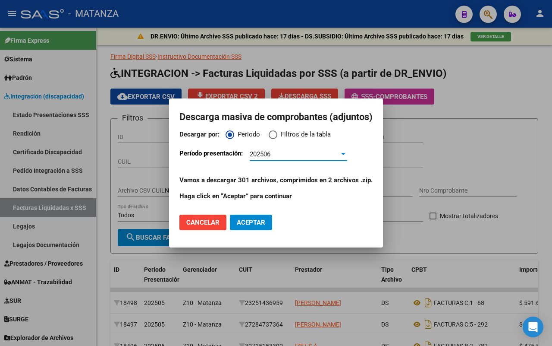
click at [294, 155] on div "202506" at bounding box center [295, 154] width 90 height 8
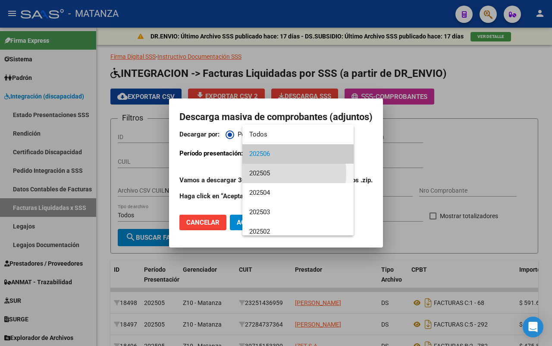
click at [278, 172] on span "202505" at bounding box center [298, 173] width 98 height 19
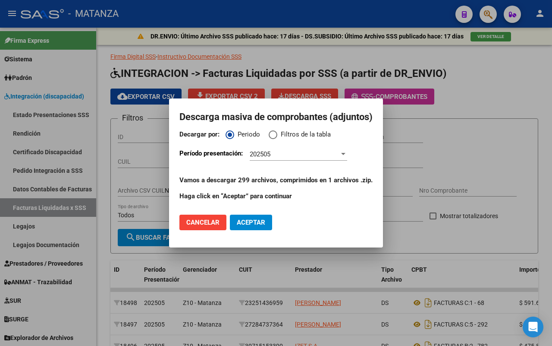
drag, startPoint x: 306, startPoint y: 110, endPoint x: 326, endPoint y: 113, distance: 19.5
click at [326, 113] on h2 "Descarga masiva de comprobantes (adjuntos)" at bounding box center [276, 117] width 193 height 16
drag, startPoint x: 367, startPoint y: 137, endPoint x: 369, endPoint y: 158, distance: 21.2
click at [368, 170] on mat-dialog-content "Decargar por: Periodo Filtros de la tabla Período presentación: 202505 Período …" at bounding box center [276, 168] width 214 height 78
drag, startPoint x: 367, startPoint y: 151, endPoint x: 369, endPoint y: 147, distance: 4.8
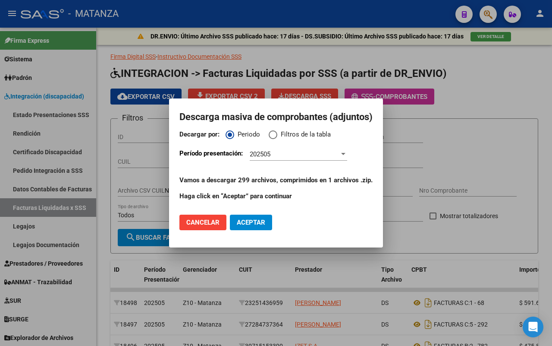
click at [367, 151] on div "Período presentación: 202505 Período Presentación" at bounding box center [276, 158] width 193 height 21
click at [465, 94] on div at bounding box center [276, 173] width 552 height 346
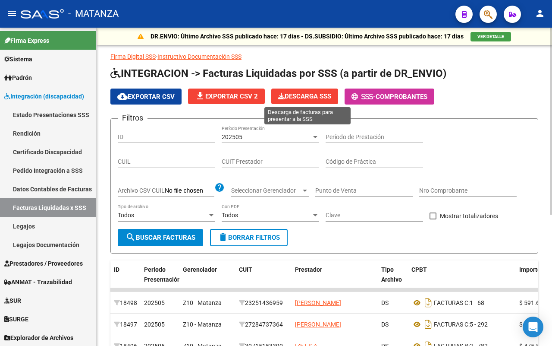
click at [290, 94] on span "Descarga SSS" at bounding box center [304, 96] width 53 height 8
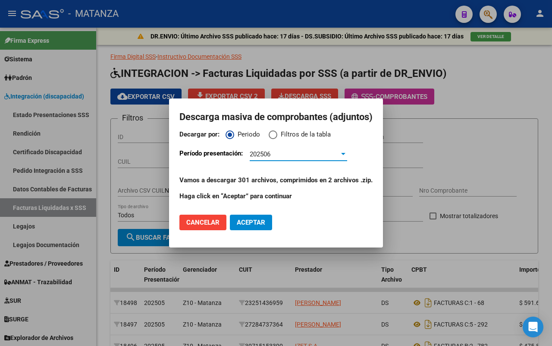
click at [290, 156] on div "202506" at bounding box center [295, 154] width 90 height 8
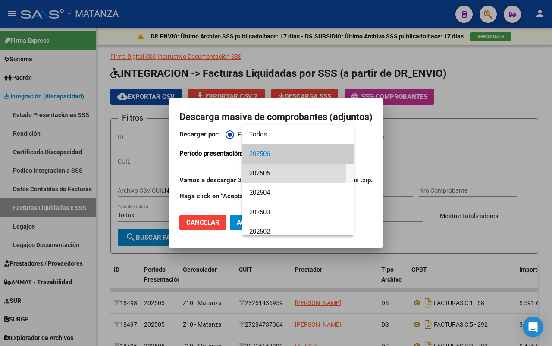
click at [270, 171] on span "202505" at bounding box center [298, 173] width 98 height 19
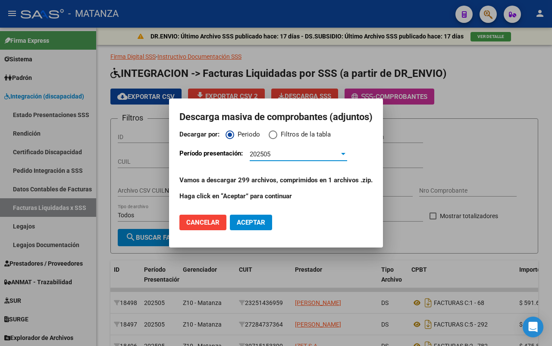
drag, startPoint x: 246, startPoint y: 223, endPoint x: 290, endPoint y: 220, distance: 43.7
click at [250, 221] on span "Aceptar" at bounding box center [251, 222] width 28 height 8
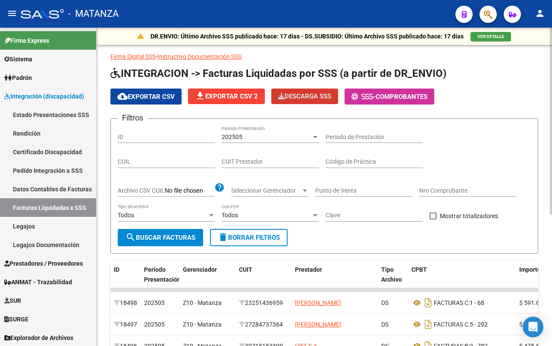
click at [287, 137] on div "202505" at bounding box center [267, 136] width 90 height 7
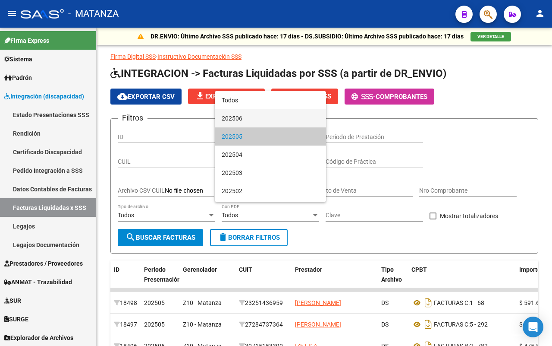
click at [289, 115] on span "202506" at bounding box center [271, 118] width 98 height 18
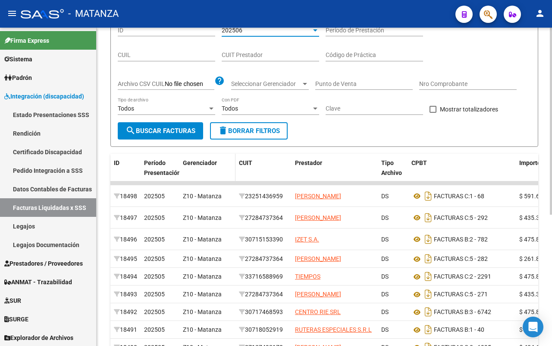
scroll to position [108, 0]
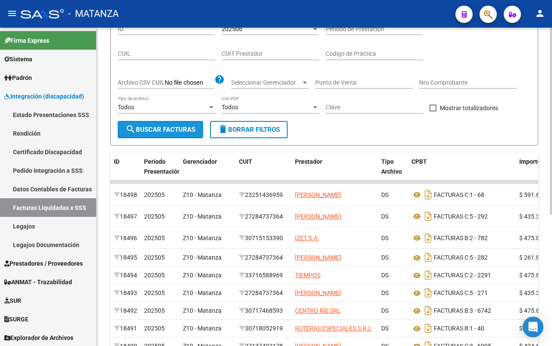
click at [173, 130] on span "search Buscar Facturas" at bounding box center [161, 130] width 70 height 8
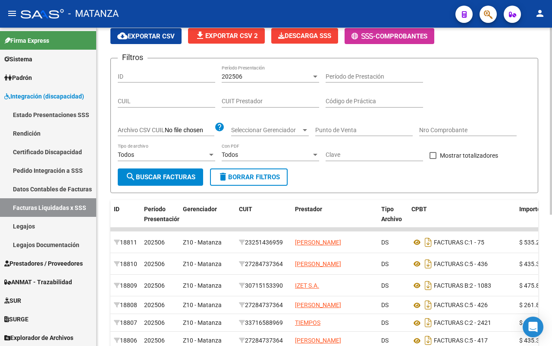
scroll to position [0, 0]
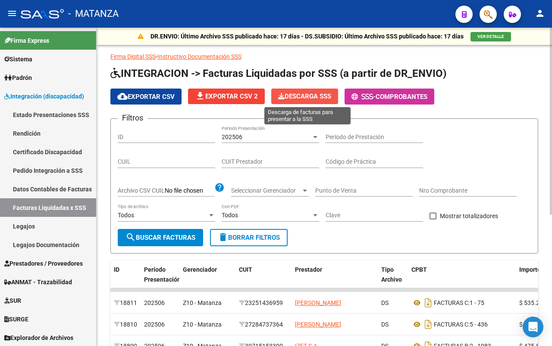
click at [318, 98] on span "Descarga SSS" at bounding box center [304, 96] width 53 height 8
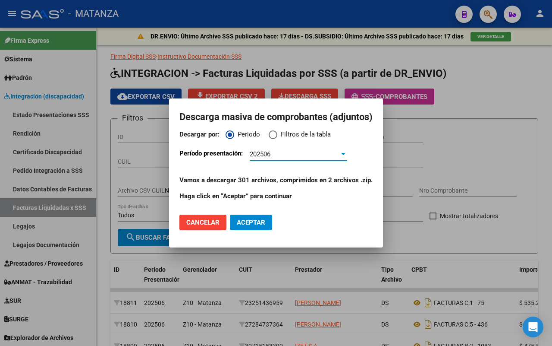
drag, startPoint x: 254, startPoint y: 223, endPoint x: 420, endPoint y: 214, distance: 166.0
click at [258, 222] on span "Aceptar" at bounding box center [251, 222] width 28 height 8
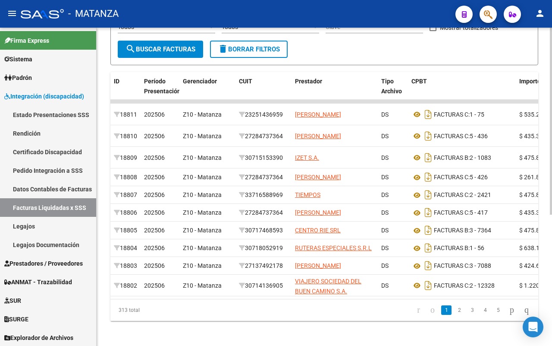
scroll to position [216, 0]
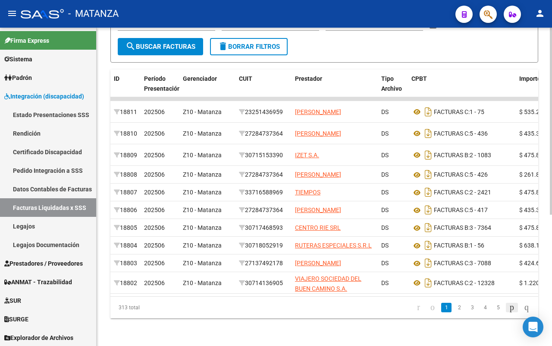
click at [509, 311] on icon "go to next page" at bounding box center [512, 307] width 7 height 10
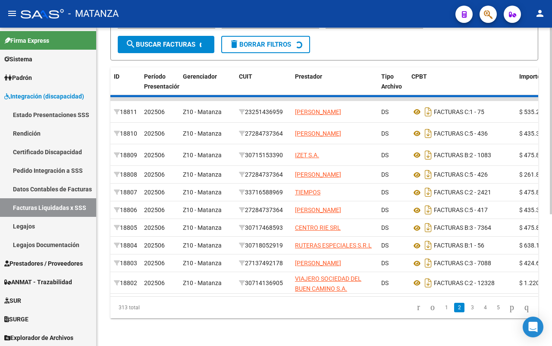
click at [508, 311] on div "313 total 1 2 3 4 5" at bounding box center [324, 308] width 428 height 22
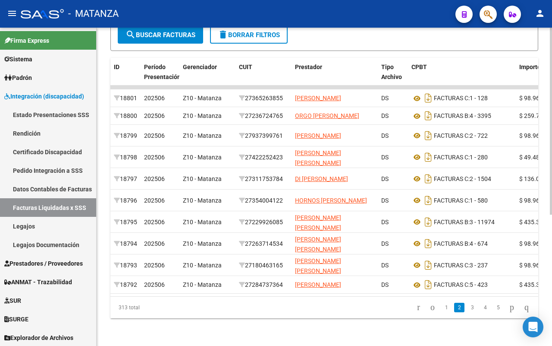
click at [524, 312] on icon "go to last page" at bounding box center [527, 307] width 7 height 10
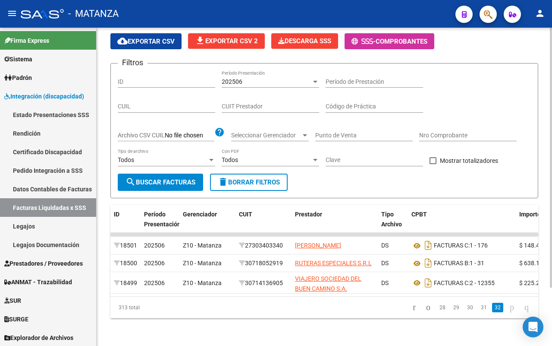
scroll to position [71, 0]
drag, startPoint x: 262, startPoint y: 285, endPoint x: 257, endPoint y: 285, distance: 4.7
click at [257, 288] on datatable-selection "18501 202506 Z10 - Matanza 27303403340 PALOMBO JORGELINA SOLEDAD DS FACTURAS C:…" at bounding box center [324, 291] width 428 height 7
click at [412, 307] on icon "go to first page" at bounding box center [415, 307] width 6 height 10
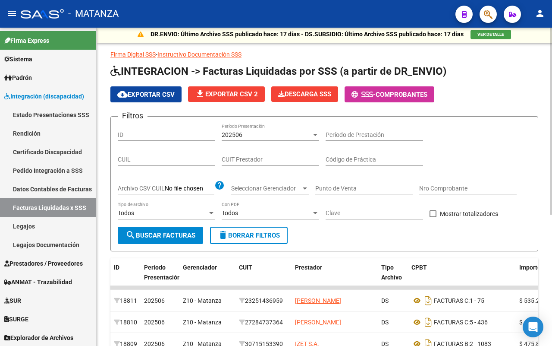
scroll to position [0, 0]
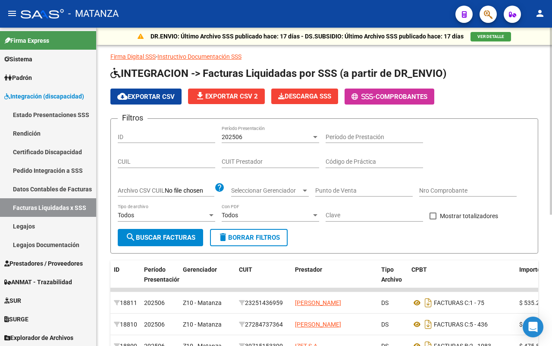
click at [445, 192] on input "Nro Comprobante" at bounding box center [469, 190] width 98 height 7
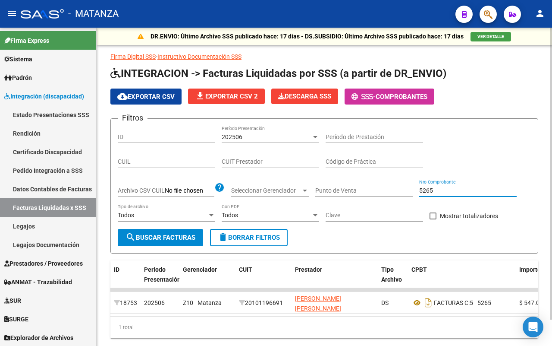
type input "5265"
click at [291, 132] on div "202506 Período Presentación" at bounding box center [271, 134] width 98 height 17
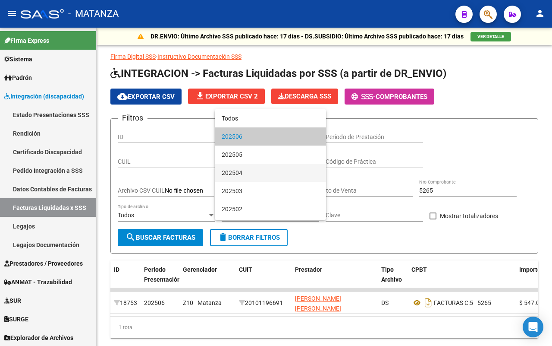
click at [265, 171] on span "202504" at bounding box center [271, 173] width 98 height 18
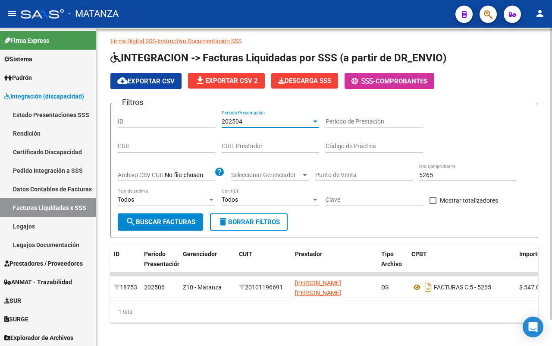
scroll to position [28, 0]
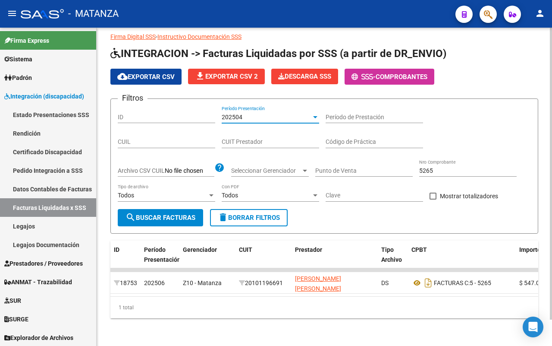
click at [165, 209] on button "search Buscar Facturas" at bounding box center [160, 217] width 85 height 17
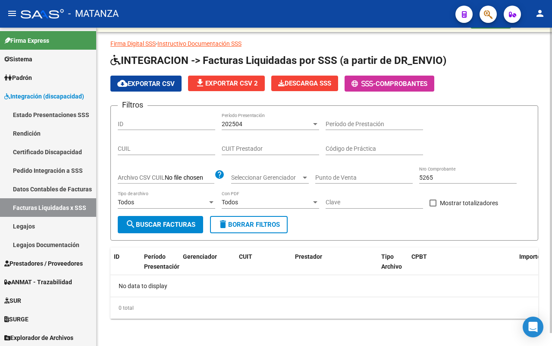
scroll to position [0, 0]
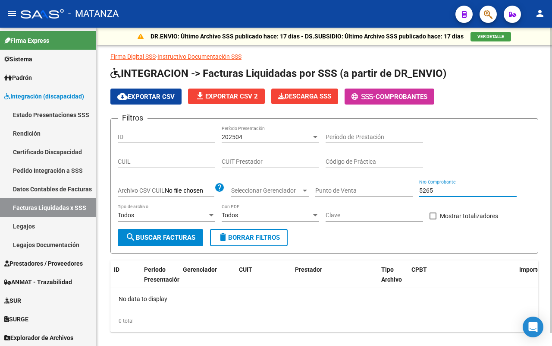
drag, startPoint x: 448, startPoint y: 190, endPoint x: 389, endPoint y: 190, distance: 58.3
click at [389, 190] on div "Filtros ID 202504 Período Presentación Período de Prestación CUIL CUIT Prestado…" at bounding box center [324, 177] width 413 height 103
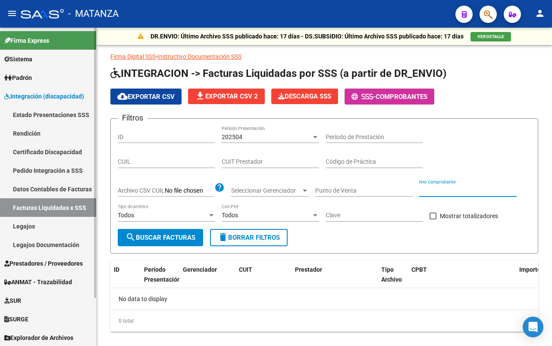
click at [50, 208] on link "Facturas Liquidadas x SSS" at bounding box center [48, 207] width 96 height 19
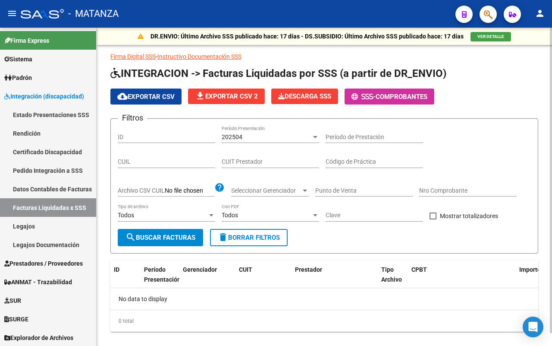
click at [266, 137] on div "202504" at bounding box center [267, 136] width 90 height 7
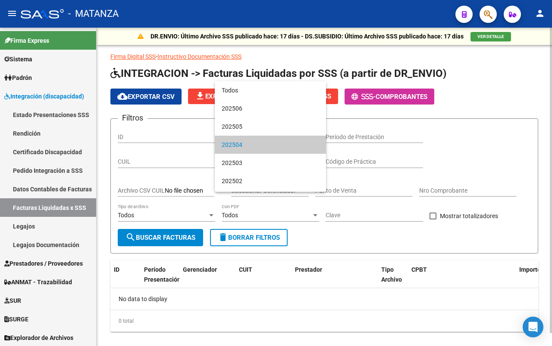
scroll to position [8, 0]
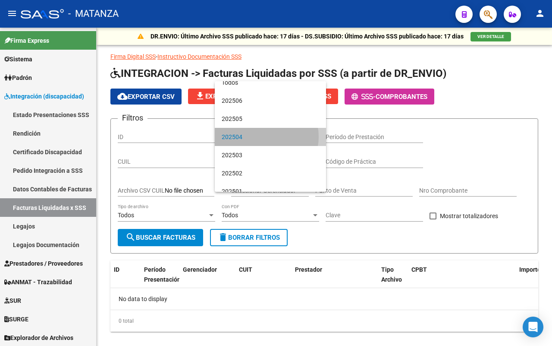
click at [266, 136] on span "202504" at bounding box center [271, 137] width 98 height 18
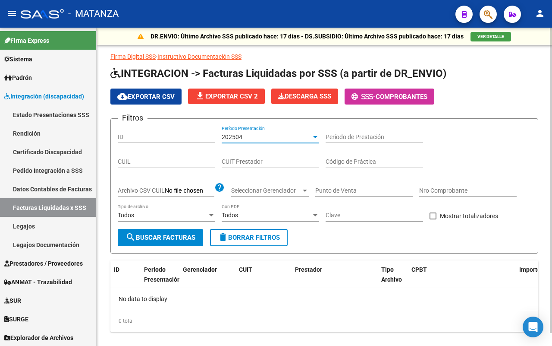
drag, startPoint x: 165, startPoint y: 238, endPoint x: 169, endPoint y: 236, distance: 4.4
click at [167, 238] on span "search Buscar Facturas" at bounding box center [161, 237] width 70 height 8
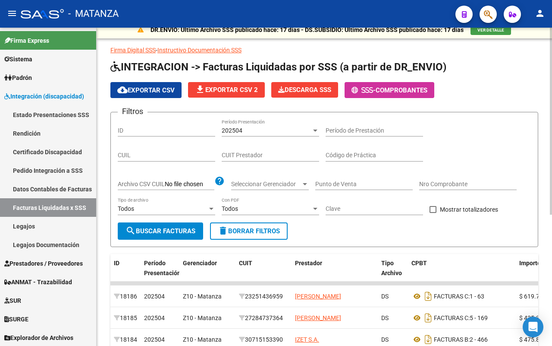
scroll to position [0, 0]
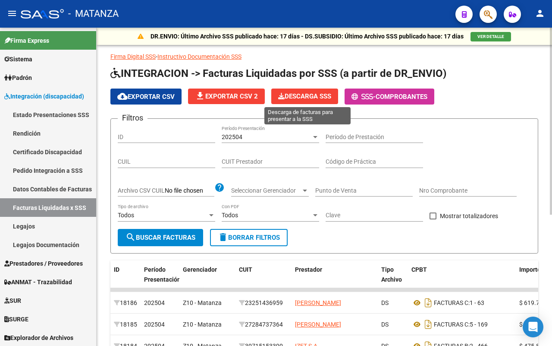
click at [309, 94] on span "Descarga SSS" at bounding box center [304, 96] width 53 height 8
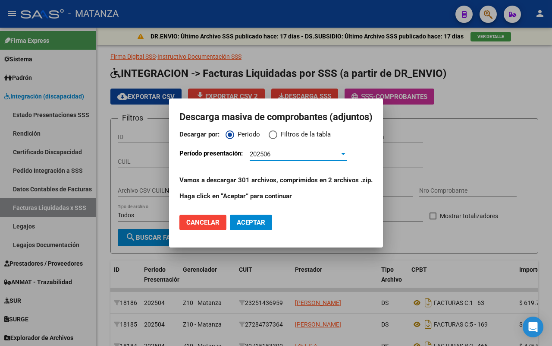
click at [310, 155] on div "202506" at bounding box center [295, 154] width 90 height 8
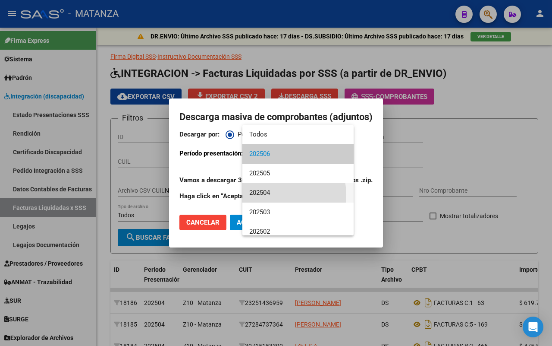
click at [274, 195] on span "202504" at bounding box center [298, 192] width 98 height 19
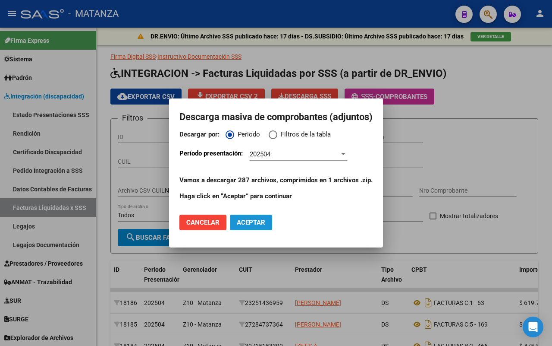
click at [259, 221] on span "Aceptar" at bounding box center [251, 222] width 28 height 8
